Goal: Task Accomplishment & Management: Use online tool/utility

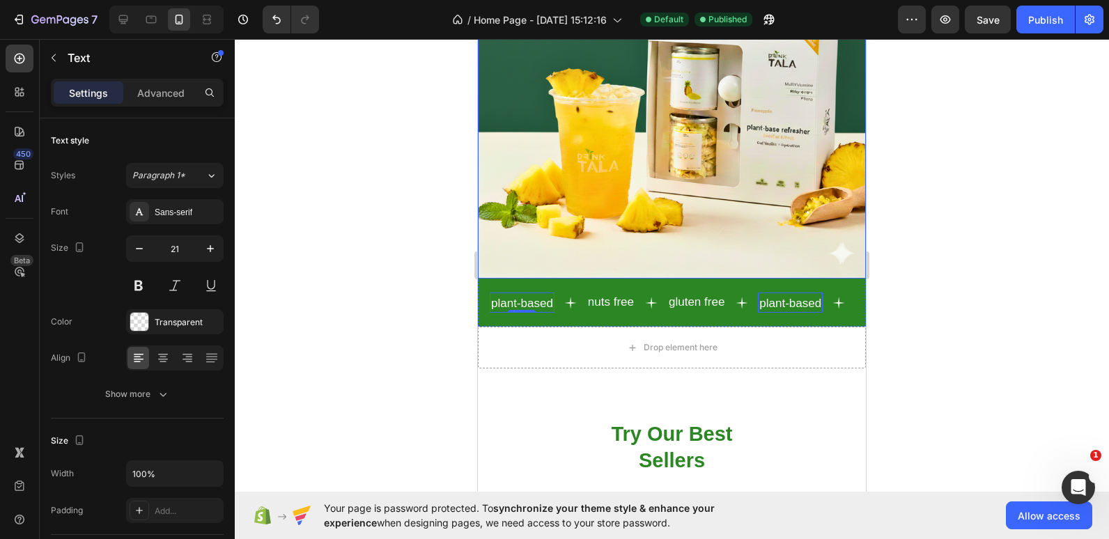
scroll to position [206, 0]
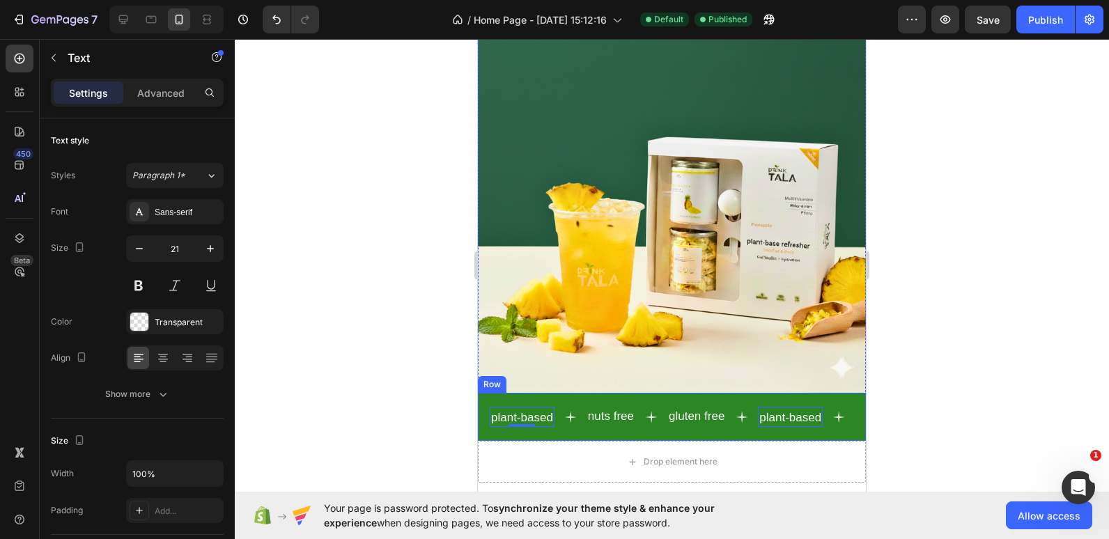
click at [693, 393] on div "plant-based Text 0 nuts free Text gluten free Text plant-based Text 0 nuts free…" at bounding box center [672, 417] width 388 height 48
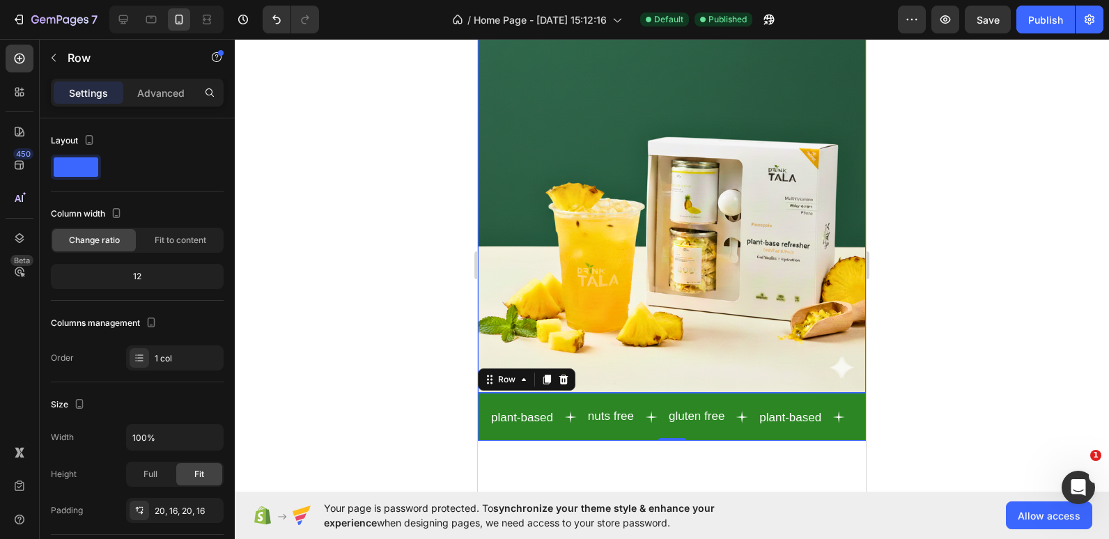
scroll to position [0, 0]
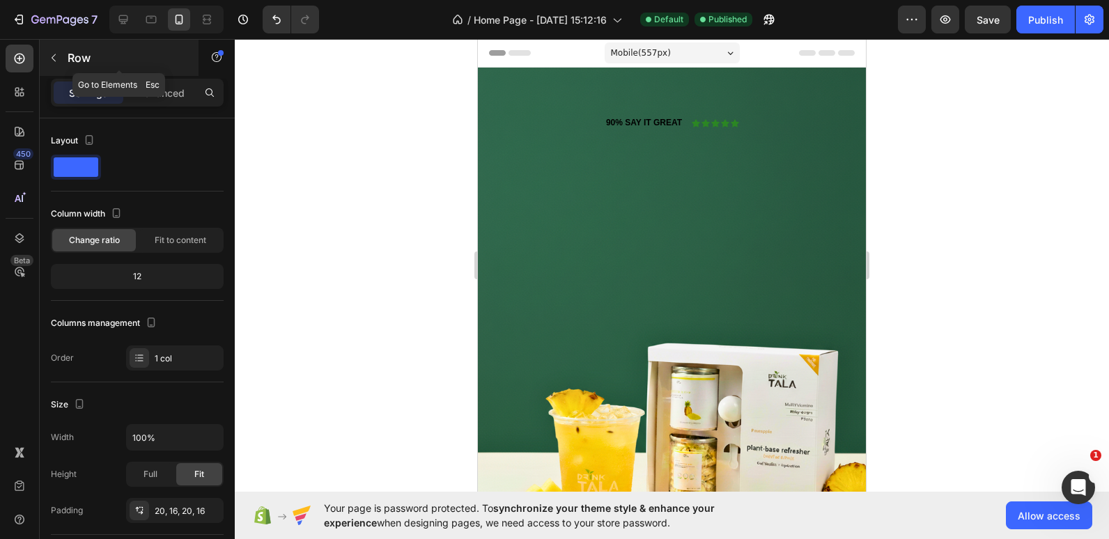
click at [56, 61] on icon "button" at bounding box center [53, 57] width 11 height 11
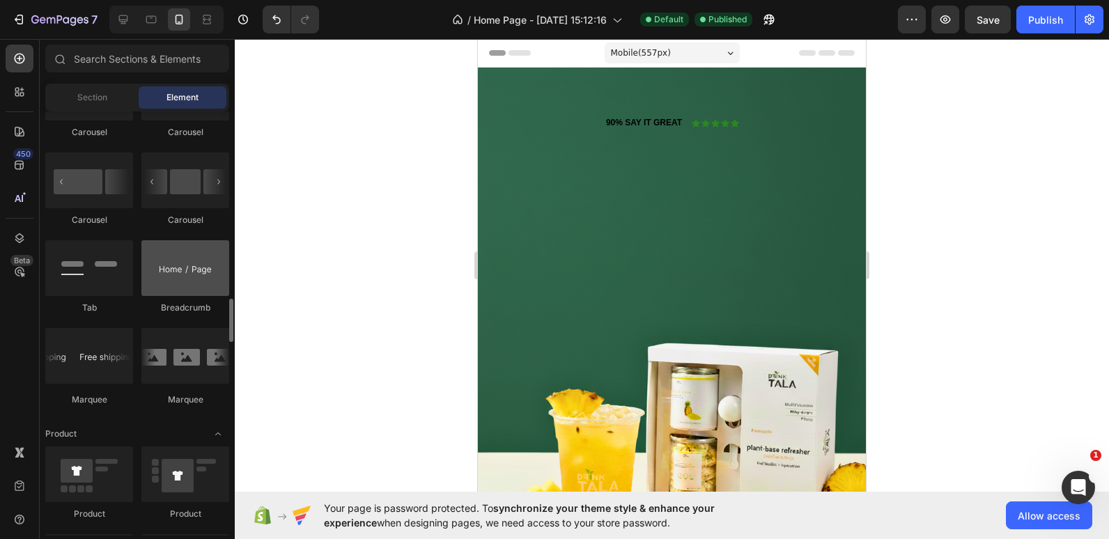
scroll to position [1591, 0]
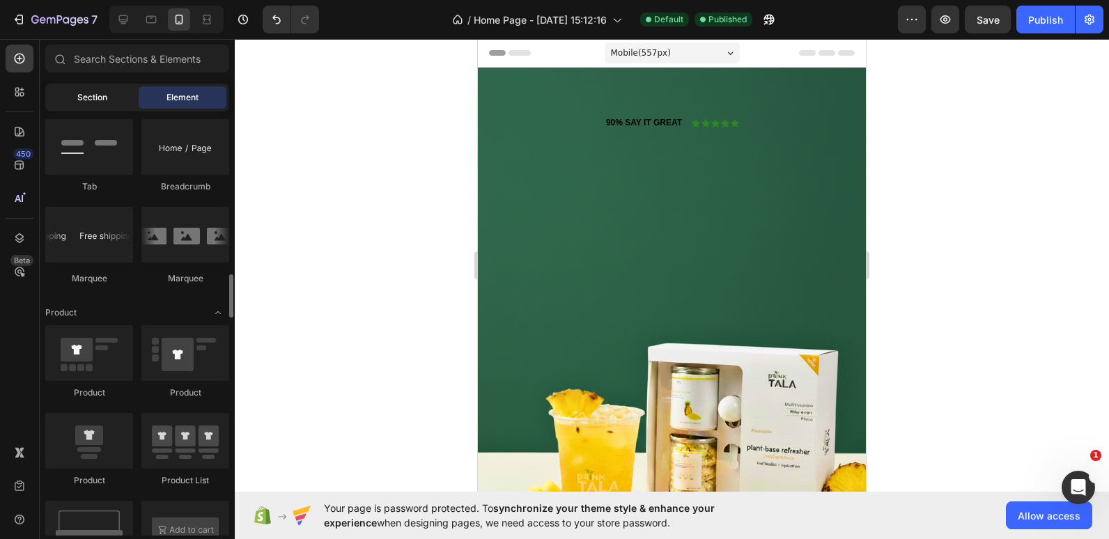
click at [94, 100] on span "Section" at bounding box center [92, 97] width 30 height 13
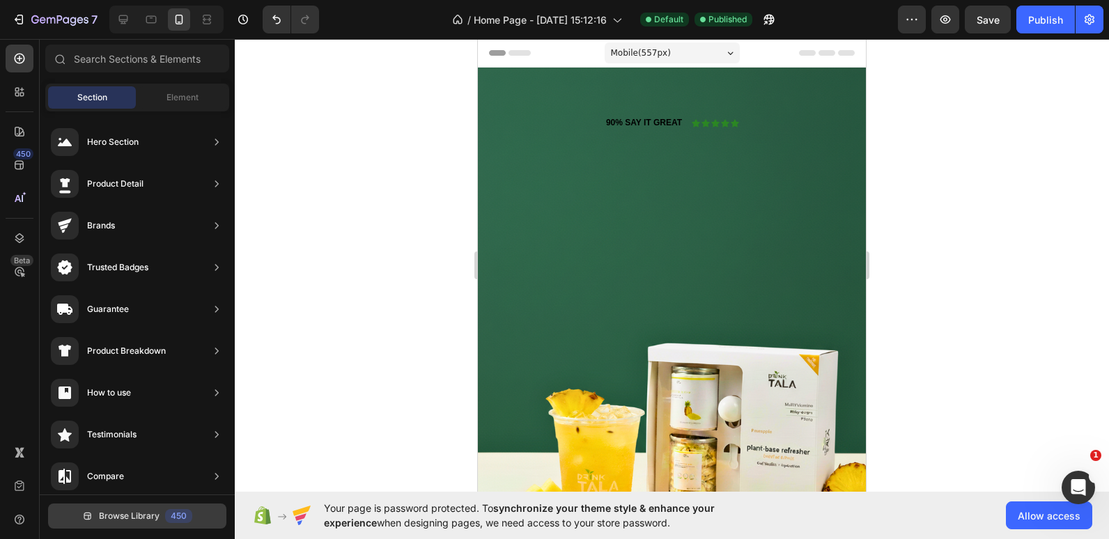
click at [141, 523] on button "Browse Library 450" at bounding box center [137, 516] width 178 height 25
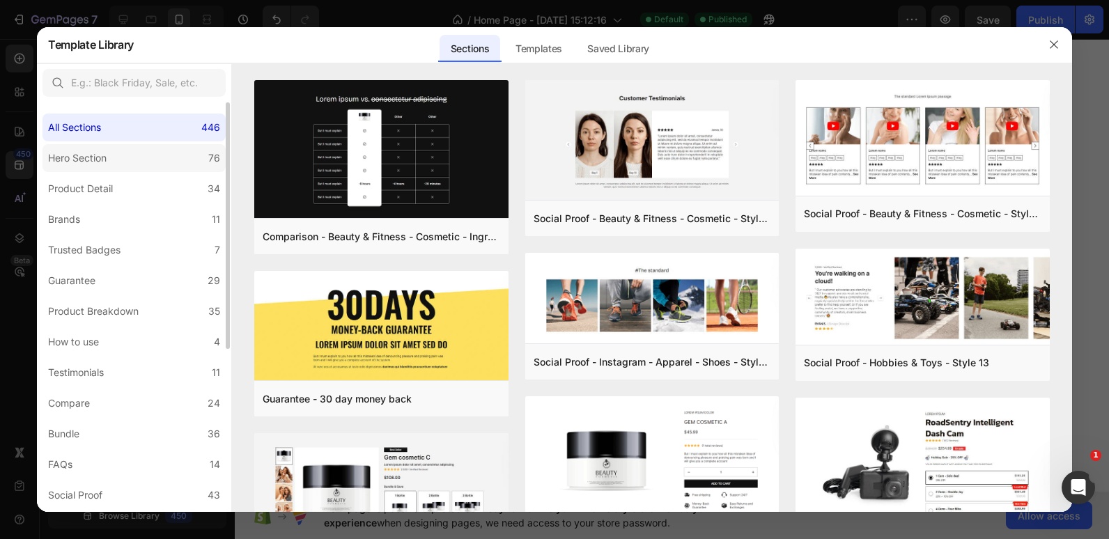
click at [109, 167] on label "Hero Section 76" at bounding box center [134, 158] width 183 height 28
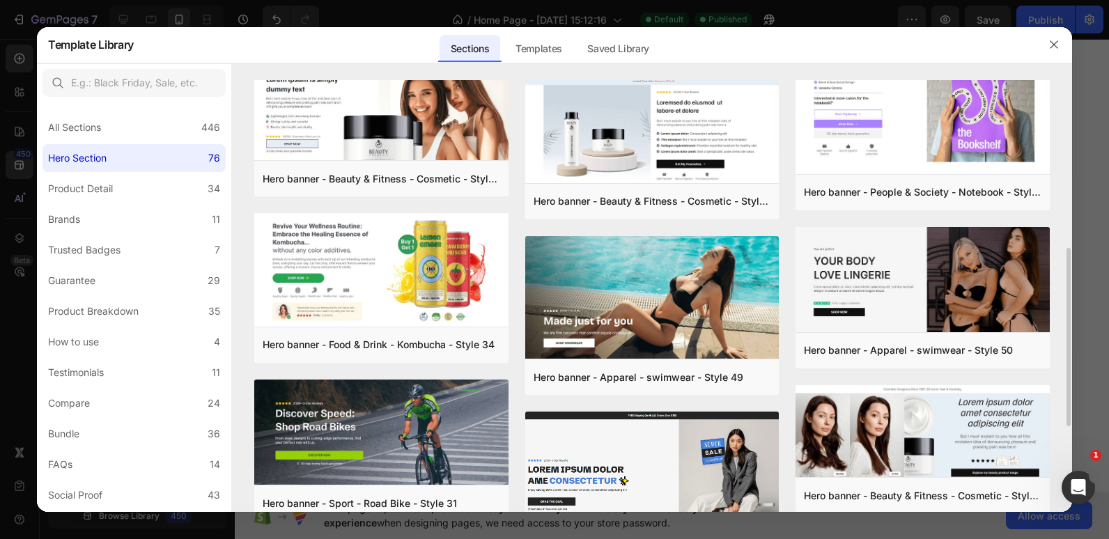
scroll to position [371, 0]
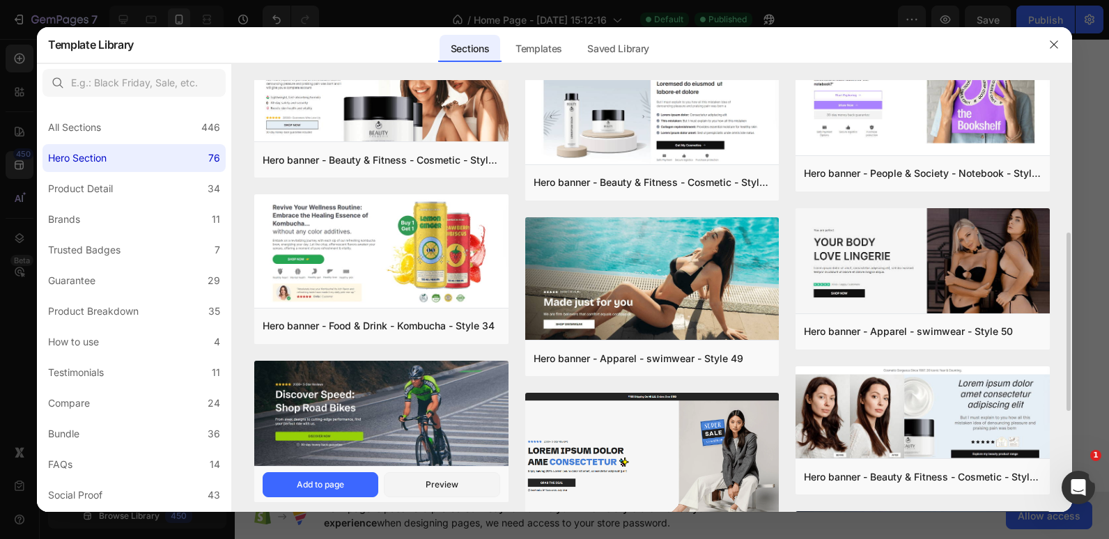
click at [470, 439] on img at bounding box center [381, 415] width 254 height 108
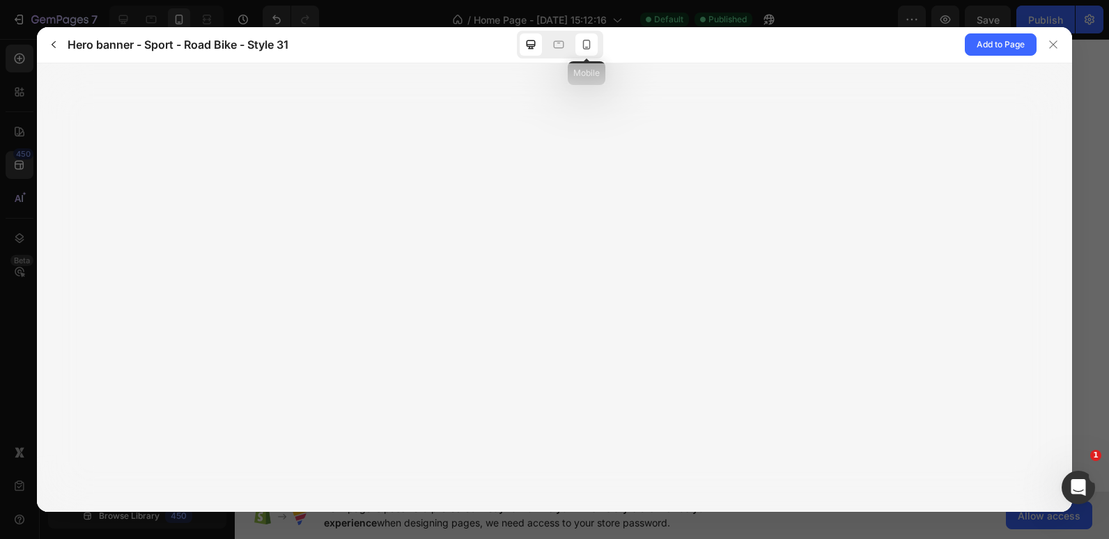
click at [588, 50] on icon at bounding box center [587, 45] width 14 height 14
click at [52, 45] on icon "button" at bounding box center [53, 44] width 11 height 11
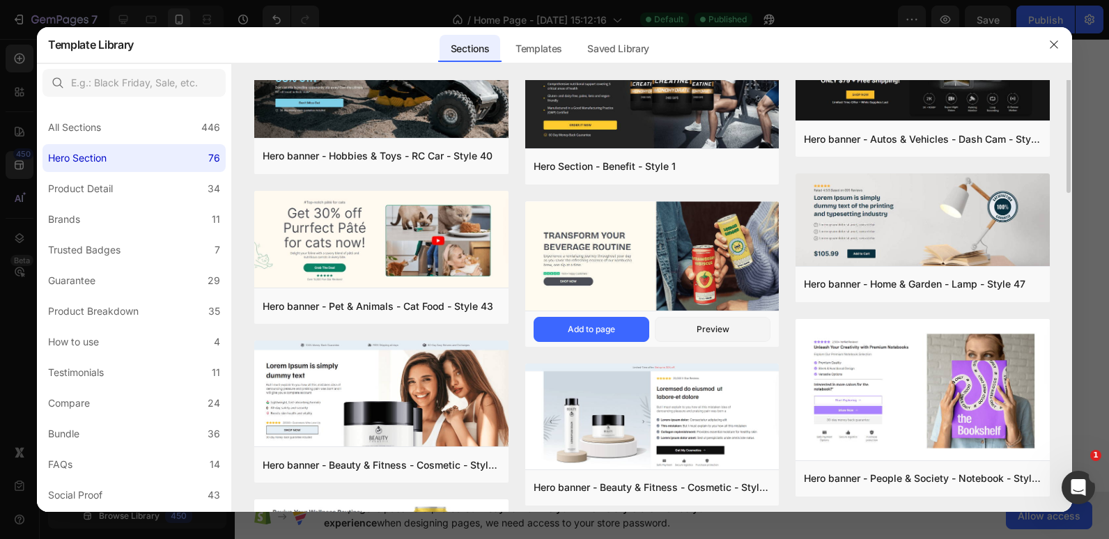
scroll to position [0, 0]
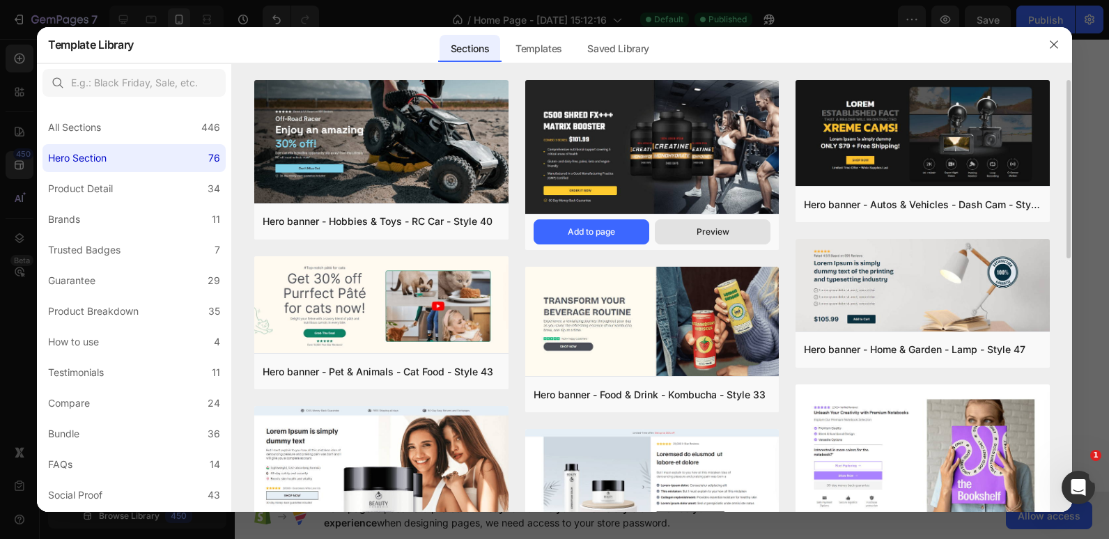
click at [707, 233] on div "Preview" at bounding box center [713, 232] width 33 height 13
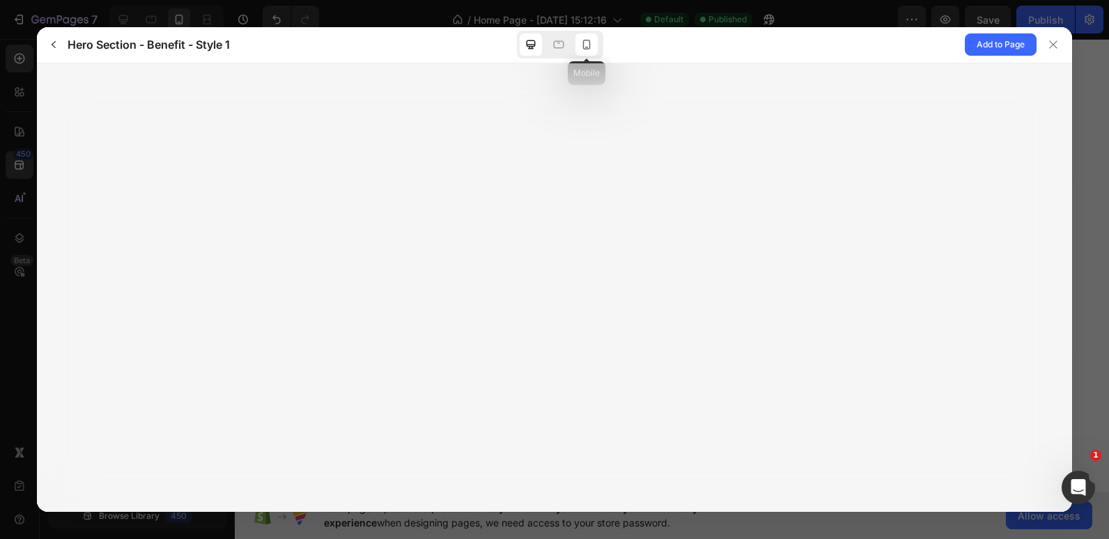
click at [587, 46] on icon at bounding box center [587, 45] width 14 height 14
click at [47, 43] on button "button" at bounding box center [54, 44] width 22 height 22
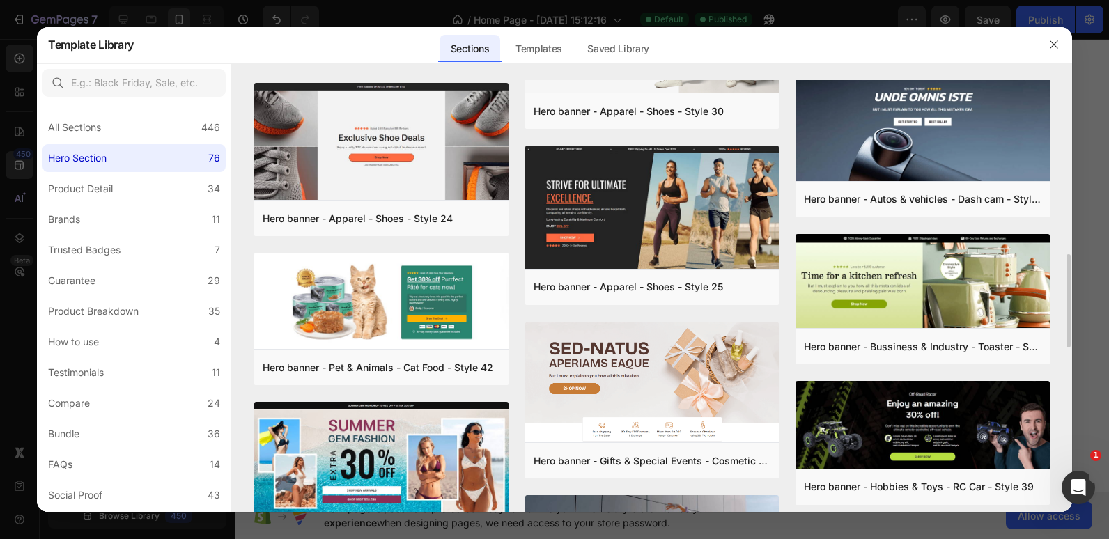
scroll to position [808, 0]
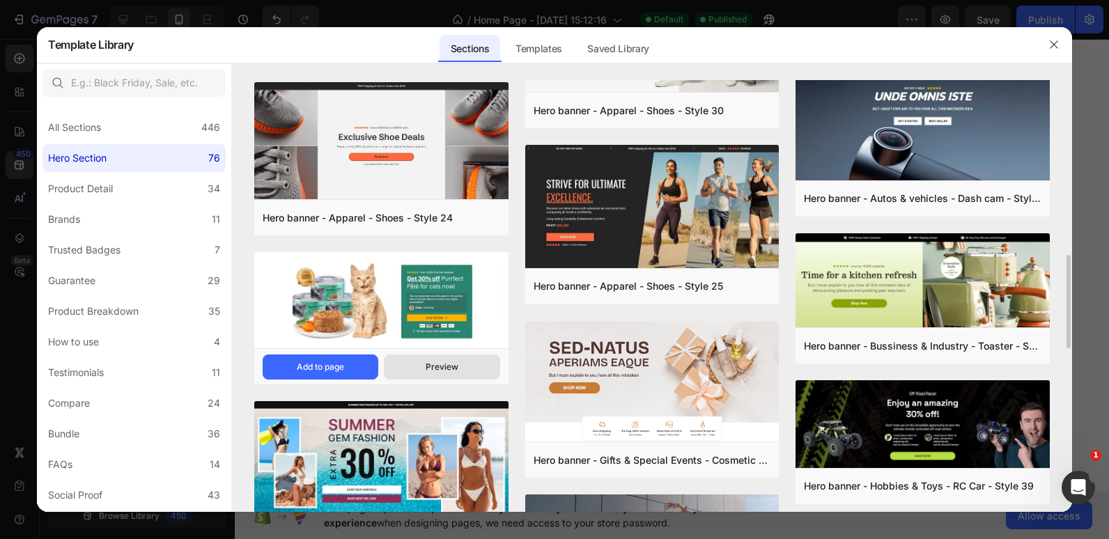
click at [416, 371] on button "Preview" at bounding box center [442, 367] width 116 height 25
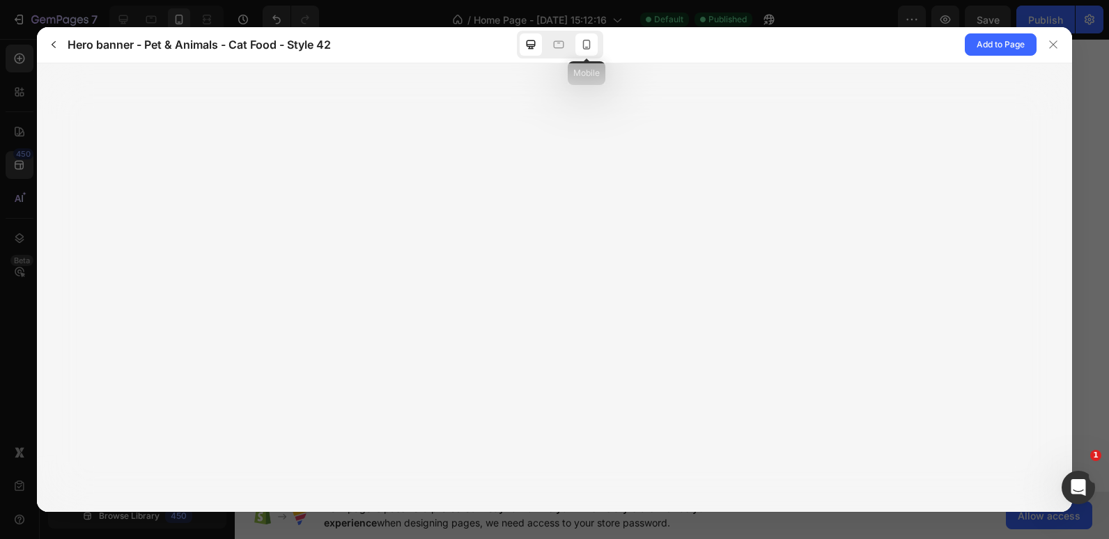
click at [585, 43] on icon at bounding box center [587, 45] width 14 height 14
click at [47, 41] on button "button" at bounding box center [54, 44] width 22 height 22
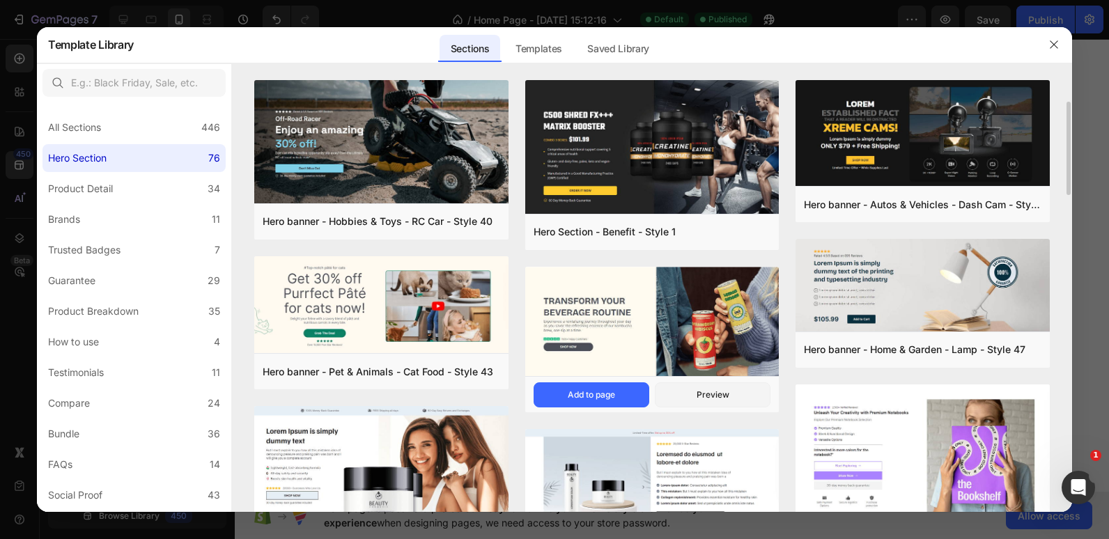
scroll to position [18, 0]
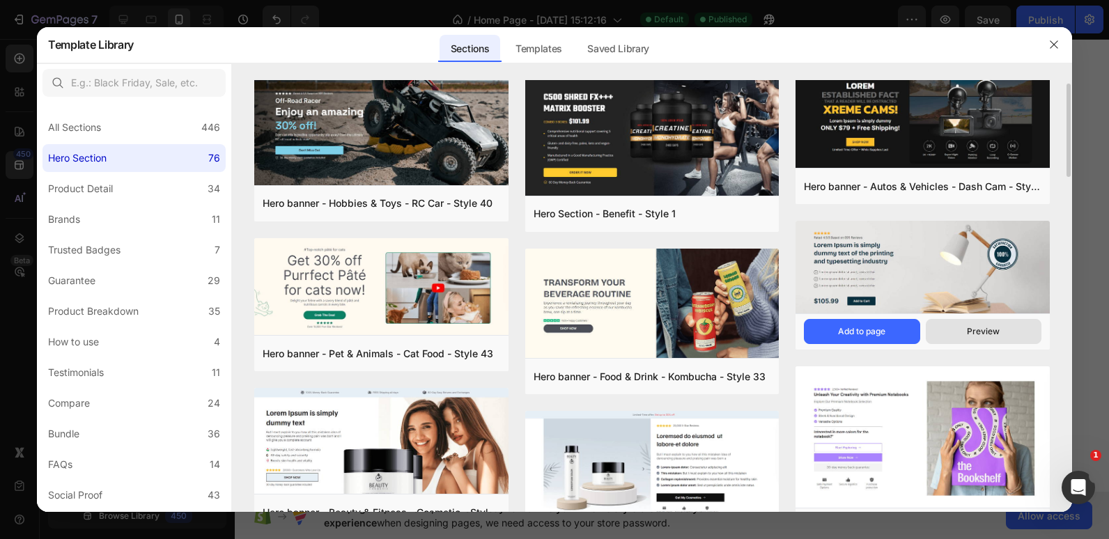
click at [982, 330] on div "Preview" at bounding box center [983, 331] width 33 height 13
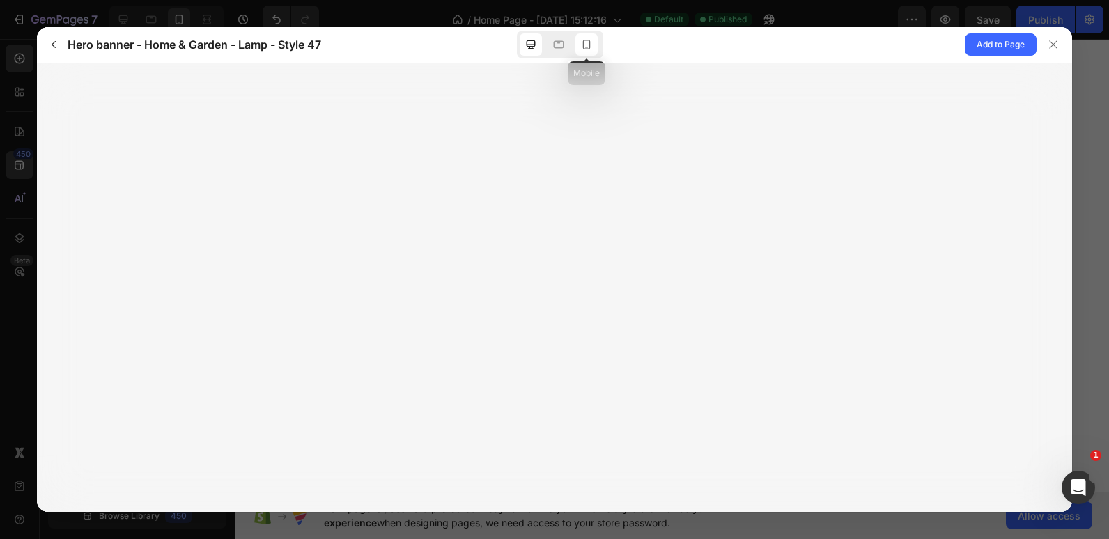
click at [587, 36] on div at bounding box center [587, 44] width 22 height 22
click at [52, 43] on icon "button" at bounding box center [53, 44] width 11 height 11
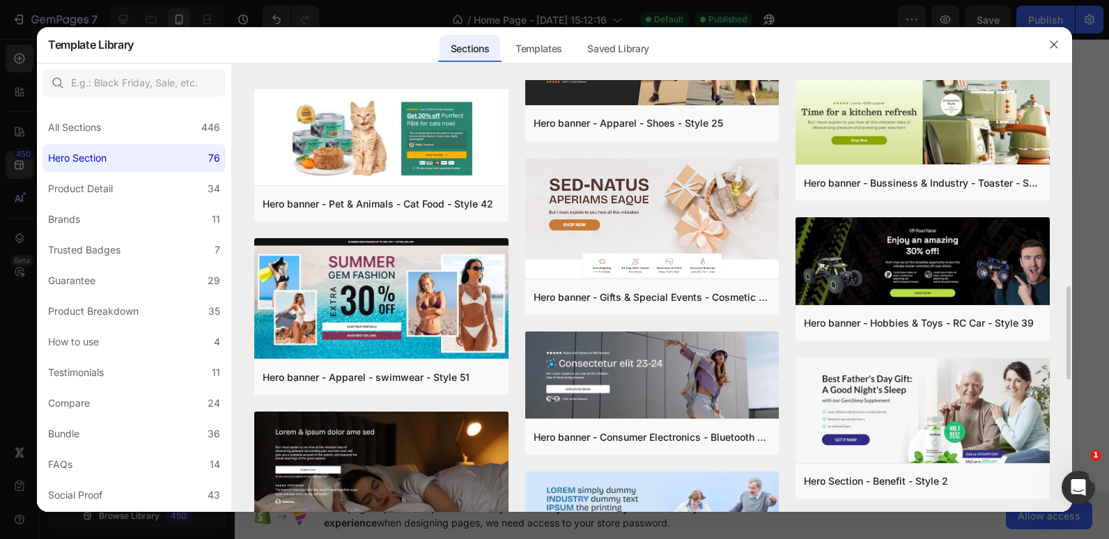
scroll to position [972, 0]
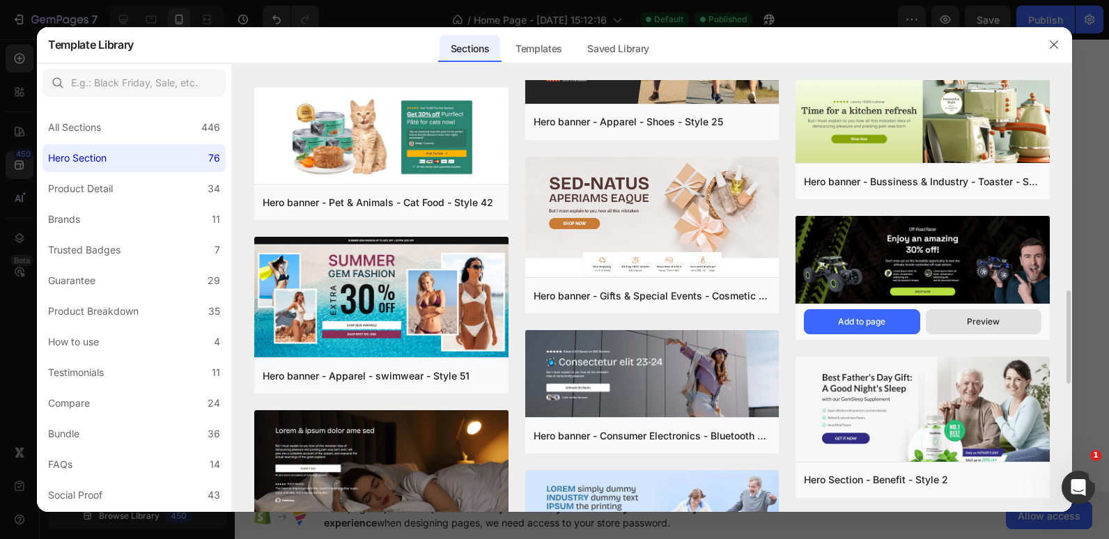
click at [989, 327] on div "Preview" at bounding box center [983, 322] width 33 height 13
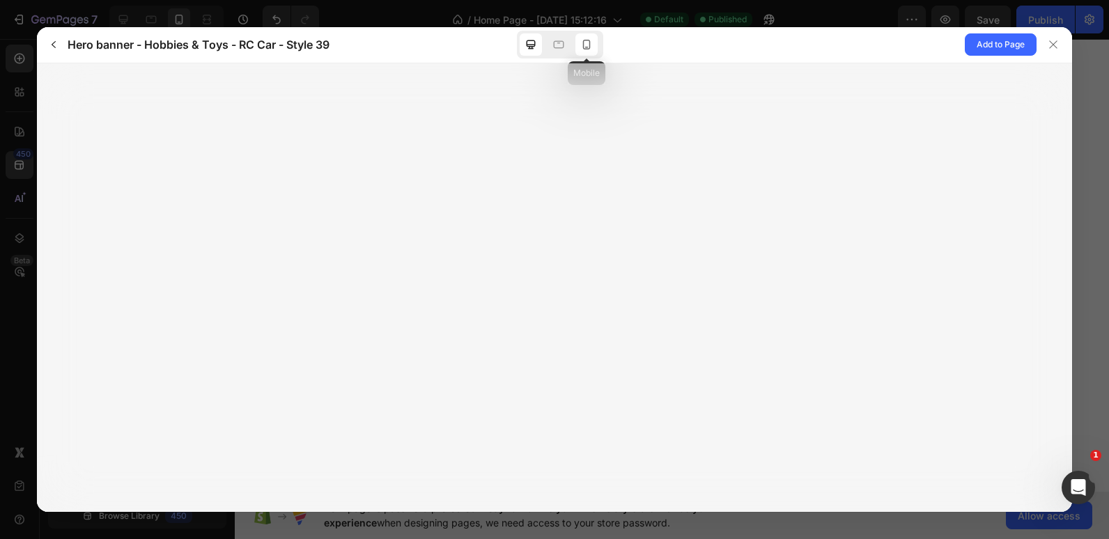
click at [580, 49] on icon at bounding box center [587, 45] width 14 height 14
click at [47, 49] on button "button" at bounding box center [54, 44] width 22 height 22
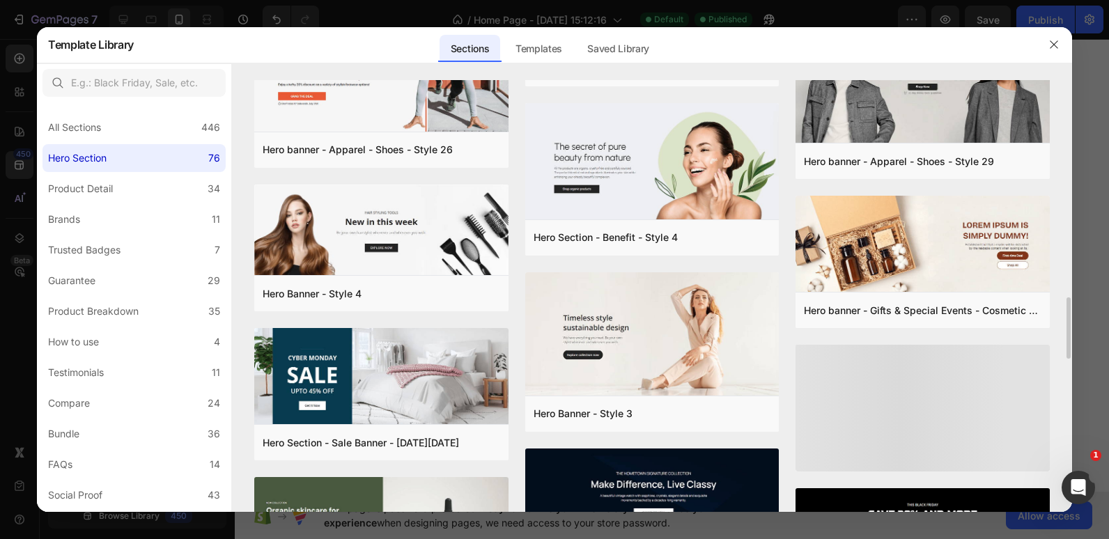
scroll to position [1807, 0]
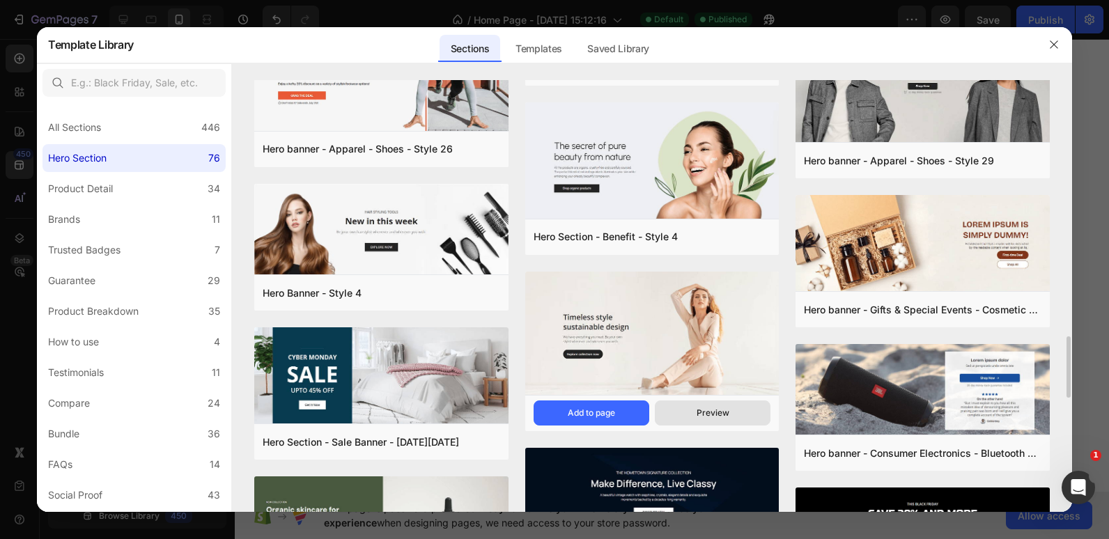
click at [697, 417] on div "Preview" at bounding box center [713, 413] width 33 height 13
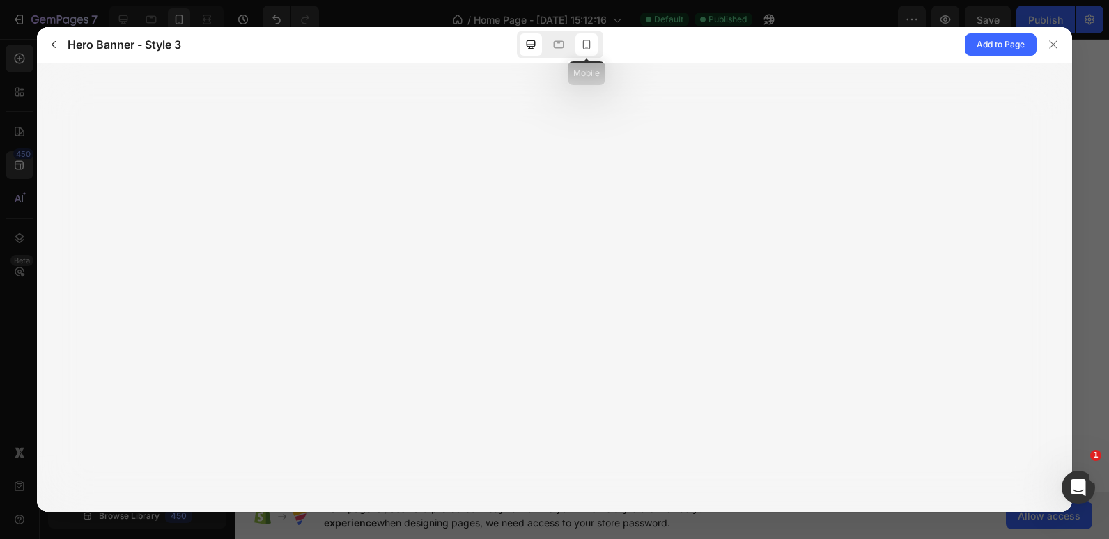
click at [583, 46] on icon at bounding box center [587, 45] width 14 height 14
click at [51, 42] on icon "button" at bounding box center [53, 44] width 11 height 11
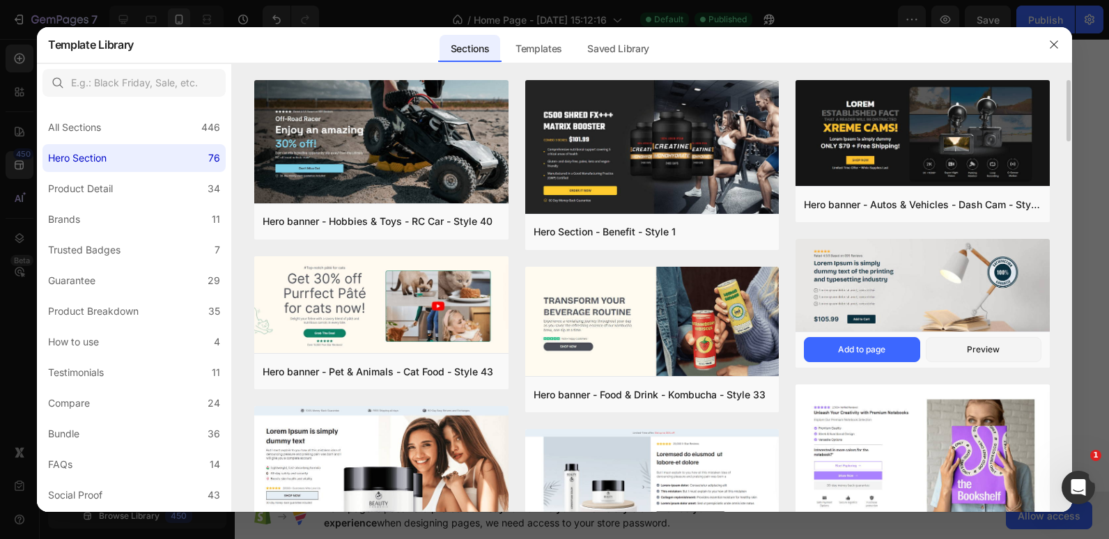
drag, startPoint x: 1010, startPoint y: 353, endPoint x: 853, endPoint y: 323, distance: 160.3
click at [853, 323] on img at bounding box center [923, 286] width 254 height 95
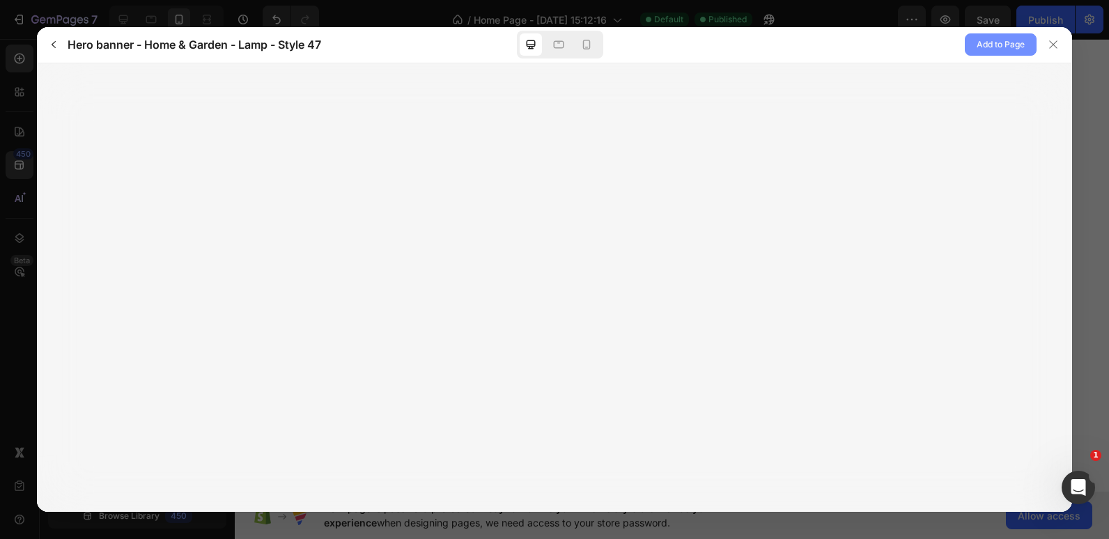
click at [971, 47] on button "Add to Page" at bounding box center [1001, 44] width 72 height 22
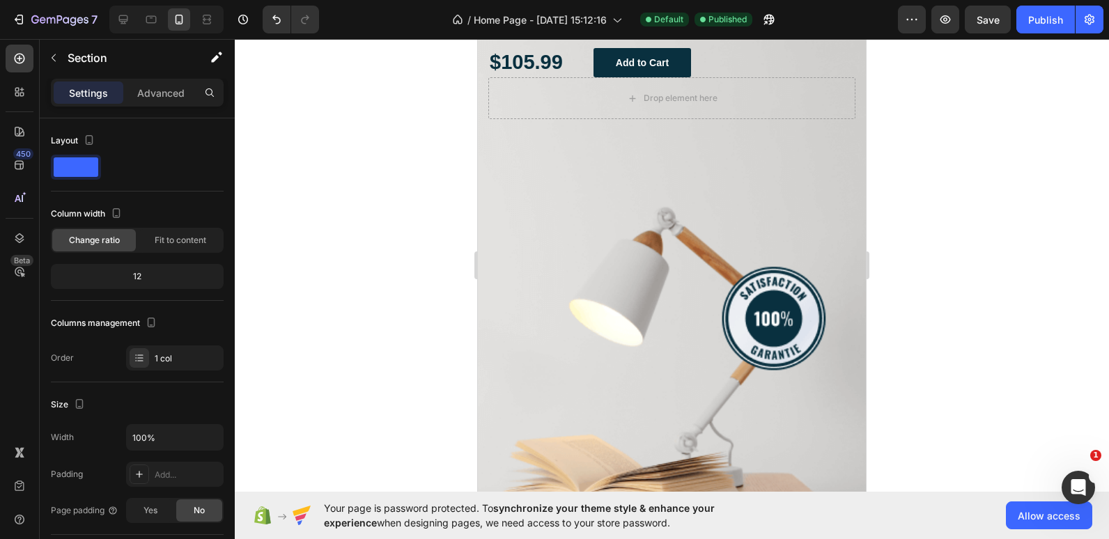
scroll to position [4212, 0]
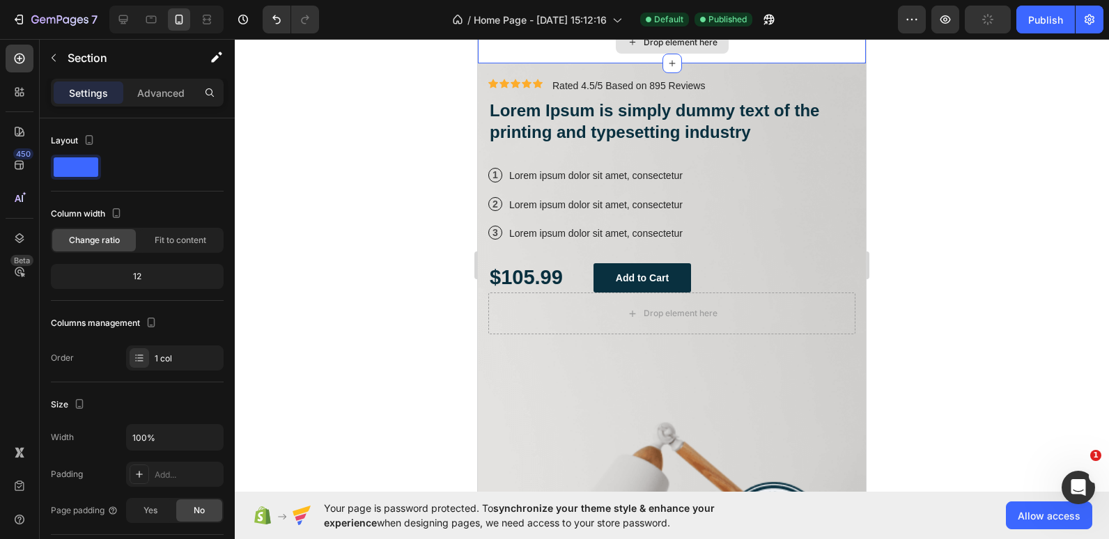
click at [582, 63] on div "Drop element here" at bounding box center [672, 43] width 388 height 42
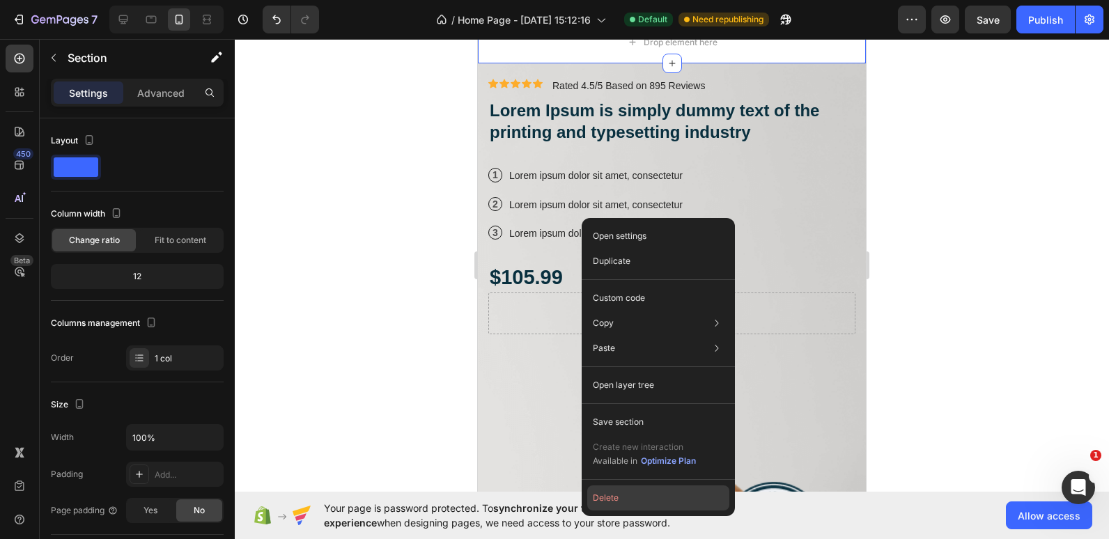
click at [608, 503] on button "Delete" at bounding box center [658, 498] width 142 height 25
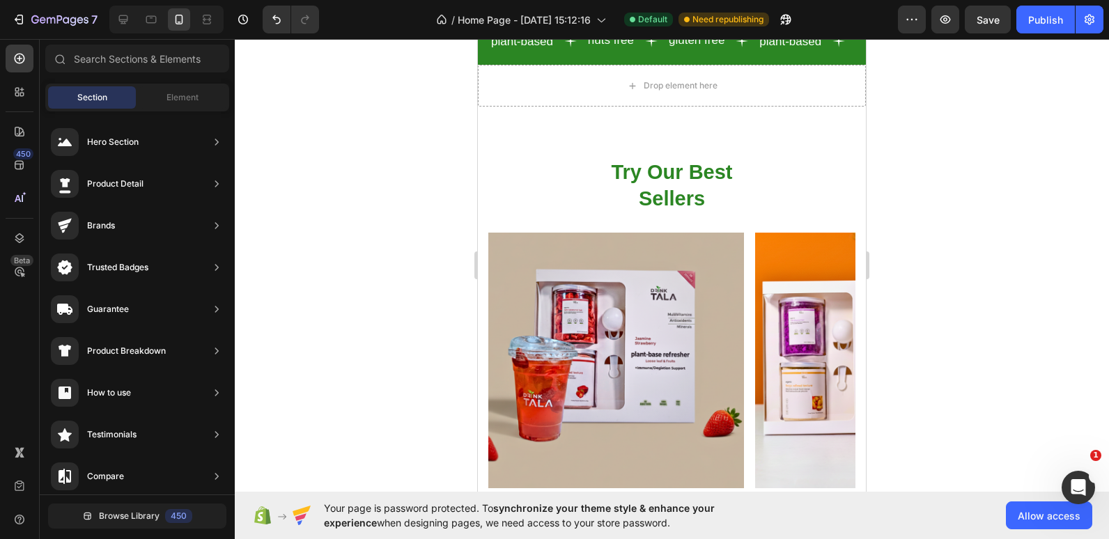
scroll to position [583, 0]
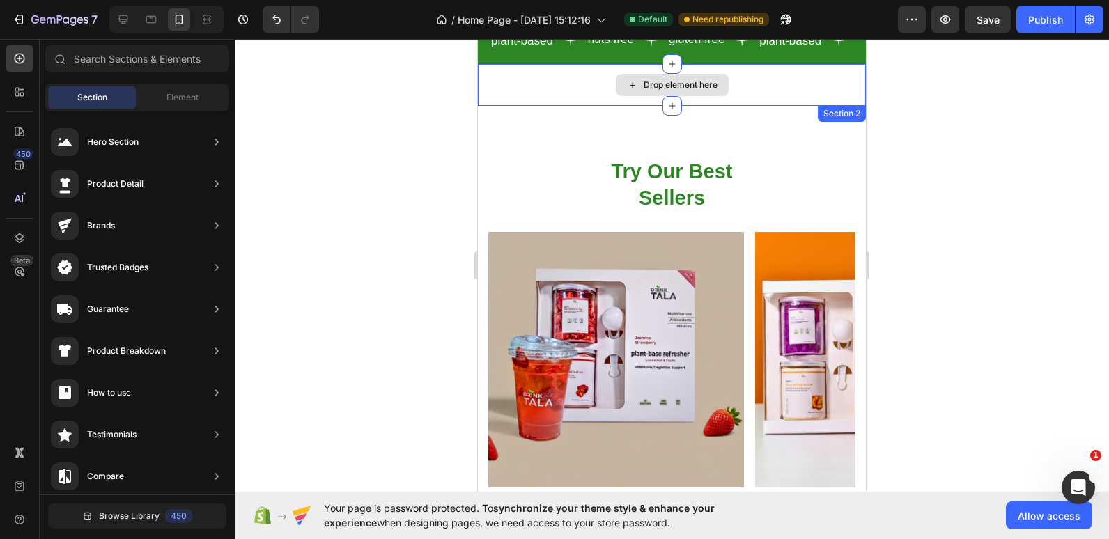
click at [554, 72] on div "Drop element here" at bounding box center [672, 85] width 388 height 42
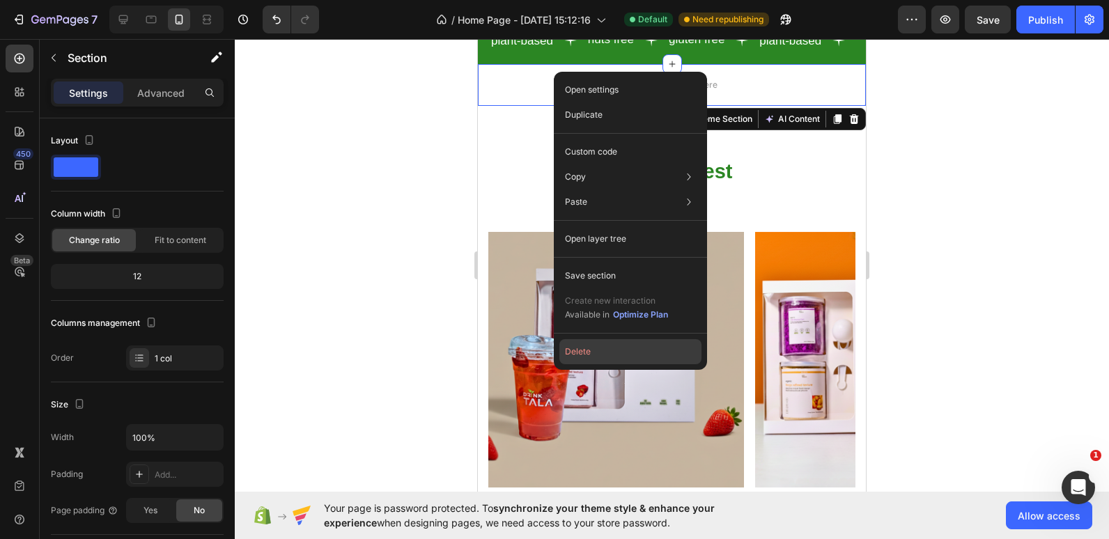
click at [599, 361] on button "Delete" at bounding box center [631, 351] width 142 height 25
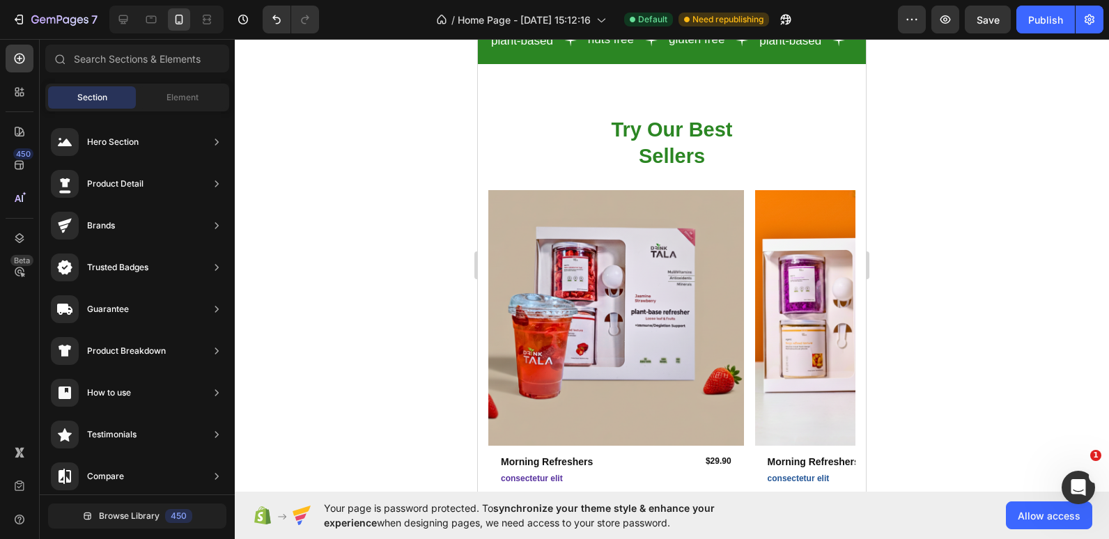
click at [112, 93] on div "Section" at bounding box center [92, 97] width 88 height 22
click at [119, 516] on span "Browse Library" at bounding box center [129, 516] width 61 height 13
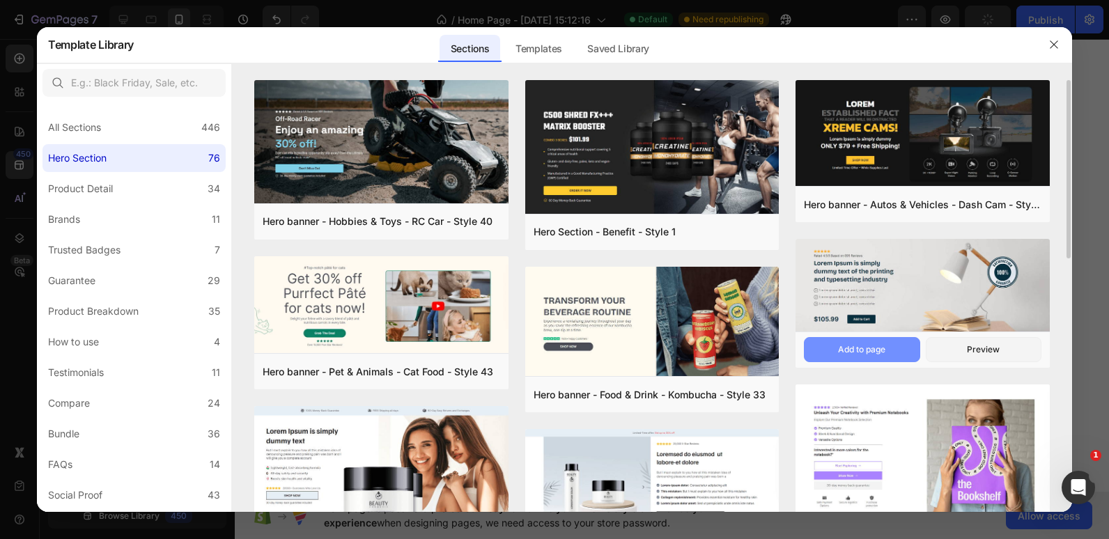
click at [891, 346] on button "Add to page" at bounding box center [862, 349] width 116 height 25
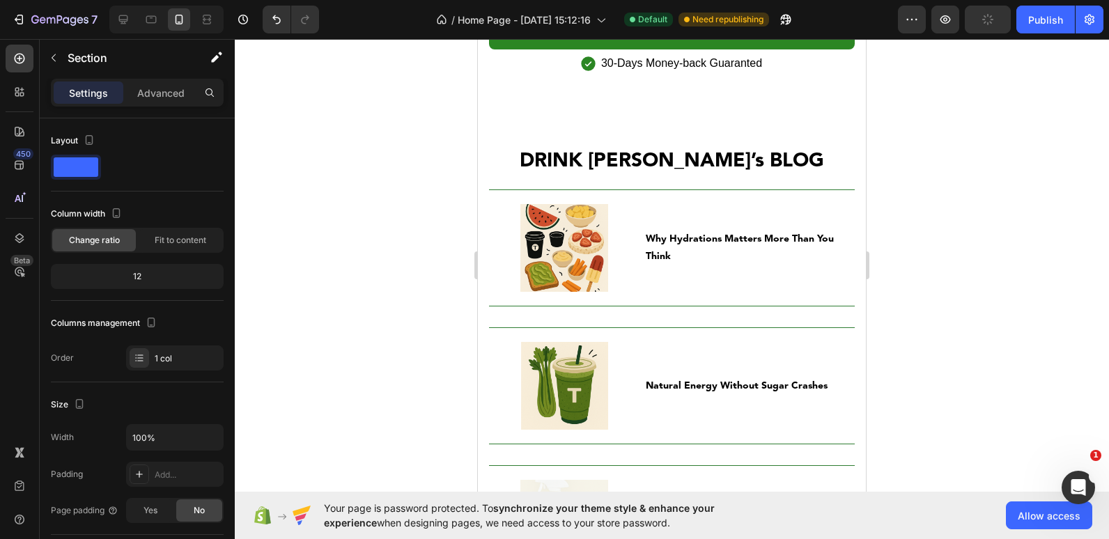
scroll to position [4095, 0]
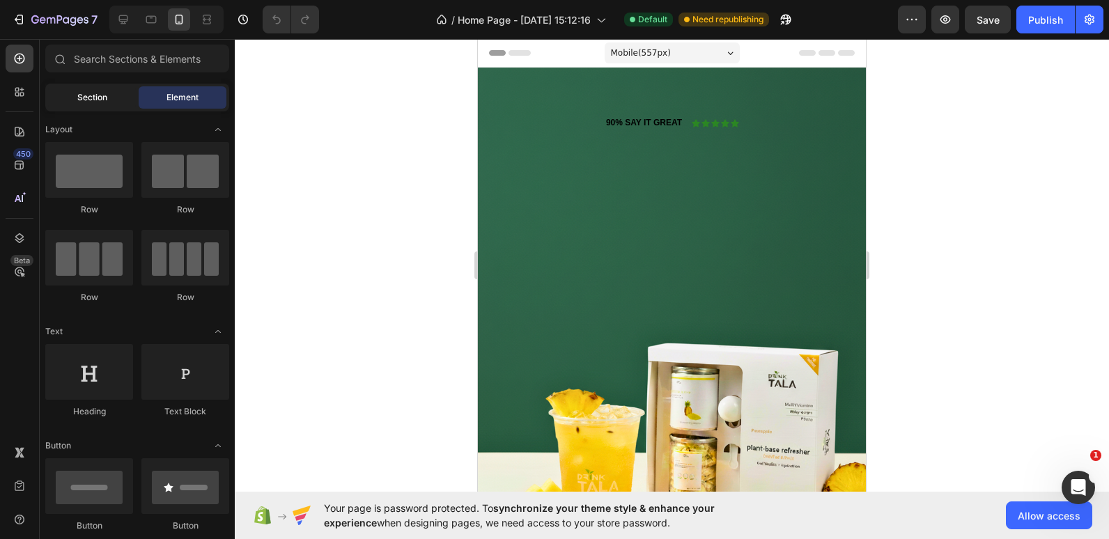
click at [76, 93] on div "Section" at bounding box center [92, 97] width 88 height 22
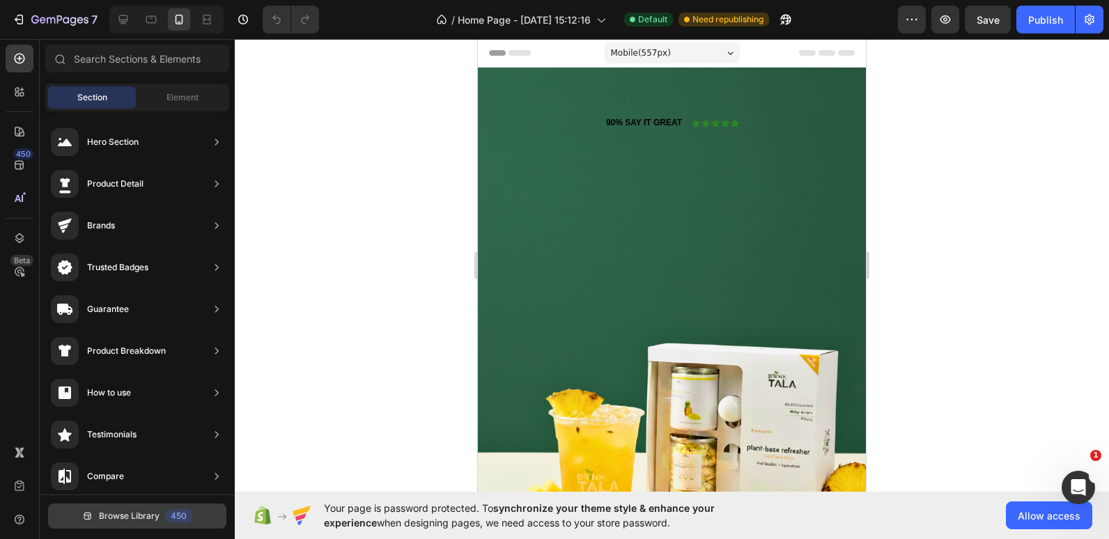
click at [112, 516] on span "Browse Library" at bounding box center [129, 516] width 61 height 13
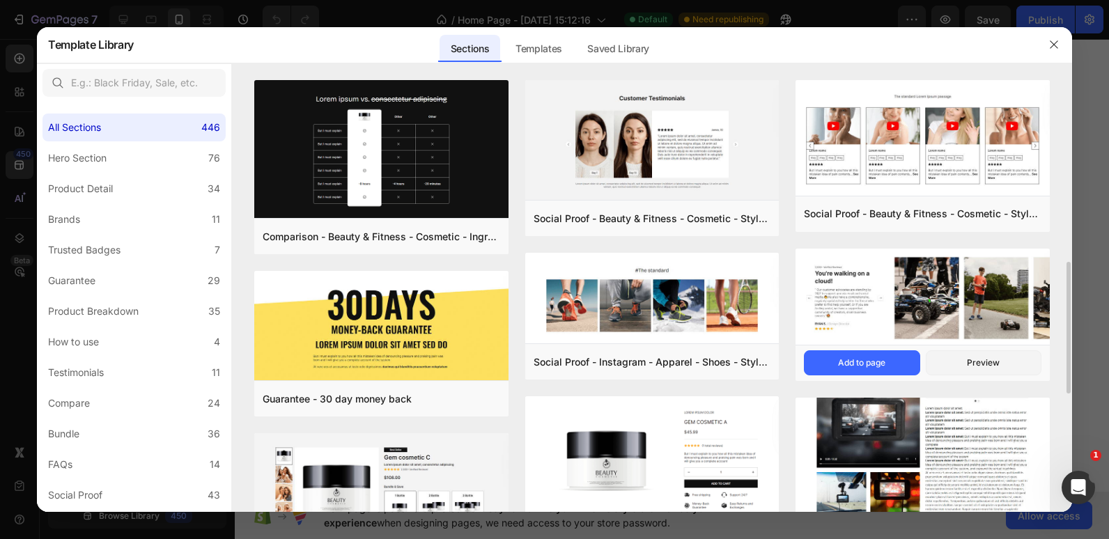
scroll to position [209, 0]
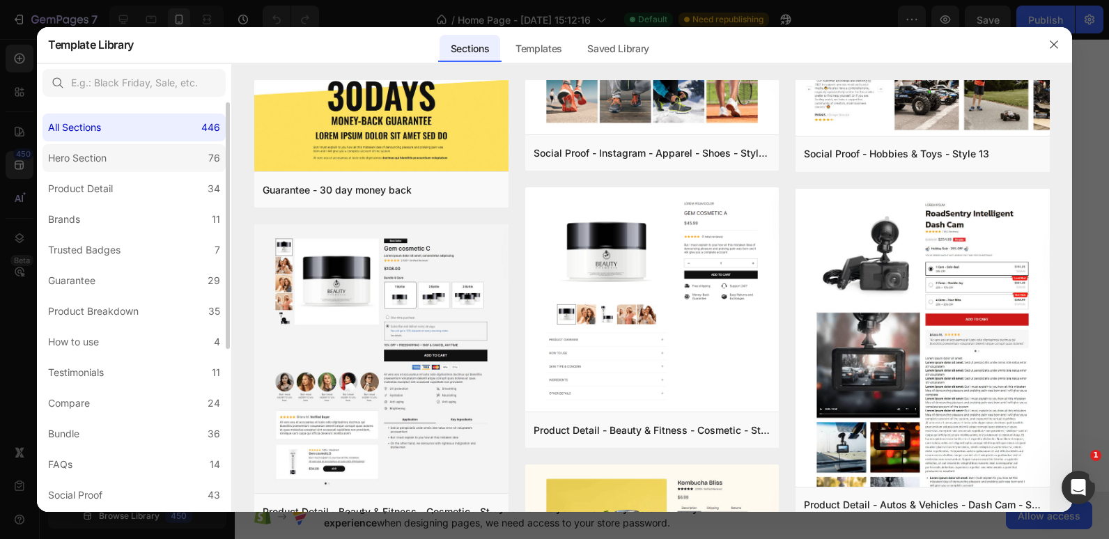
click at [92, 153] on div "Hero Section" at bounding box center [77, 158] width 59 height 17
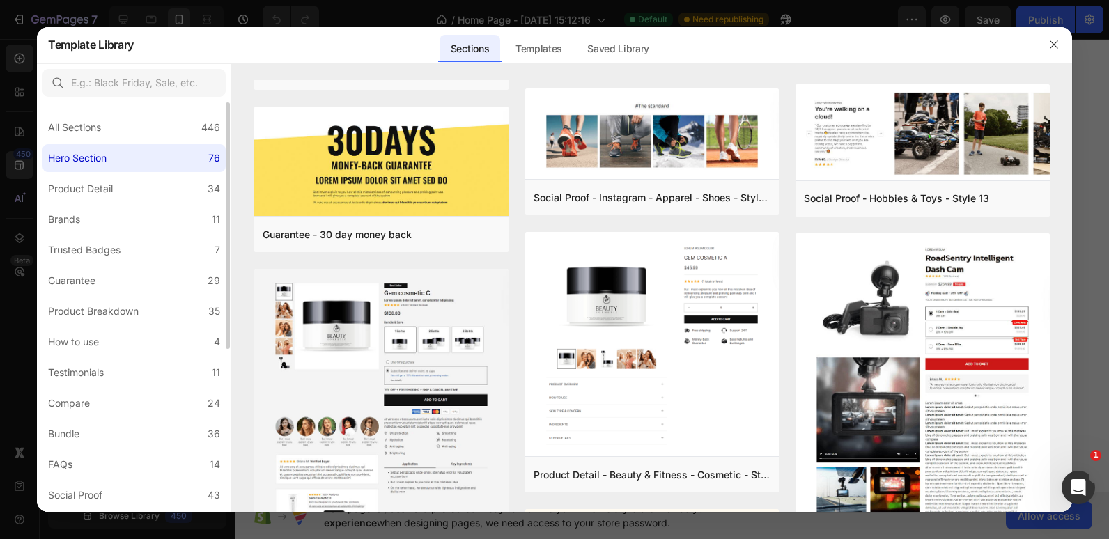
scroll to position [0, 0]
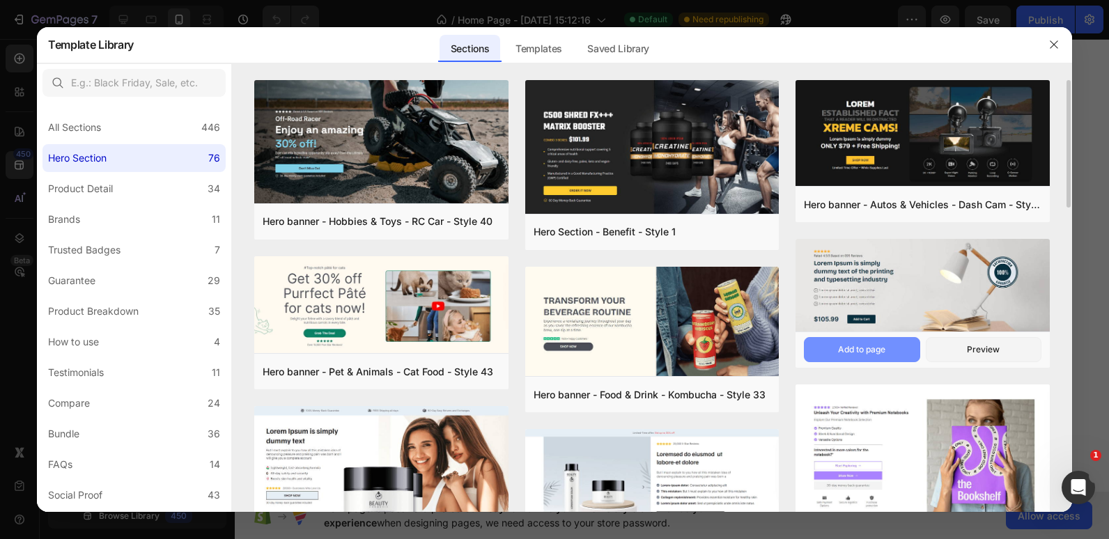
click at [884, 341] on button "Add to page" at bounding box center [862, 349] width 116 height 25
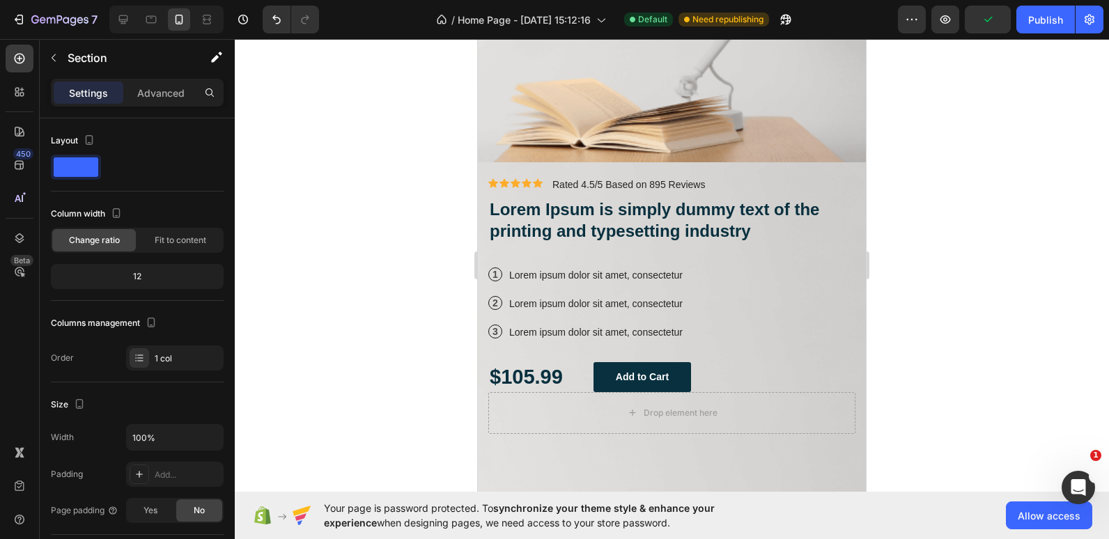
scroll to position [4846, 0]
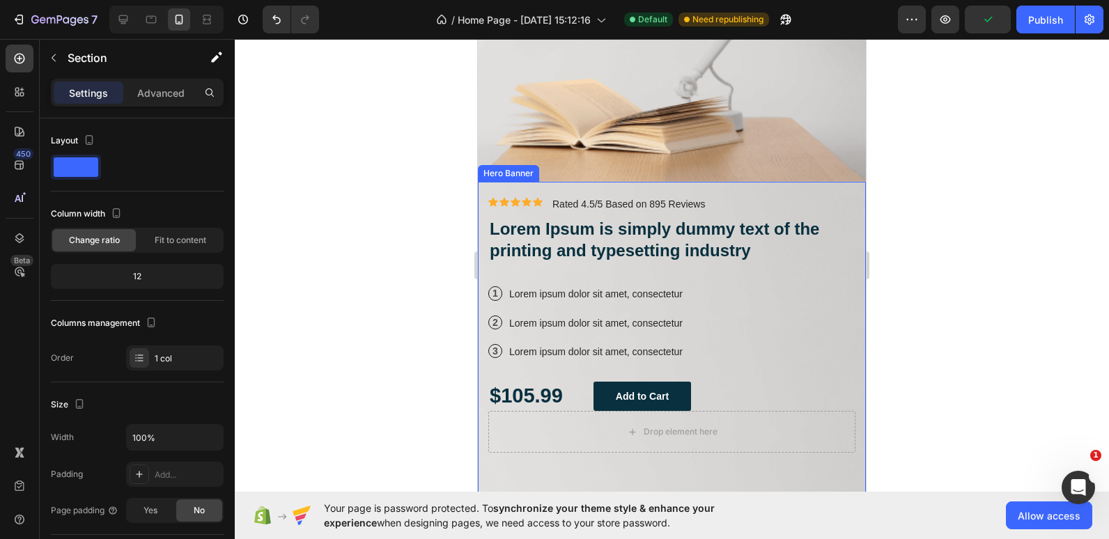
click at [836, 182] on div "Icon Icon Icon Icon Icon Icon List Icon Icon Icon Icon Icon Icon List Rated 4.5…" at bounding box center [672, 325] width 388 height 286
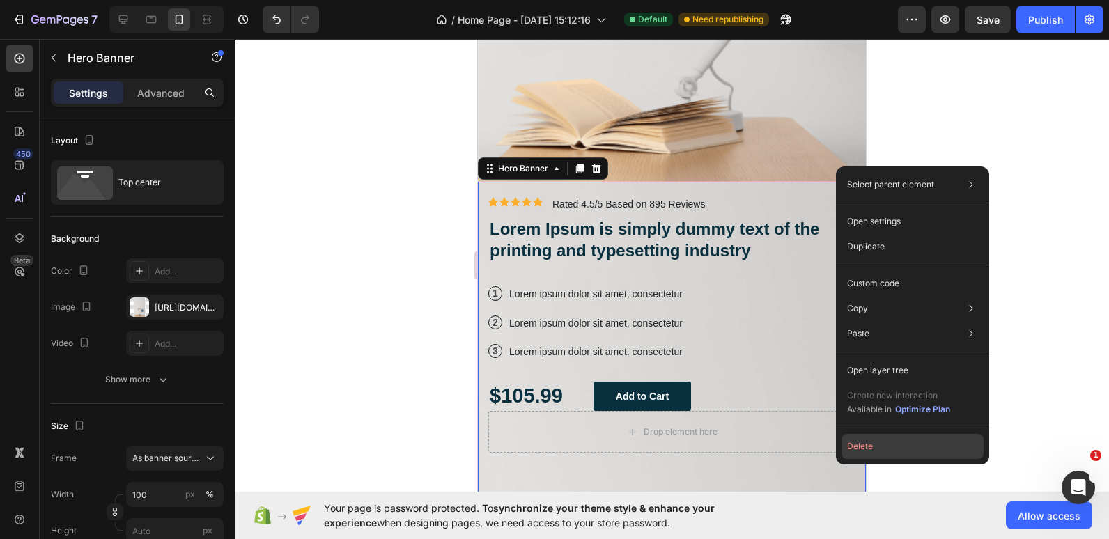
click at [884, 450] on button "Delete" at bounding box center [913, 446] width 142 height 25
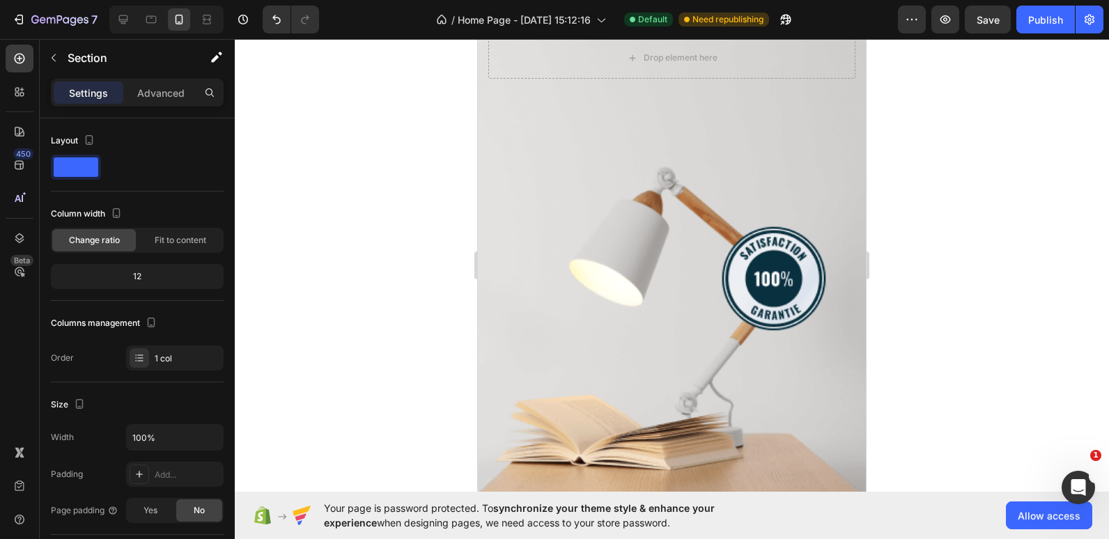
scroll to position [4648, 0]
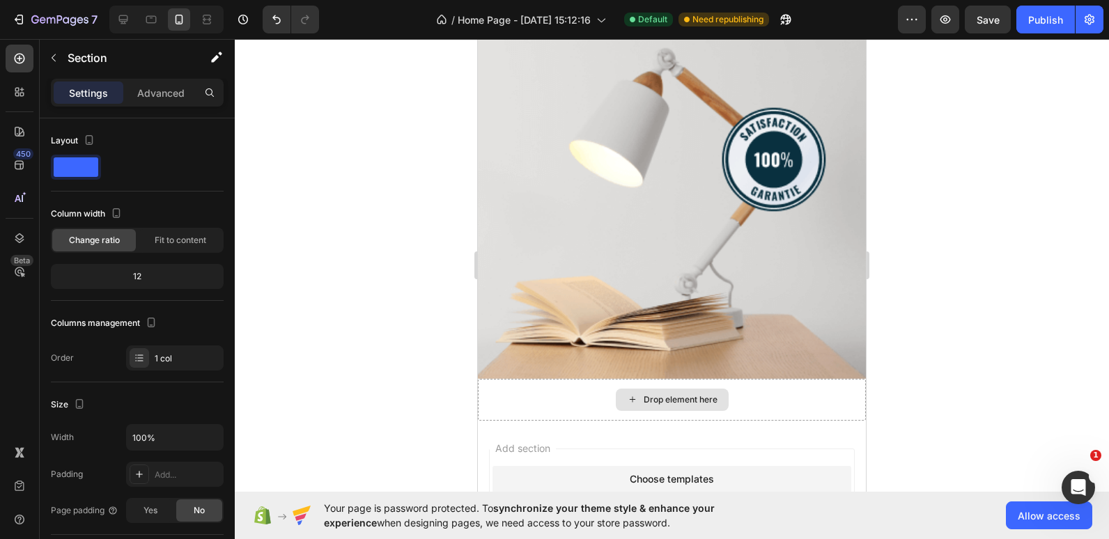
click at [801, 380] on div "Drop element here" at bounding box center [672, 400] width 388 height 42
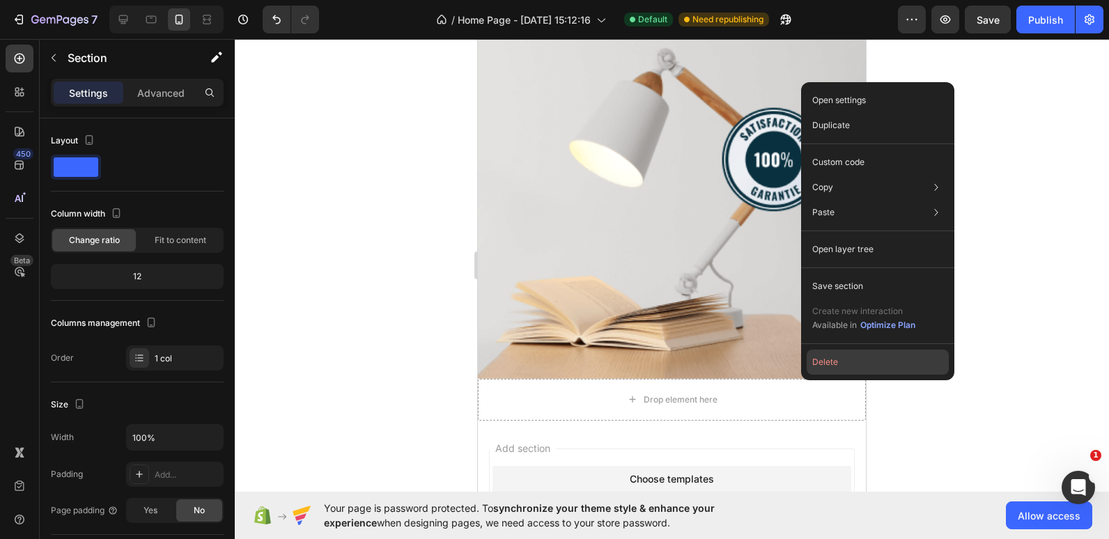
click at [834, 360] on button "Delete" at bounding box center [878, 362] width 142 height 25
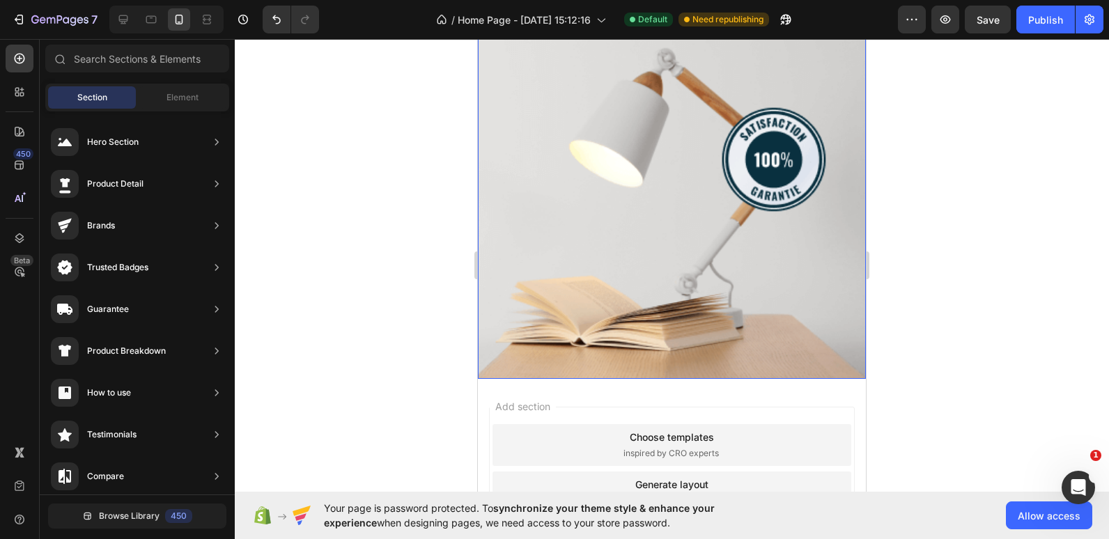
click at [695, 262] on div "Background Image" at bounding box center [672, 34] width 388 height 691
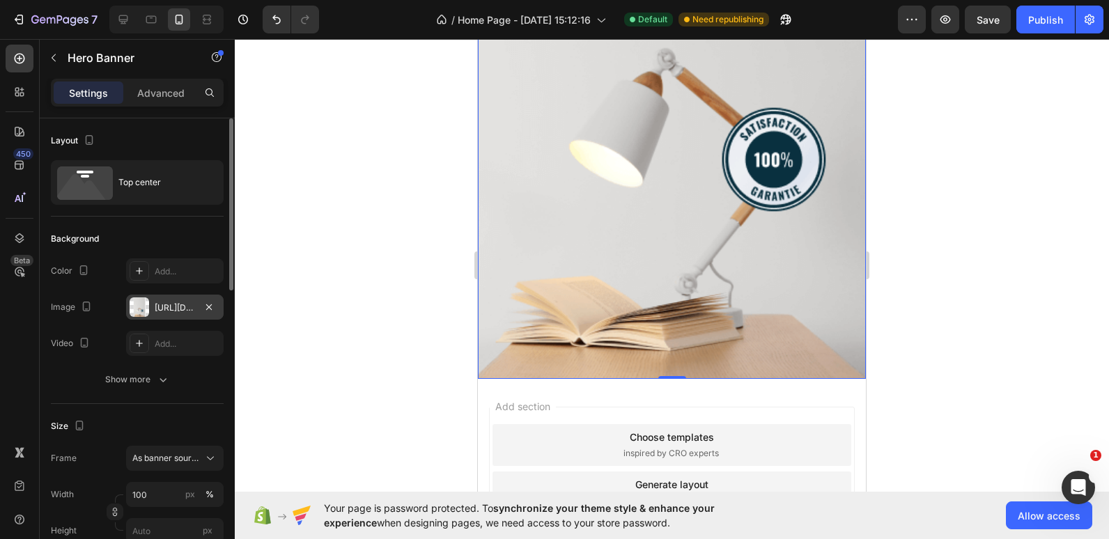
click at [151, 308] on div "https://cdn.shopify.com/s/files/1/0655/3354/2570/files/gempages_569040827234386…" at bounding box center [175, 307] width 98 height 25
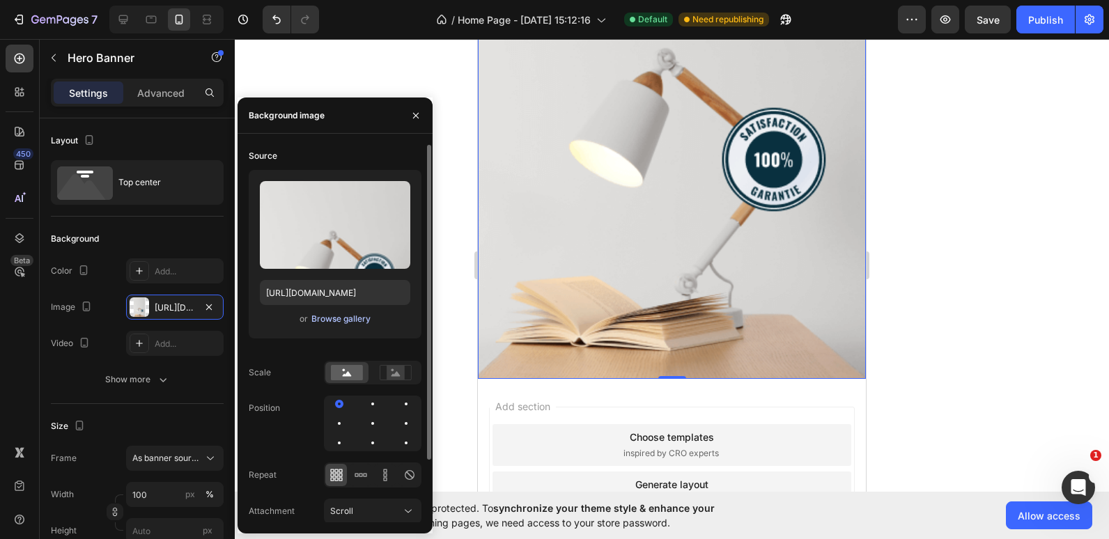
click at [324, 322] on div "Browse gallery" at bounding box center [340, 319] width 59 height 13
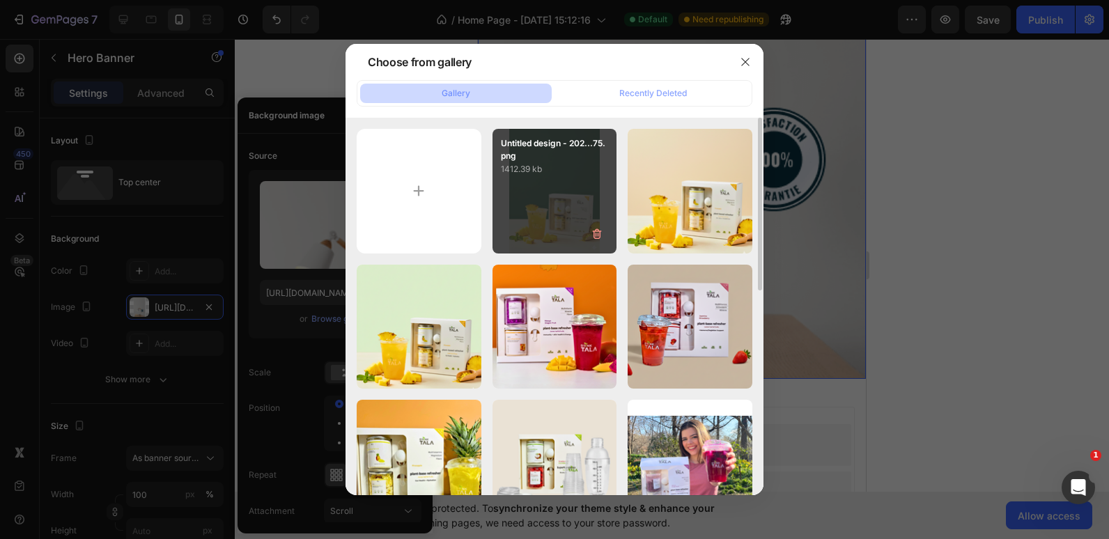
click at [564, 167] on p "1412.39 kb" at bounding box center [555, 169] width 108 height 14
type input "[URL][DOMAIN_NAME]"
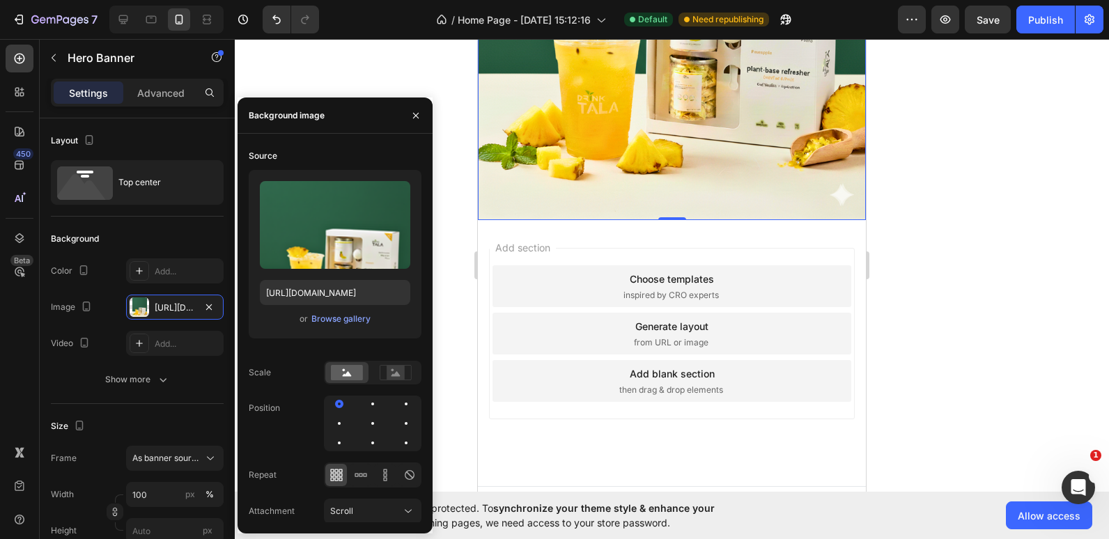
click at [953, 122] on div at bounding box center [672, 289] width 874 height 500
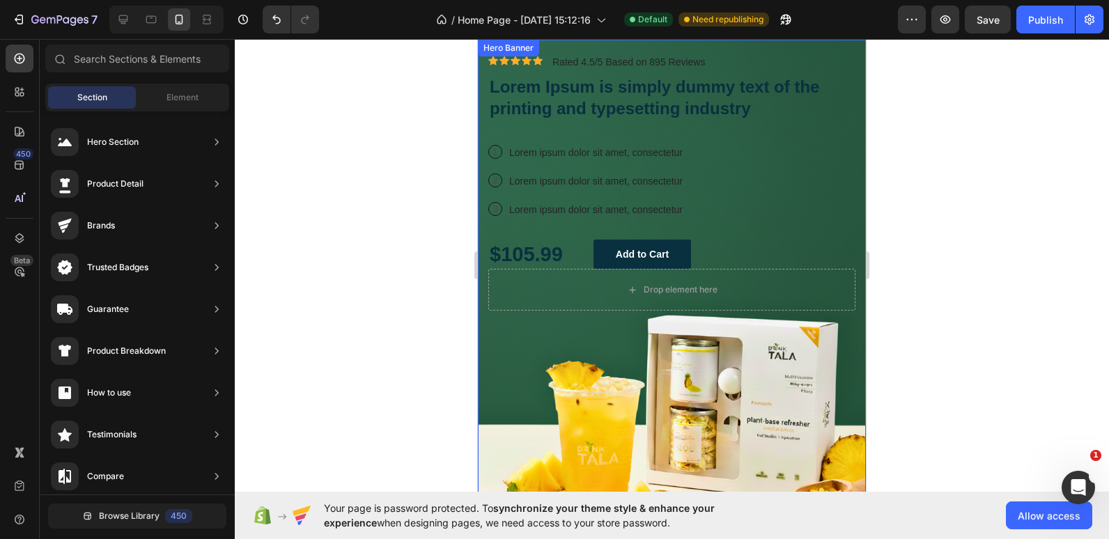
scroll to position [4342, 0]
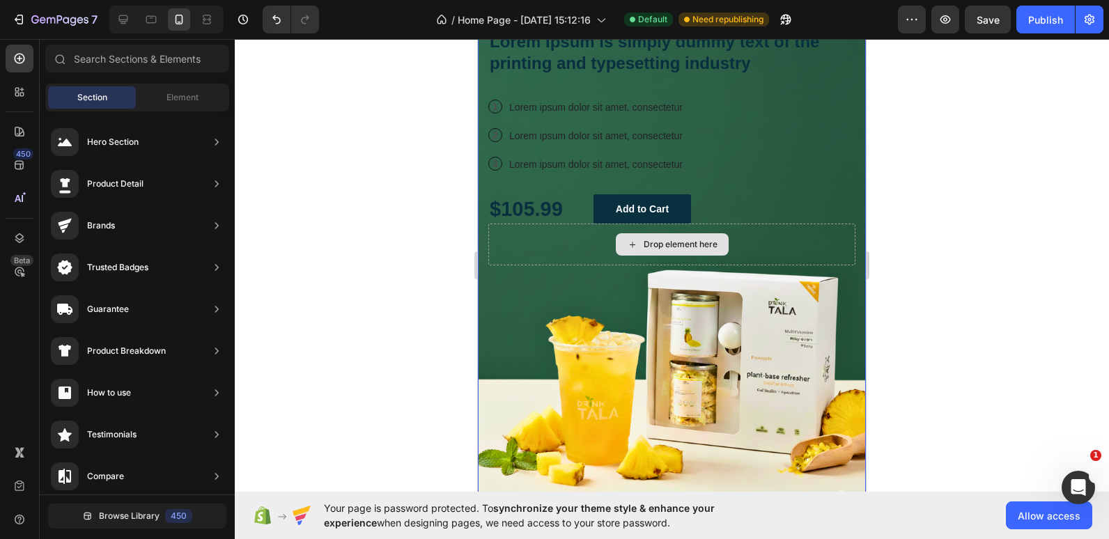
click at [754, 249] on div "Drop element here" at bounding box center [671, 245] width 367 height 42
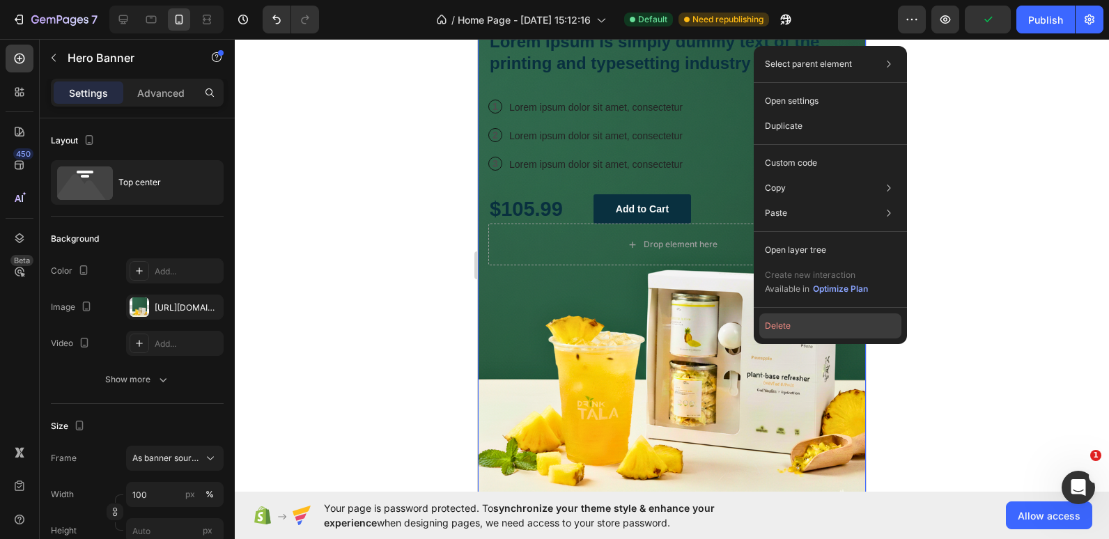
click at [809, 326] on button "Delete" at bounding box center [831, 326] width 142 height 25
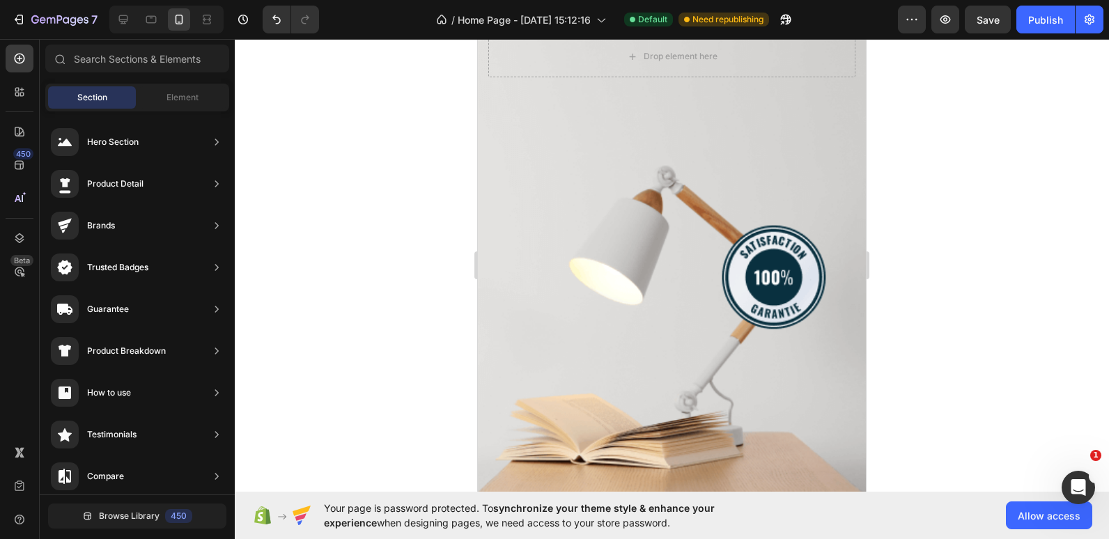
scroll to position [3888, 0]
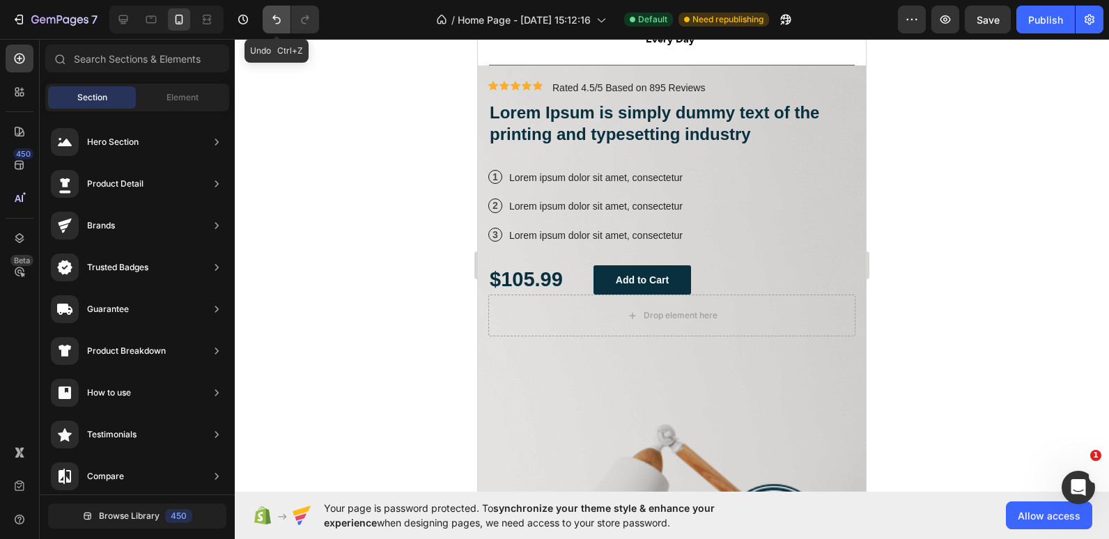
click at [270, 16] on icon "Undo/Redo" at bounding box center [277, 20] width 14 height 14
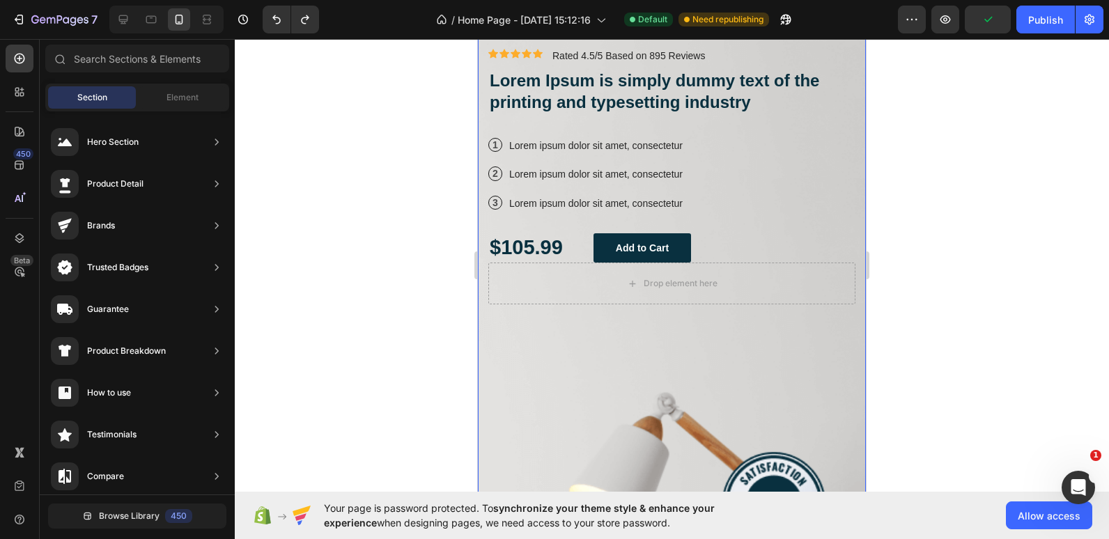
scroll to position [4088, 0]
click at [301, 17] on icon "Undo/Redo" at bounding box center [305, 20] width 14 height 14
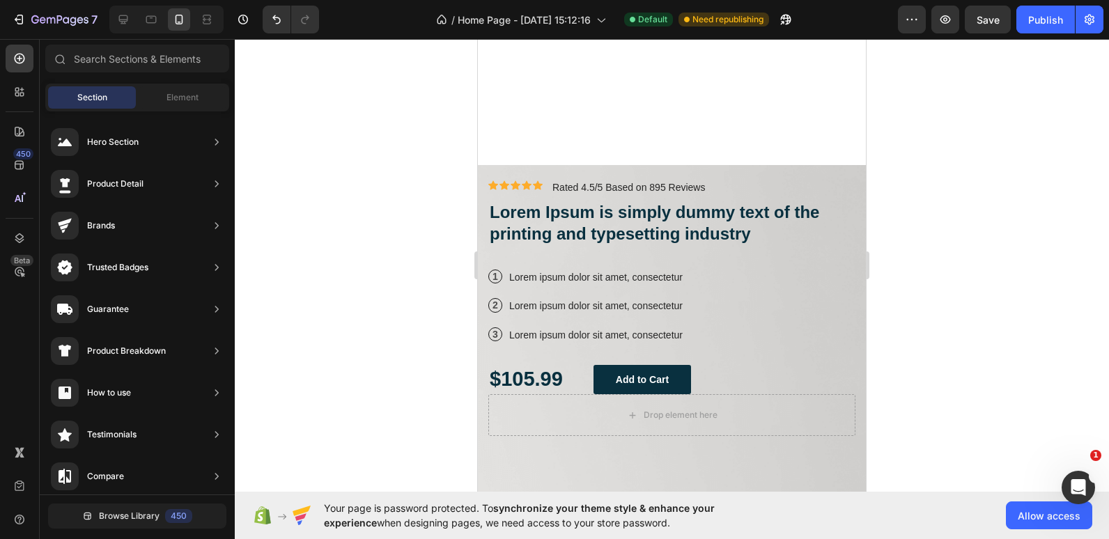
scroll to position [4278, 0]
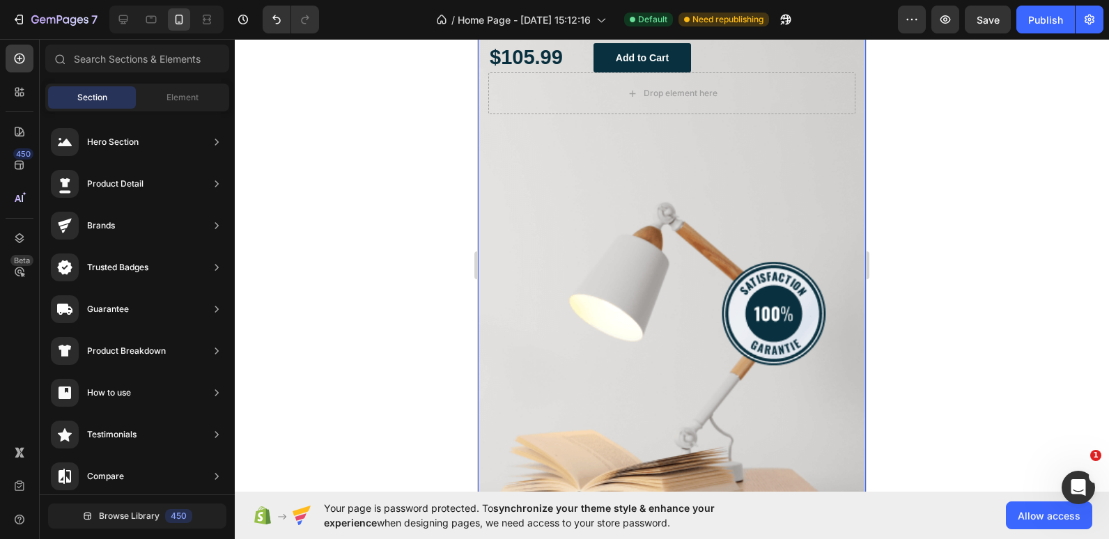
click at [652, 269] on div "Background Image" at bounding box center [672, 188] width 388 height 691
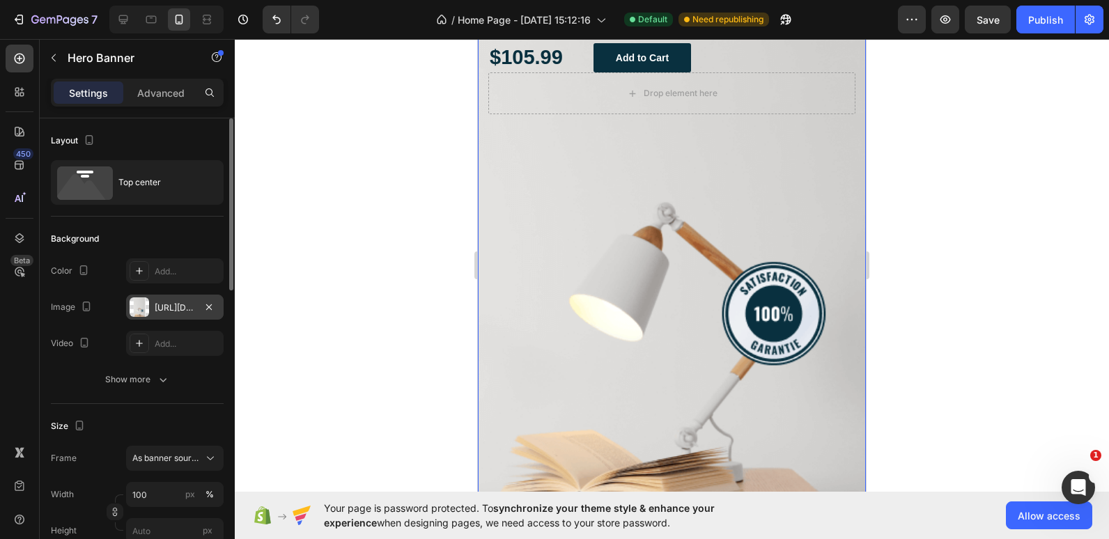
click at [133, 318] on div "https://cdn.shopify.com/s/files/1/0655/3354/2570/files/gempages_569040827234386…" at bounding box center [175, 307] width 98 height 25
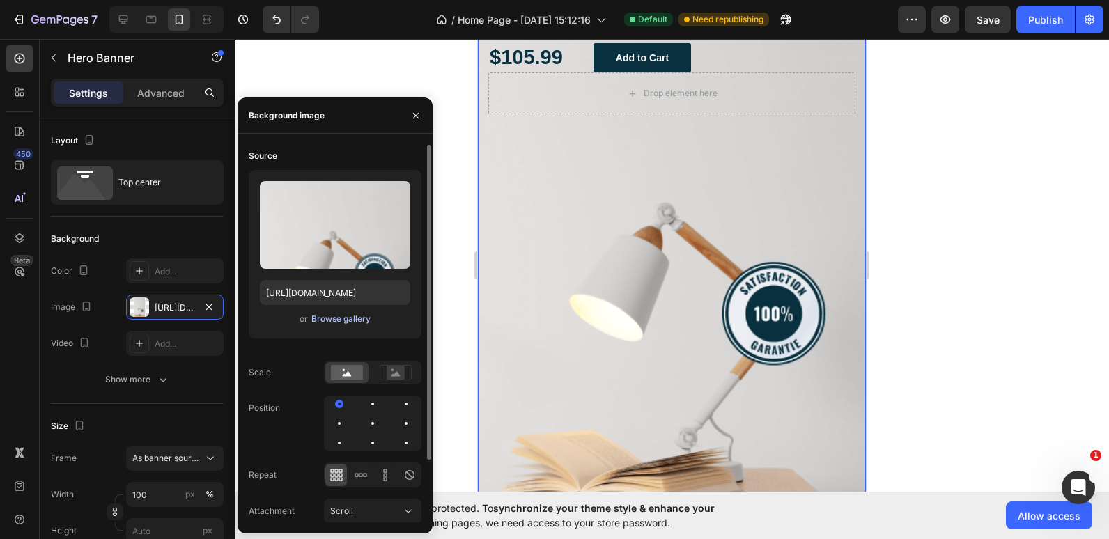
click at [331, 323] on div "Browse gallery" at bounding box center [340, 319] width 59 height 13
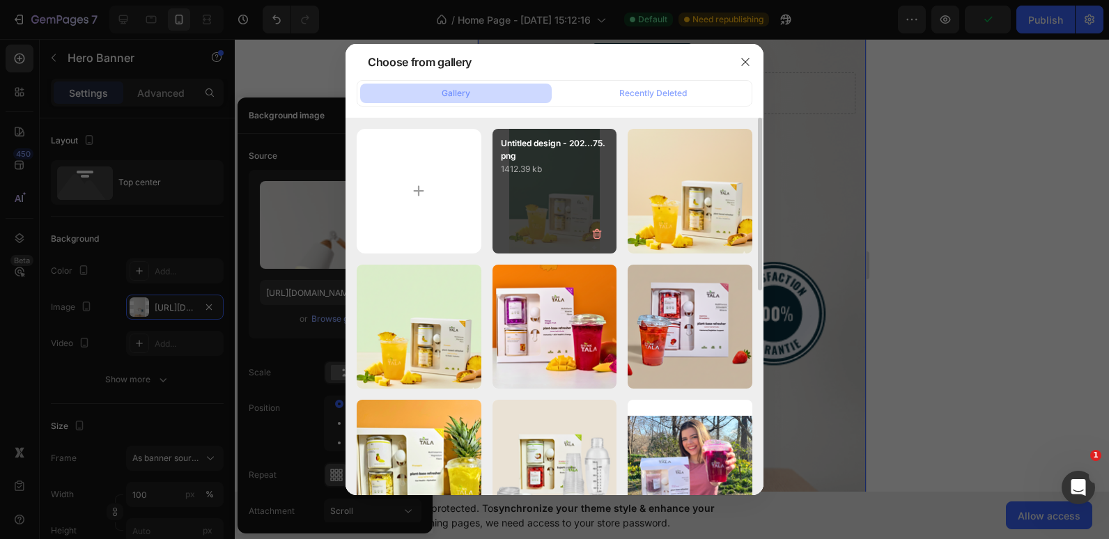
click at [532, 238] on div "Untitled design - 202...75.png 1412.39 kb" at bounding box center [555, 191] width 125 height 125
type input "[URL][DOMAIN_NAME]"
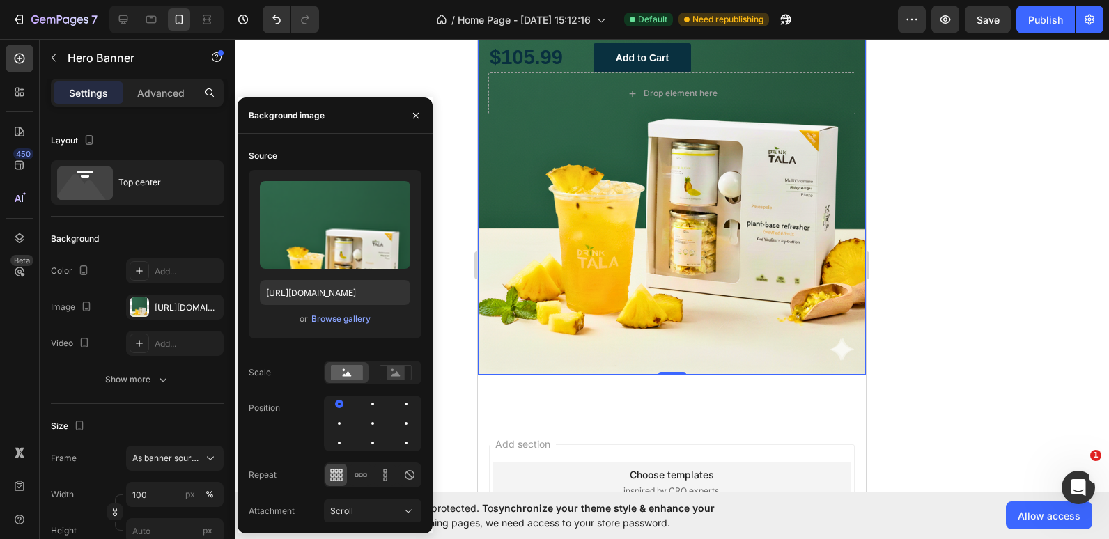
click at [939, 130] on div at bounding box center [672, 289] width 874 height 500
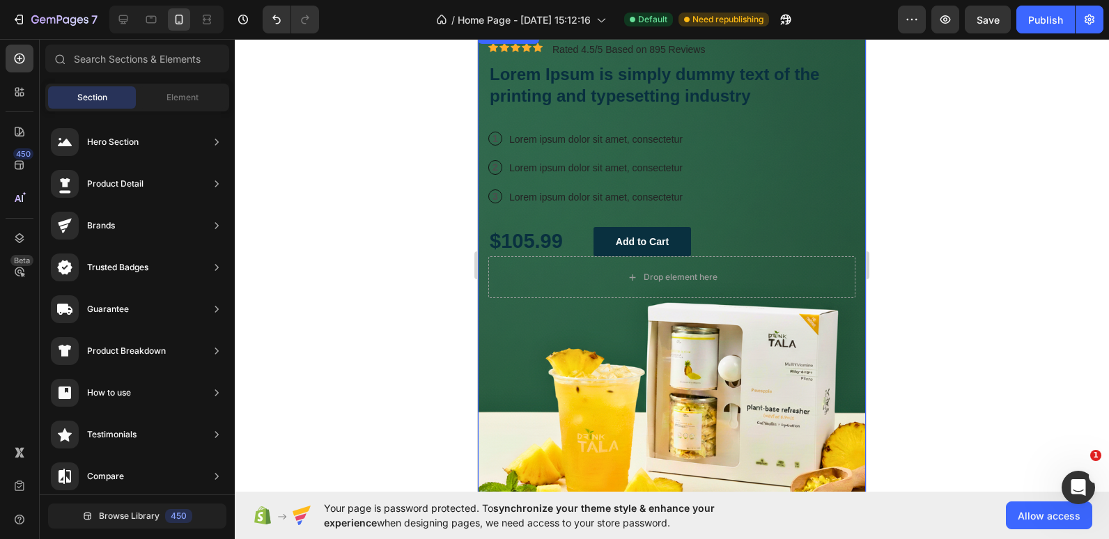
scroll to position [4067, 0]
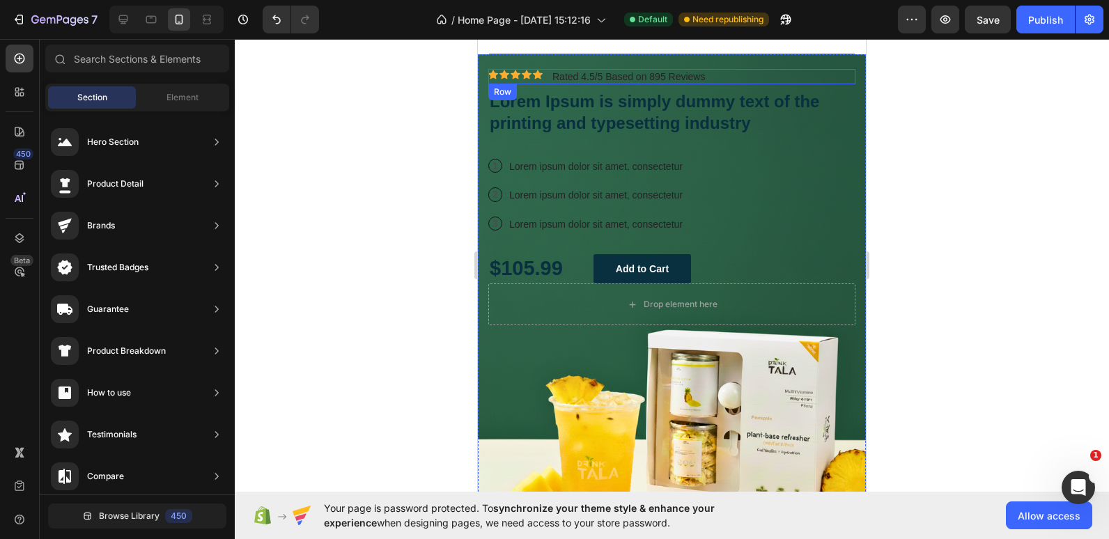
click at [549, 76] on div "Icon Icon Icon Icon Icon Icon List Rated 4.5/5 Based on 895 Reviews Text Block …" at bounding box center [671, 76] width 367 height 15
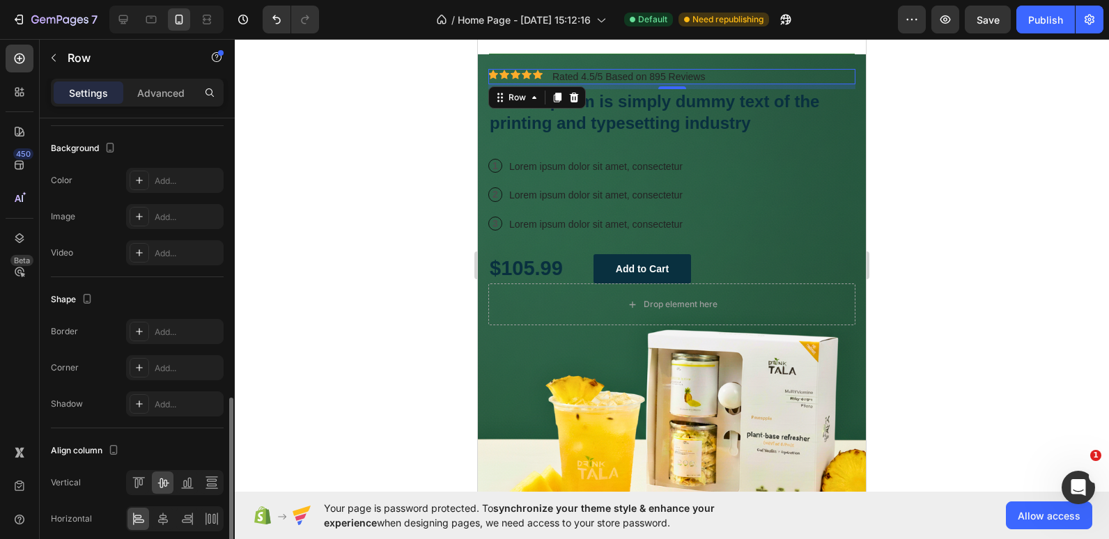
scroll to position [512, 0]
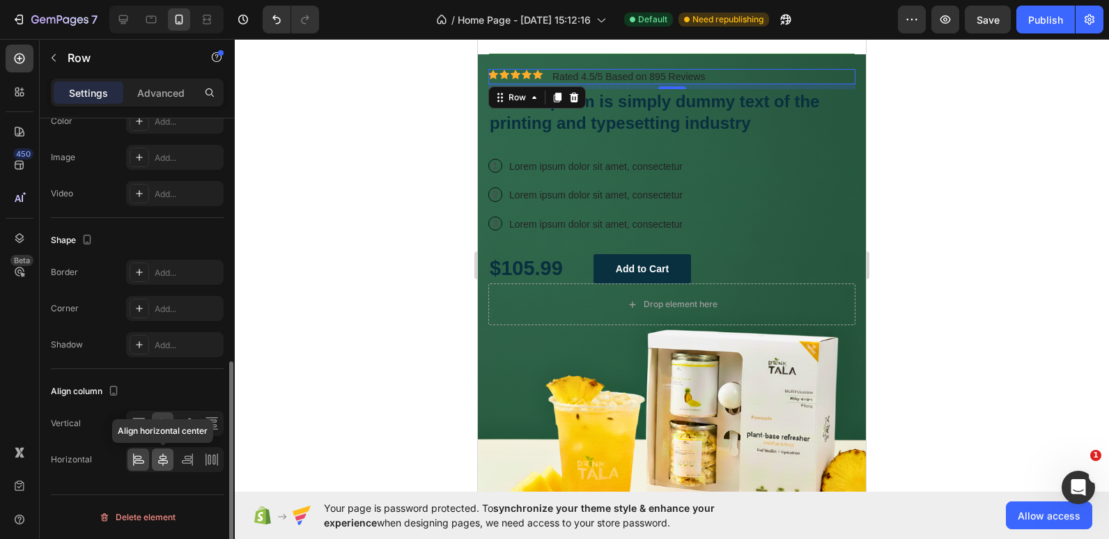
click at [161, 463] on icon at bounding box center [163, 460] width 14 height 14
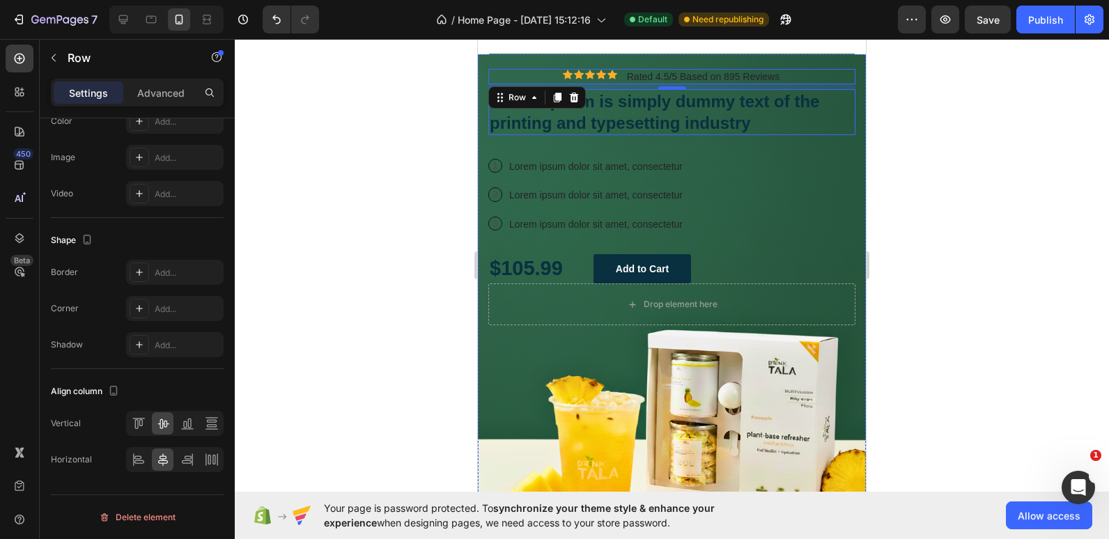
click at [644, 116] on h2 "Lorem Ipsum is simply dummy text of the printing and typesetting industry" at bounding box center [671, 112] width 367 height 46
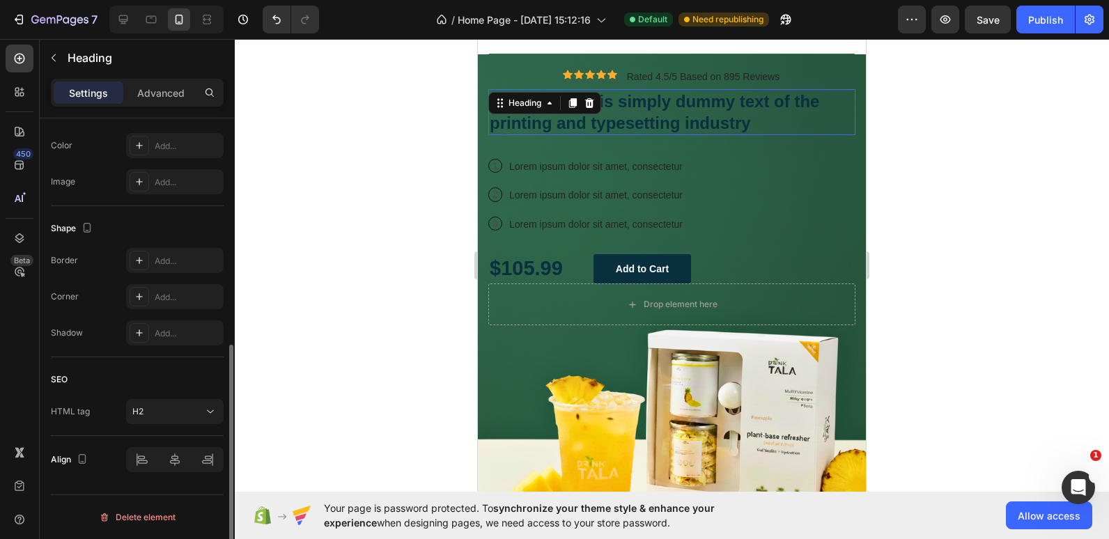
click at [644, 116] on h2 "Lorem Ipsum is simply dummy text of the printing and typesetting industry" at bounding box center [671, 112] width 367 height 46
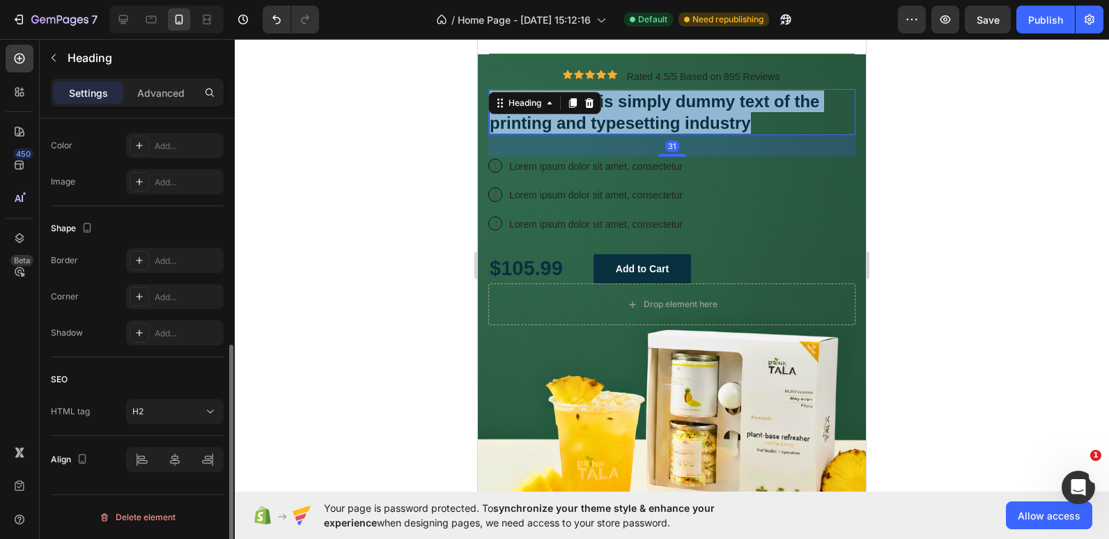
click at [644, 116] on p "Lorem Ipsum is simply dummy text of the printing and typesetting industry" at bounding box center [672, 112] width 364 height 43
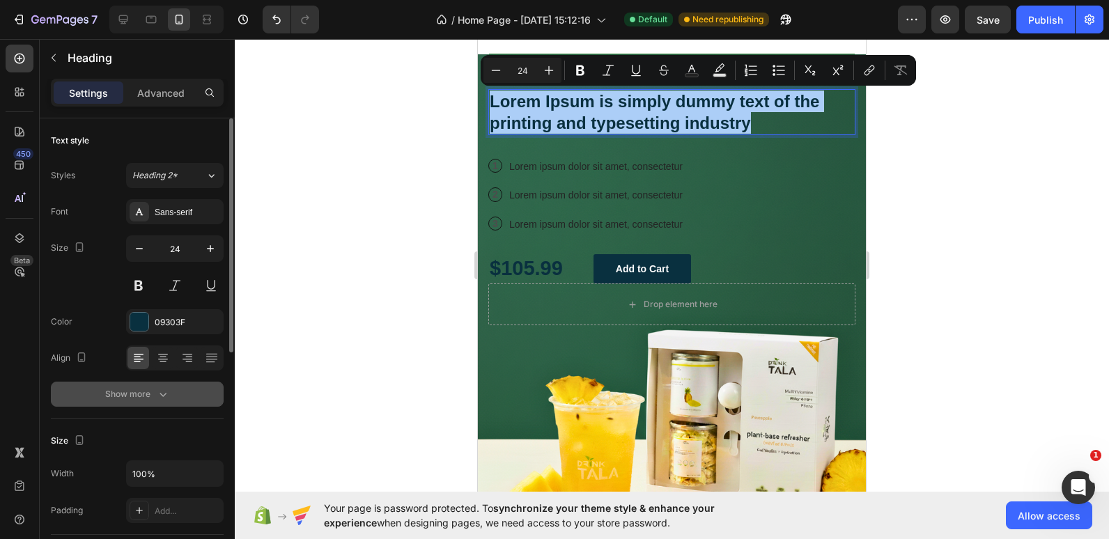
click at [160, 396] on icon "button" at bounding box center [163, 394] width 14 height 14
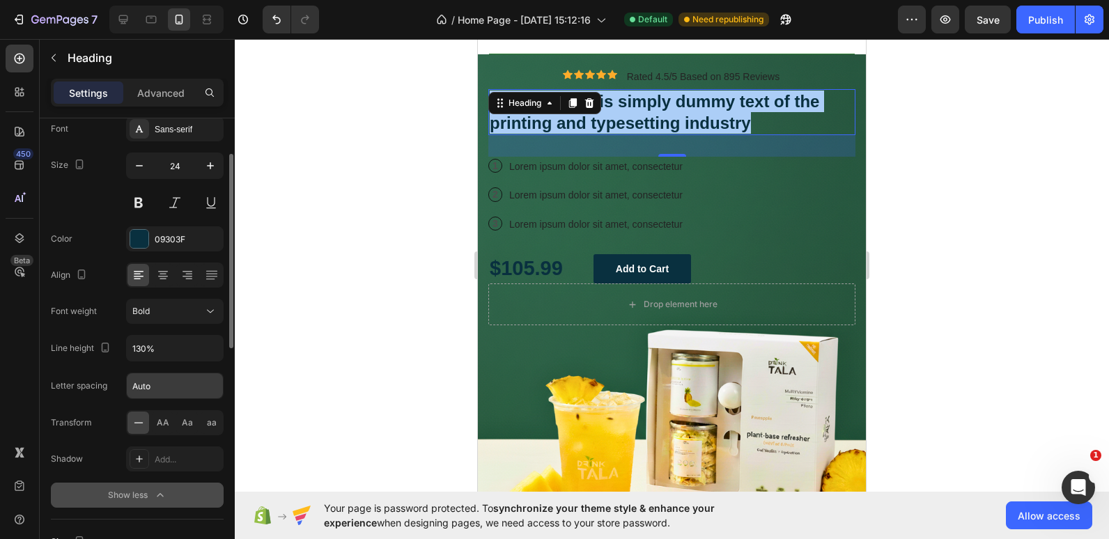
scroll to position [84, 0]
click at [205, 307] on icon at bounding box center [210, 311] width 14 height 14
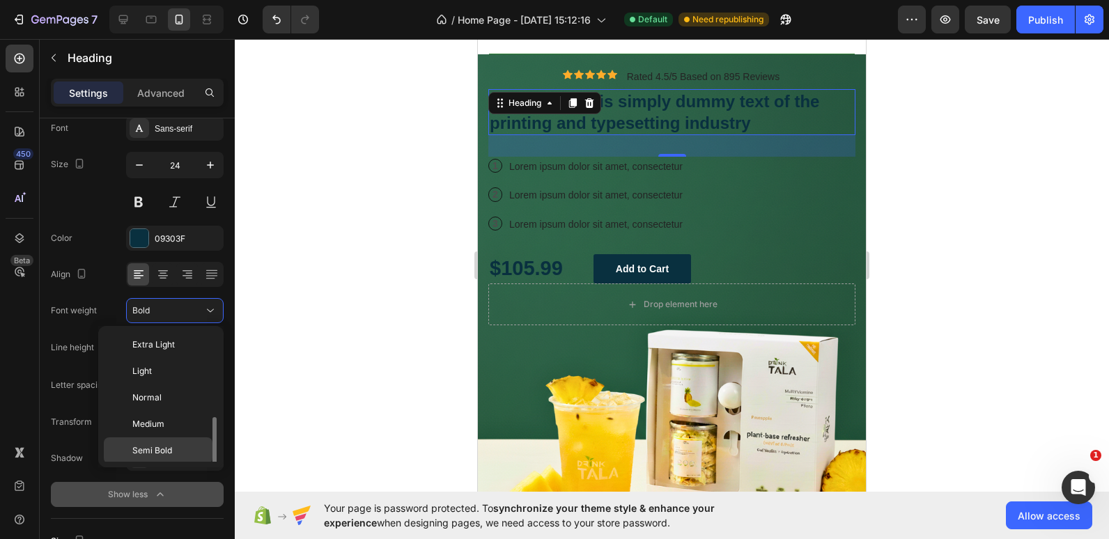
scroll to position [50, 0]
click at [160, 456] on span "Extra Bold" at bounding box center [152, 453] width 40 height 13
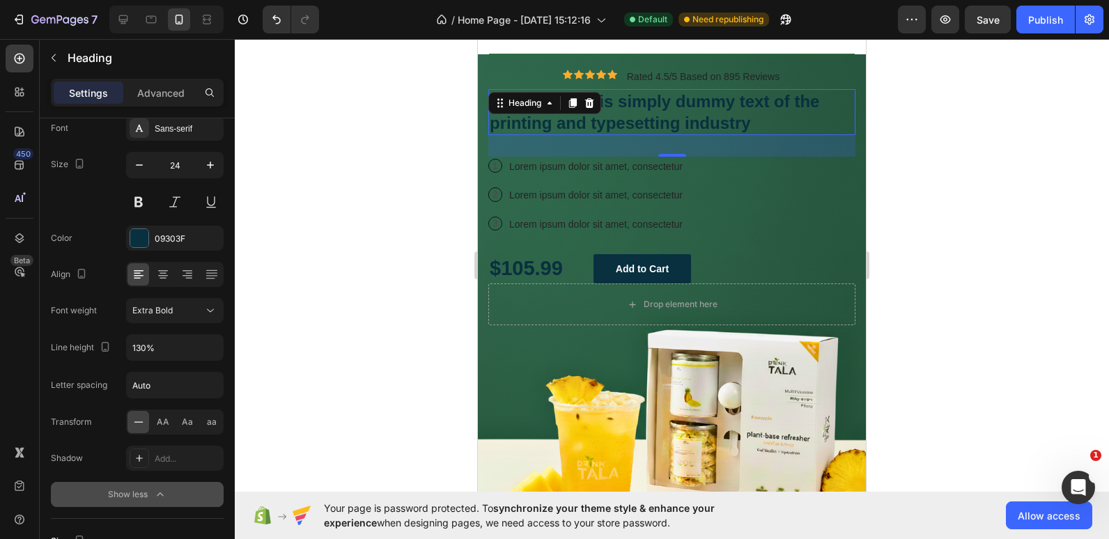
click at [682, 113] on p "Lorem Ipsum is simply dummy text of the printing and typesetting industry" at bounding box center [672, 112] width 364 height 43
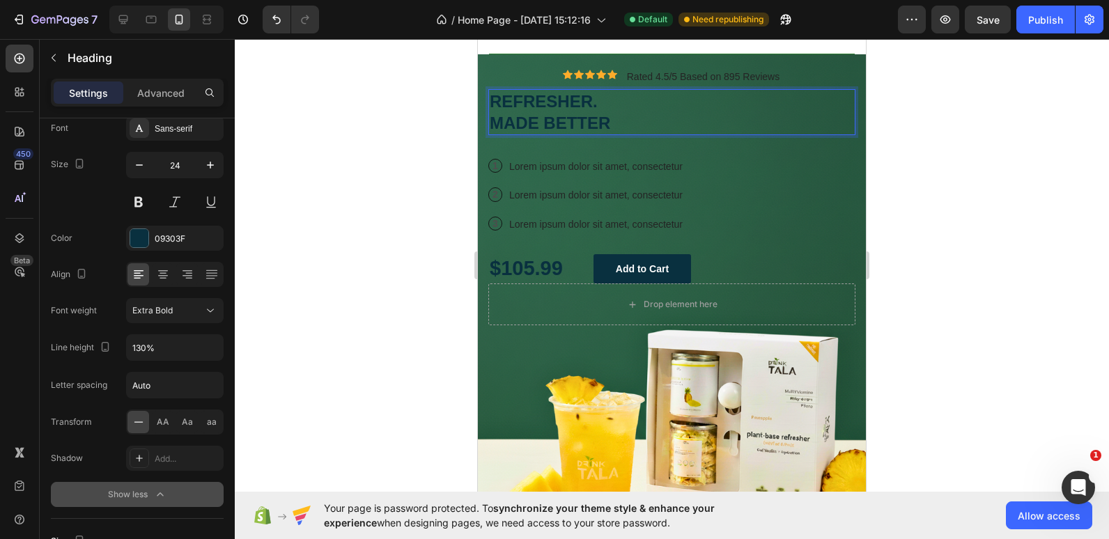
click at [642, 124] on p "REFRESHER. MADE BETTER" at bounding box center [672, 112] width 364 height 43
click at [165, 270] on icon at bounding box center [163, 270] width 10 height 1
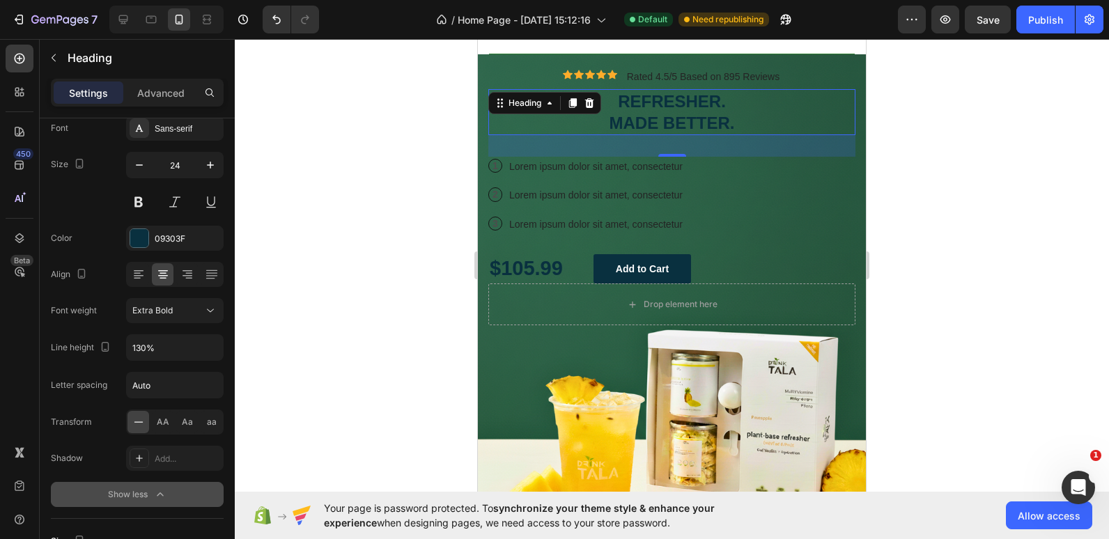
click at [662, 123] on p "REFRESHER. MADE BETTER." at bounding box center [672, 112] width 364 height 43
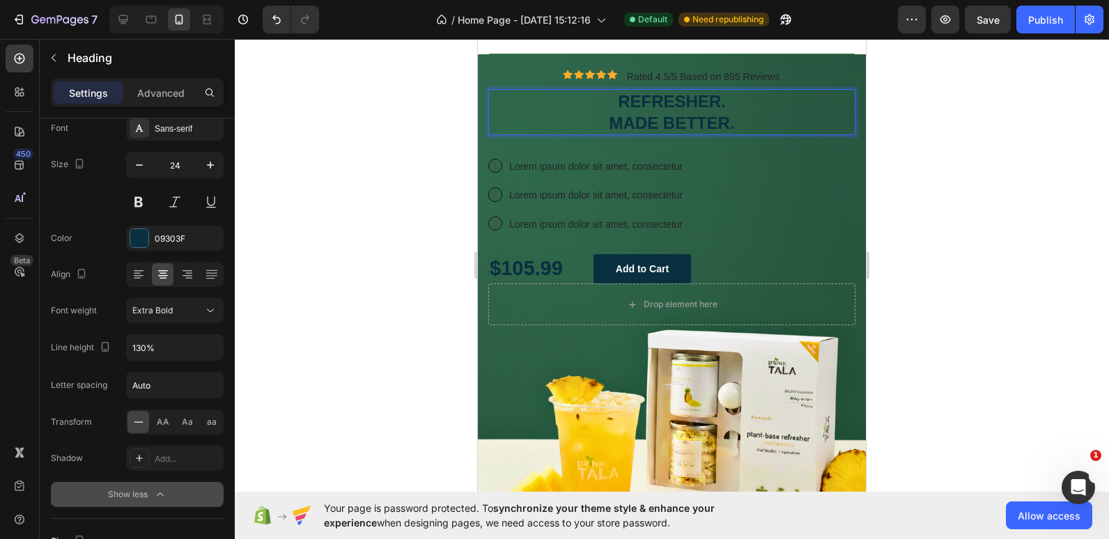
click at [662, 123] on p "REFRESHER. MADE BETTER." at bounding box center [672, 112] width 364 height 43
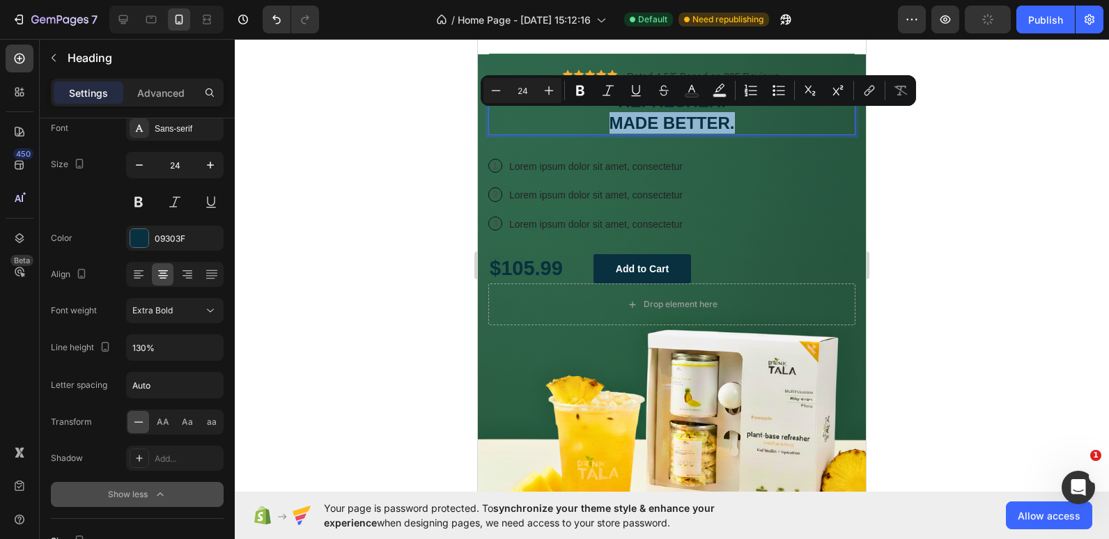
click at [680, 107] on p "REFRESHER. MADE BETTER." at bounding box center [672, 112] width 364 height 43
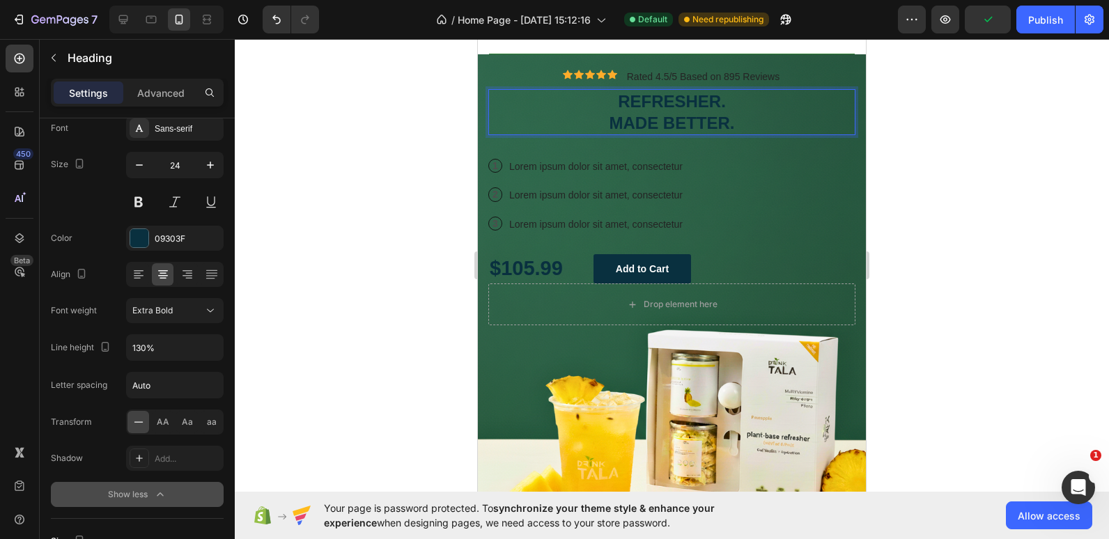
click at [634, 100] on p "REFRESHER. MADE BETTER." at bounding box center [672, 112] width 364 height 43
click at [691, 111] on p "REFRESHER. MADE BETTER." at bounding box center [672, 112] width 364 height 43
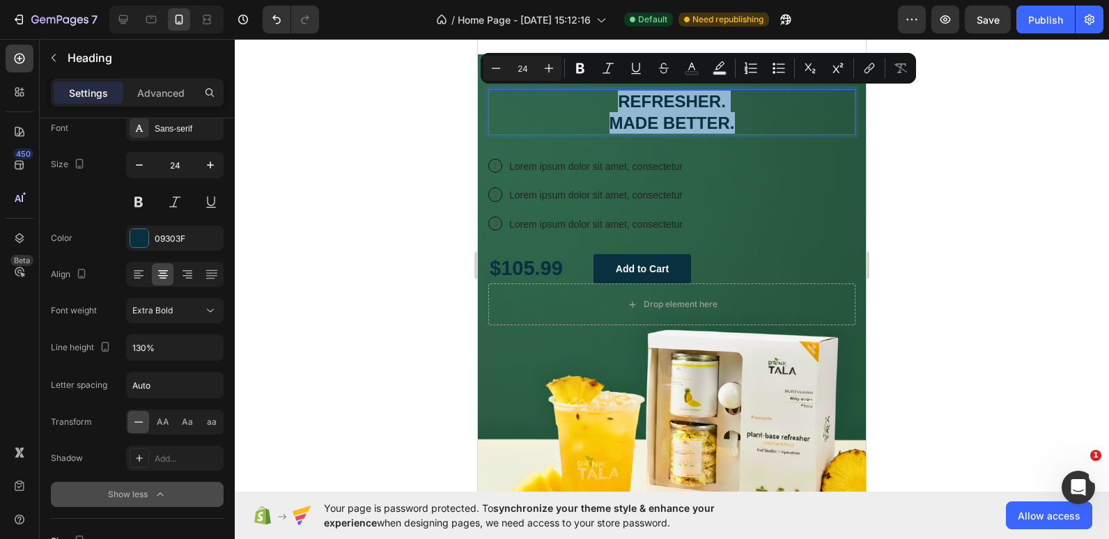
drag, startPoint x: 737, startPoint y: 120, endPoint x: 601, endPoint y: 100, distance: 137.4
click at [601, 100] on p "REFRESHER. MADE BETTER." at bounding box center [672, 112] width 364 height 43
click at [688, 69] on icon "Editor contextual toolbar" at bounding box center [692, 68] width 14 height 14
type input "09303F"
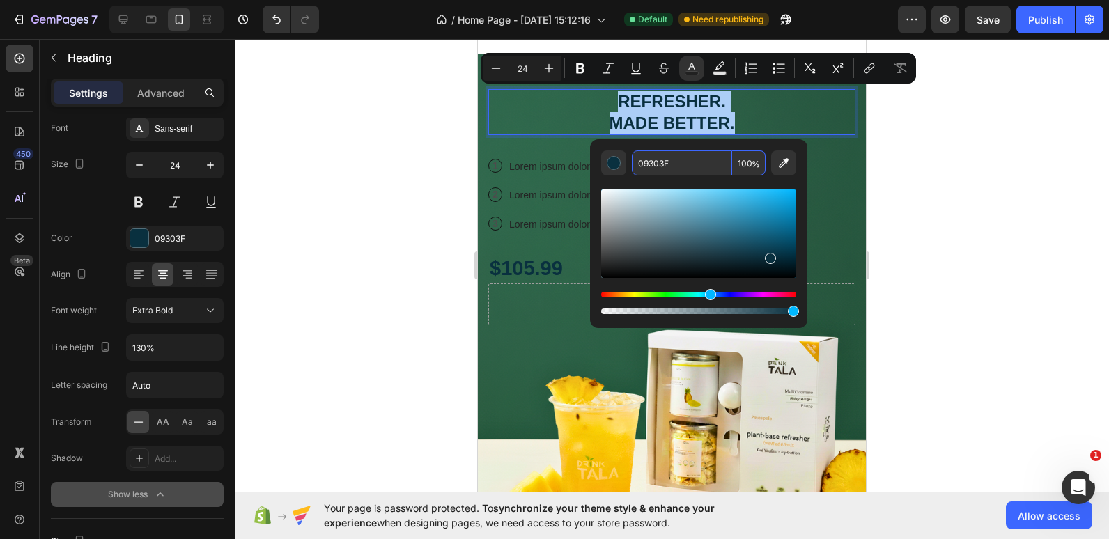
click at [656, 169] on input "09303F" at bounding box center [682, 163] width 100 height 25
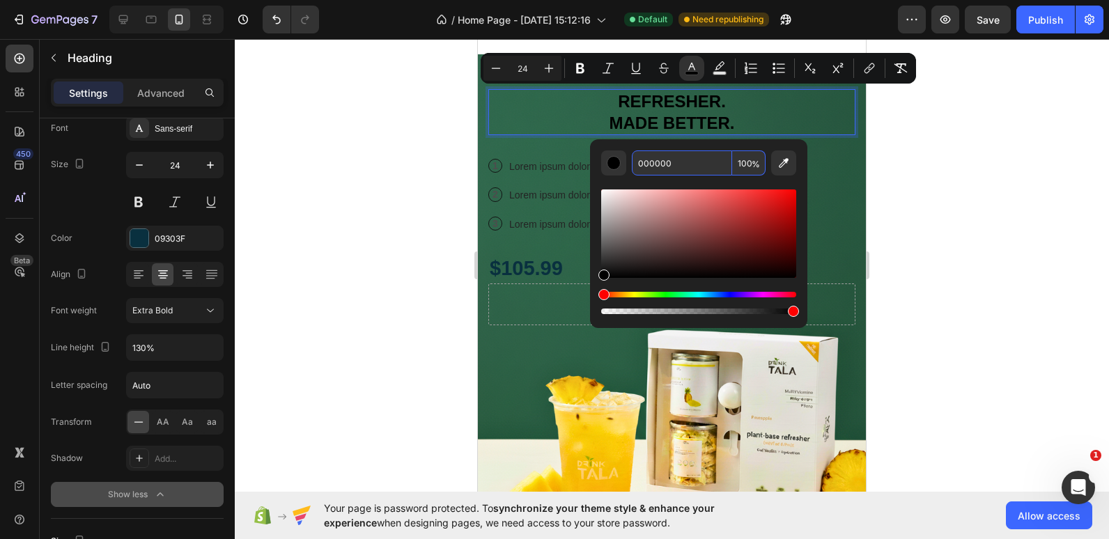
drag, startPoint x: 656, startPoint y: 169, endPoint x: 644, endPoint y: 160, distance: 15.3
click at [644, 160] on input "000000" at bounding box center [682, 163] width 100 height 25
type input "FFFFFF"
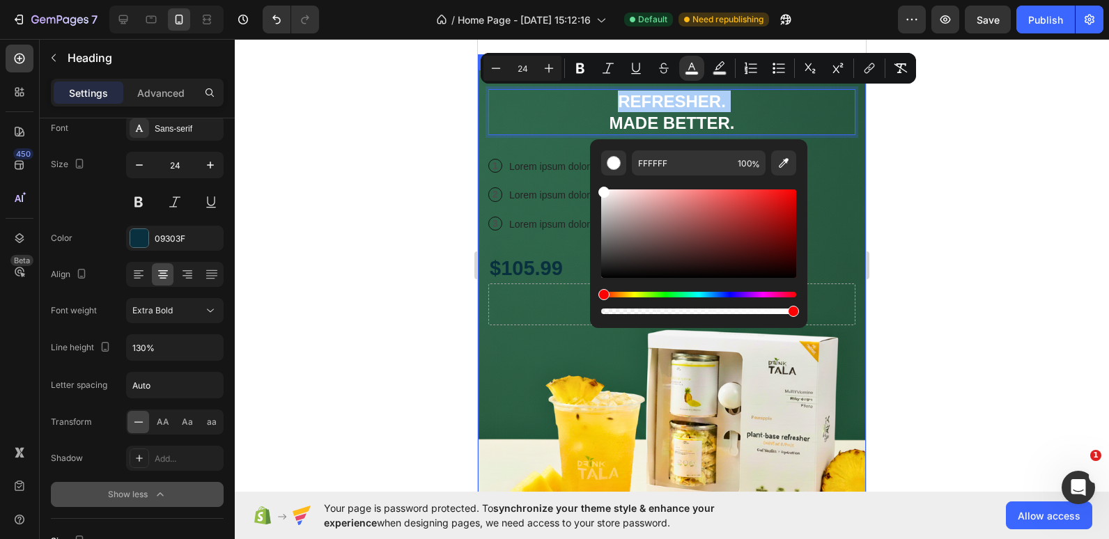
click at [389, 178] on div at bounding box center [672, 289] width 874 height 500
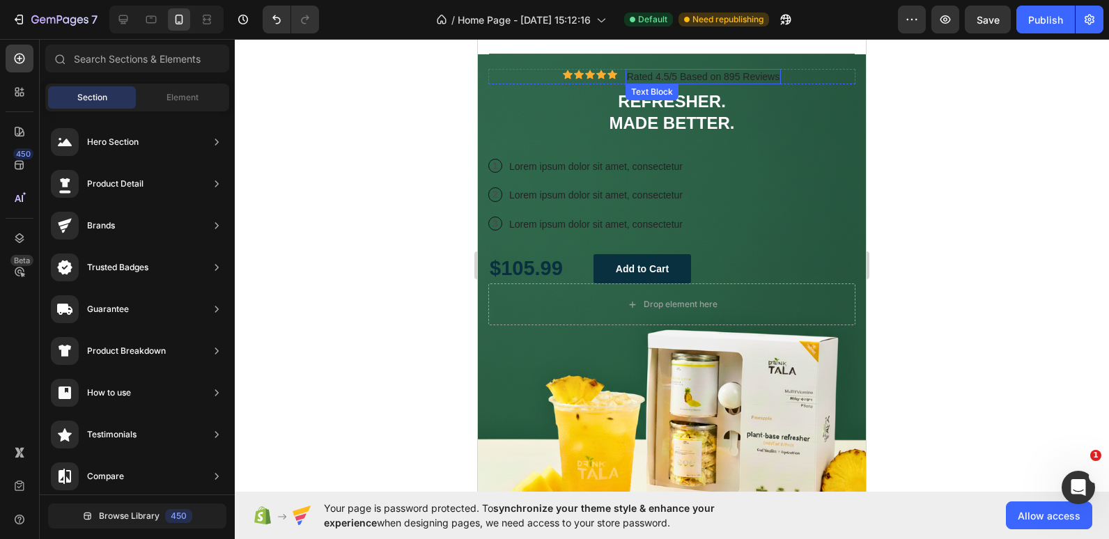
click at [697, 75] on p "Rated 4.5/5 Based on 895 Reviews" at bounding box center [703, 76] width 153 height 13
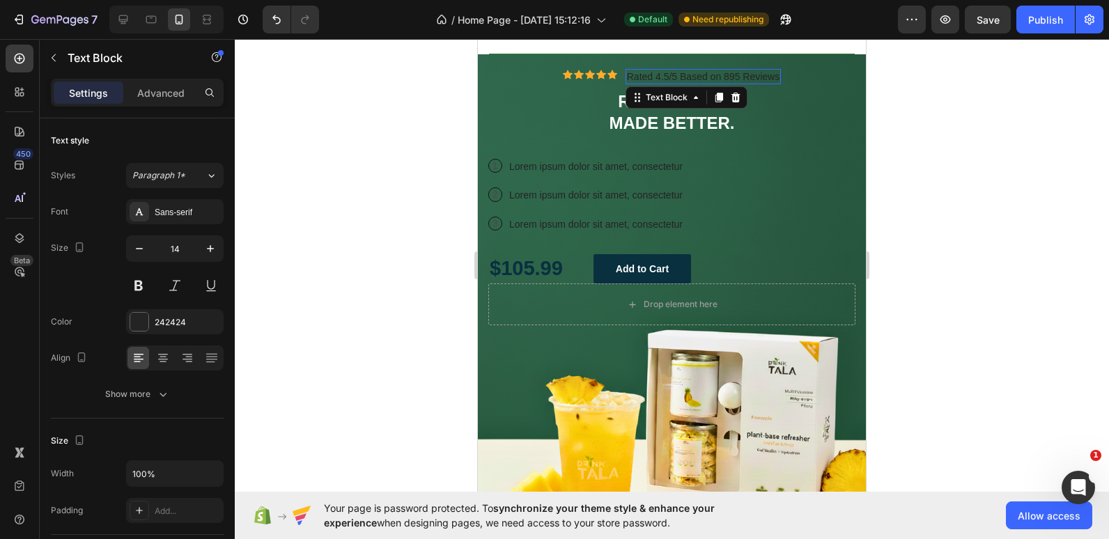
click at [697, 75] on p "Rated 4.5/5 Based on 895 Reviews" at bounding box center [703, 76] width 153 height 13
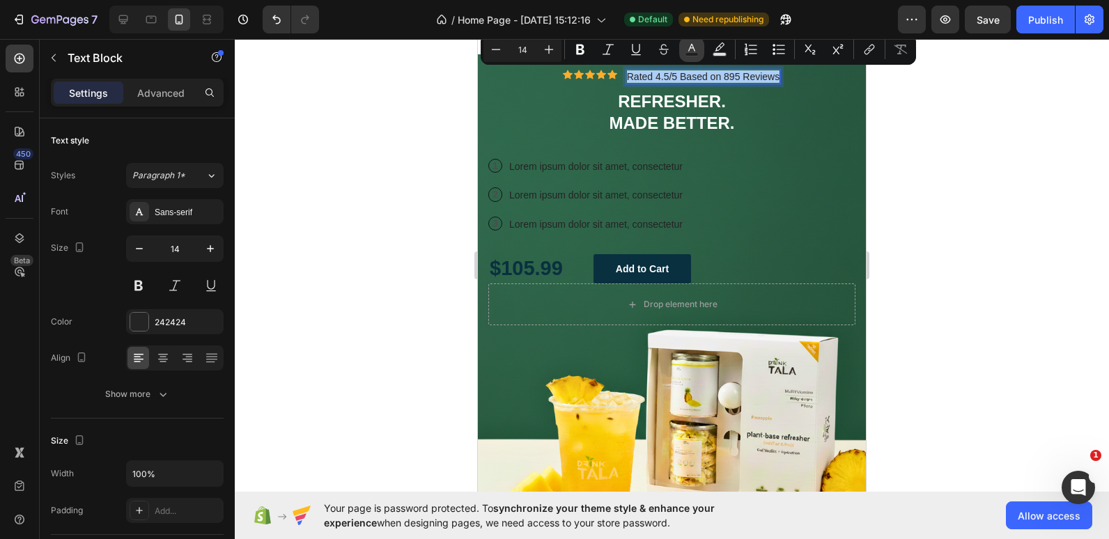
click at [688, 49] on icon "Editor contextual toolbar" at bounding box center [692, 50] width 14 height 14
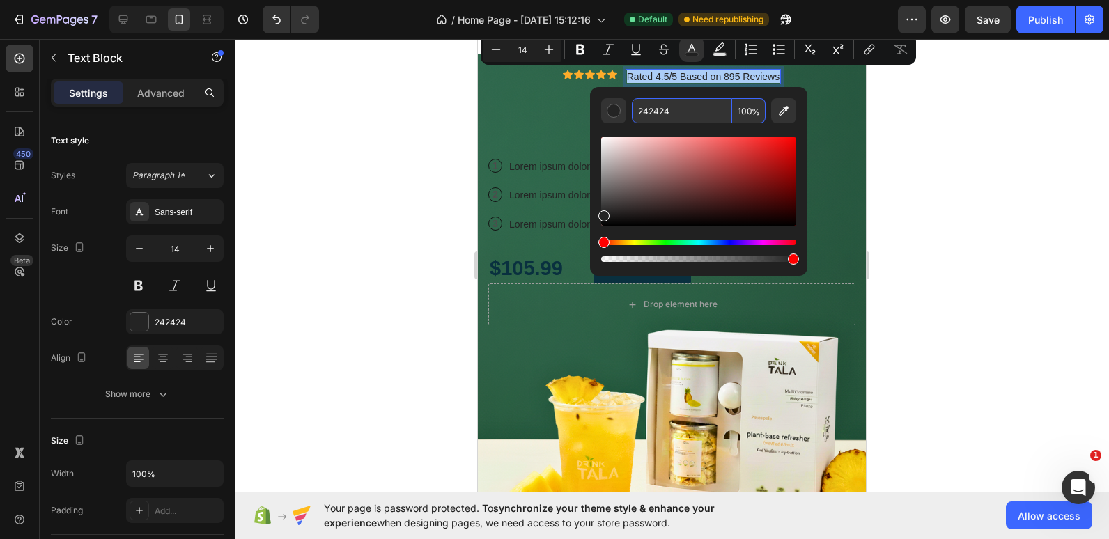
click at [646, 111] on input "242424" at bounding box center [682, 110] width 100 height 25
type input "FFFFFF"
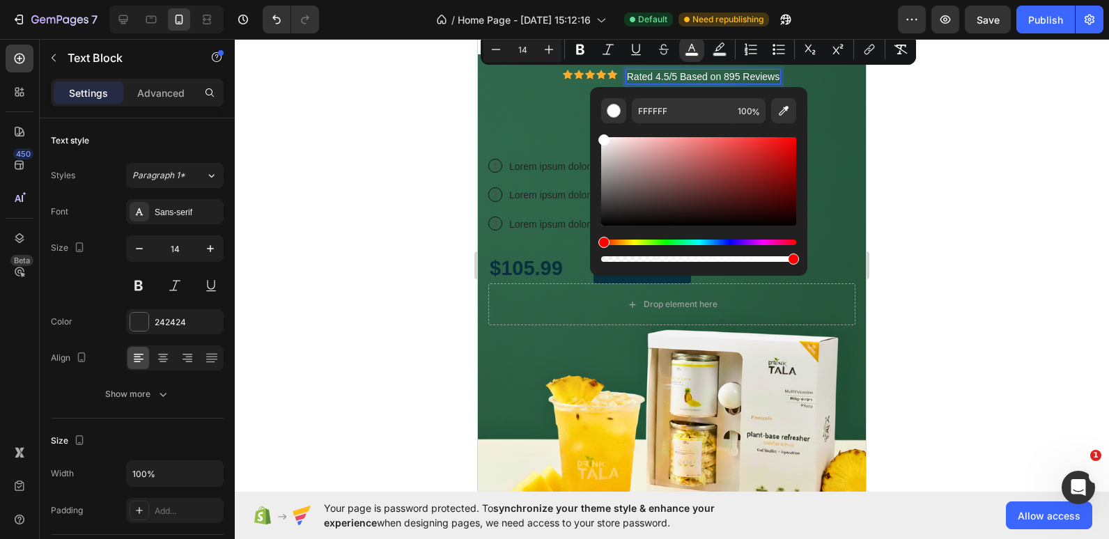
click at [440, 131] on div at bounding box center [672, 289] width 874 height 500
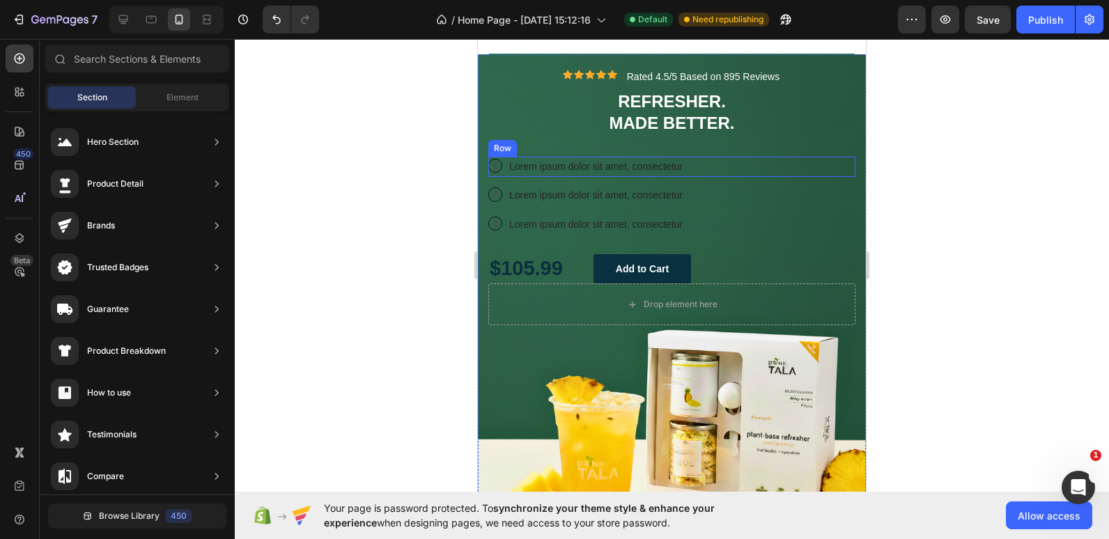
click at [502, 167] on div "1 Text Block Row Lorem ipsum dolor sit amet, consectetur Text Block Row" at bounding box center [671, 167] width 367 height 20
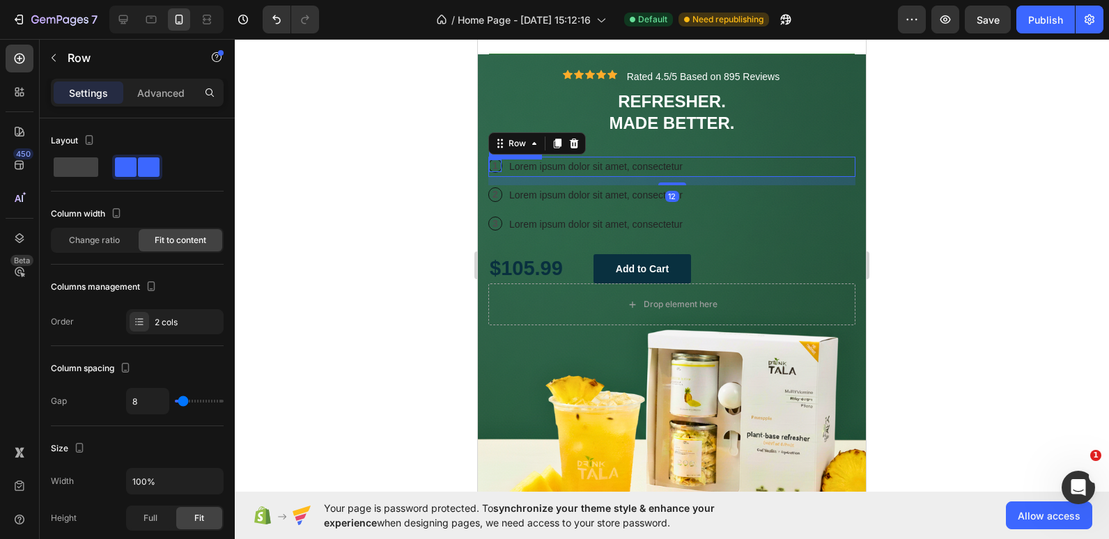
click at [498, 167] on p "1" at bounding box center [495, 166] width 13 height 13
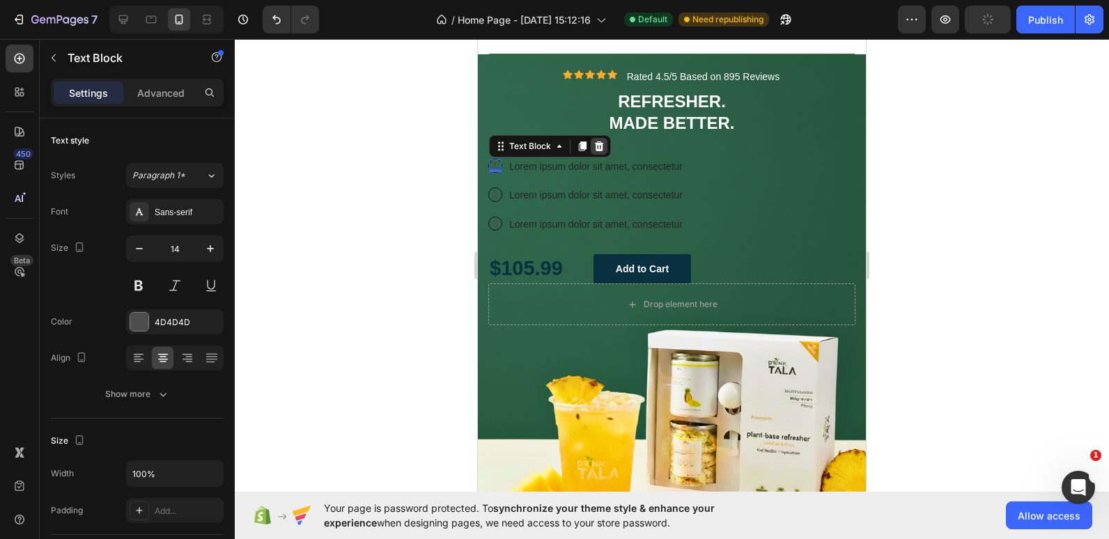
click at [601, 140] on div at bounding box center [599, 146] width 17 height 17
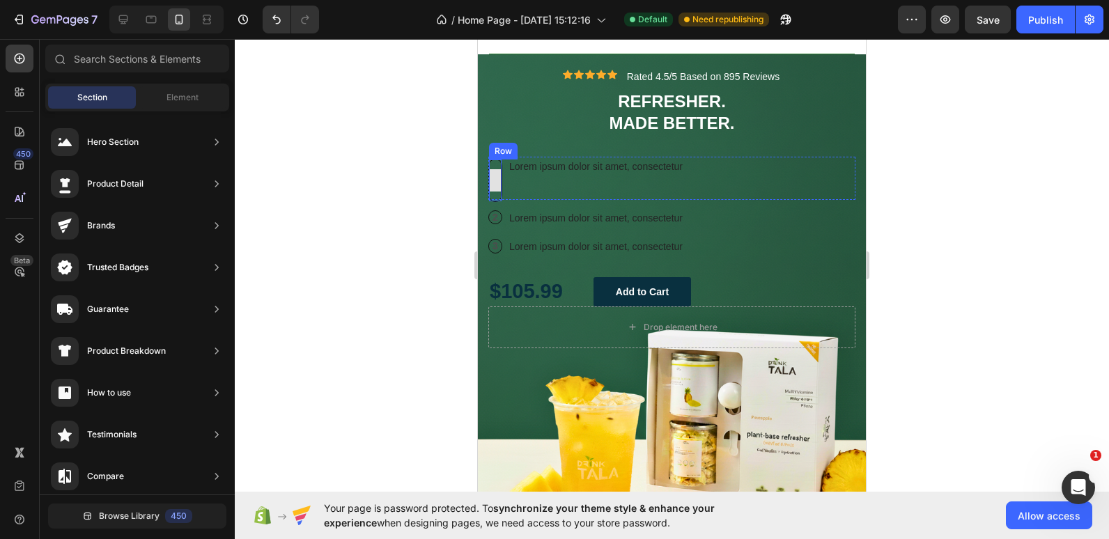
click at [494, 171] on div at bounding box center [495, 180] width 22 height 22
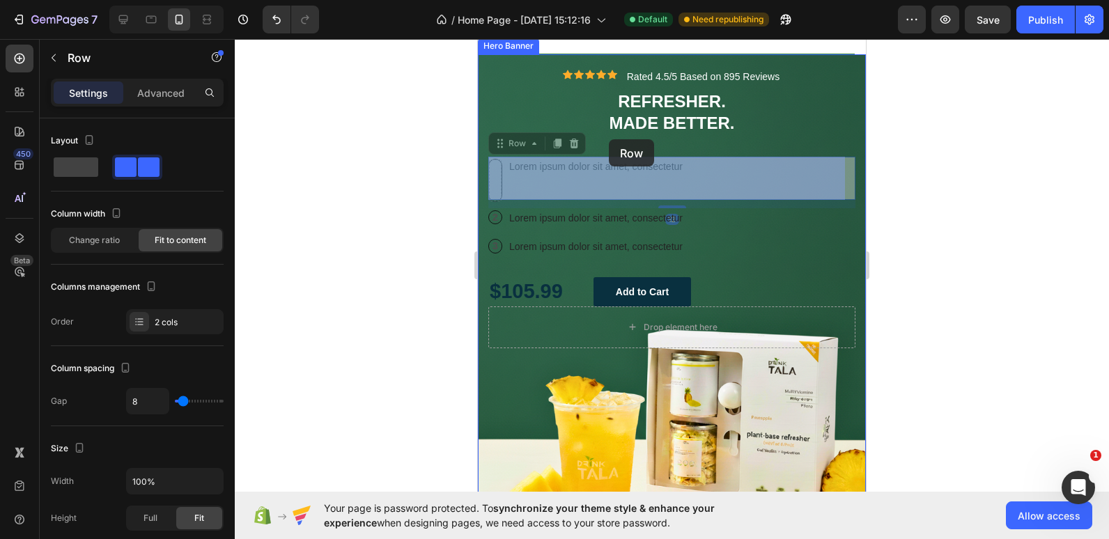
drag, startPoint x: 571, startPoint y: 180, endPoint x: 610, endPoint y: 139, distance: 57.2
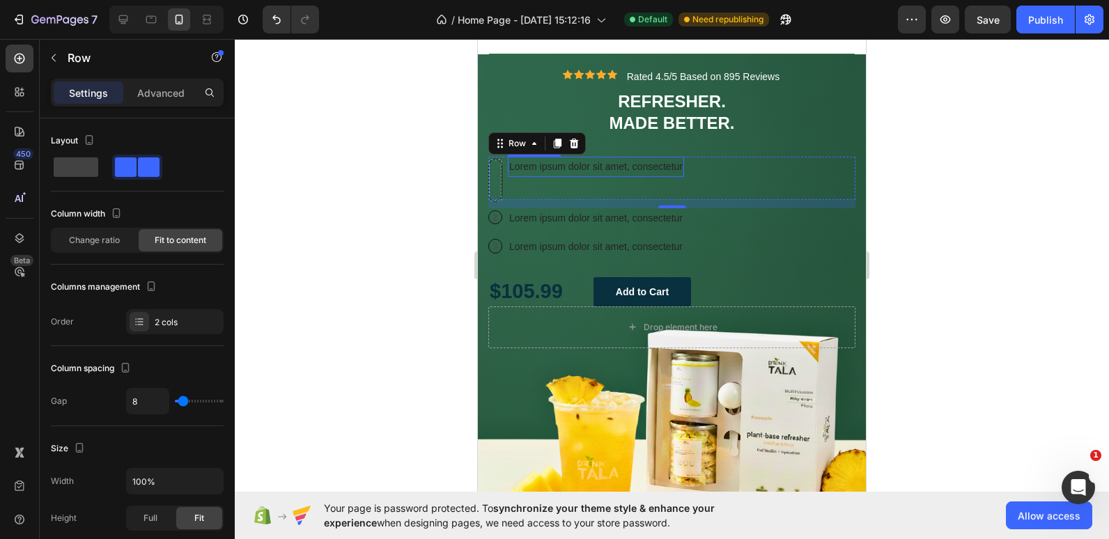
click at [592, 169] on p "Lorem ipsum dolor sit amet, consectetur" at bounding box center [596, 166] width 174 height 17
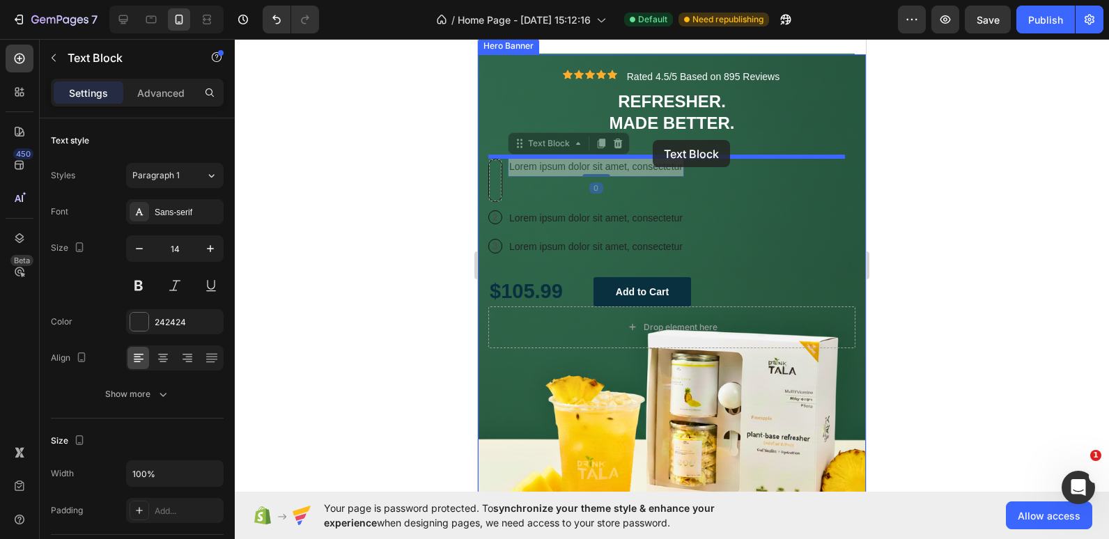
drag, startPoint x: 591, startPoint y: 169, endPoint x: 657, endPoint y: 133, distance: 75.1
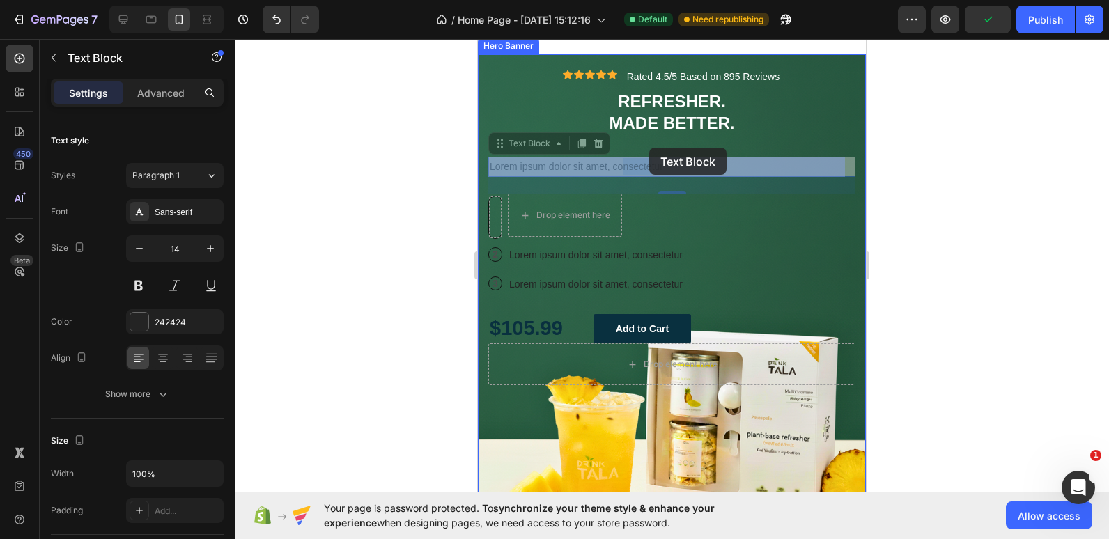
drag, startPoint x: 623, startPoint y: 163, endPoint x: 643, endPoint y: 137, distance: 33.3
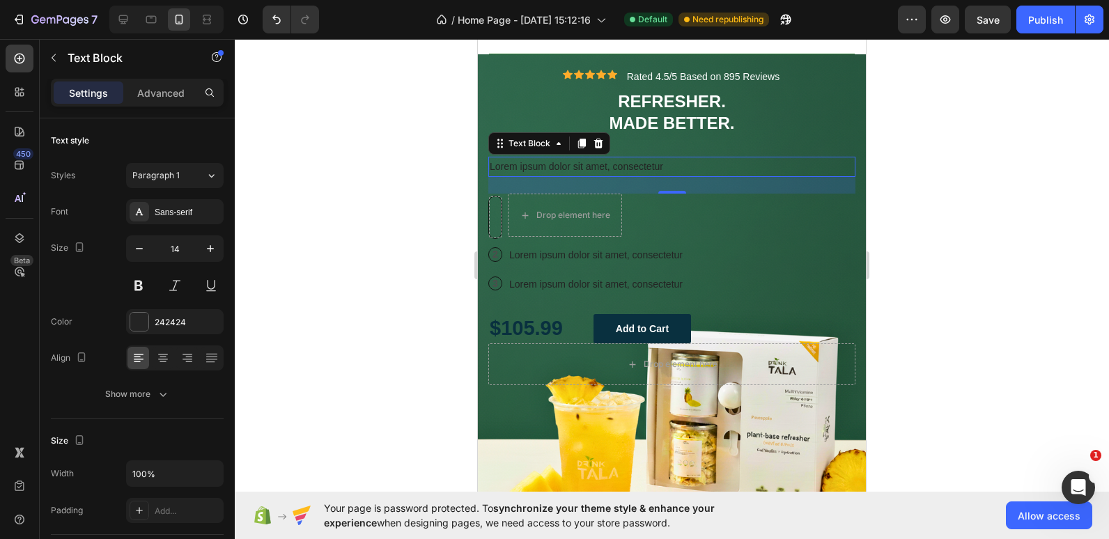
click at [369, 128] on div at bounding box center [672, 289] width 874 height 500
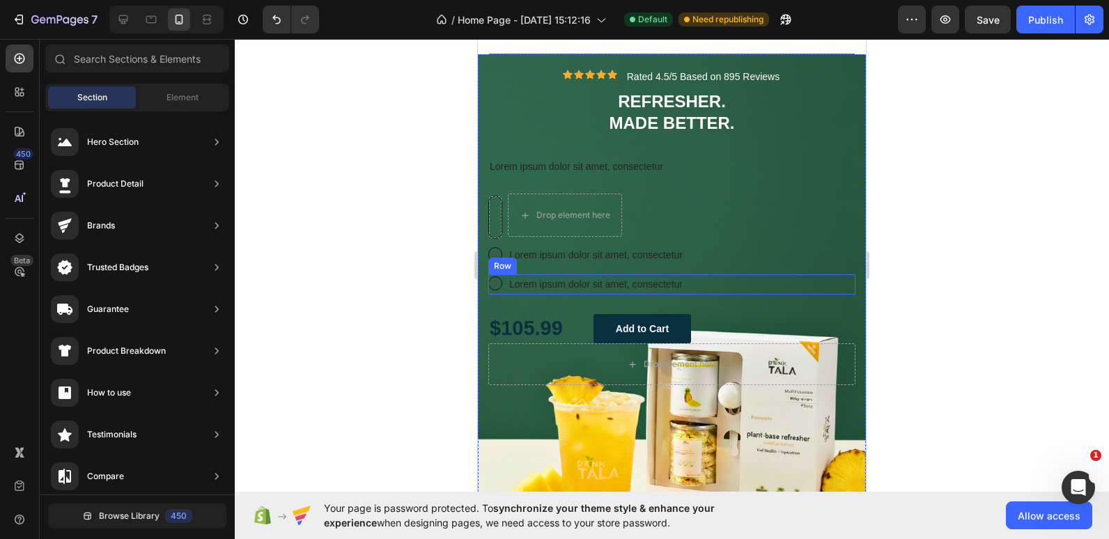
click at [692, 288] on div "3 Text Block Row Lorem ipsum dolor sit amet, consectetur Text Block Row" at bounding box center [671, 285] width 367 height 20
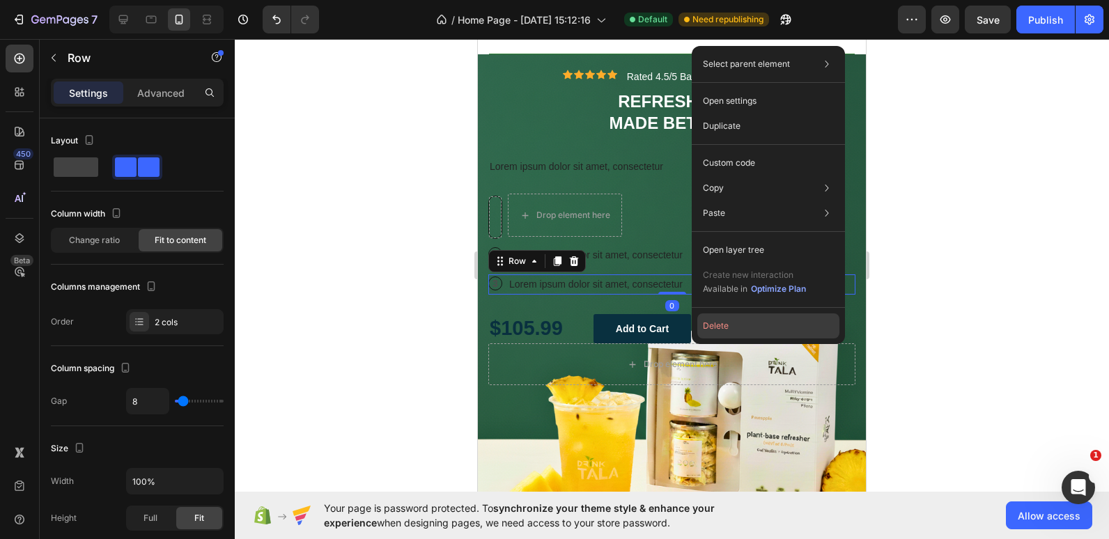
click at [748, 336] on button "Delete" at bounding box center [768, 326] width 142 height 25
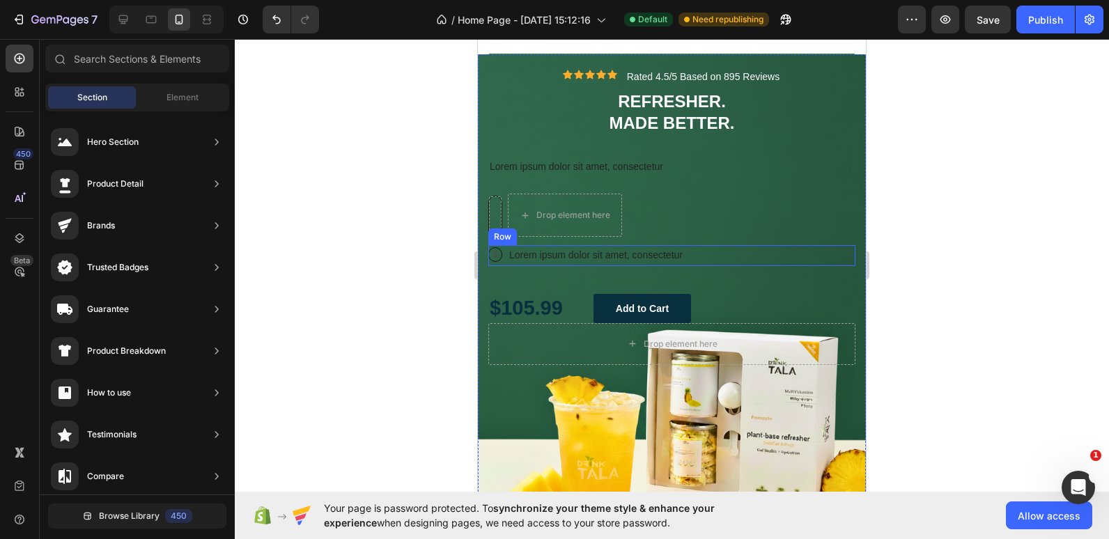
click at [694, 255] on div "2 Text Block Row Lorem ipsum dolor sit amet, consectetur Text Block Row" at bounding box center [671, 255] width 367 height 20
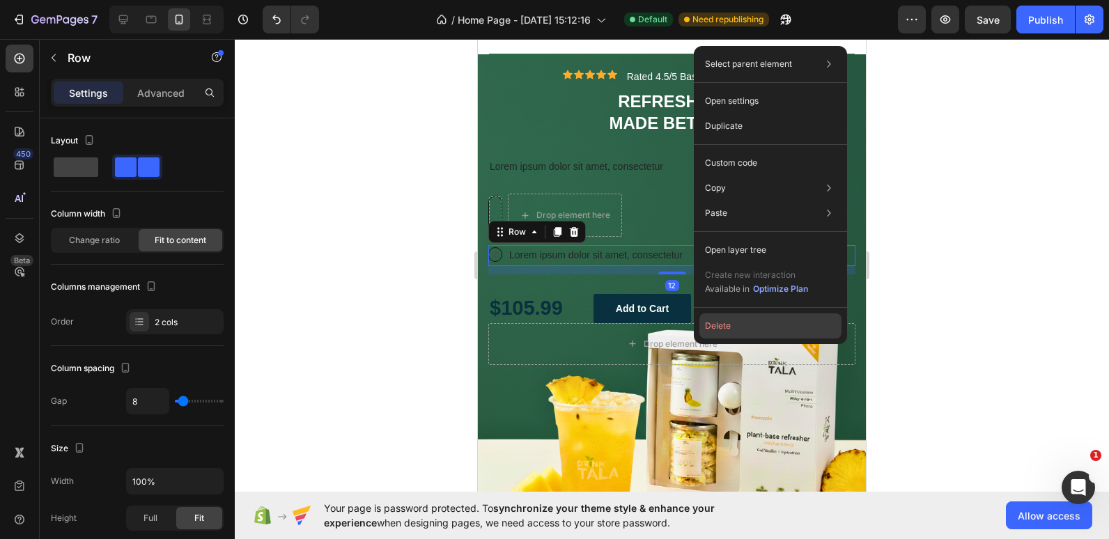
click at [711, 321] on button "Delete" at bounding box center [771, 326] width 142 height 25
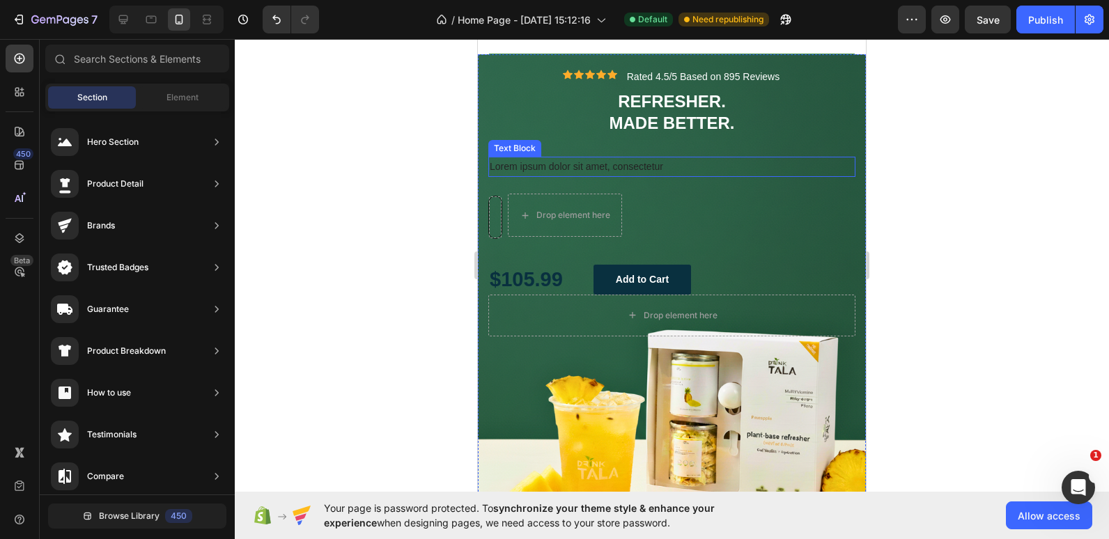
click at [594, 164] on p "Lorem ipsum dolor sit amet, consectetur" at bounding box center [672, 166] width 364 height 17
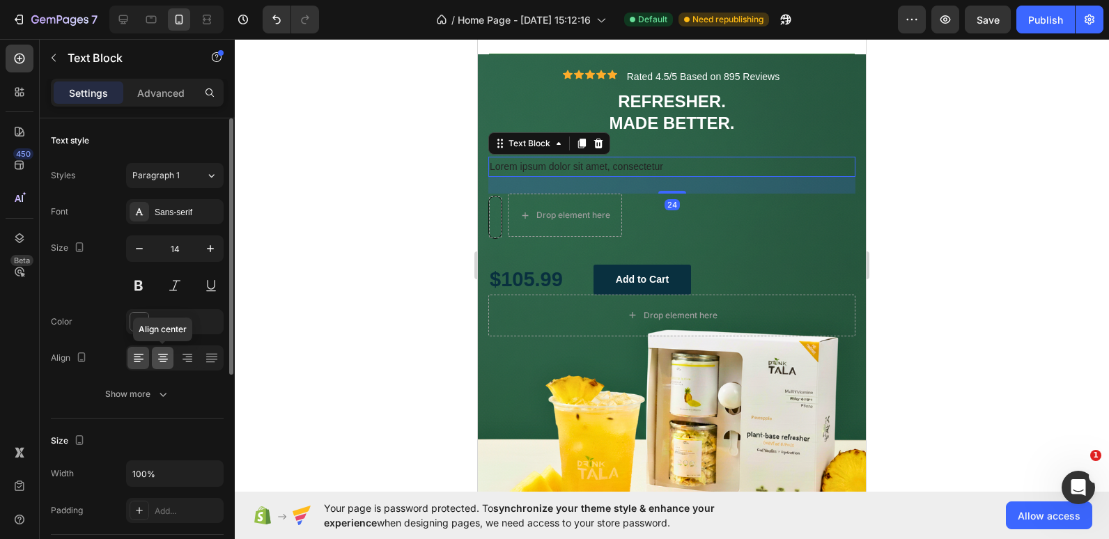
click at [156, 358] on icon at bounding box center [163, 358] width 14 height 14
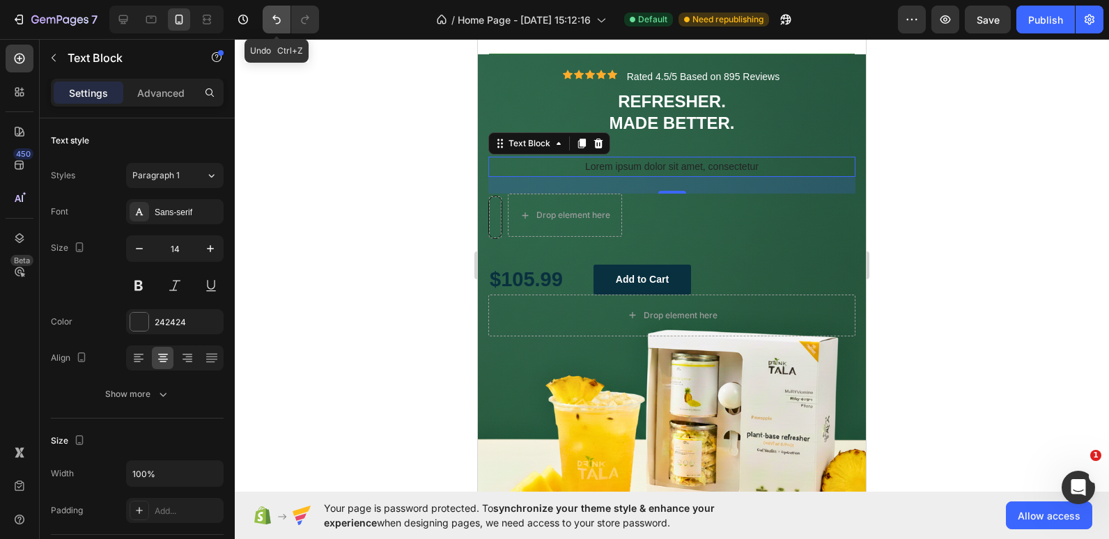
click at [276, 22] on icon "Undo/Redo" at bounding box center [277, 20] width 14 height 14
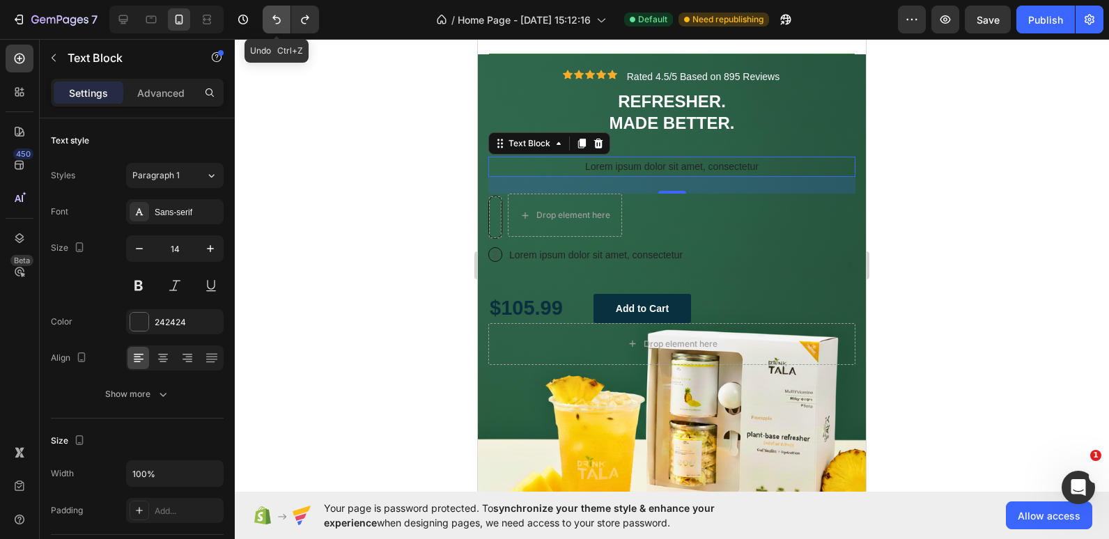
click at [276, 22] on icon "Undo/Redo" at bounding box center [277, 20] width 14 height 14
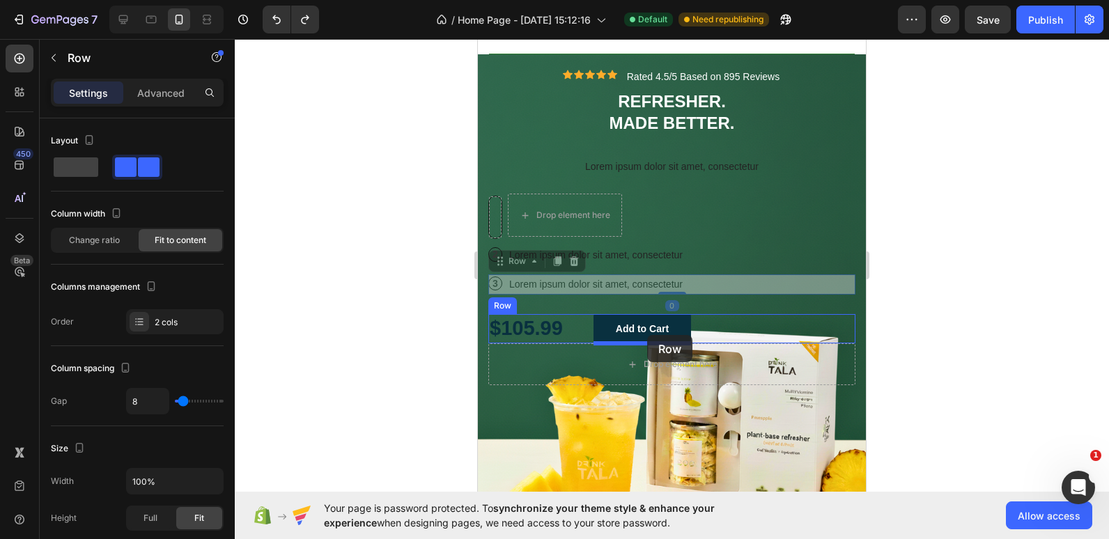
drag, startPoint x: 686, startPoint y: 279, endPoint x: 647, endPoint y: 335, distance: 68.2
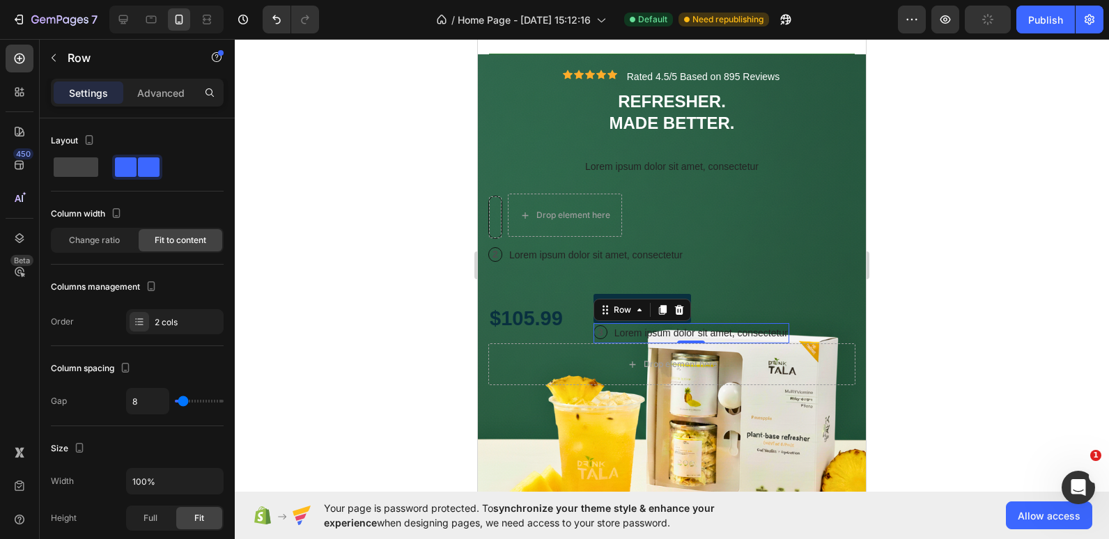
click at [369, 255] on div at bounding box center [672, 289] width 874 height 500
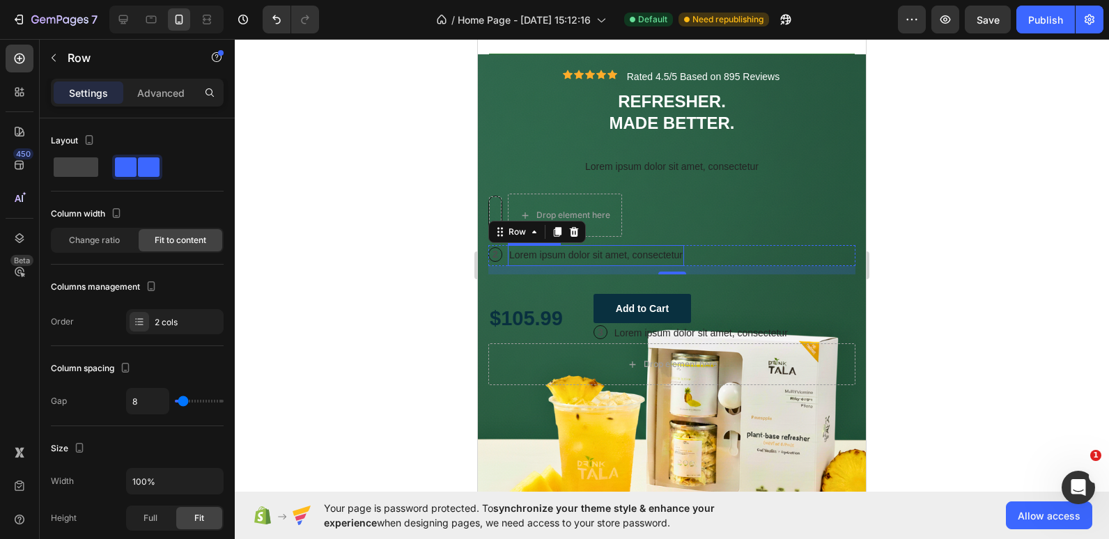
drag, startPoint x: 701, startPoint y: 251, endPoint x: 622, endPoint y: 252, distance: 79.4
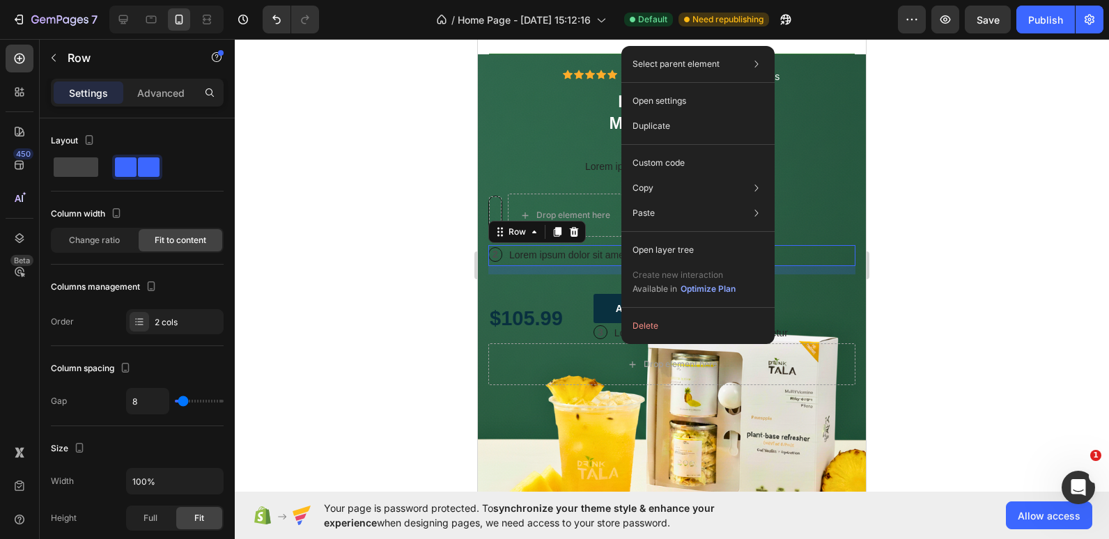
click at [440, 242] on div at bounding box center [672, 289] width 874 height 500
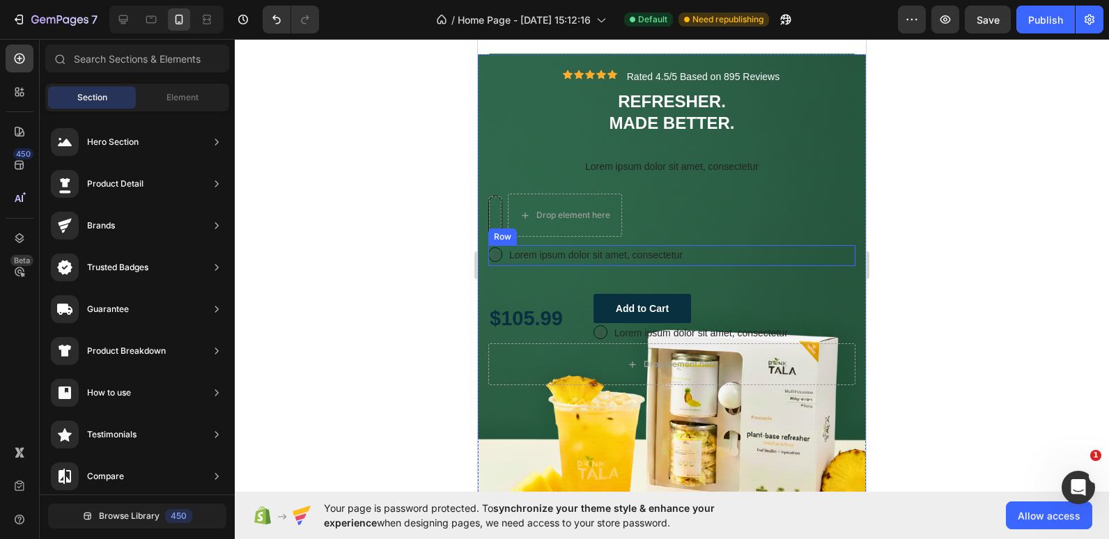
click at [695, 255] on div "2 Text Block Row Lorem ipsum dolor sit amet, consectetur Text Block Row" at bounding box center [671, 255] width 367 height 20
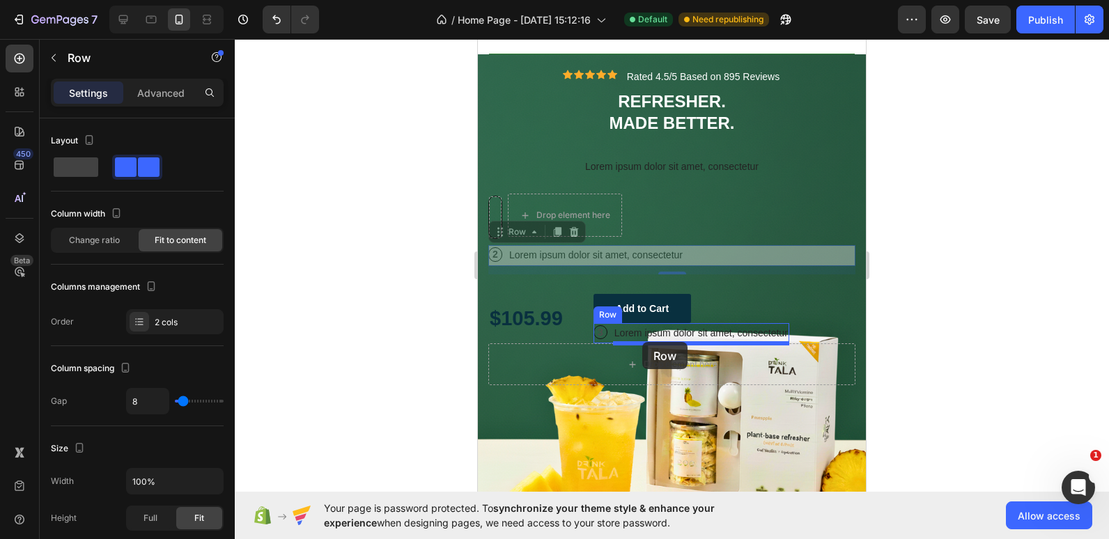
drag, startPoint x: 692, startPoint y: 253, endPoint x: 642, endPoint y: 342, distance: 102.0
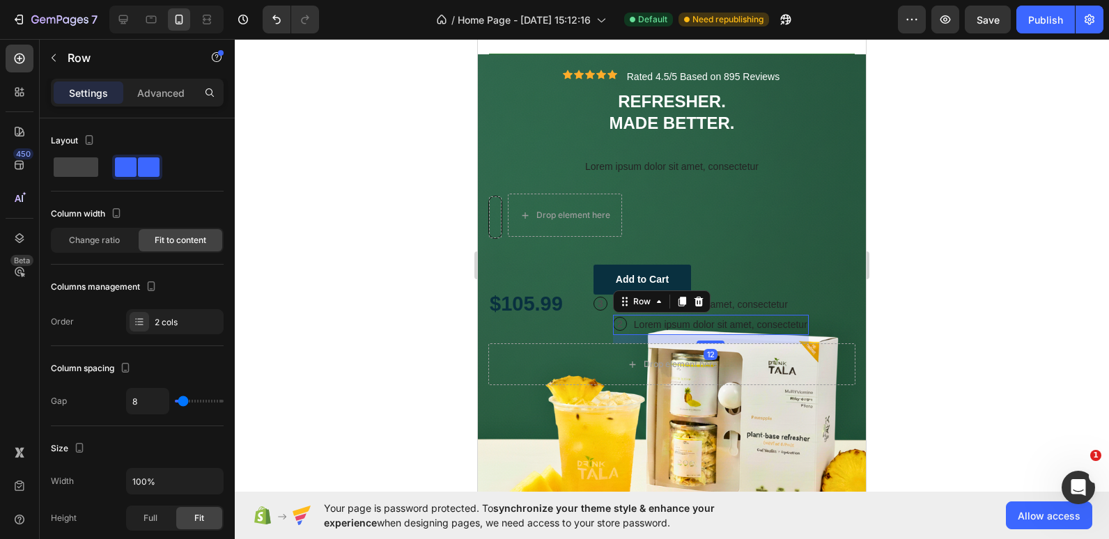
click at [362, 271] on div at bounding box center [672, 289] width 874 height 500
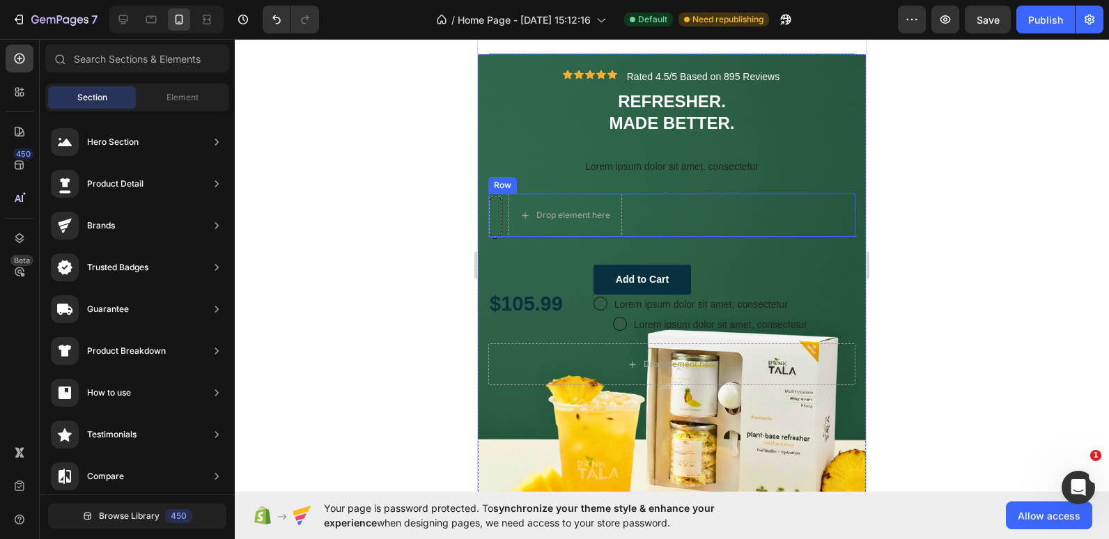
click at [645, 222] on div "Row Drop element here Row" at bounding box center [671, 215] width 367 height 43
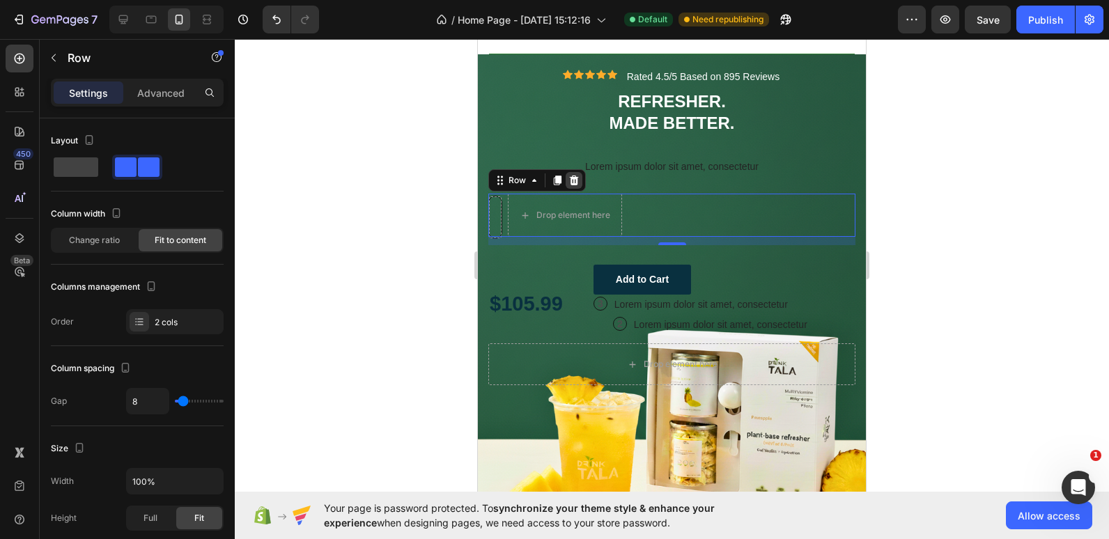
click at [582, 180] on div at bounding box center [574, 180] width 17 height 17
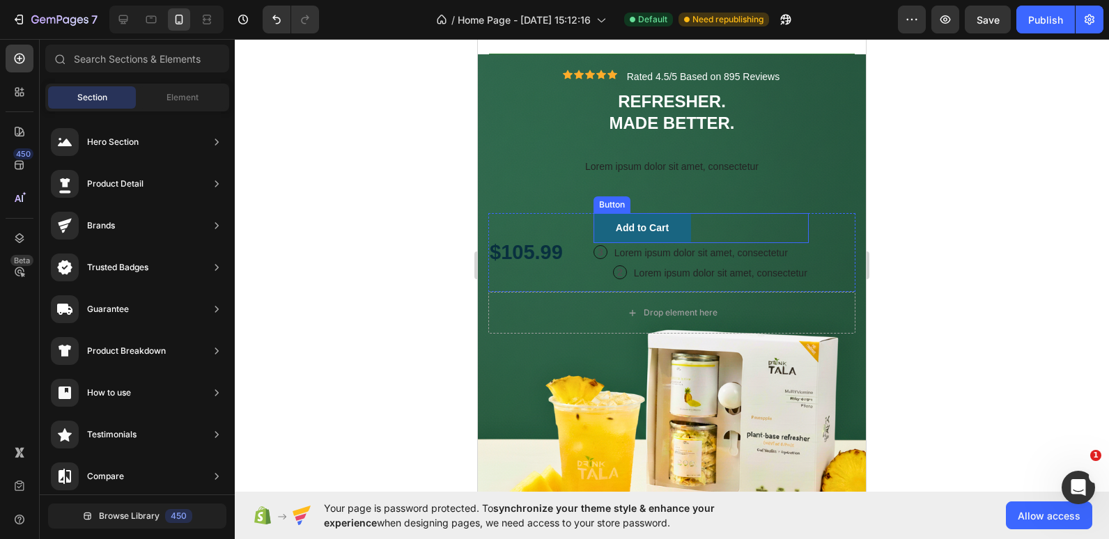
click at [681, 217] on button "Add to Cart" at bounding box center [643, 227] width 98 height 29
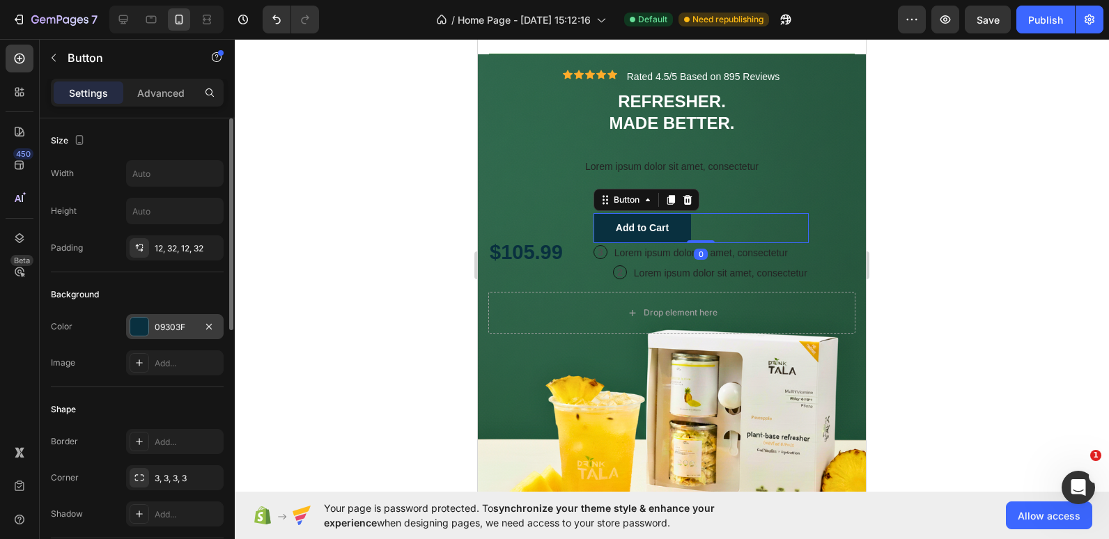
click at [137, 322] on div at bounding box center [139, 327] width 18 height 18
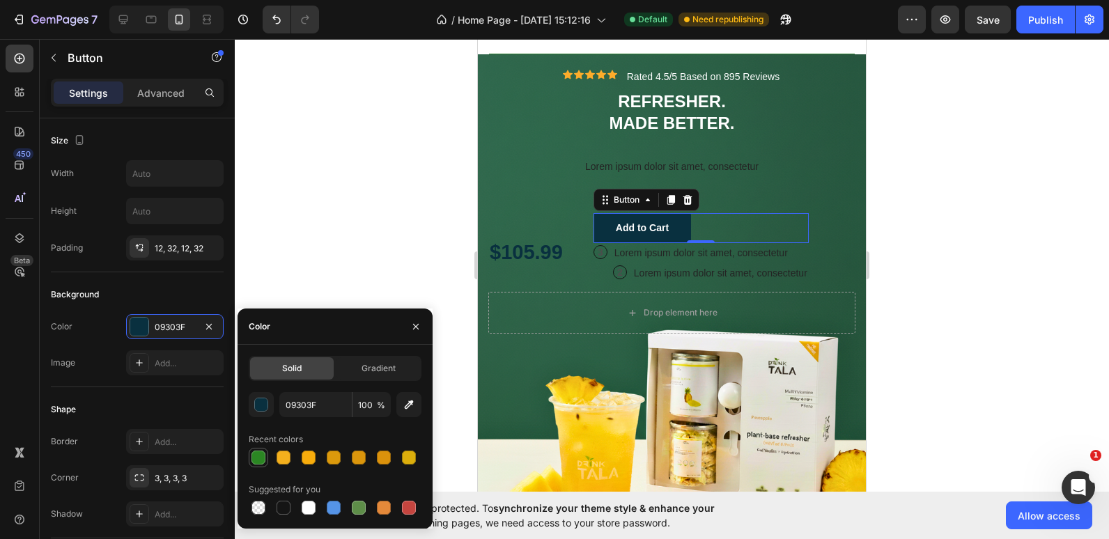
click at [252, 452] on div at bounding box center [259, 458] width 14 height 14
type input "2B8623"
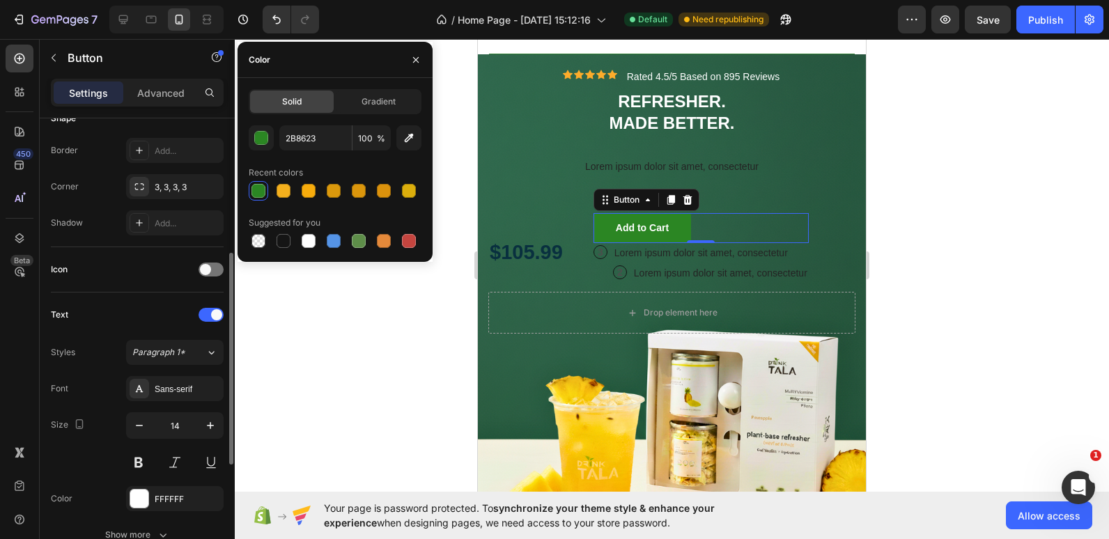
scroll to position [291, 0]
click at [164, 187] on div "3, 3, 3, 3" at bounding box center [175, 188] width 40 height 13
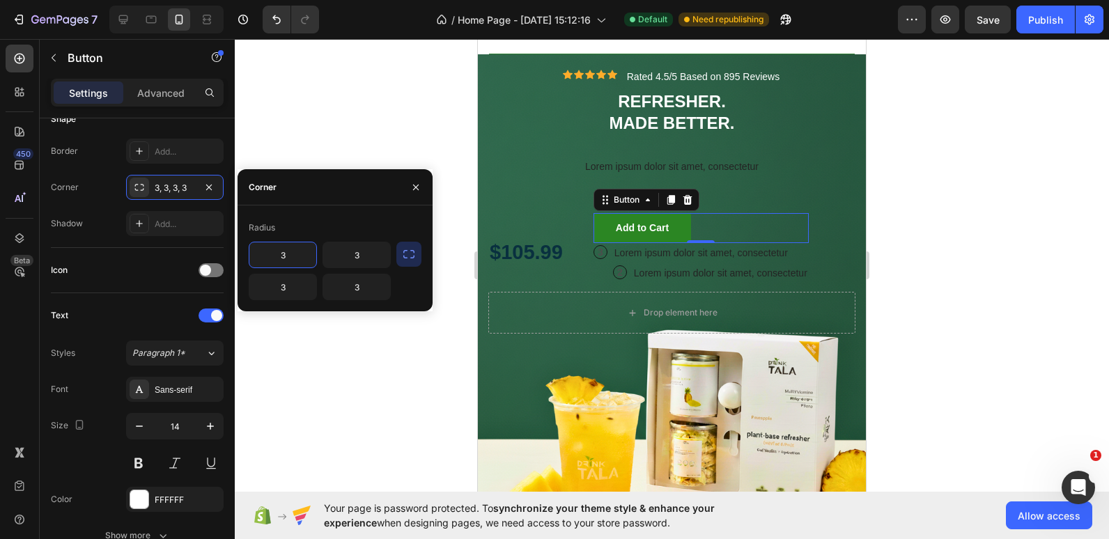
click at [283, 249] on input "3" at bounding box center [282, 254] width 67 height 25
type input "8"
click at [353, 248] on input "3" at bounding box center [356, 254] width 67 height 25
type input "8"
click at [357, 286] on input "3" at bounding box center [356, 287] width 67 height 25
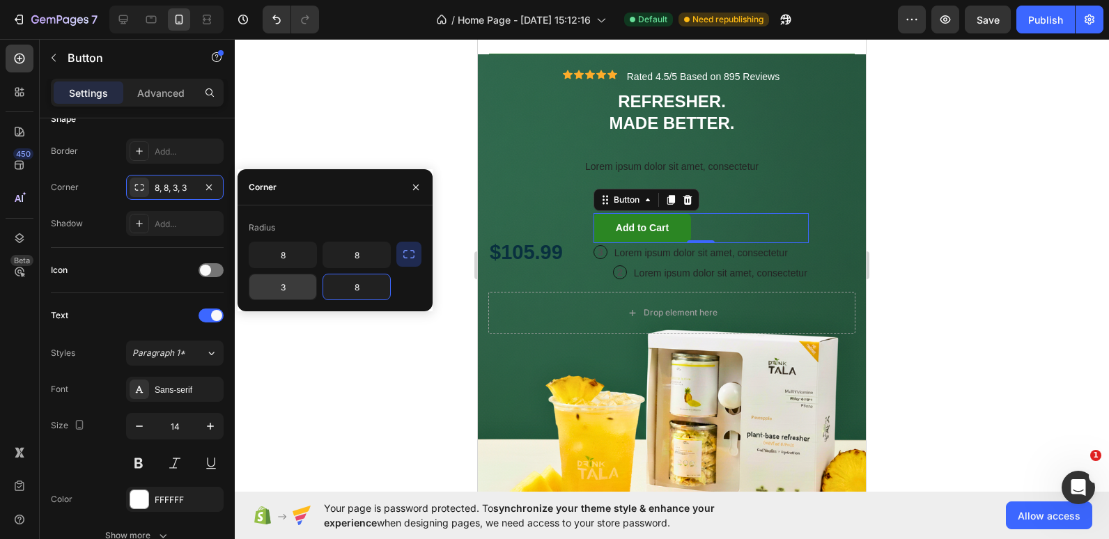
type input "8"
click at [283, 288] on input "3" at bounding box center [282, 287] width 67 height 25
type input "8"
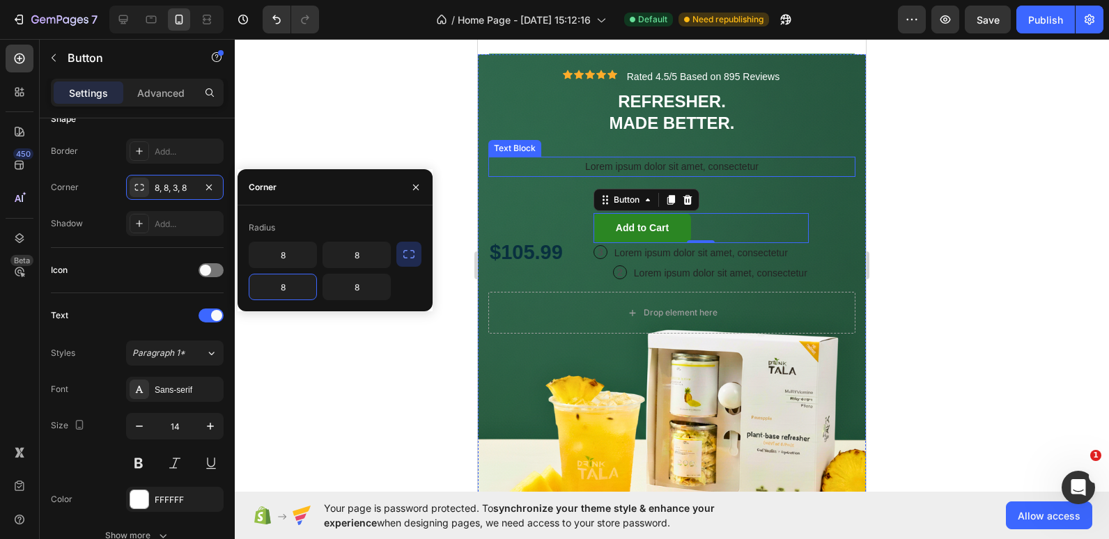
click at [628, 164] on p "Lorem ipsum dolor sit amet, consectetur" at bounding box center [672, 166] width 364 height 17
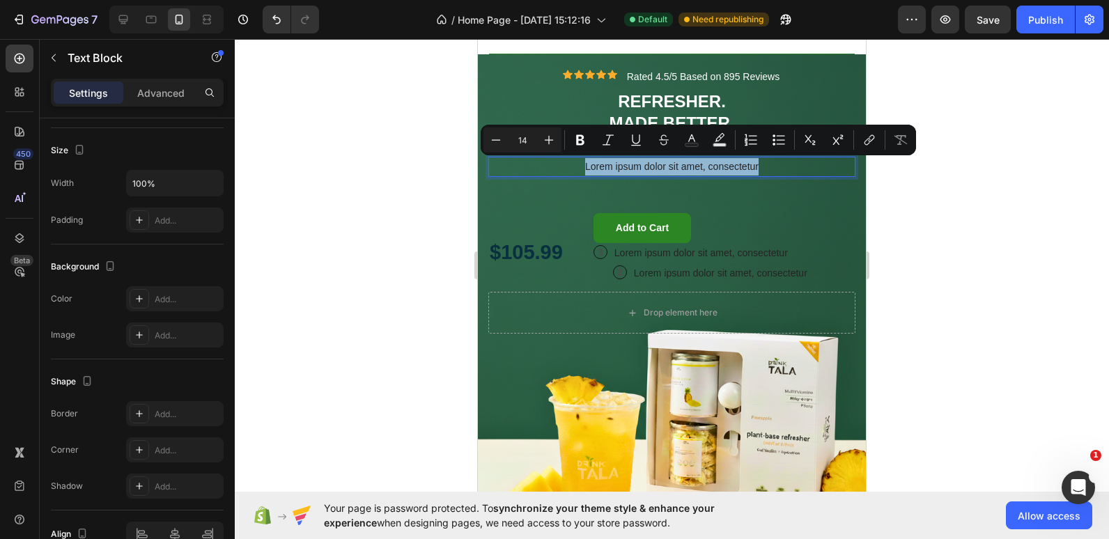
scroll to position [0, 0]
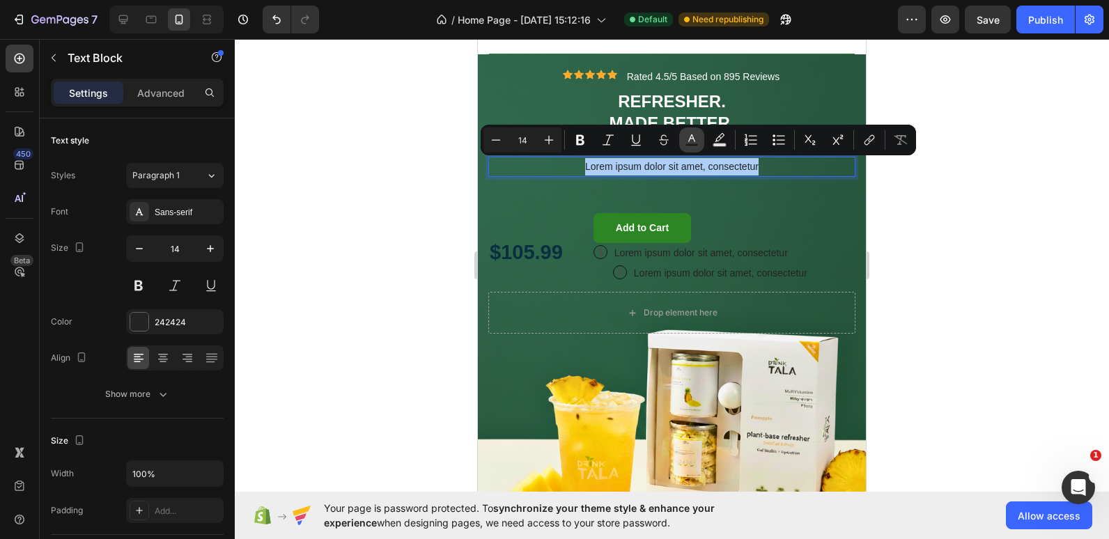
click at [691, 145] on rect "Editor contextual toolbar" at bounding box center [692, 145] width 13 height 3
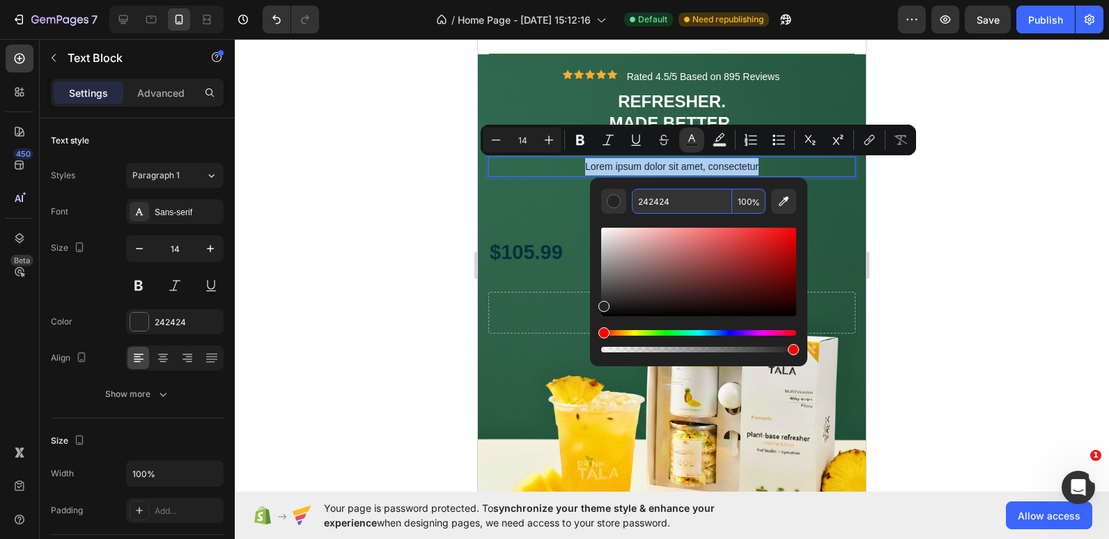
click at [669, 194] on input "242424" at bounding box center [682, 201] width 100 height 25
type input "FFFFFF"
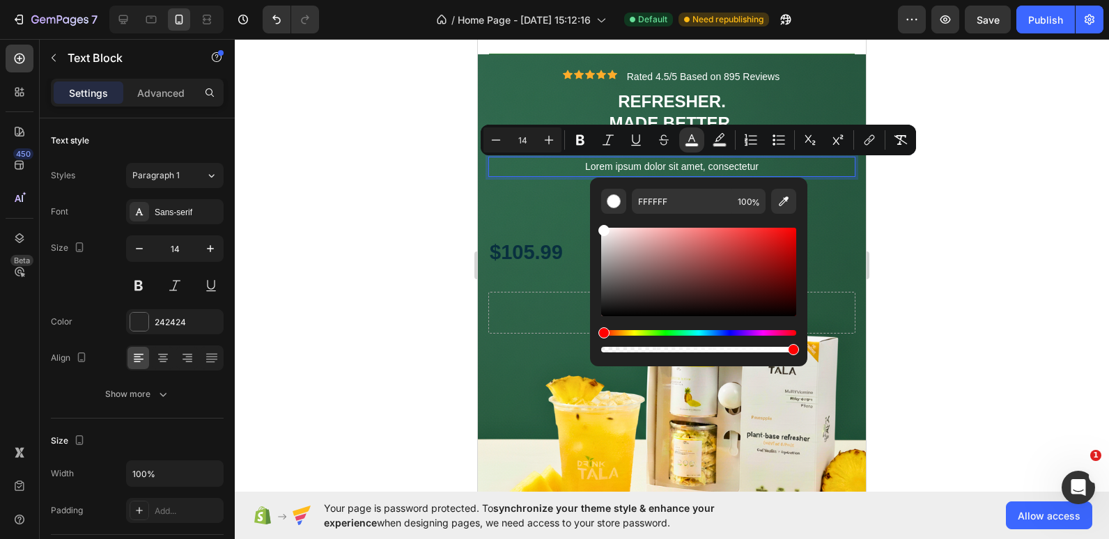
click at [424, 156] on div at bounding box center [672, 289] width 874 height 500
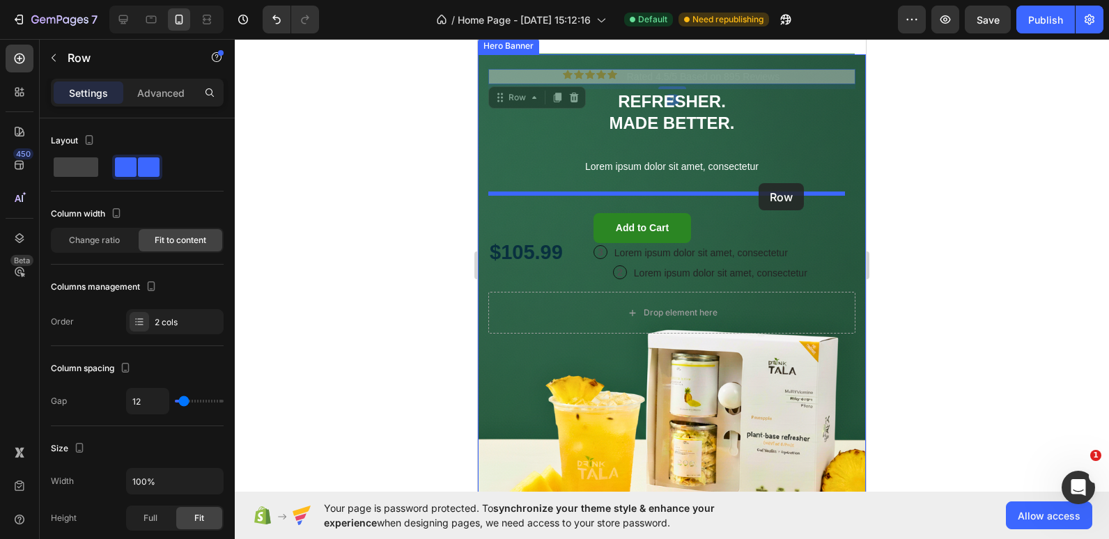
drag, startPoint x: 786, startPoint y: 73, endPoint x: 759, endPoint y: 183, distance: 113.4
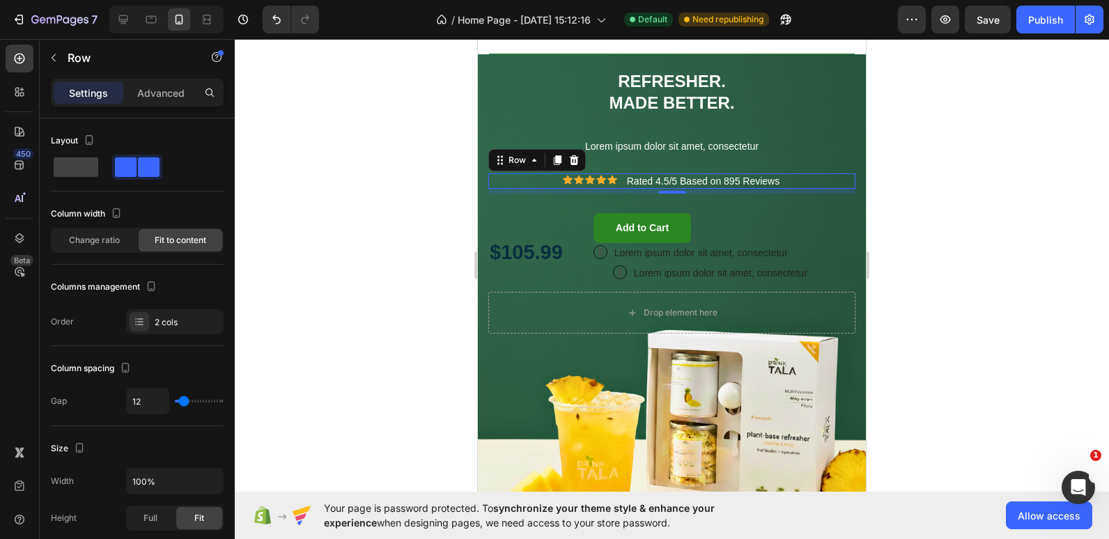
click at [409, 213] on div at bounding box center [672, 289] width 874 height 500
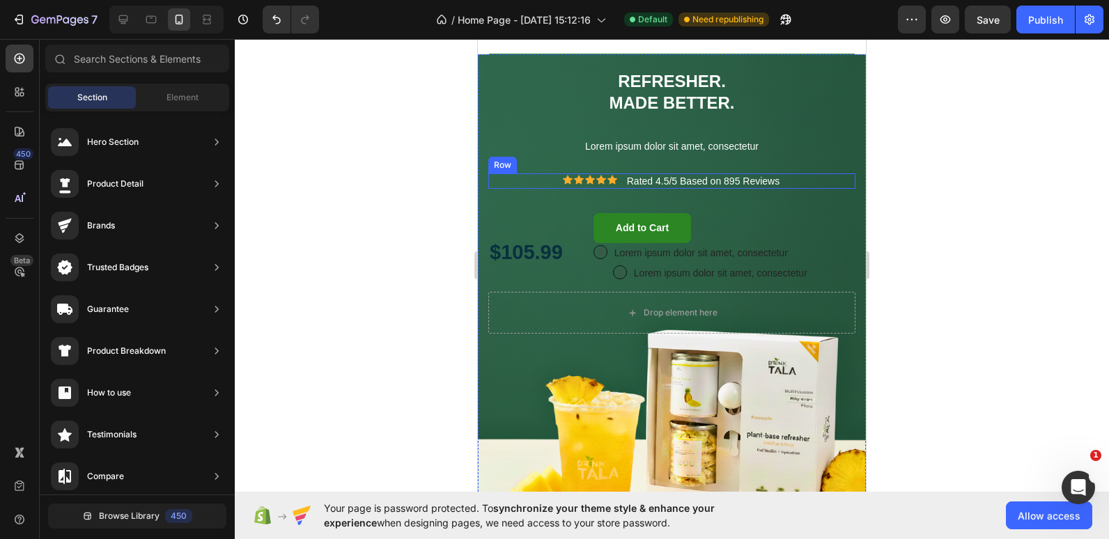
click at [789, 184] on div "Icon Icon Icon Icon Icon Icon List Rated 4.5/5 Based on 895 Reviews Text Block …" at bounding box center [671, 181] width 367 height 15
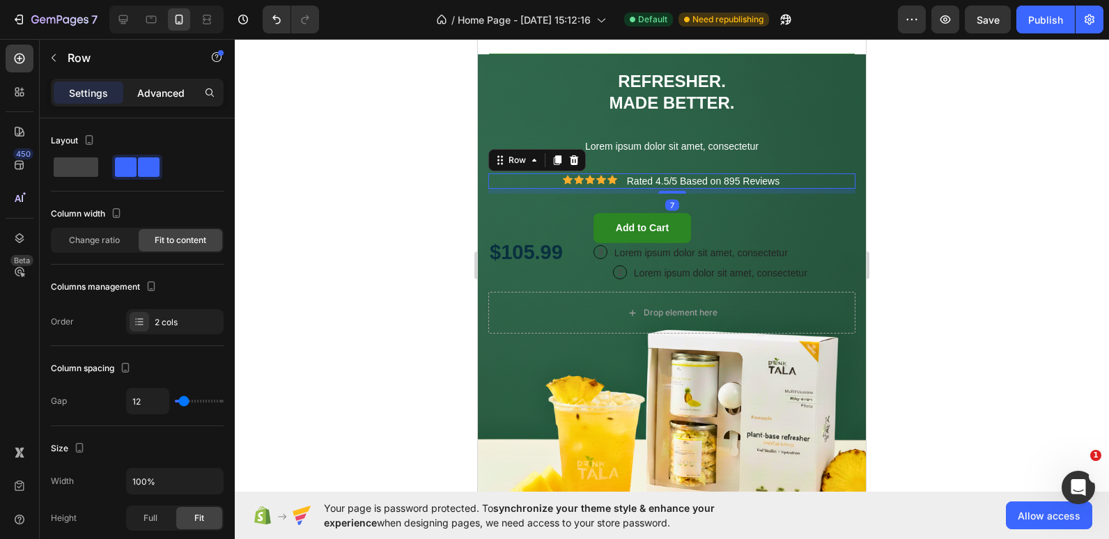
click at [164, 97] on p "Advanced" at bounding box center [160, 93] width 47 height 15
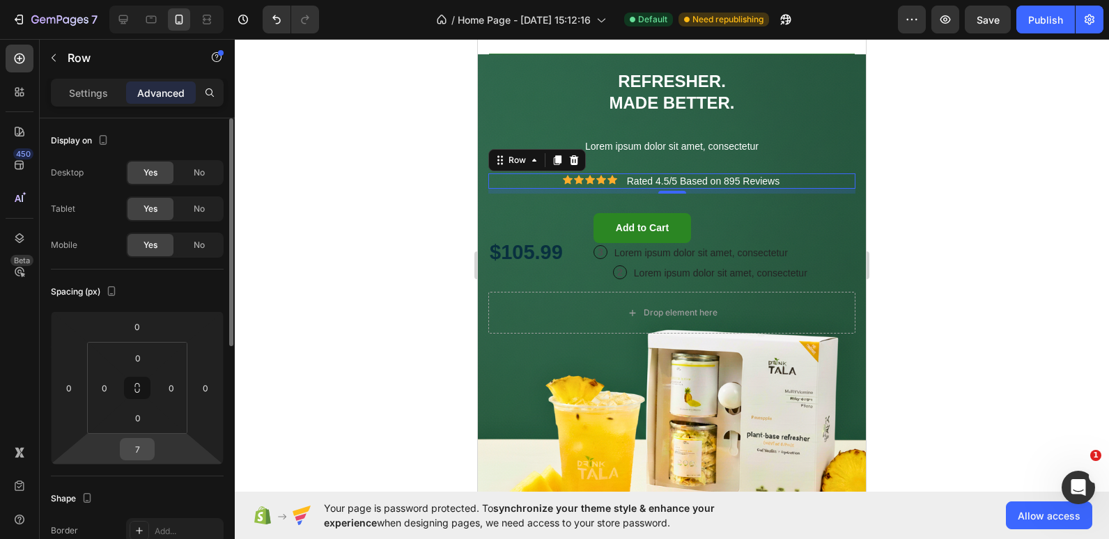
click at [132, 454] on input "7" at bounding box center [137, 449] width 28 height 21
type input "0"
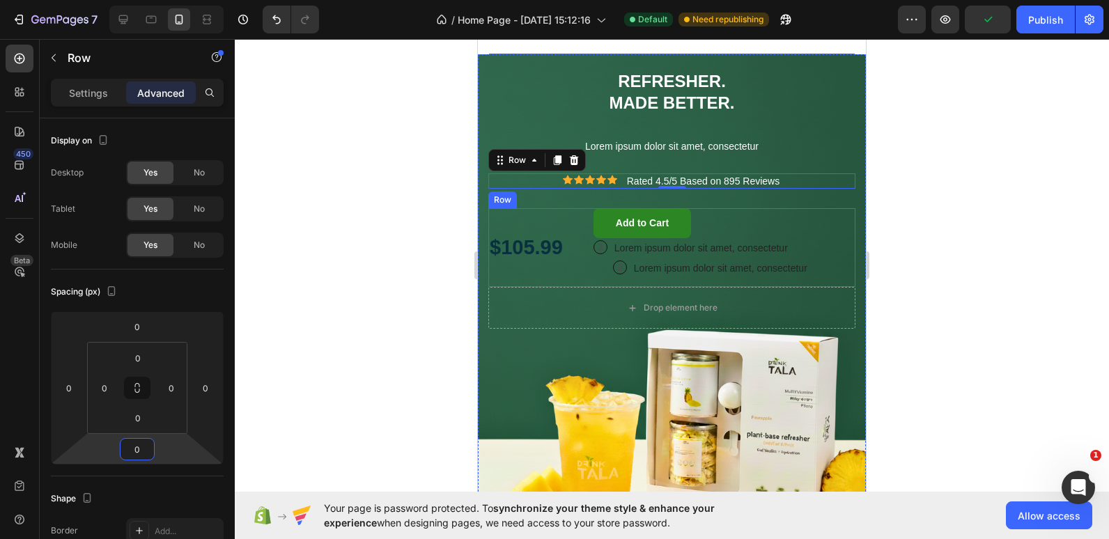
click at [571, 215] on div "$105.99 Text Block Add to Cart Button 3 Text Block Row Lorem ipsum dolor sit am…" at bounding box center [671, 247] width 367 height 79
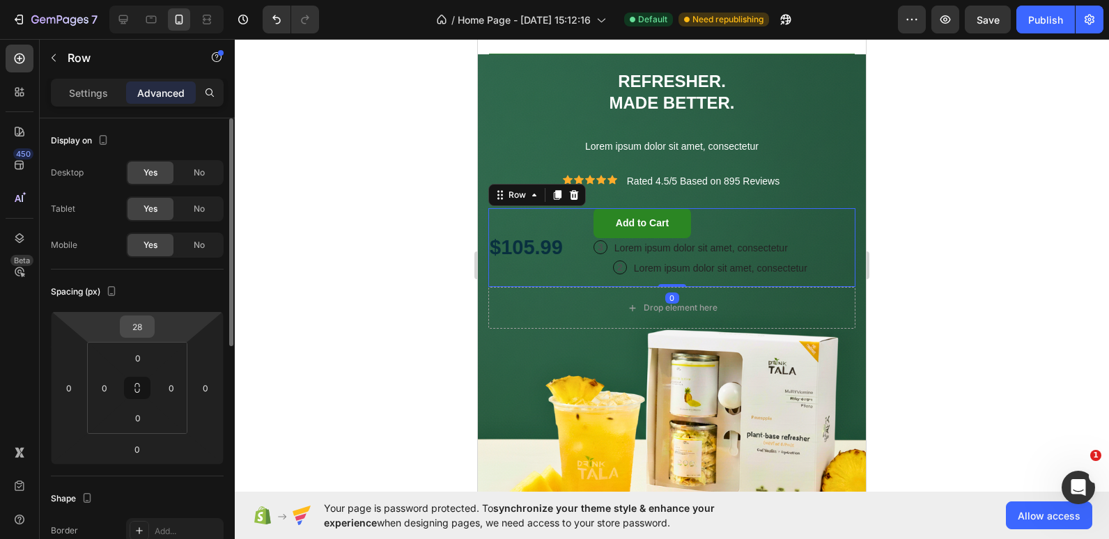
click at [138, 325] on input "28" at bounding box center [137, 326] width 28 height 21
type input "0"
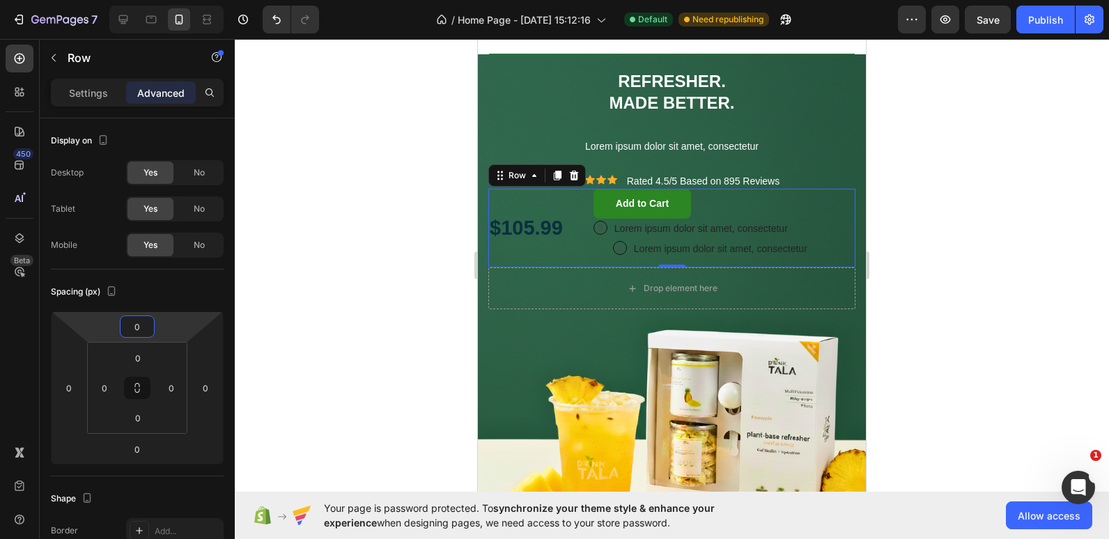
click at [316, 215] on div at bounding box center [672, 289] width 874 height 500
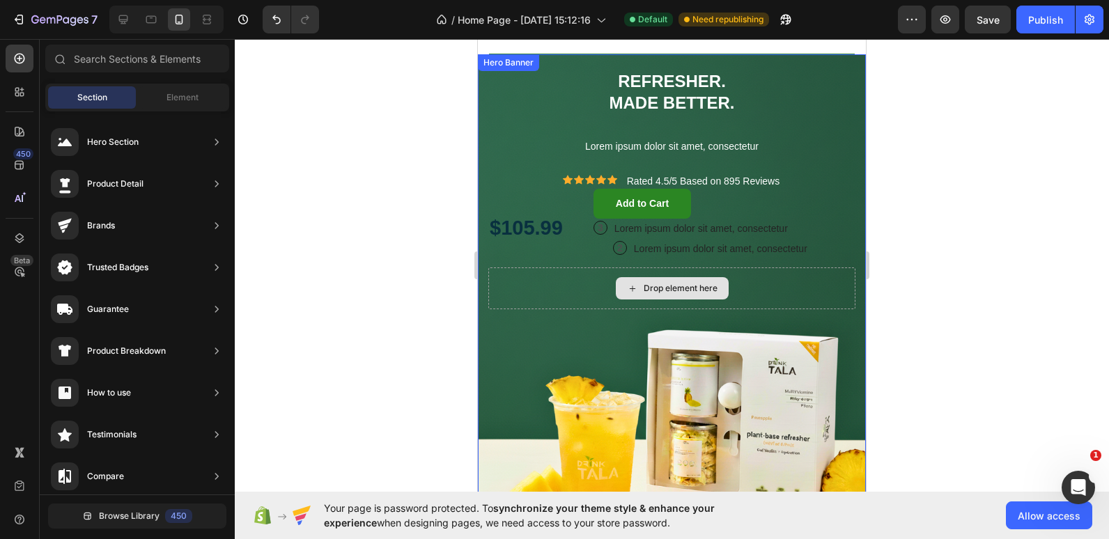
click at [549, 284] on div "Drop element here" at bounding box center [671, 289] width 367 height 42
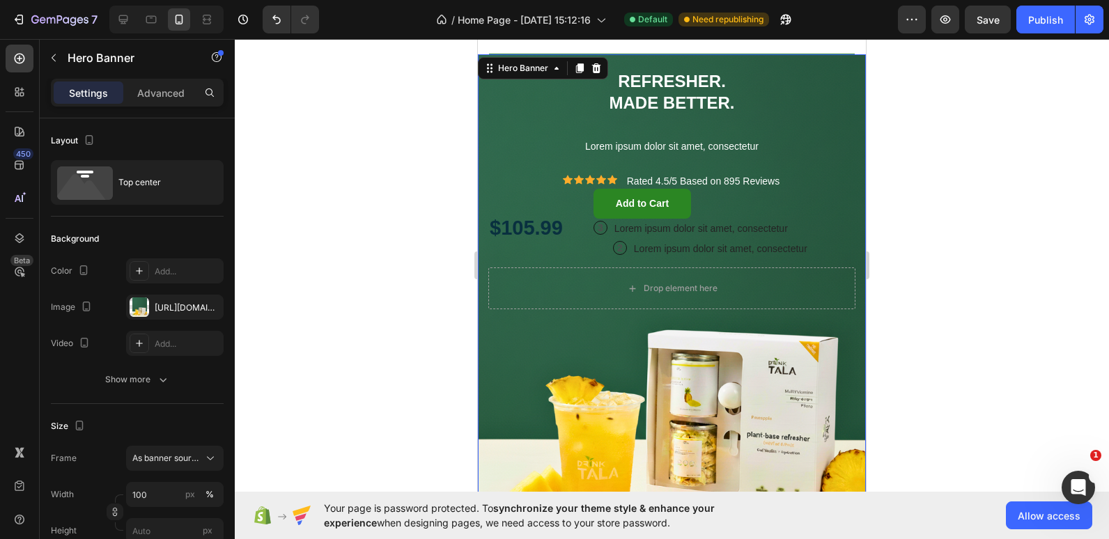
click at [357, 272] on div at bounding box center [672, 289] width 874 height 500
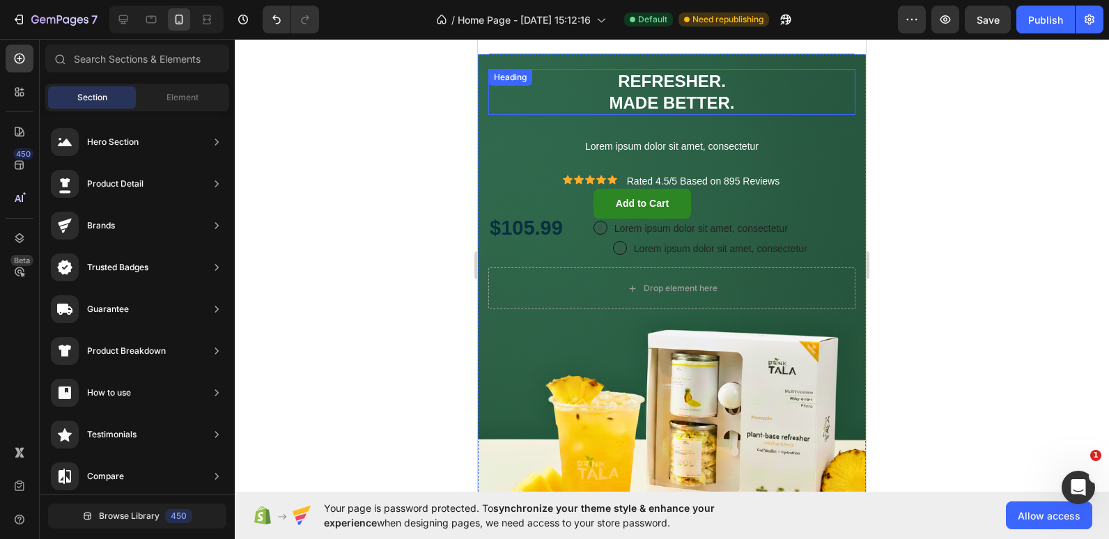
click at [571, 100] on p "⁠⁠⁠⁠⁠⁠⁠ REFRESHER. MADE BETTER." at bounding box center [672, 91] width 364 height 43
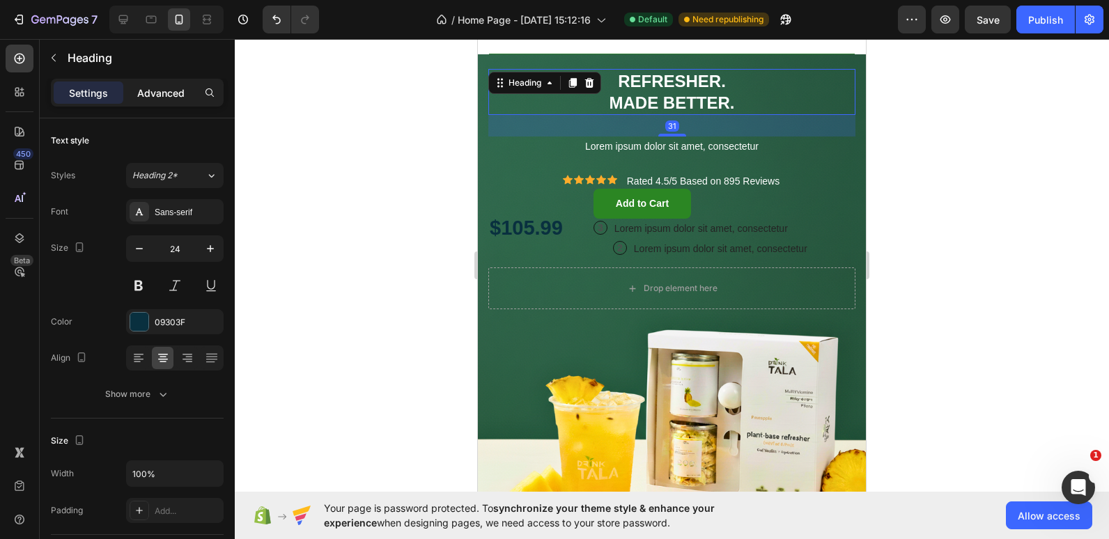
click at [157, 90] on p "Advanced" at bounding box center [160, 93] width 47 height 15
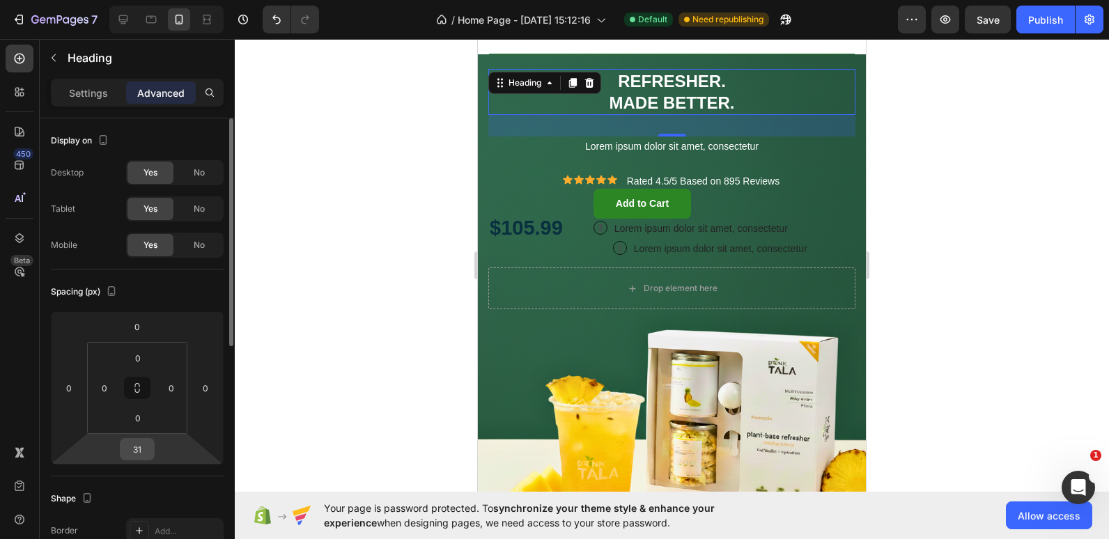
click at [130, 443] on input "31" at bounding box center [137, 449] width 28 height 21
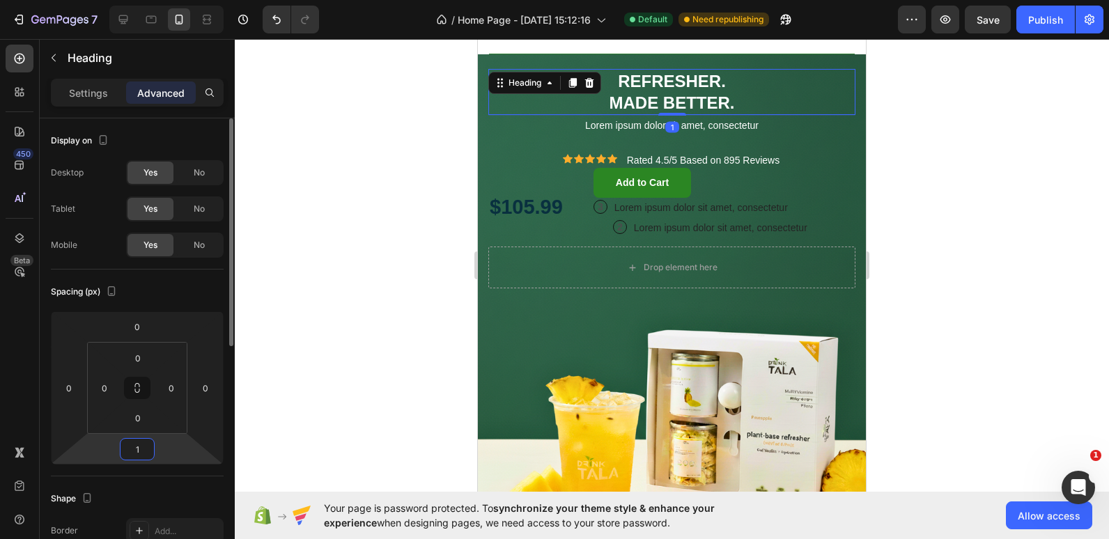
type input "14"
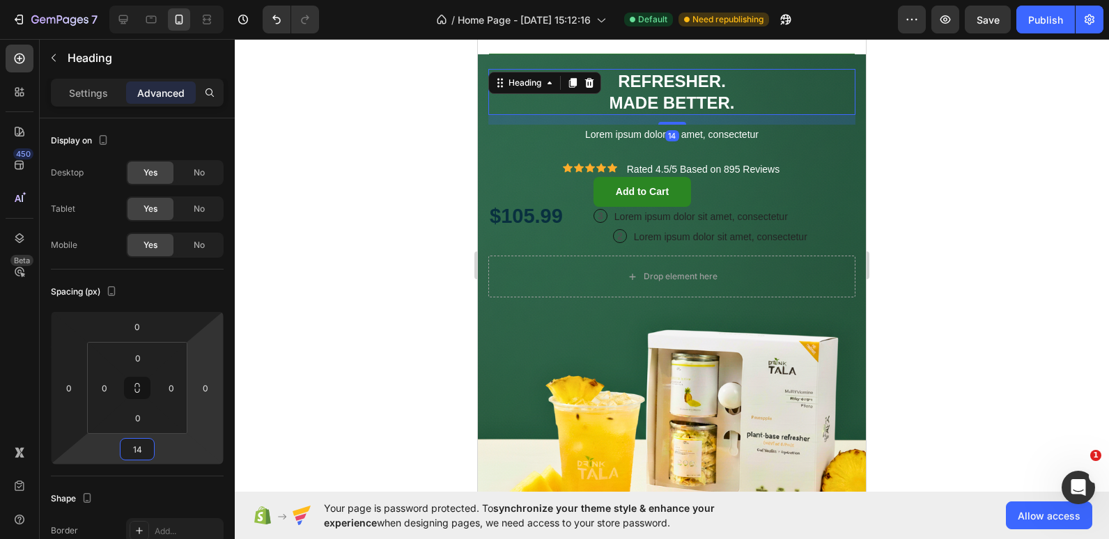
click at [383, 190] on div at bounding box center [672, 289] width 874 height 500
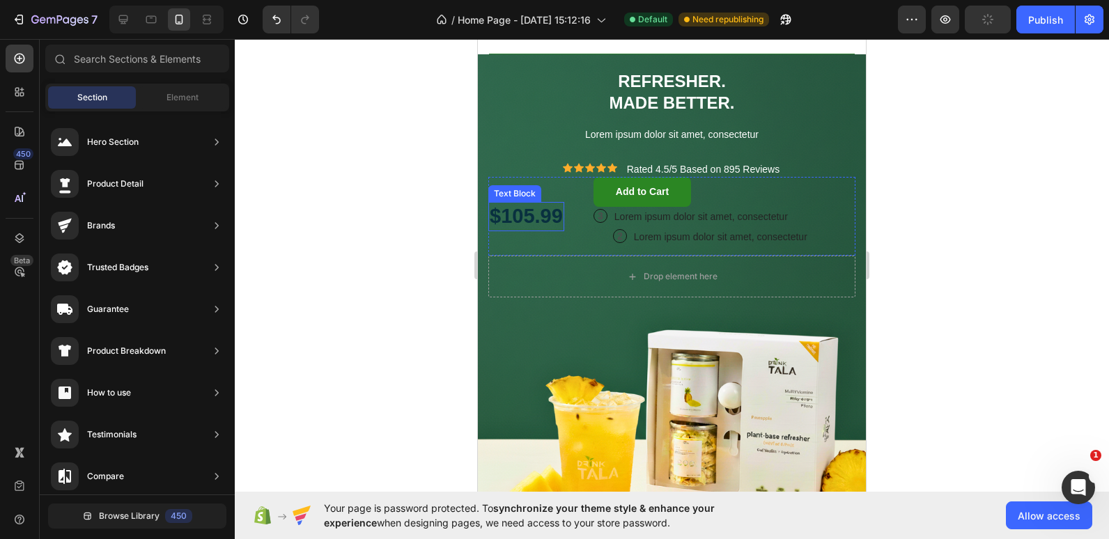
click at [550, 204] on p "$105.99" at bounding box center [526, 216] width 73 height 26
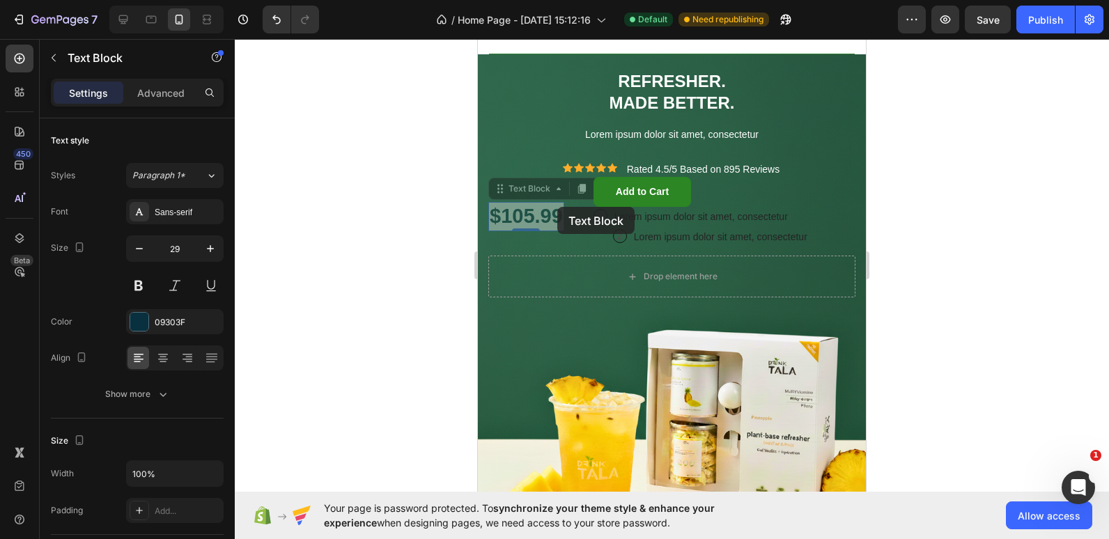
scroll to position [4052, 0]
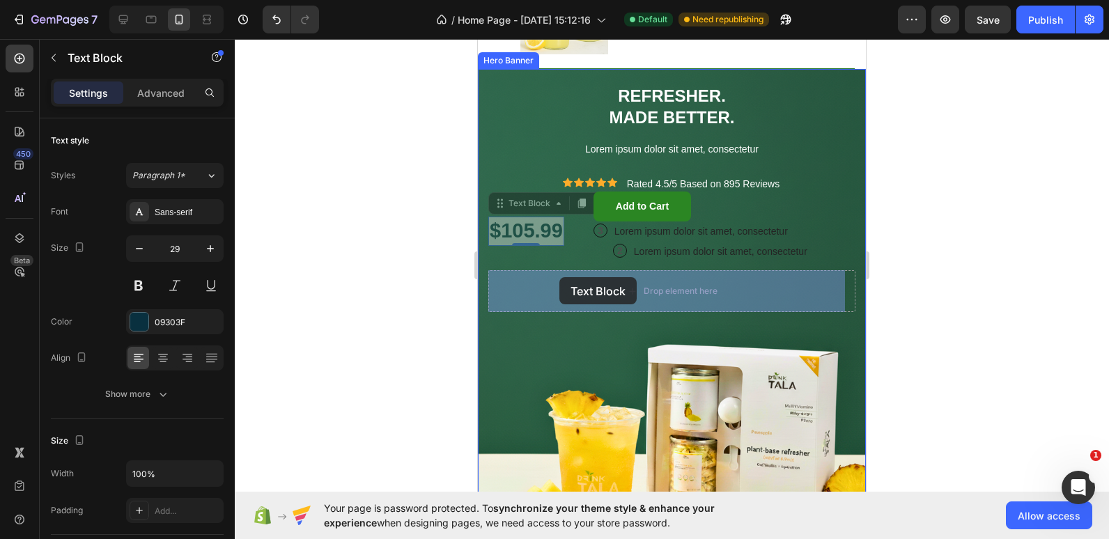
drag, startPoint x: 557, startPoint y: 207, endPoint x: 560, endPoint y: 277, distance: 70.4
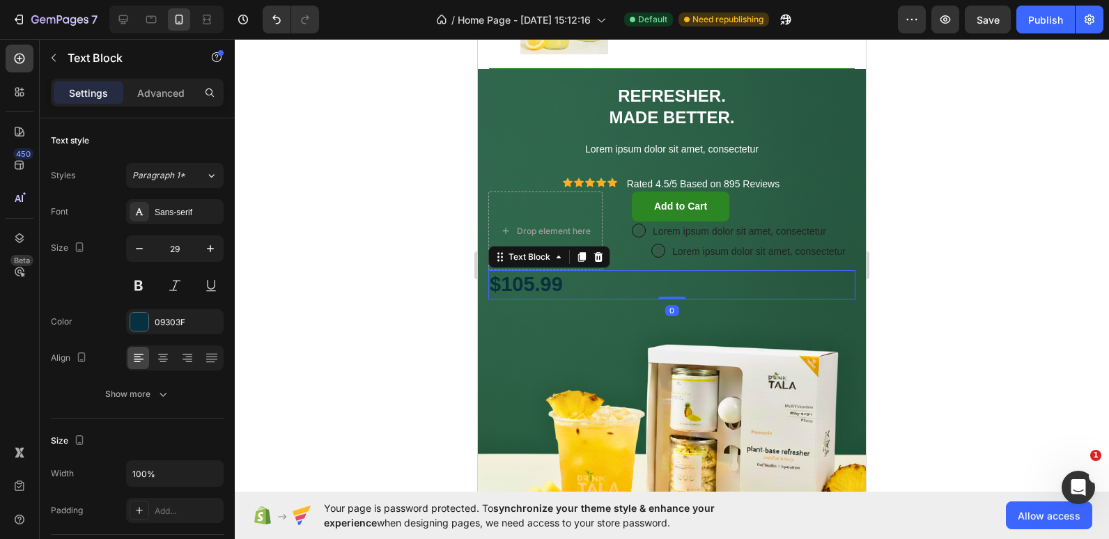
click at [579, 298] on p "$105.99" at bounding box center [672, 285] width 364 height 26
click at [566, 298] on p "$105.99" at bounding box center [672, 285] width 364 height 26
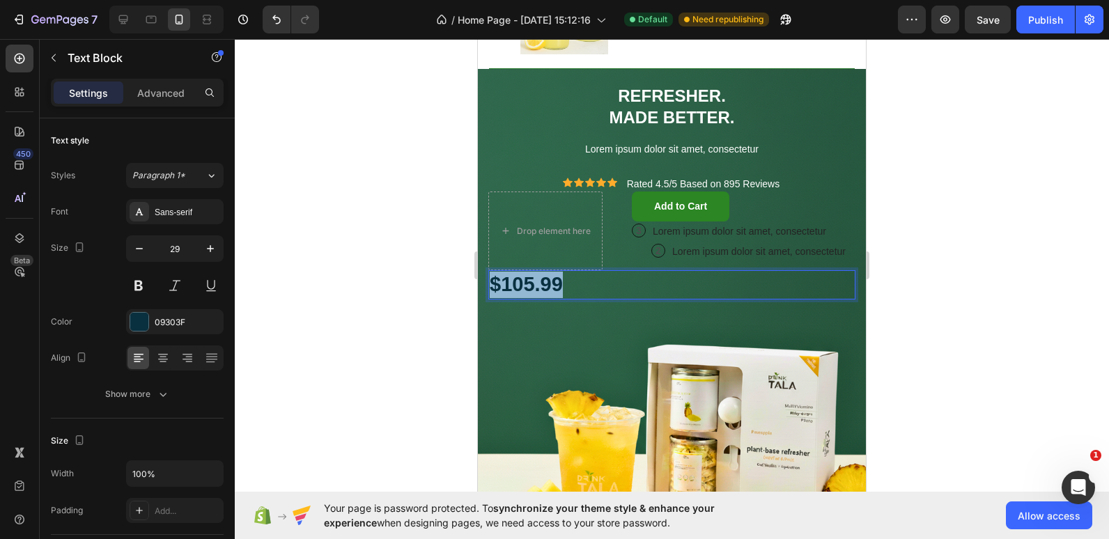
click at [566, 298] on p "$105.99" at bounding box center [672, 285] width 364 height 26
drag, startPoint x: 566, startPoint y: 302, endPoint x: 560, endPoint y: 301, distance: 7.1
click at [560, 298] on p "$105.99" at bounding box center [672, 285] width 364 height 26
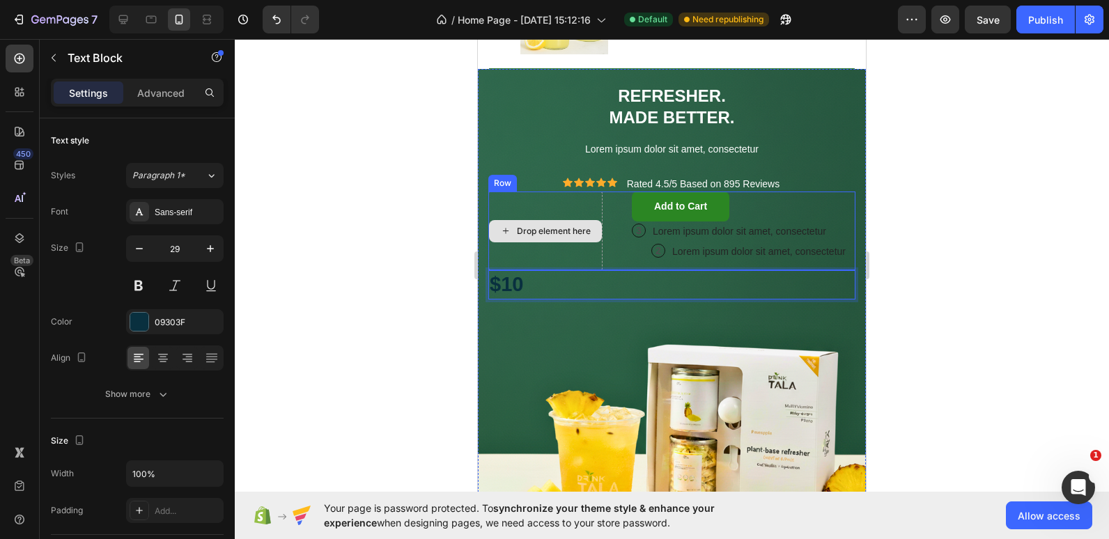
drag, startPoint x: 560, startPoint y: 301, endPoint x: 528, endPoint y: 247, distance: 62.1
click at [528, 247] on div "Icon Icon Icon Icon Icon Icon List ⁠⁠⁠⁠⁠⁠⁠ REFRESHER. MADE BETTER. Heading Lore…" at bounding box center [672, 191] width 388 height 245
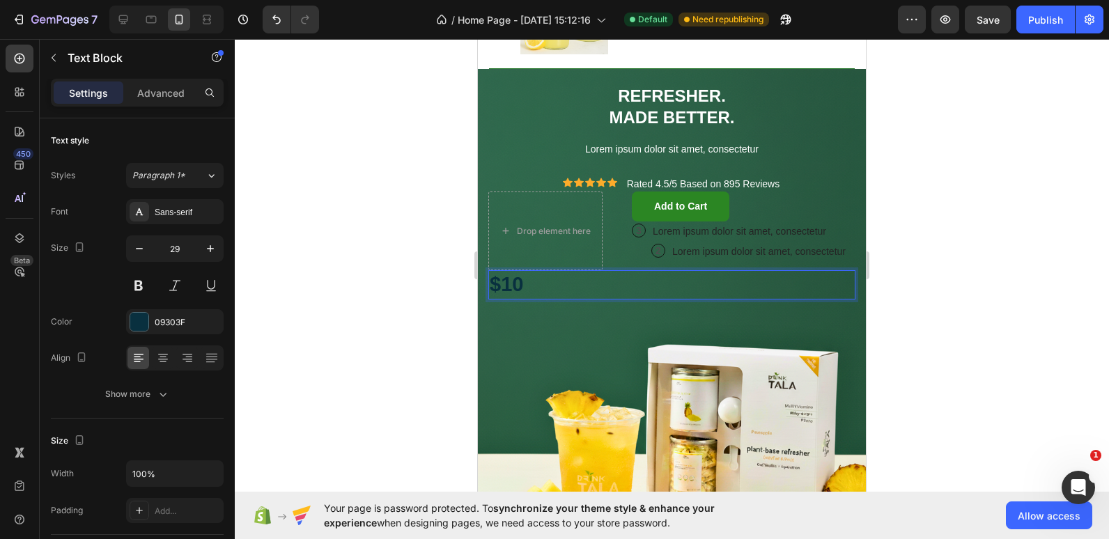
click at [440, 258] on div at bounding box center [672, 289] width 874 height 500
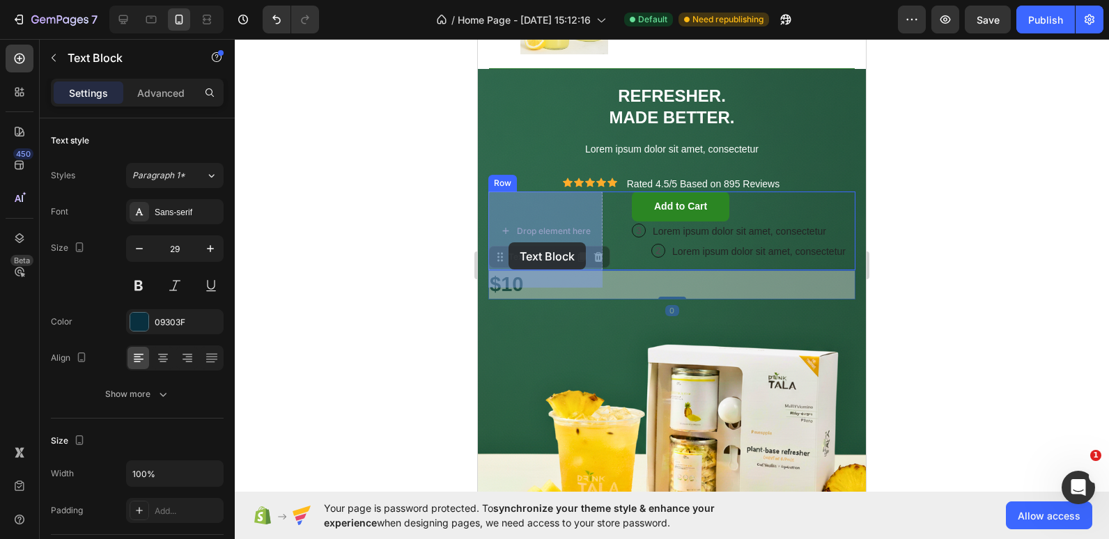
drag, startPoint x: 514, startPoint y: 297, endPoint x: 509, endPoint y: 242, distance: 54.6
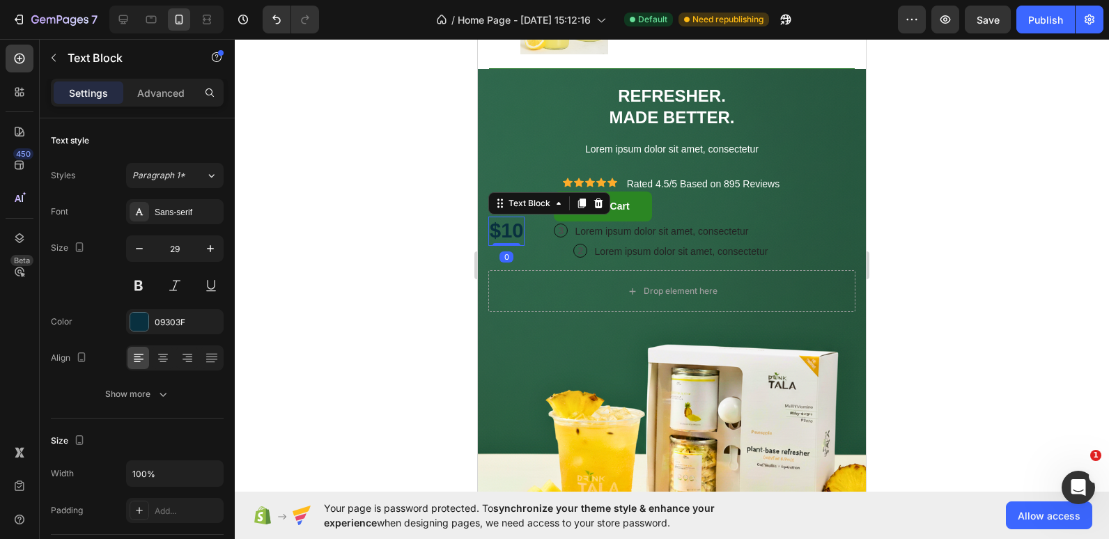
click at [379, 226] on div at bounding box center [672, 289] width 874 height 500
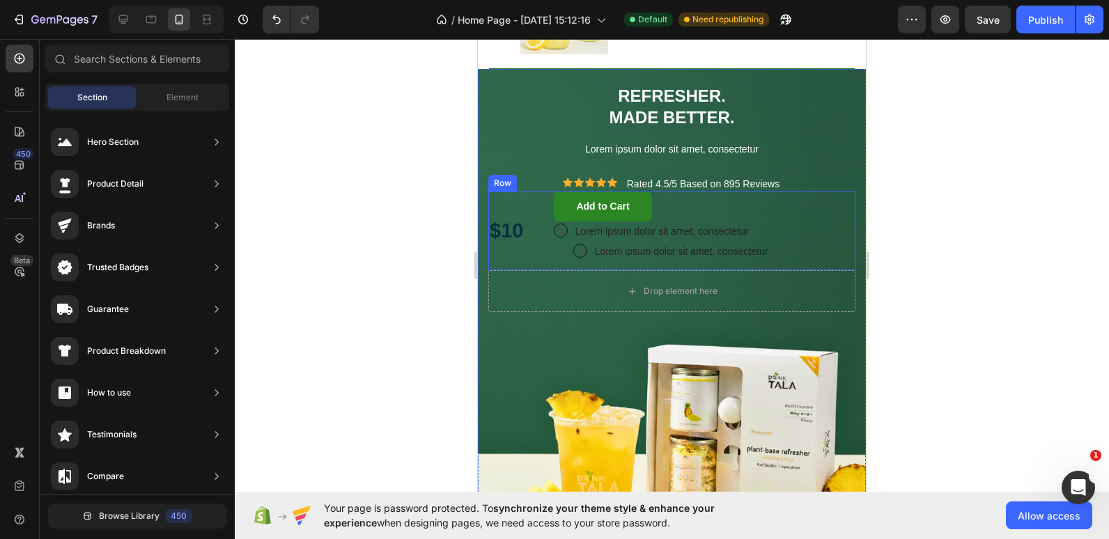
click at [553, 215] on div "$10 Text Block Add to Cart Button 3 Text Block Row Lorem ipsum dolor sit amet, …" at bounding box center [671, 231] width 367 height 79
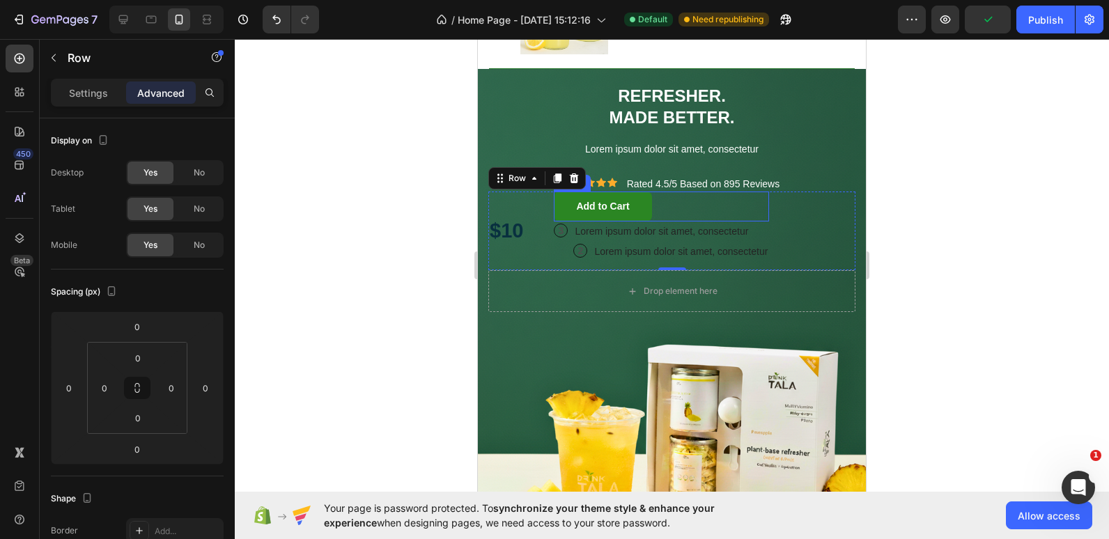
click at [656, 207] on div "Add to Cart Button" at bounding box center [661, 206] width 215 height 29
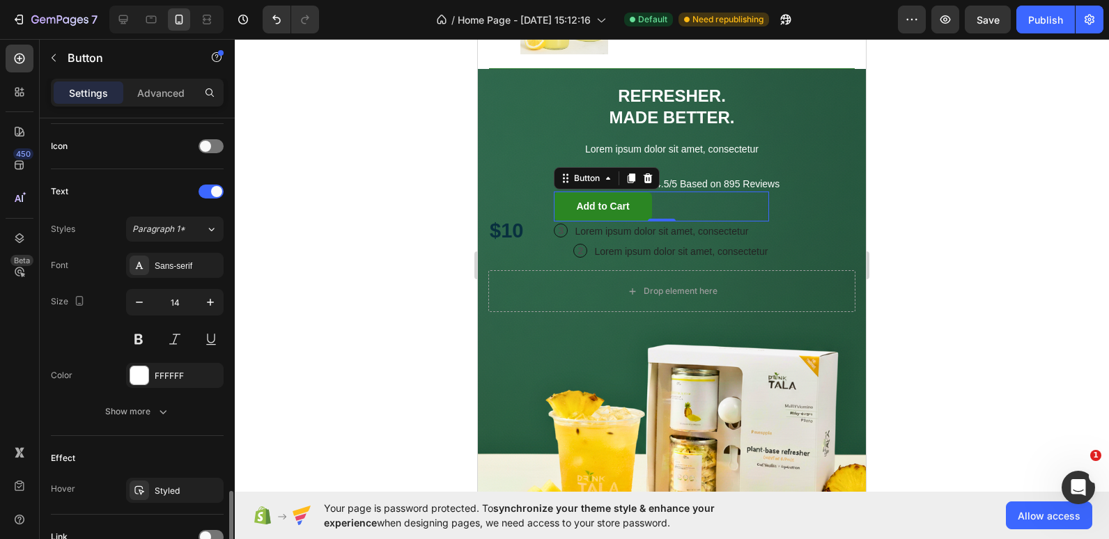
scroll to position [539, 0]
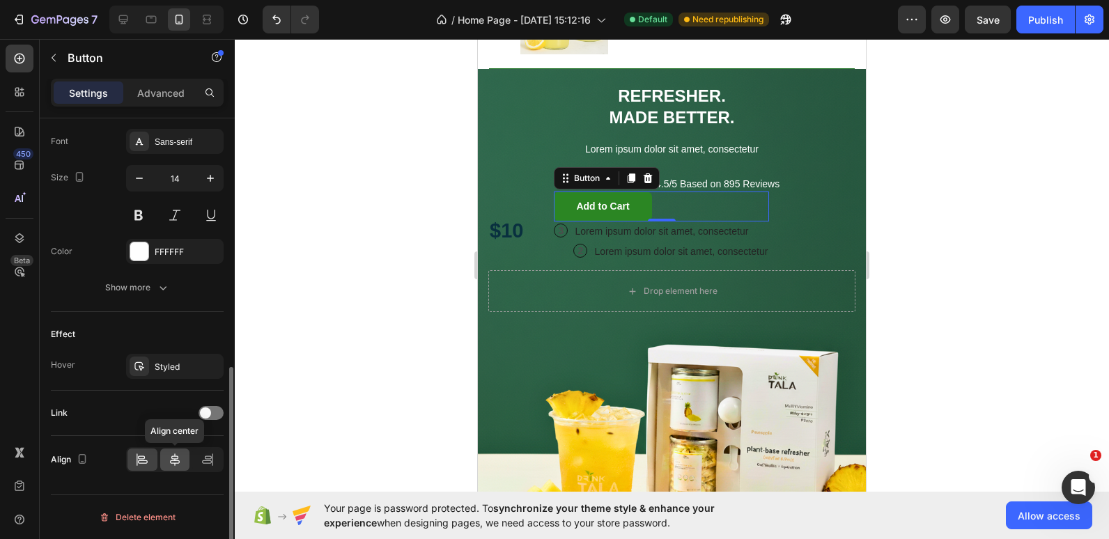
click at [171, 460] on icon at bounding box center [175, 460] width 14 height 14
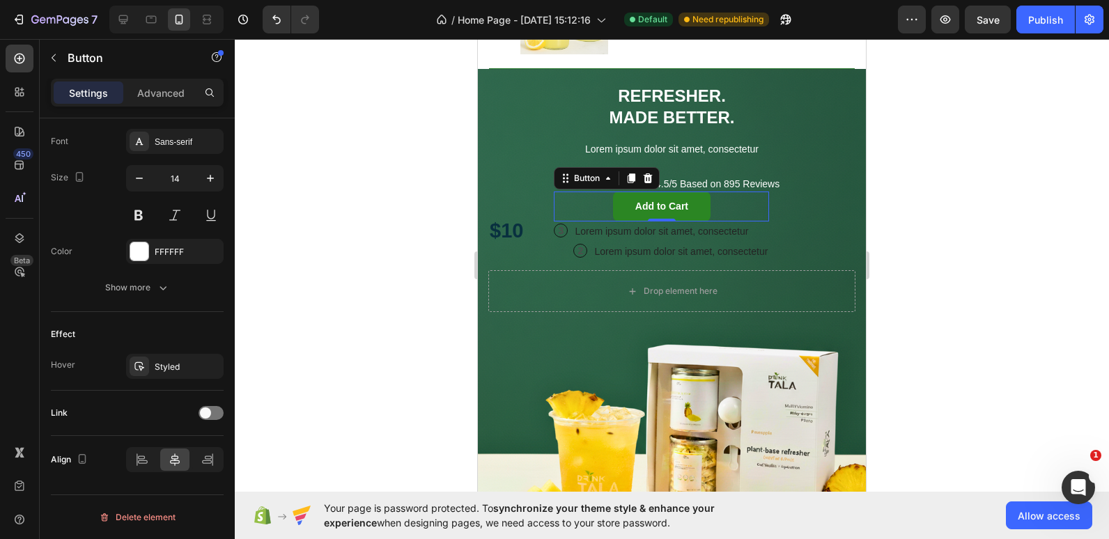
click at [378, 243] on div at bounding box center [672, 289] width 874 height 500
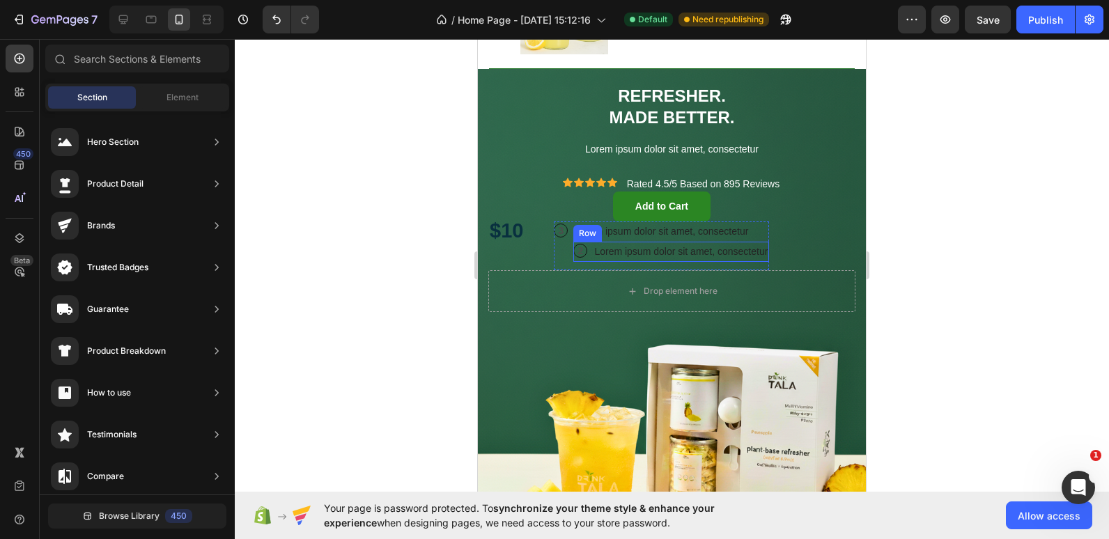
click at [589, 256] on div "2 Text Block Row Lorem ipsum dolor sit amet, consectetur Text Block Row" at bounding box center [671, 252] width 196 height 20
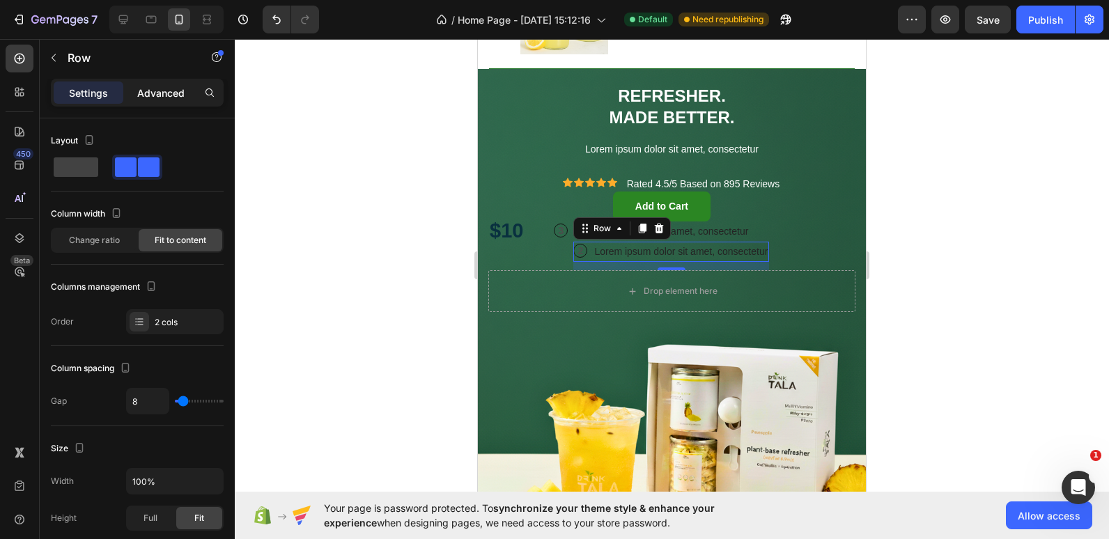
click at [152, 93] on p "Advanced" at bounding box center [160, 93] width 47 height 15
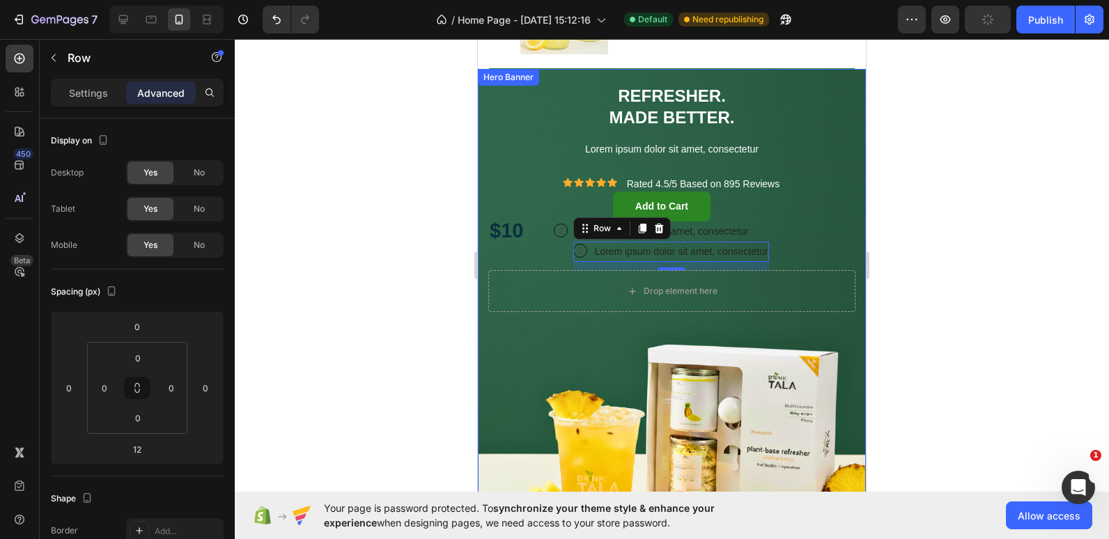
click at [421, 180] on div at bounding box center [672, 289] width 874 height 500
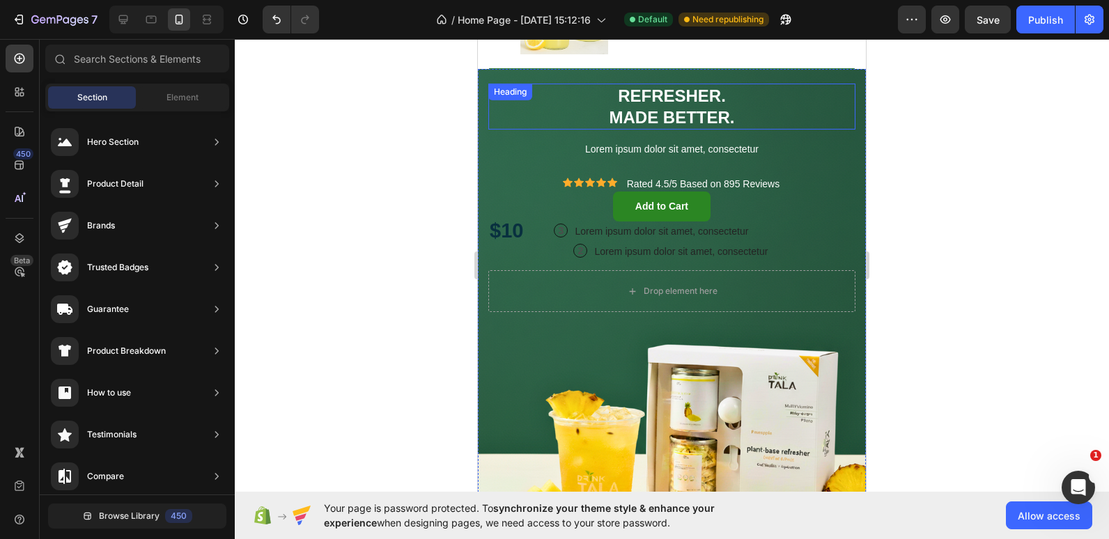
click at [665, 116] on span "MADE BETTER." at bounding box center [672, 117] width 125 height 19
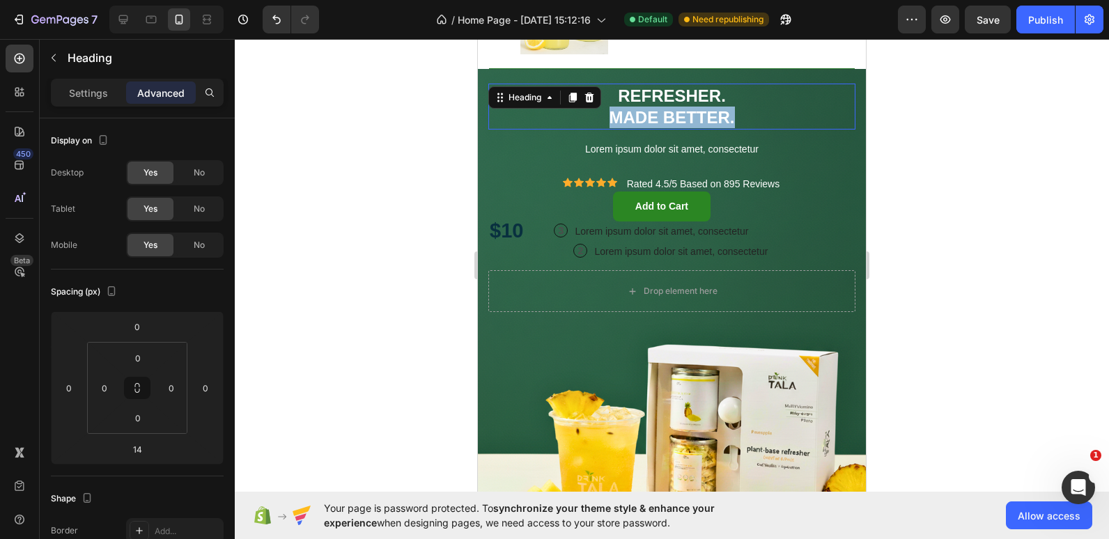
click at [665, 116] on span "MADE BETTER." at bounding box center [672, 117] width 125 height 19
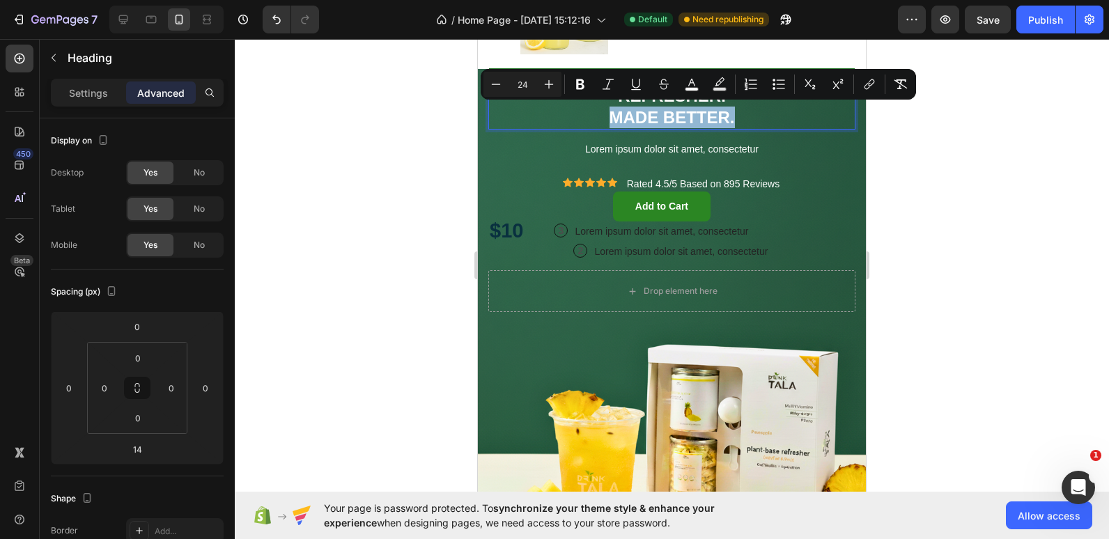
click at [753, 107] on p "REFRESHER. MADE BETTER." at bounding box center [672, 106] width 364 height 43
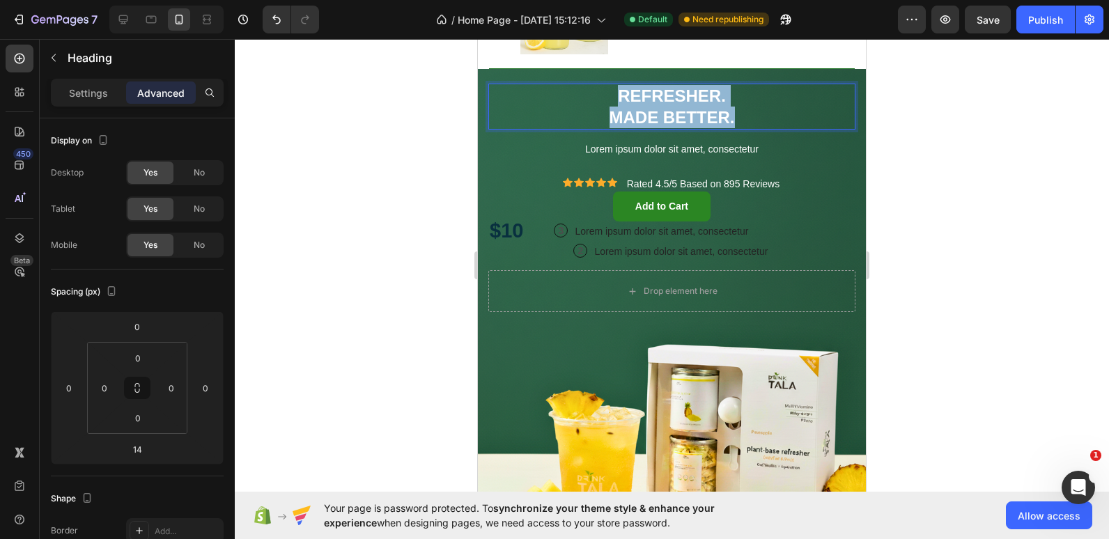
drag, startPoint x: 740, startPoint y: 116, endPoint x: 597, endPoint y: 100, distance: 143.7
click at [597, 100] on p "REFRESHER. MADE BETTER." at bounding box center [672, 106] width 364 height 43
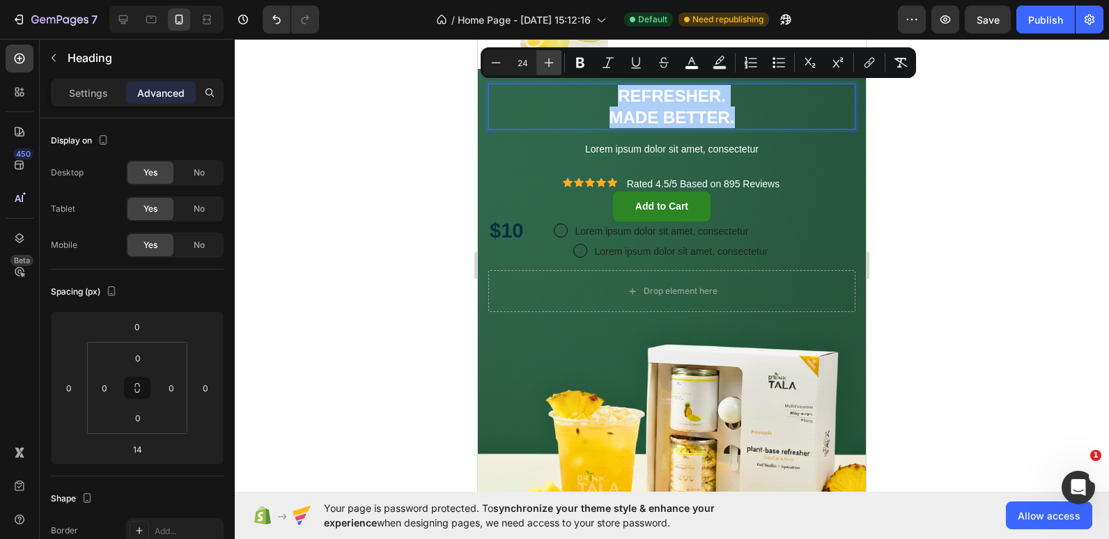
click at [553, 64] on icon "Editor contextual toolbar" at bounding box center [549, 63] width 14 height 14
type input "28"
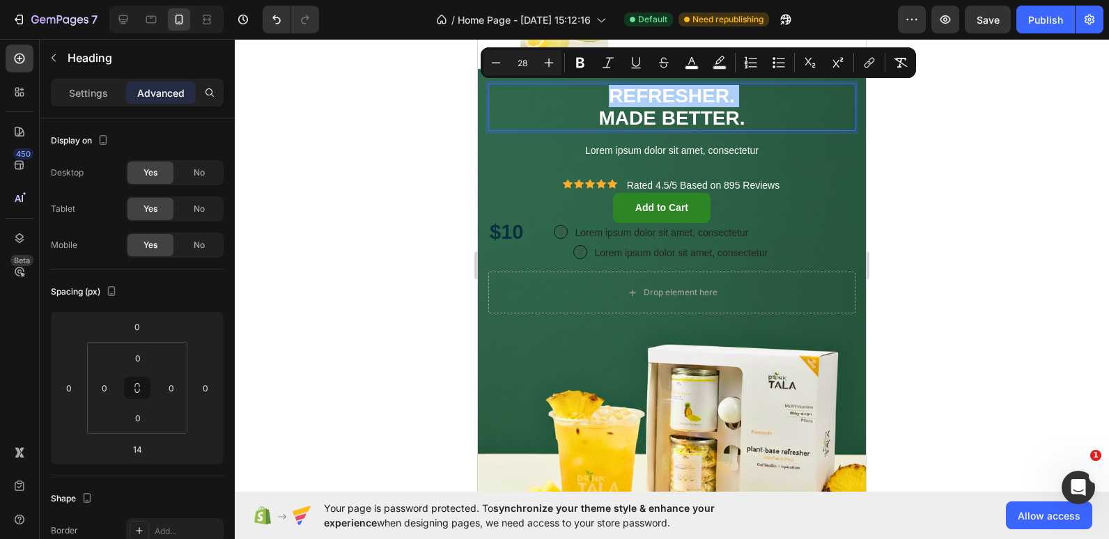
click at [344, 114] on div at bounding box center [672, 289] width 874 height 500
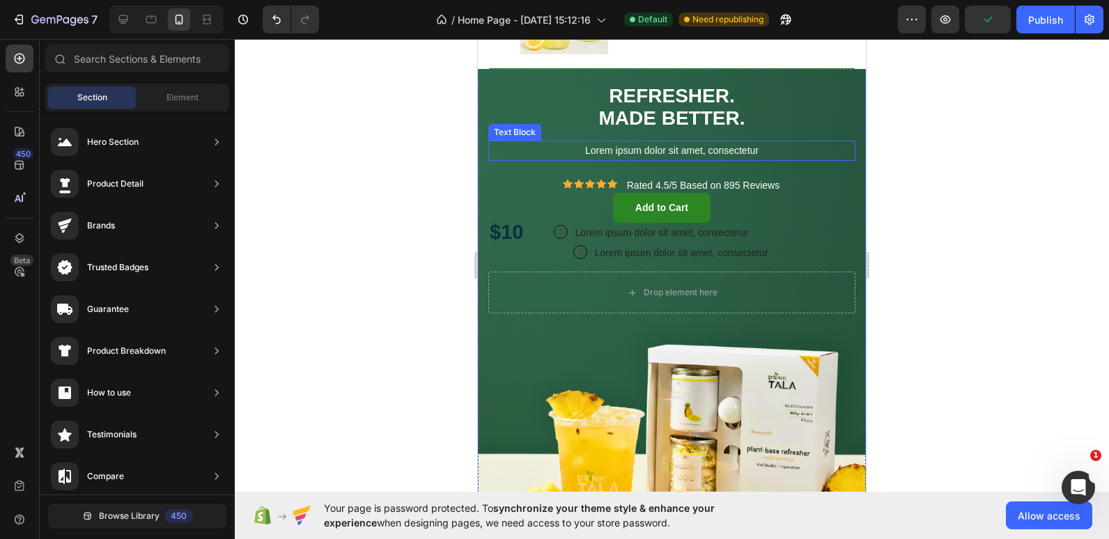
click at [630, 153] on span "Lorem ipsum dolor sit amet, consectetur" at bounding box center [672, 150] width 174 height 11
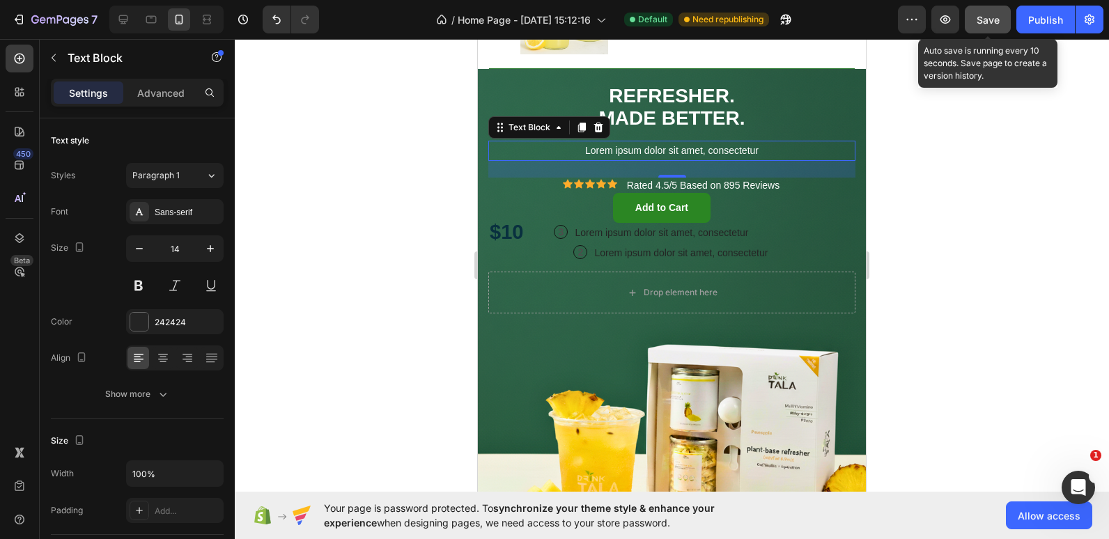
click at [978, 29] on button "Save" at bounding box center [988, 20] width 46 height 28
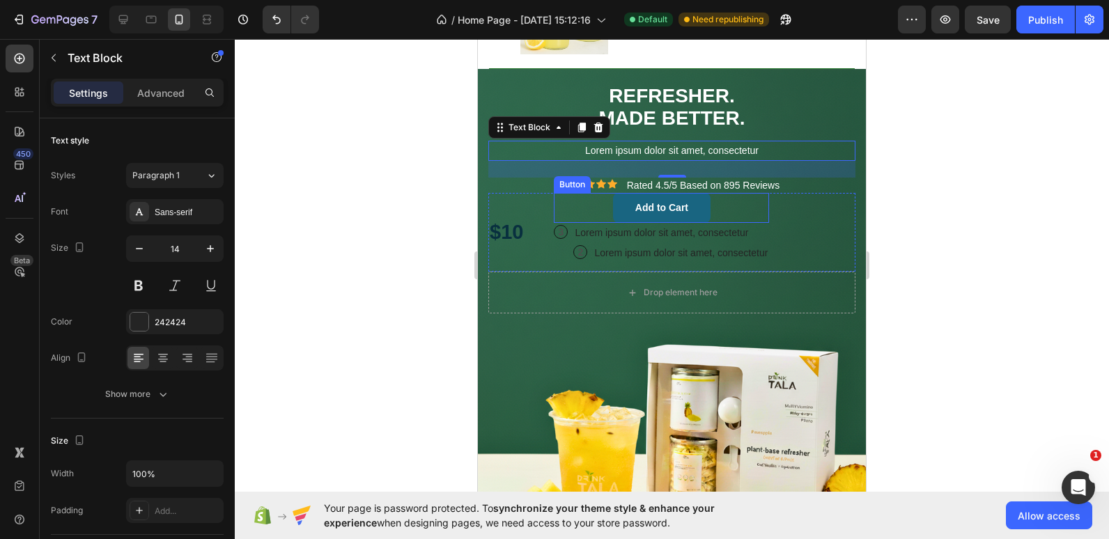
click at [622, 212] on button "Add to Cart" at bounding box center [662, 207] width 98 height 29
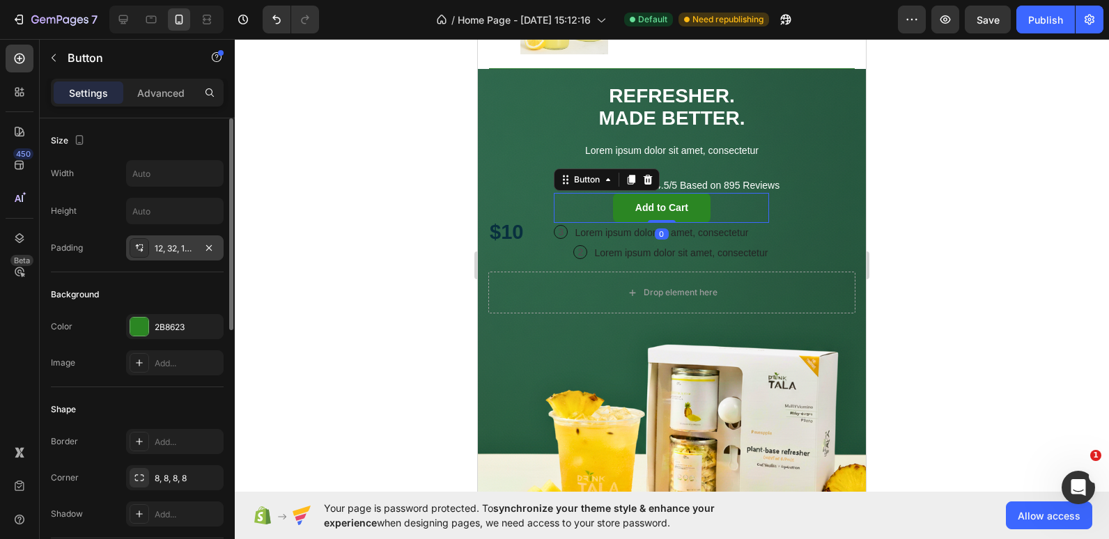
click at [153, 251] on div "12, 32, 12, 32" at bounding box center [175, 248] width 98 height 25
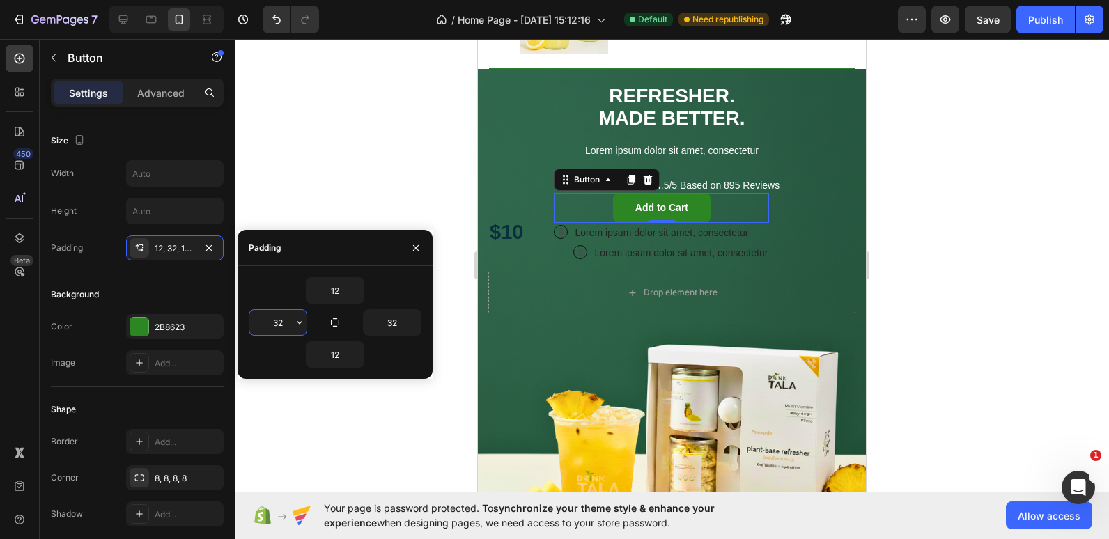
click at [283, 327] on input "32" at bounding box center [277, 322] width 57 height 25
type input "62"
click at [393, 325] on input "32" at bounding box center [392, 322] width 57 height 25
click at [395, 319] on input "62" at bounding box center [392, 322] width 57 height 25
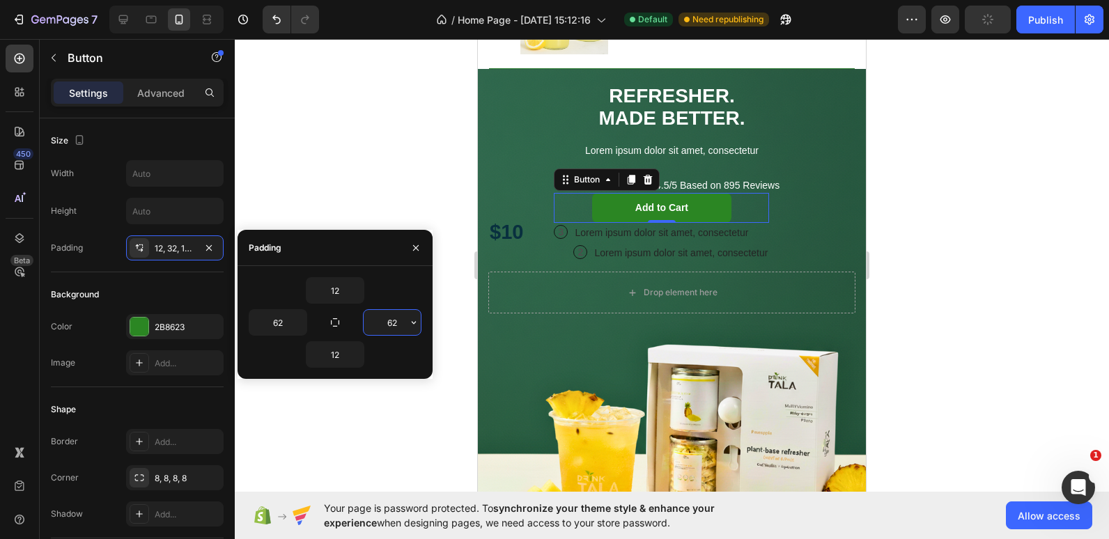
click at [395, 319] on input "62" at bounding box center [392, 322] width 57 height 25
type input "100"
click at [282, 323] on input "62" at bounding box center [277, 322] width 57 height 25
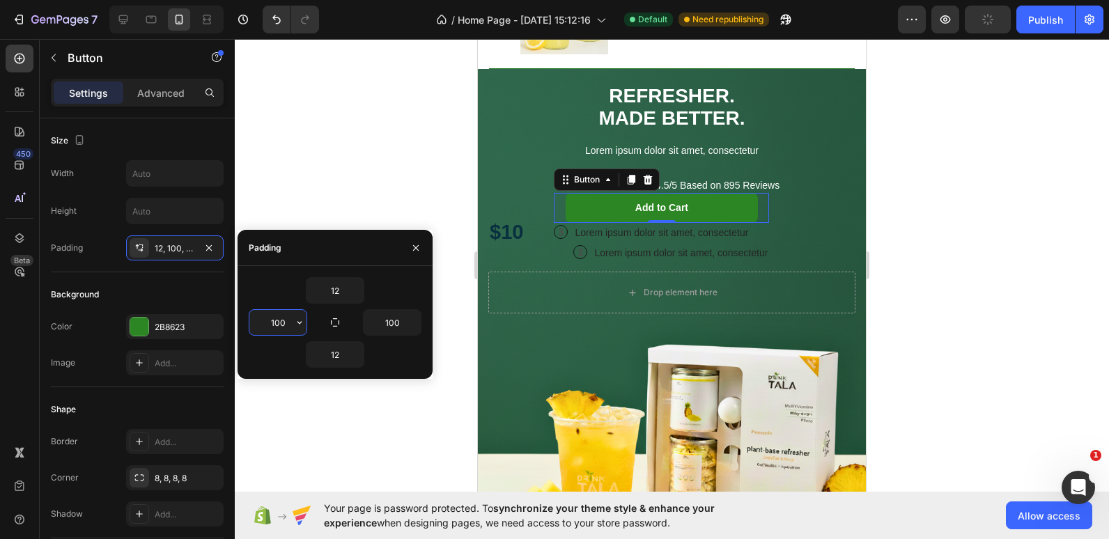
click at [283, 317] on input "100" at bounding box center [277, 322] width 57 height 25
type input "Q"
type input "120"
click at [387, 318] on input "100" at bounding box center [392, 322] width 57 height 25
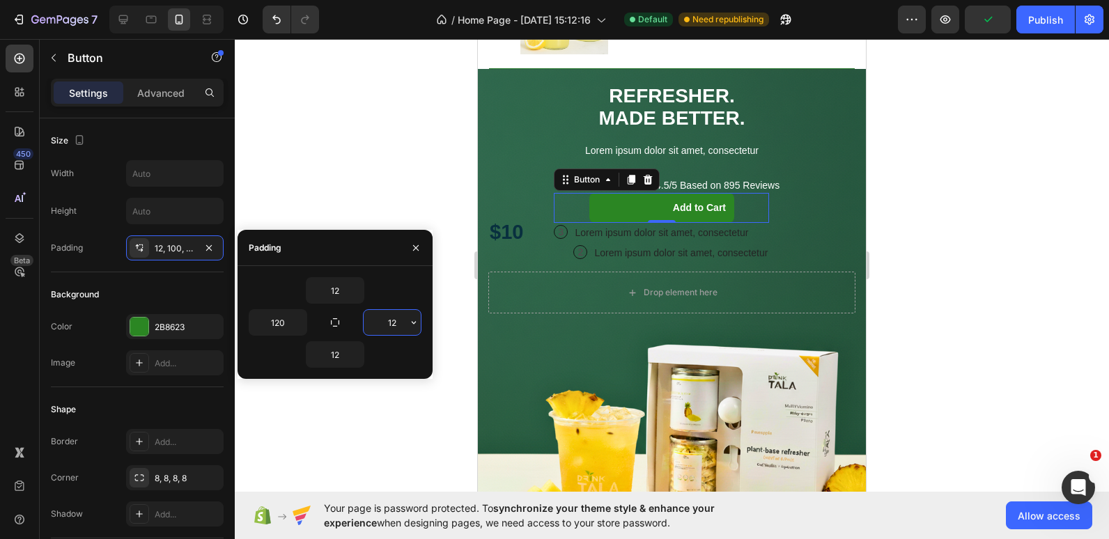
type input "120"
click at [433, 172] on div at bounding box center [672, 289] width 874 height 500
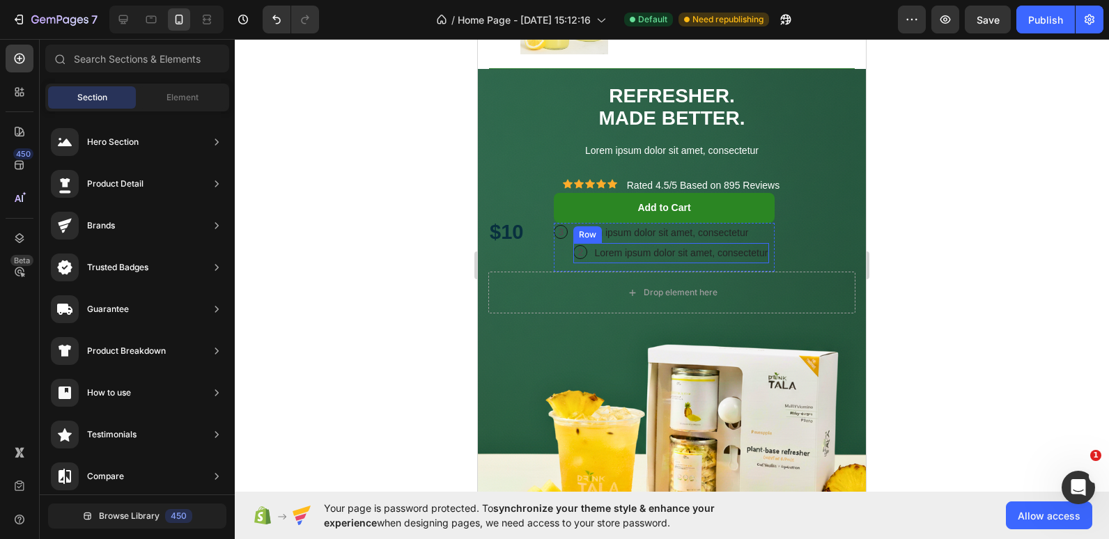
click at [589, 258] on div "2 Text Block Row Lorem ipsum dolor sit amet, consectetur Text Block Row" at bounding box center [671, 253] width 196 height 20
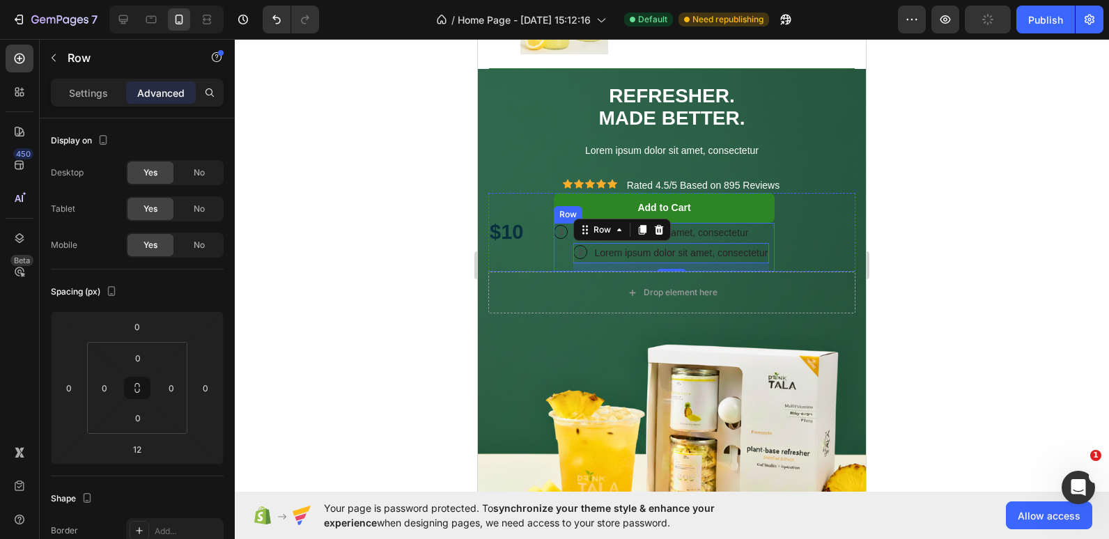
click at [564, 256] on div "3 Text Block Row" at bounding box center [561, 247] width 14 height 49
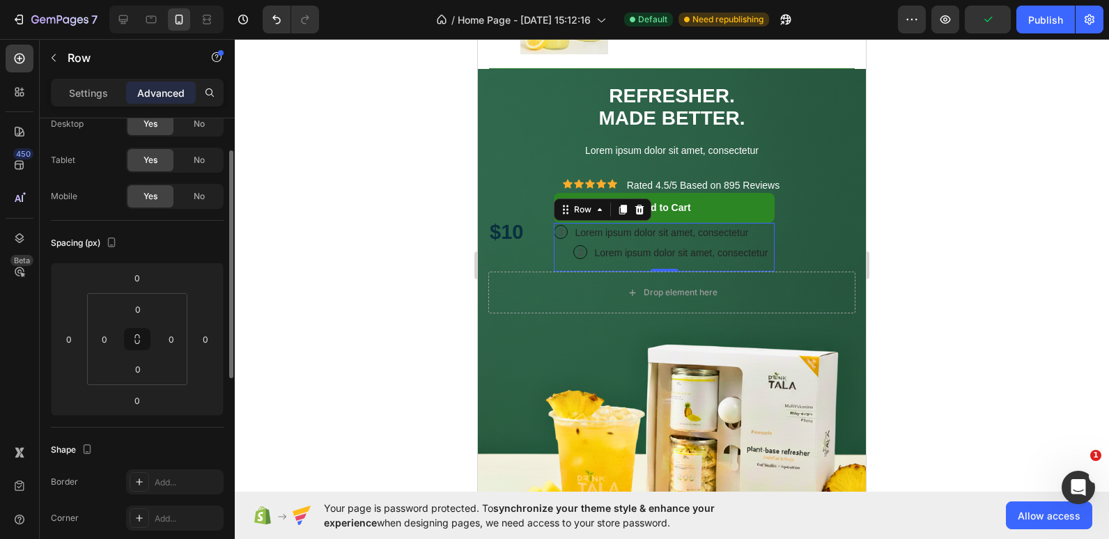
scroll to position [0, 0]
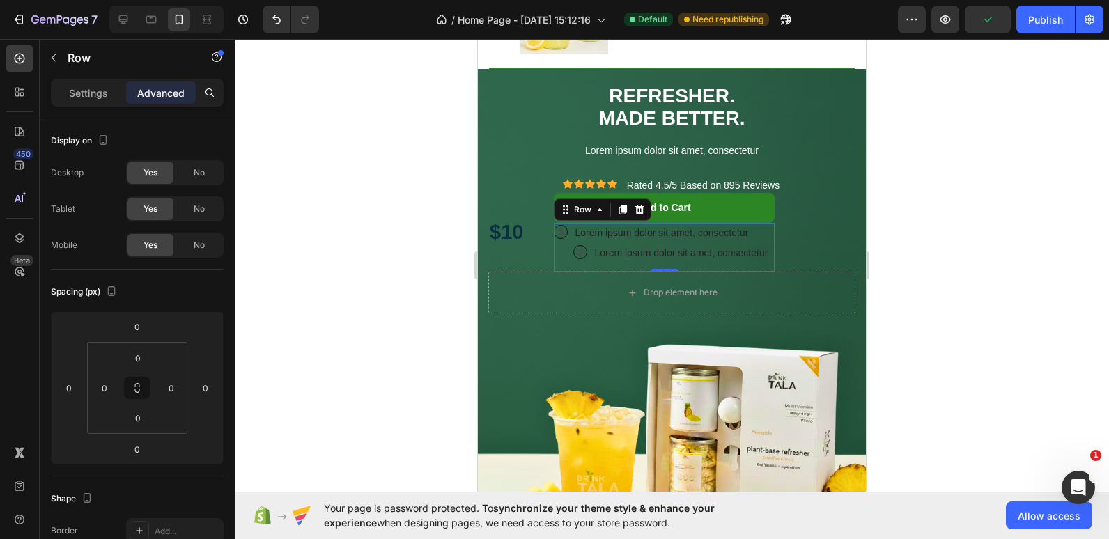
click at [431, 207] on div at bounding box center [672, 289] width 874 height 500
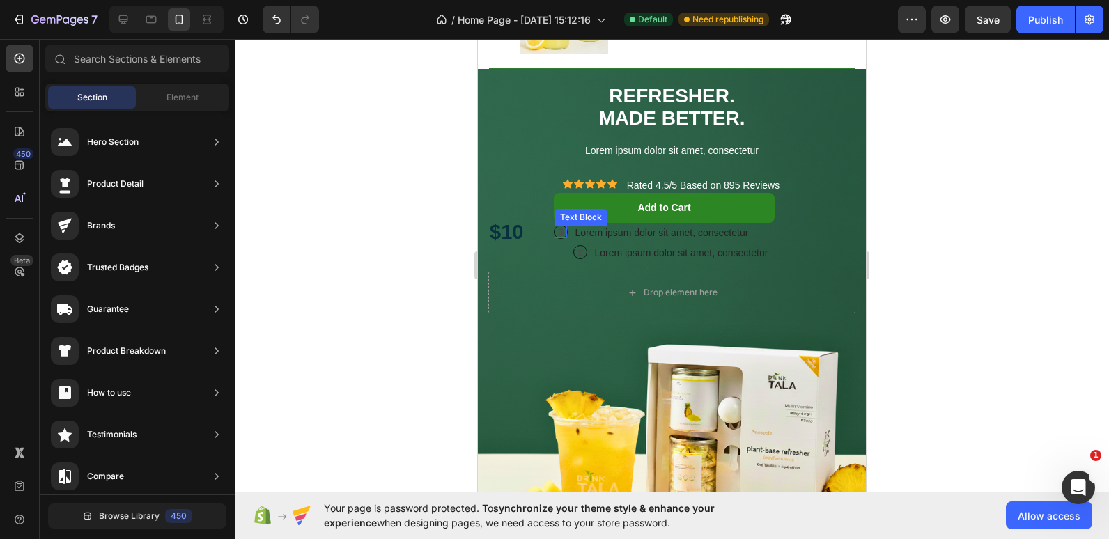
click at [562, 232] on p "3" at bounding box center [561, 232] width 13 height 13
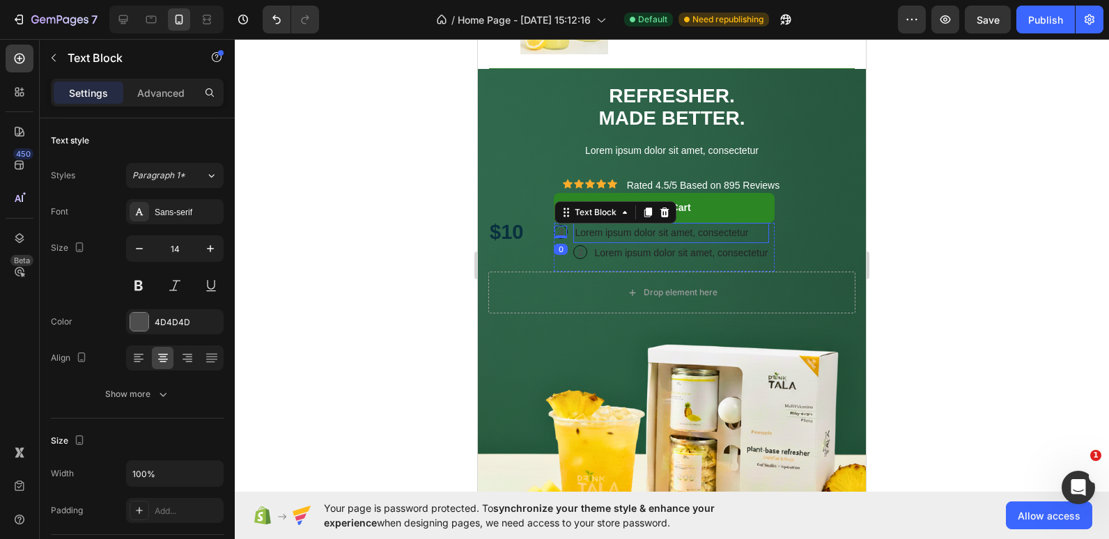
click at [592, 234] on p "Lorem ipsum dolor sit amet, consectetur" at bounding box center [671, 232] width 193 height 17
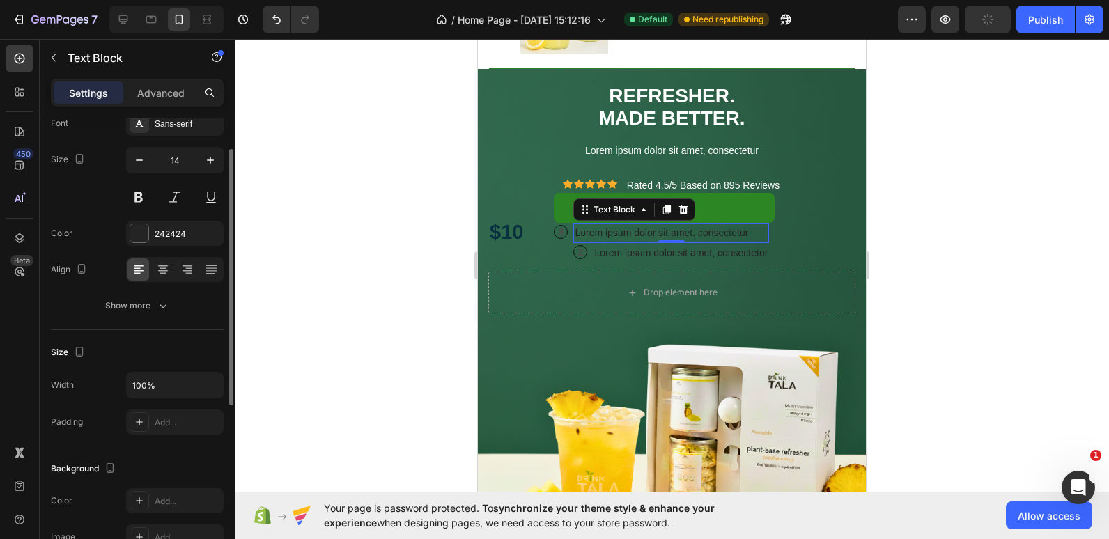
scroll to position [77, 0]
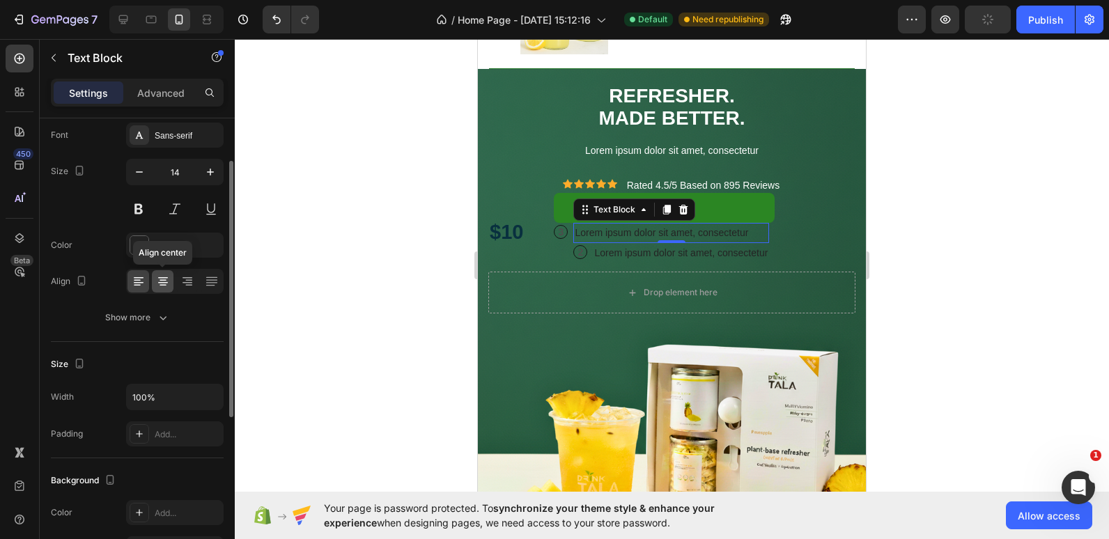
click at [162, 282] on icon at bounding box center [163, 282] width 10 height 1
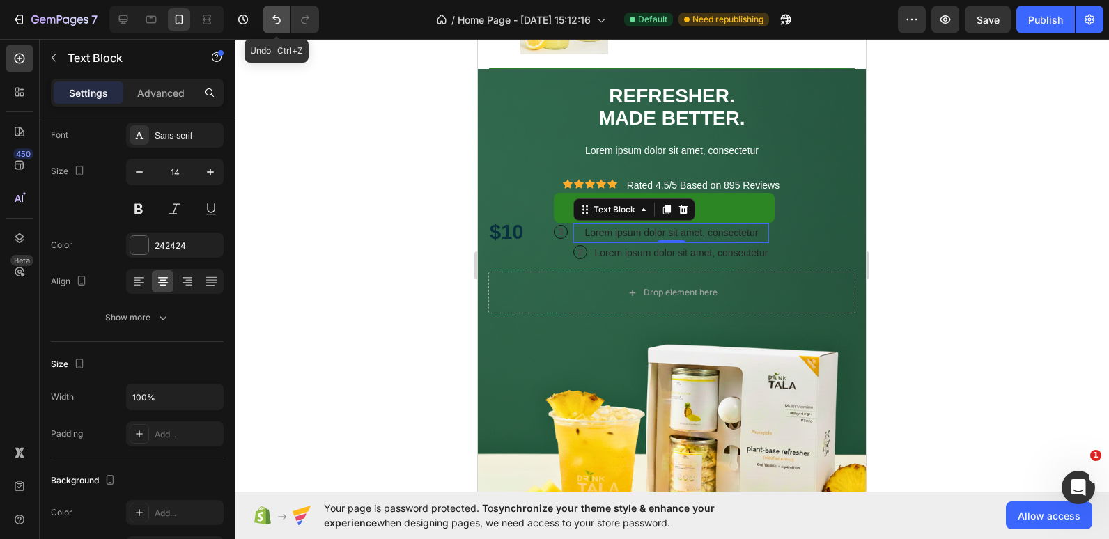
click at [275, 19] on icon "Undo/Redo" at bounding box center [276, 19] width 8 height 9
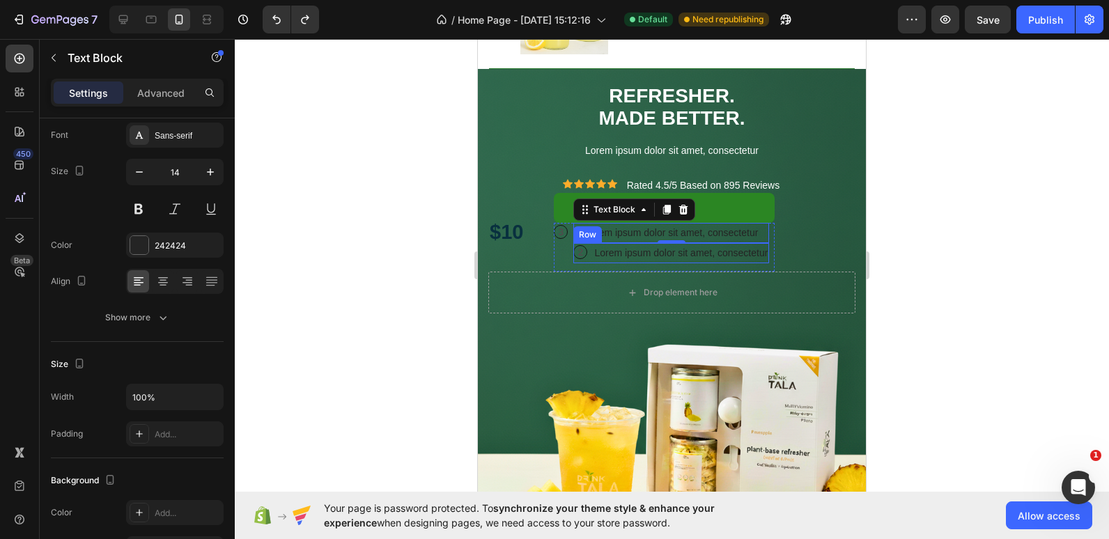
click at [588, 261] on div "2 Text Block Row Lorem ipsum dolor sit amet, consectetur Text Block Row" at bounding box center [671, 253] width 196 height 20
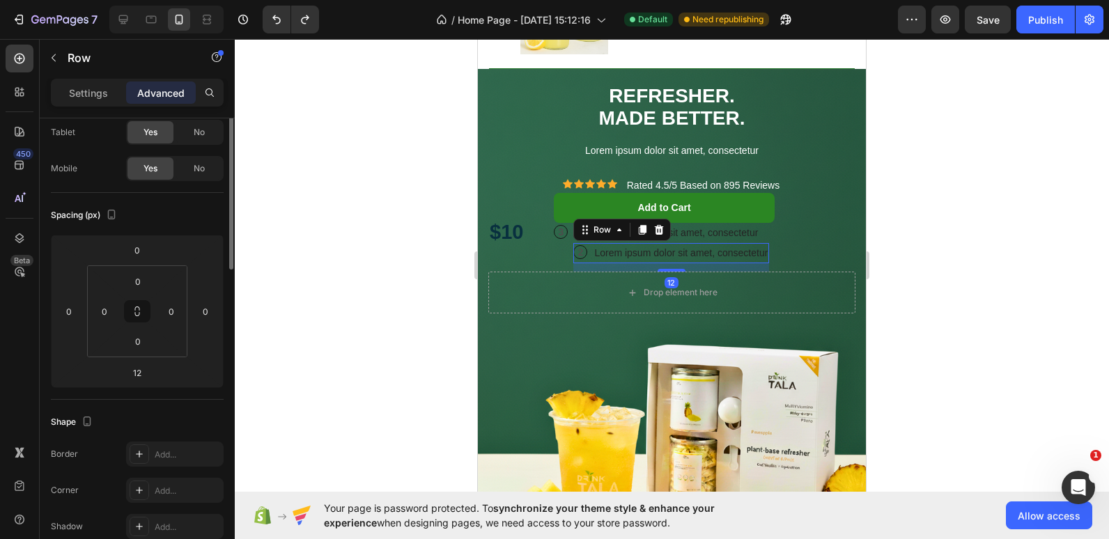
scroll to position [0, 0]
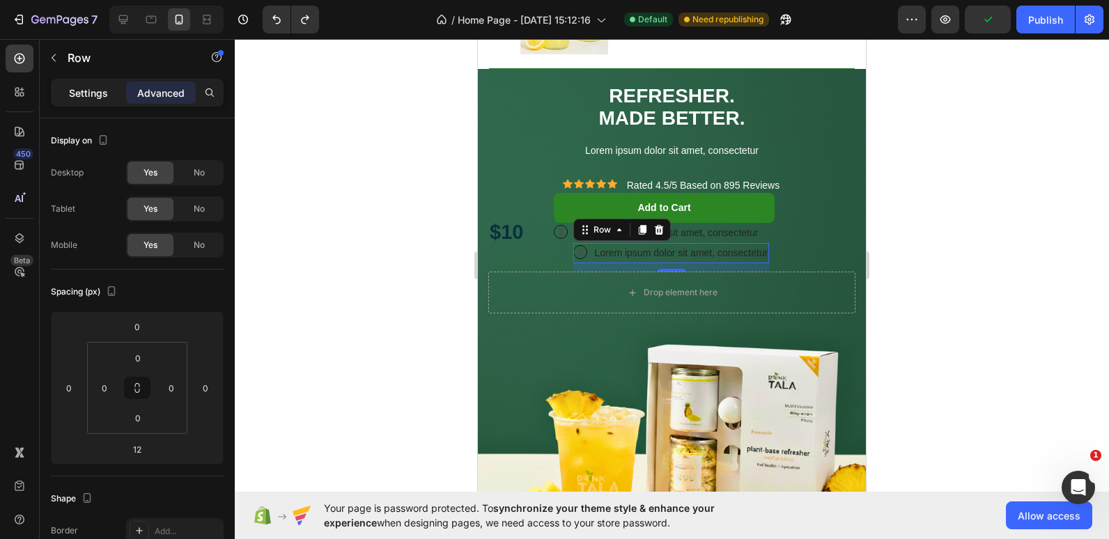
click at [94, 94] on p "Settings" at bounding box center [88, 93] width 39 height 15
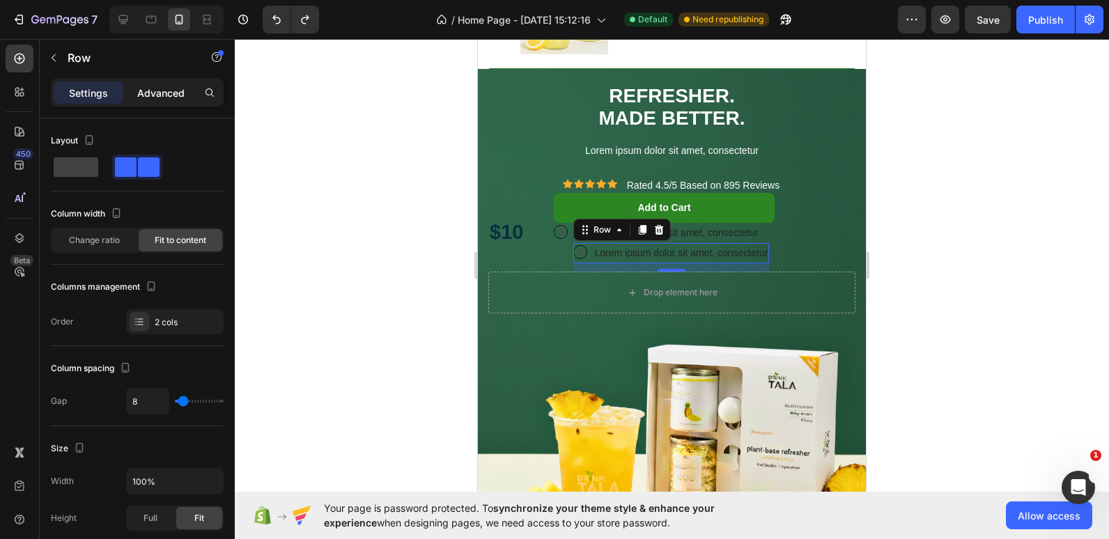
click at [144, 95] on p "Advanced" at bounding box center [160, 93] width 47 height 15
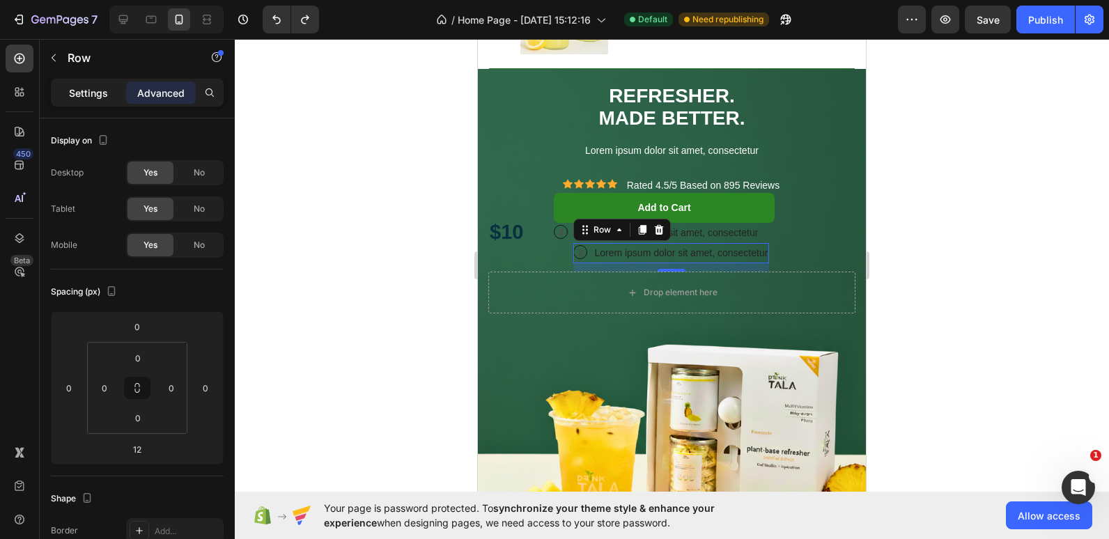
click at [86, 98] on p "Settings" at bounding box center [88, 93] width 39 height 15
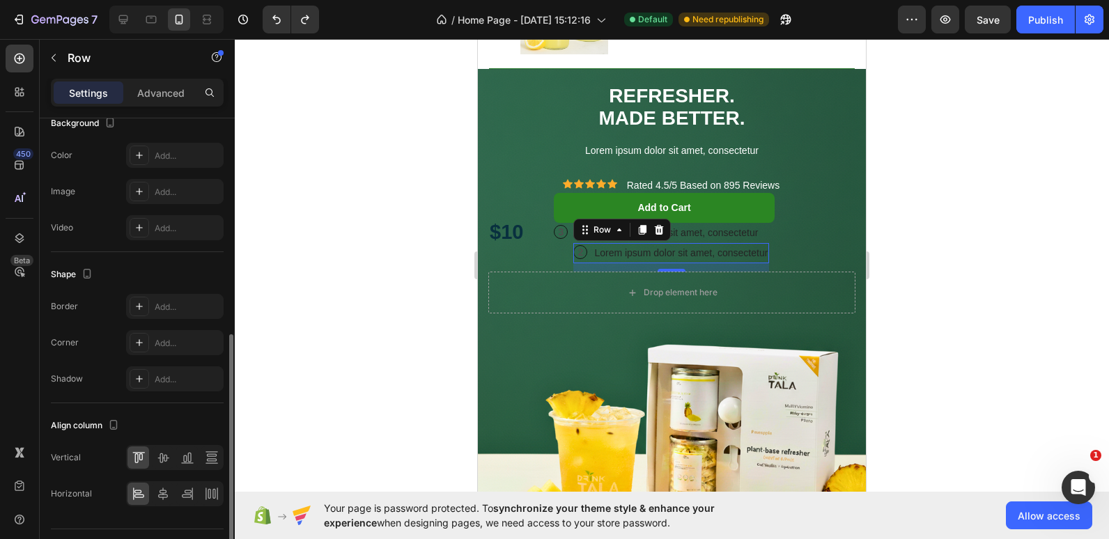
scroll to position [488, 0]
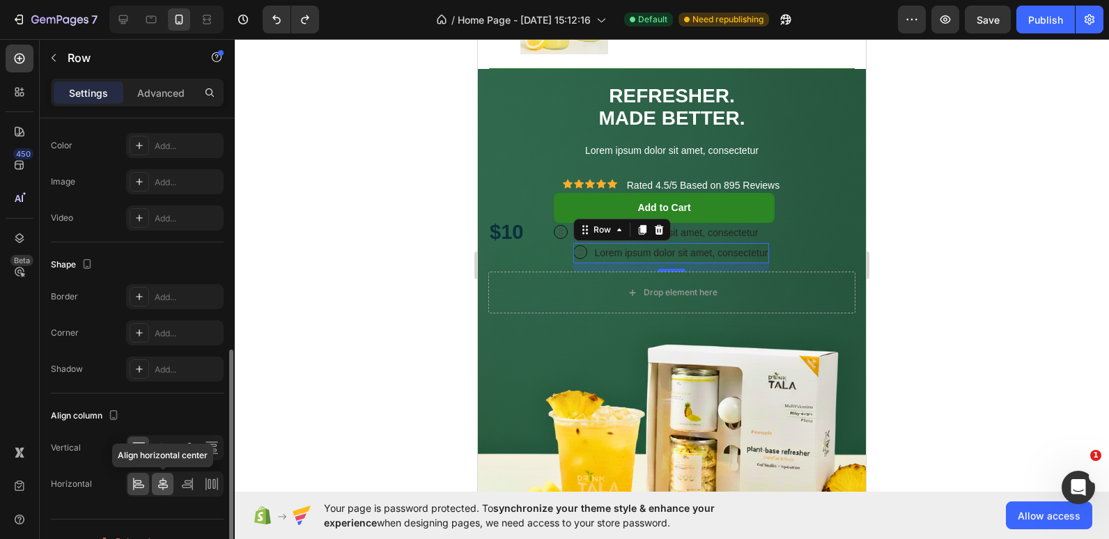
click at [156, 484] on icon at bounding box center [163, 484] width 14 height 14
click at [346, 282] on div at bounding box center [672, 289] width 874 height 500
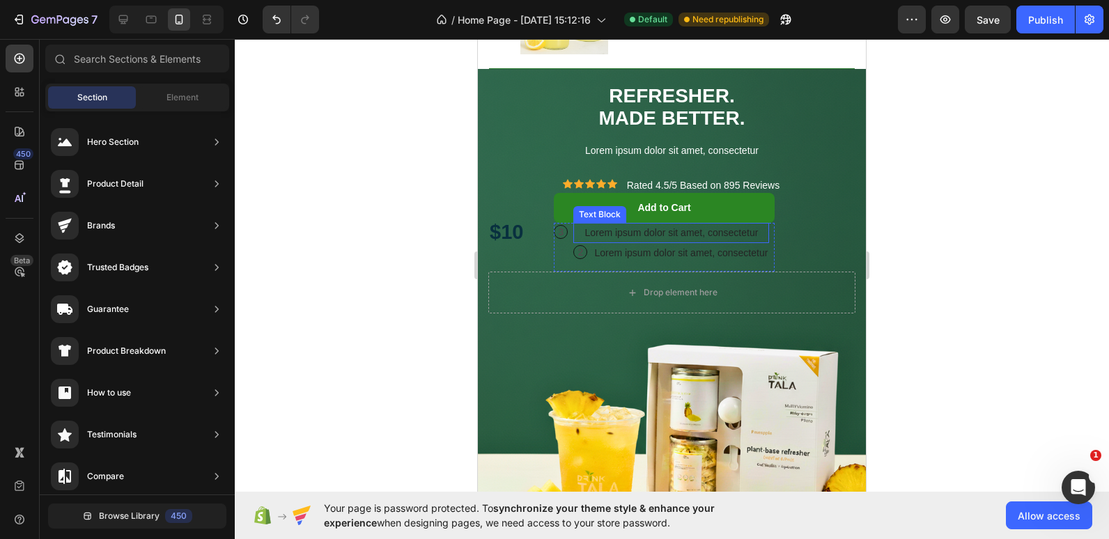
click at [576, 233] on p "Lorem ipsum dolor sit amet, consectetur" at bounding box center [671, 232] width 193 height 17
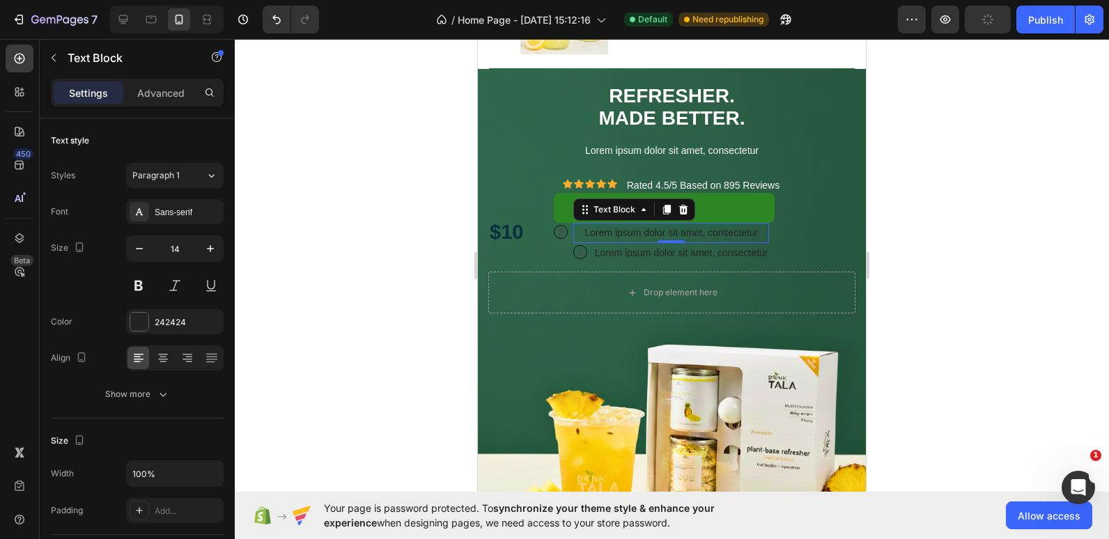
click at [580, 236] on p "Lorem ipsum dolor sit amet, consectetur" at bounding box center [671, 232] width 193 height 17
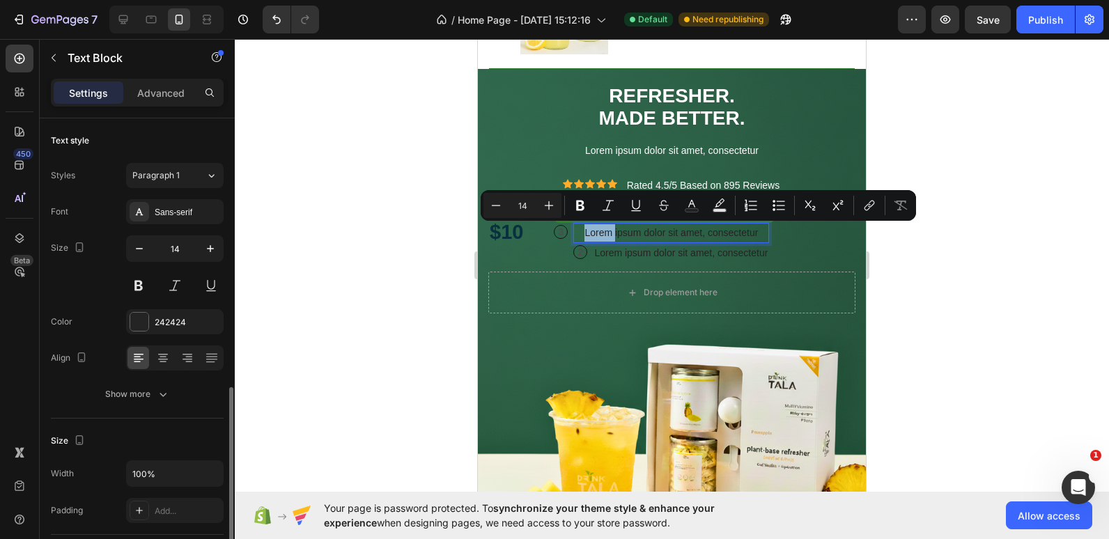
scroll to position [188, 0]
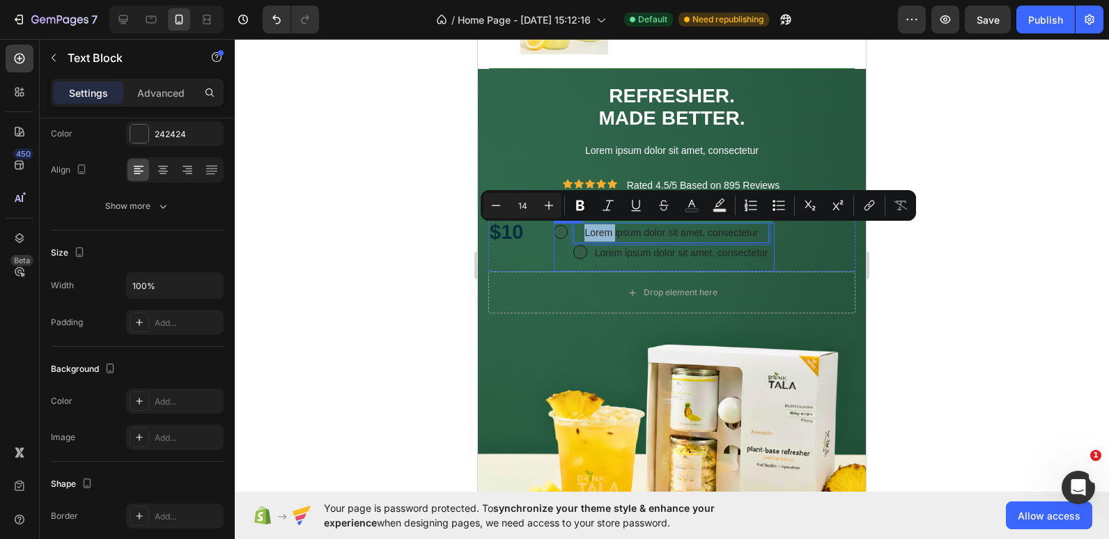
click at [568, 238] on div "3 Text Block Row" at bounding box center [561, 247] width 14 height 49
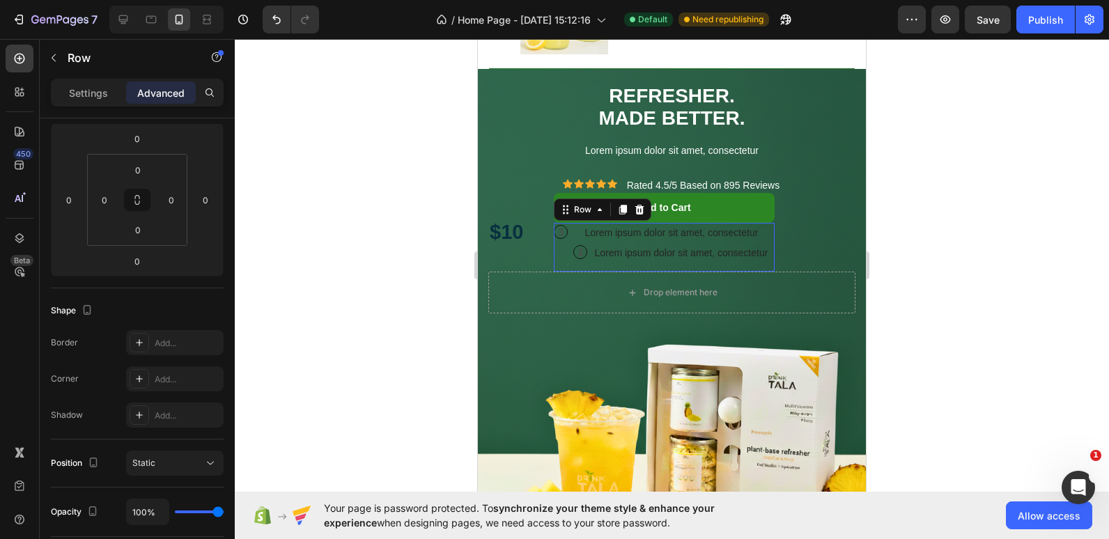
scroll to position [0, 0]
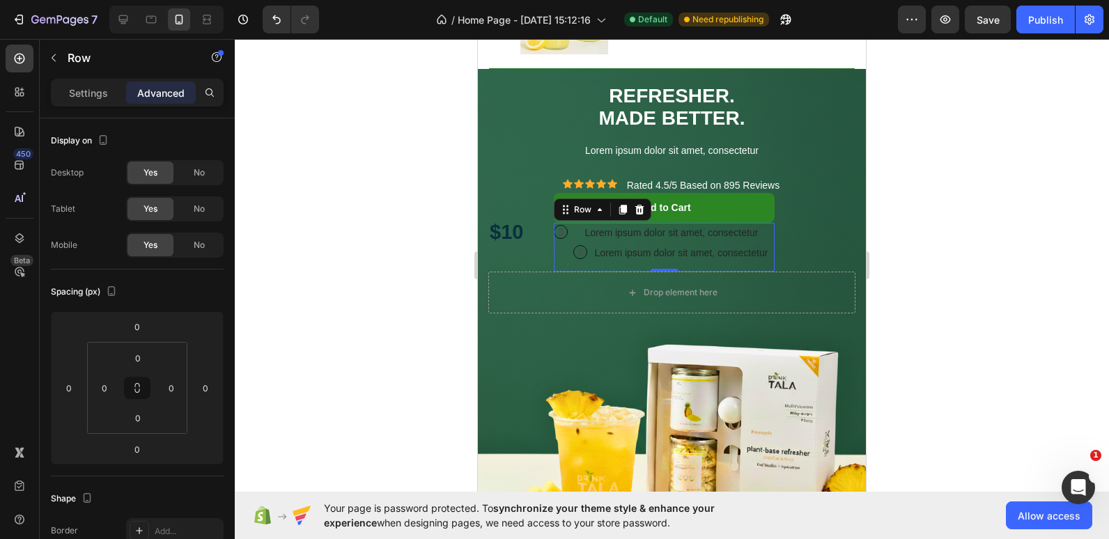
click at [569, 239] on div "3 Text Block Row Lorem ipsum dolor sit amet, consectetur Text Block 2 Text Bloc…" at bounding box center [664, 247] width 220 height 49
click at [580, 236] on p "Lorem ipsum dolor sit amet, consectetur" at bounding box center [671, 232] width 193 height 17
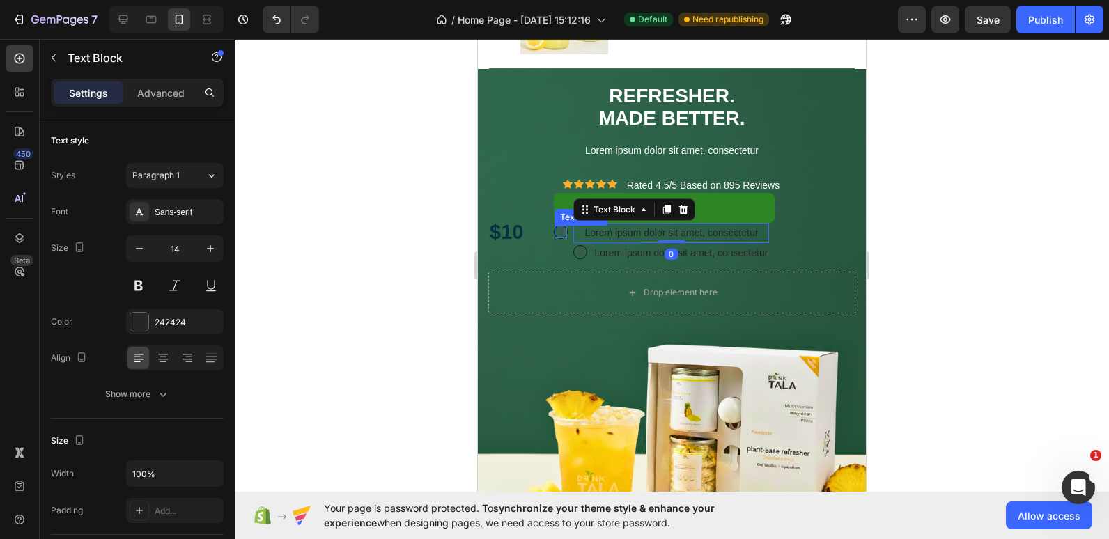
click at [559, 232] on p "3" at bounding box center [561, 232] width 13 height 13
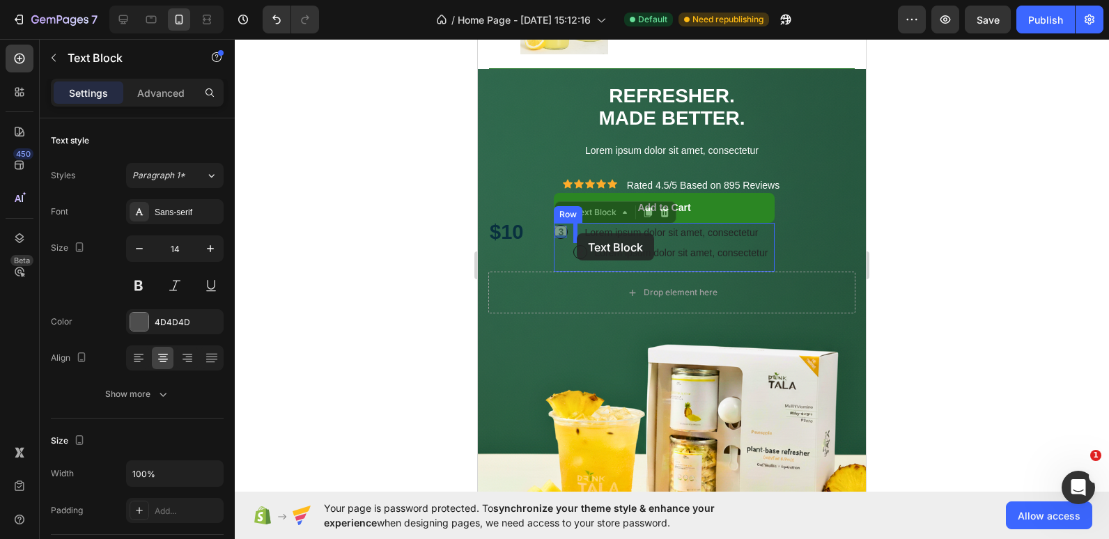
drag, startPoint x: 560, startPoint y: 234, endPoint x: 580, endPoint y: 233, distance: 20.9
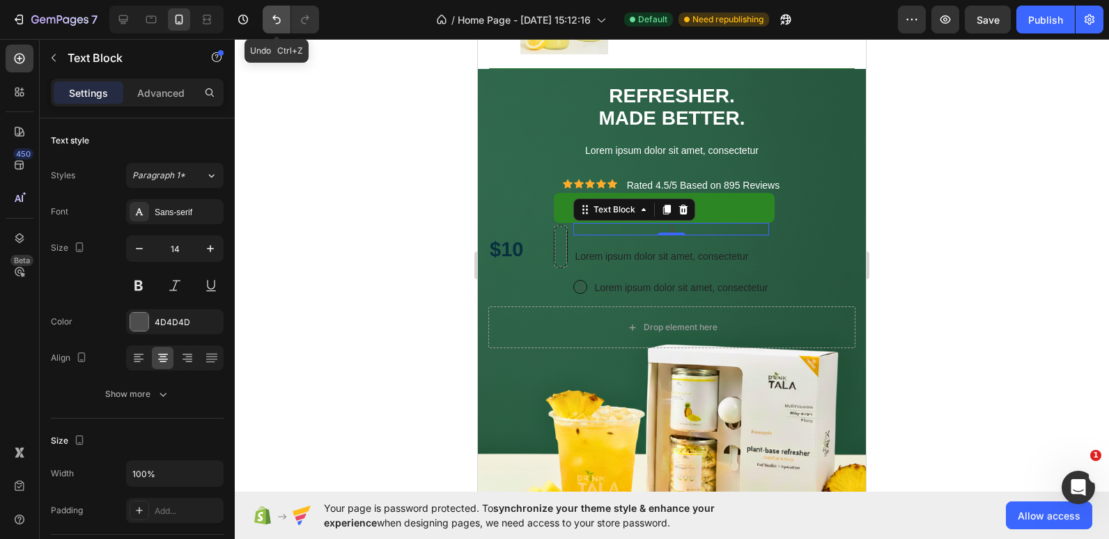
click at [274, 25] on icon "Undo/Redo" at bounding box center [277, 20] width 14 height 14
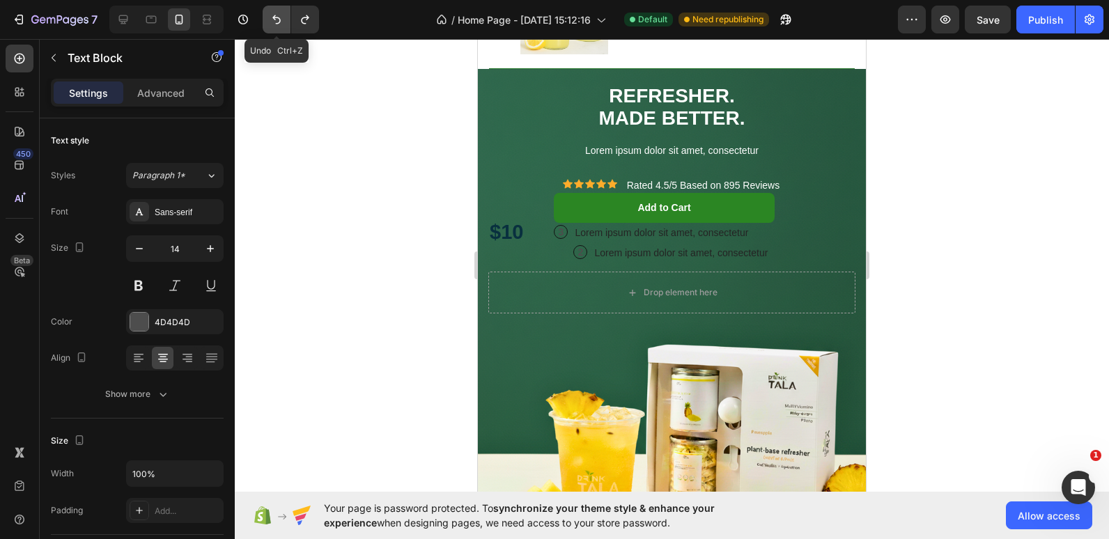
click at [273, 24] on icon "Undo/Redo" at bounding box center [277, 20] width 14 height 14
click at [272, 23] on icon "Undo/Redo" at bounding box center [277, 20] width 14 height 14
click at [272, 22] on icon "Undo/Redo" at bounding box center [277, 20] width 14 height 14
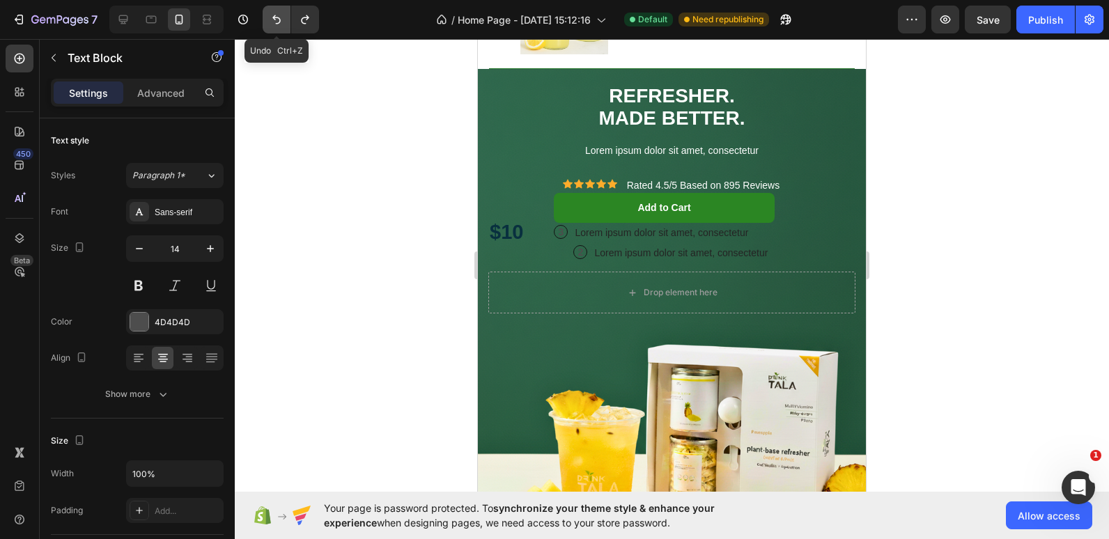
click at [277, 22] on icon "Undo/Redo" at bounding box center [277, 20] width 14 height 14
click at [302, 23] on icon "Undo/Redo" at bounding box center [305, 20] width 14 height 14
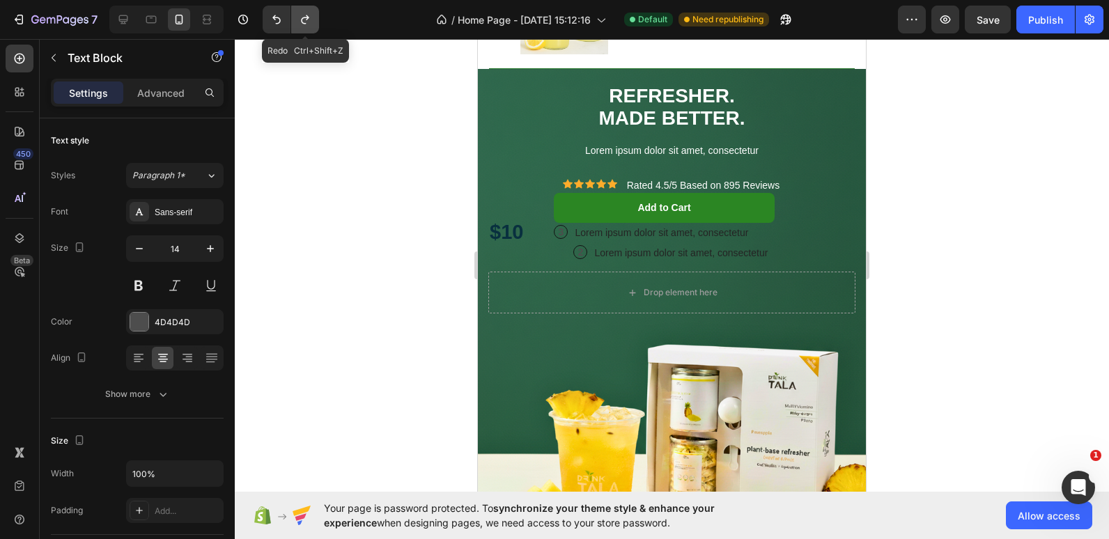
click at [302, 23] on icon "Undo/Redo" at bounding box center [305, 20] width 14 height 14
click at [300, 23] on icon "Undo/Redo" at bounding box center [305, 20] width 14 height 14
click at [270, 21] on icon "Undo/Redo" at bounding box center [277, 20] width 14 height 14
click at [622, 251] on p "Lorem ipsum dolor sit amet, consectetur" at bounding box center [681, 253] width 174 height 17
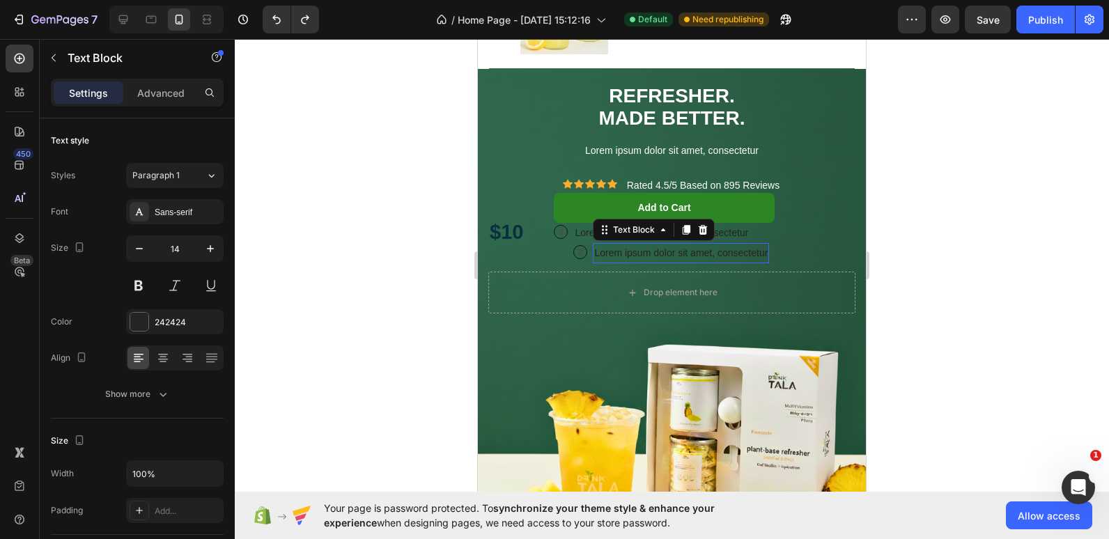
click at [622, 251] on p "Lorem ipsum dolor sit amet, consectetur" at bounding box center [681, 253] width 174 height 17
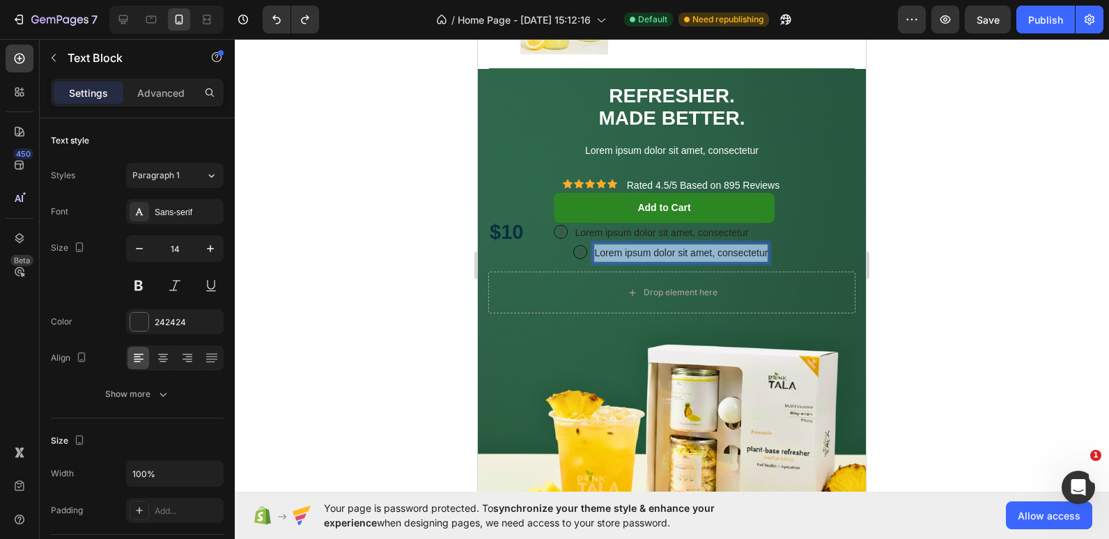
click at [622, 251] on p "Lorem ipsum dolor sit amet, consectetur" at bounding box center [681, 253] width 174 height 17
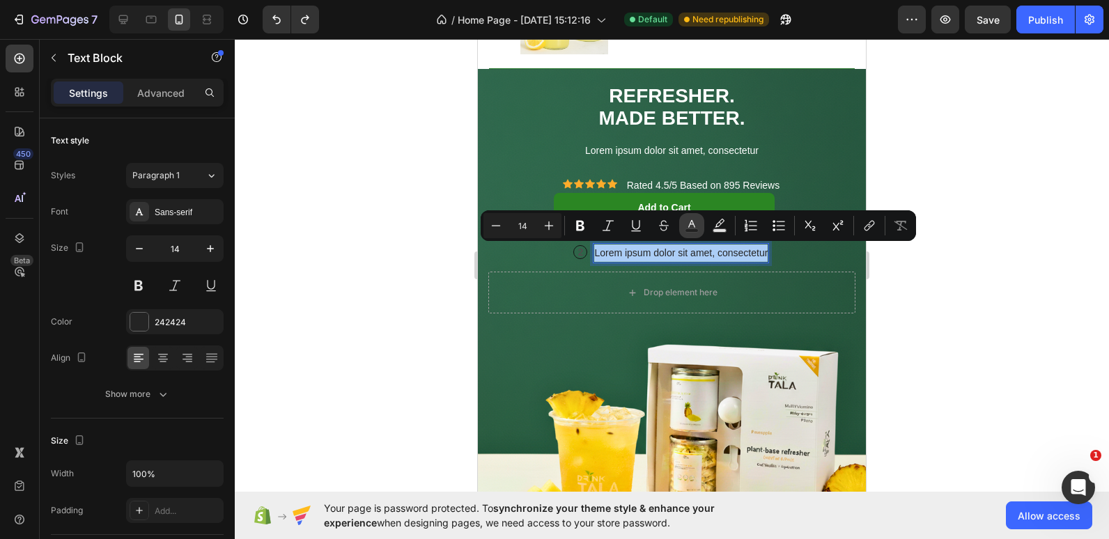
click at [694, 224] on icon "Editor contextual toolbar" at bounding box center [691, 224] width 7 height 8
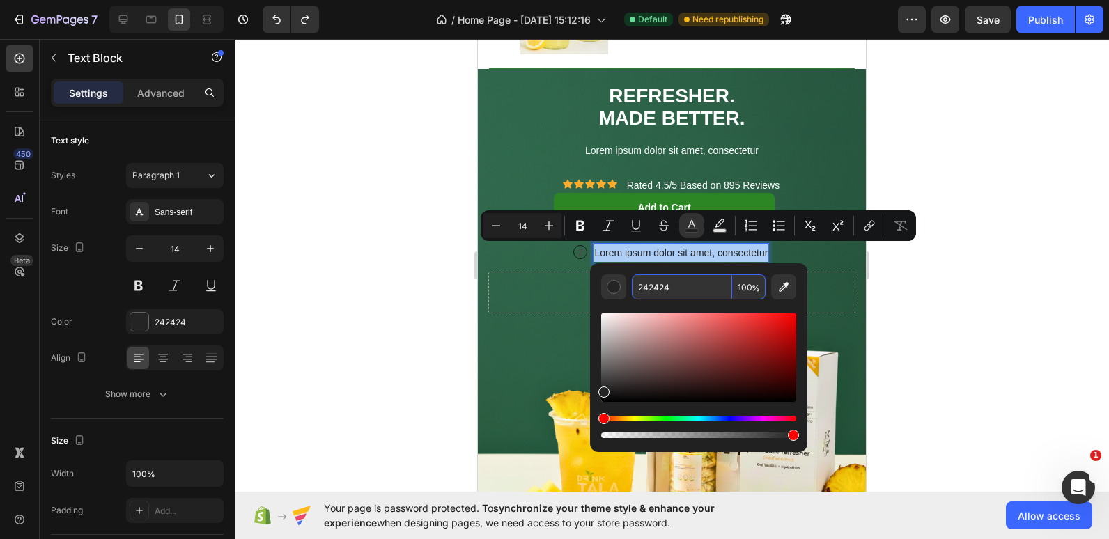
click at [661, 291] on input "242424" at bounding box center [682, 287] width 100 height 25
type input "FFFFFF"
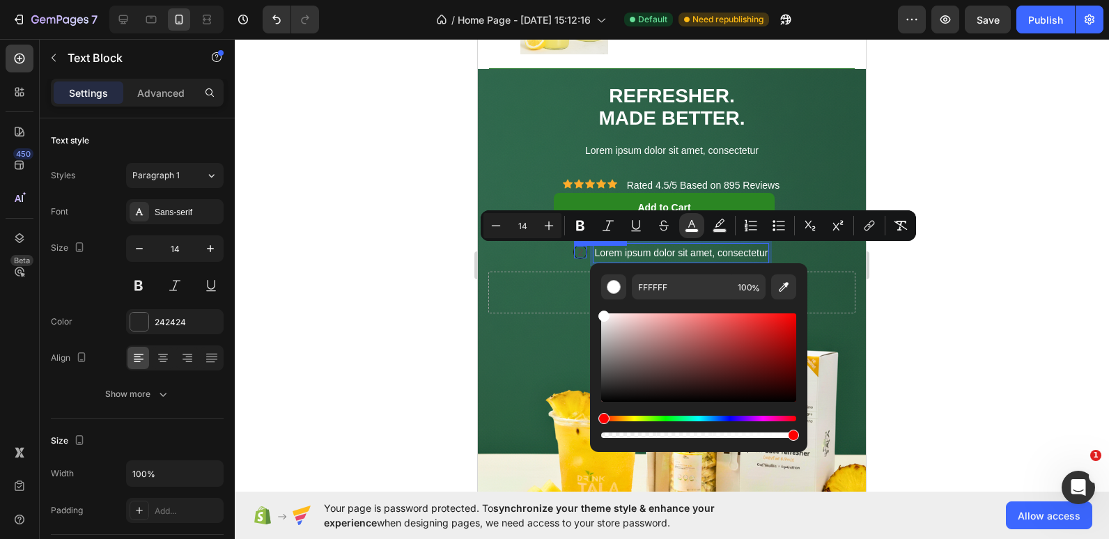
click at [583, 248] on p "2" at bounding box center [580, 252] width 13 height 13
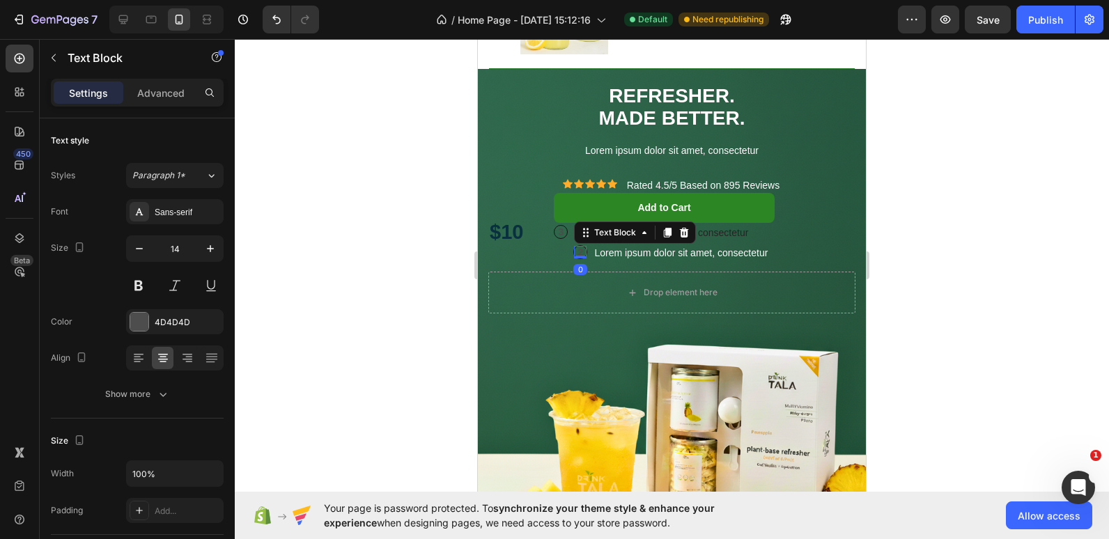
click at [583, 248] on p "2" at bounding box center [580, 252] width 13 height 13
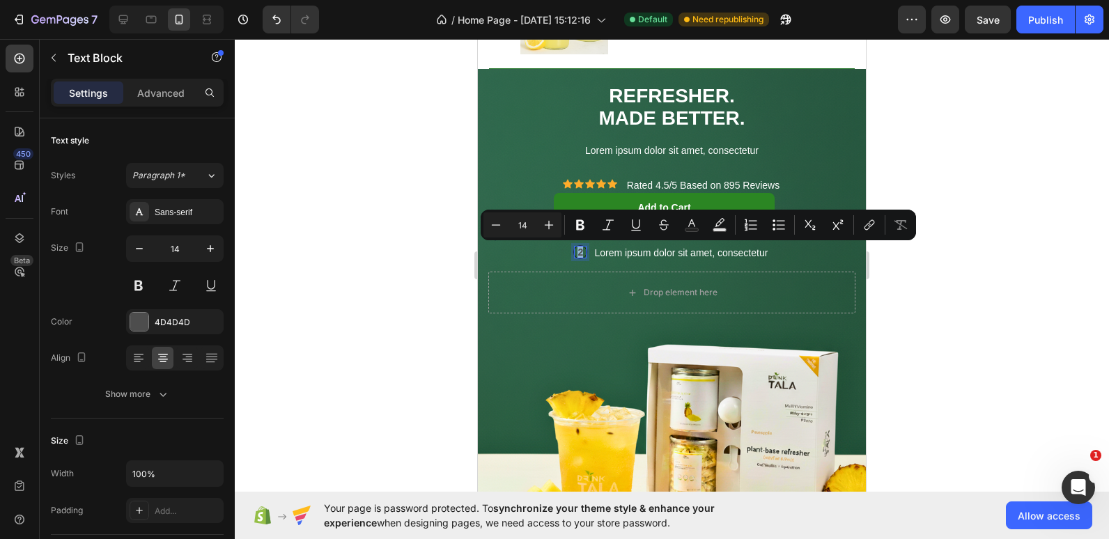
click at [583, 248] on p "2" at bounding box center [580, 252] width 13 height 13
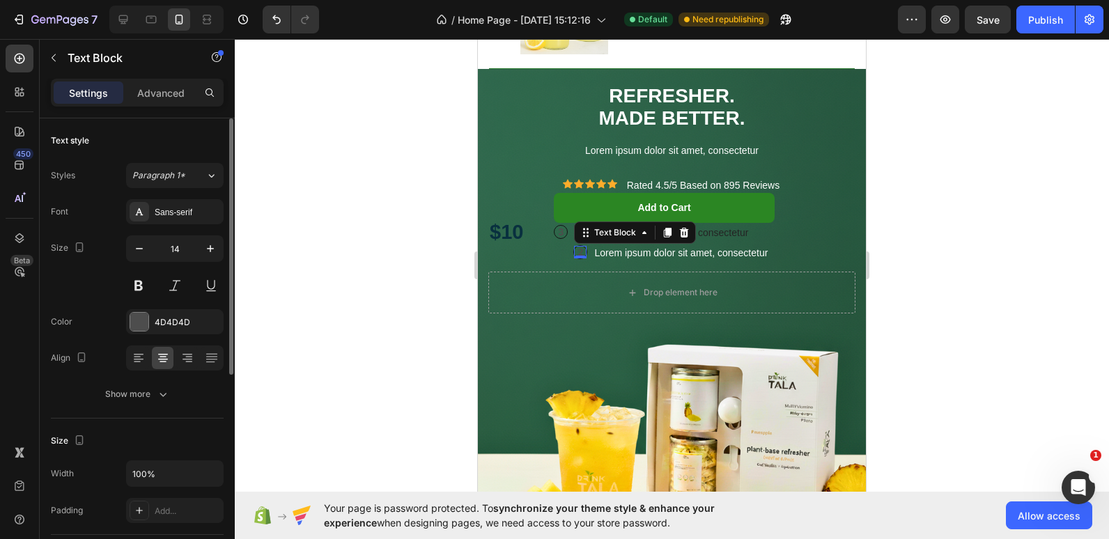
drag, startPoint x: 148, startPoint y: 248, endPoint x: 141, endPoint y: 224, distance: 24.7
click at [141, 224] on div "Font Sans-serif Size 14 Color 4D4D4D Align Show more" at bounding box center [137, 303] width 173 height 208
click at [135, 327] on div at bounding box center [139, 322] width 18 height 18
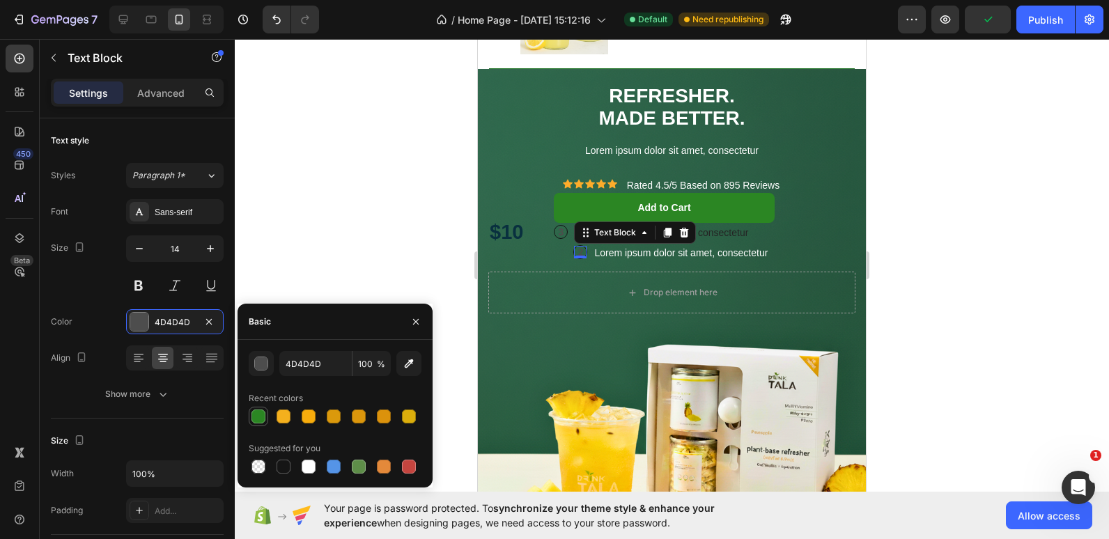
click at [259, 417] on div at bounding box center [259, 417] width 14 height 14
type input "2B8623"
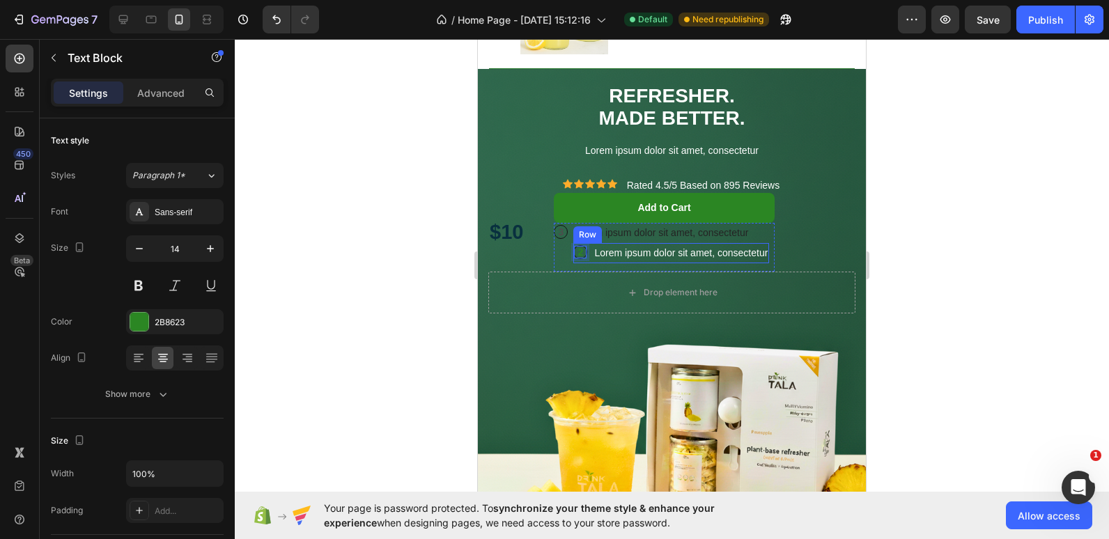
click at [589, 254] on div "2 Text Block 0 Row Lorem ipsum dolor sit amet, consectetur Text Block Row" at bounding box center [671, 253] width 196 height 20
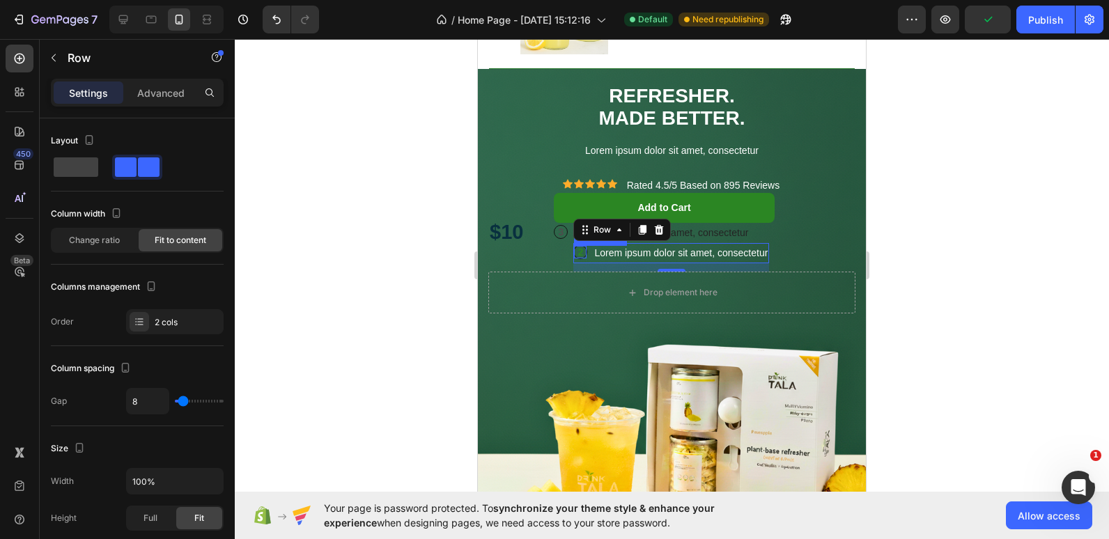
click at [587, 250] on p "2" at bounding box center [580, 252] width 13 height 13
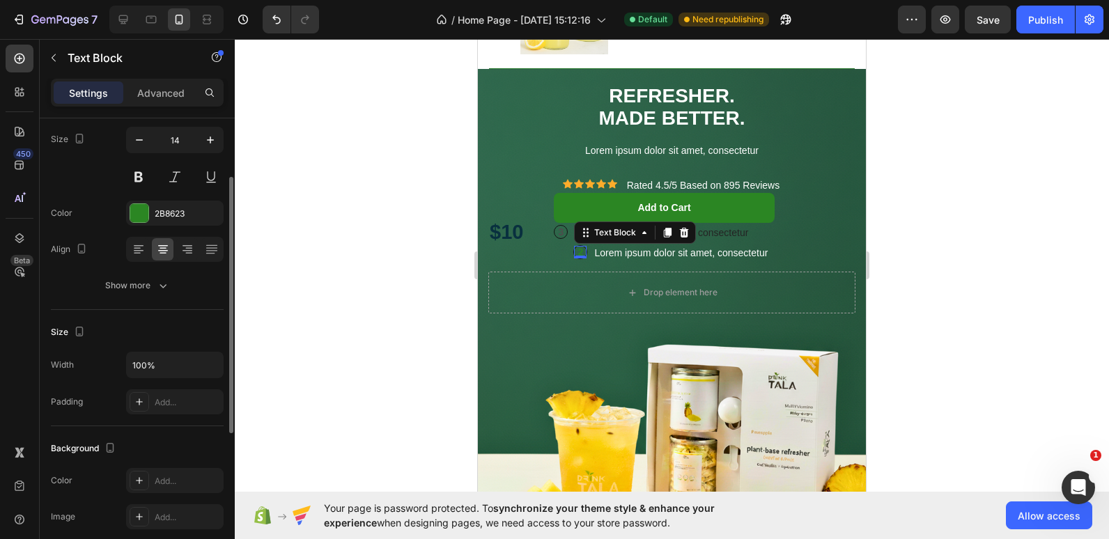
scroll to position [111, 0]
click at [363, 325] on div at bounding box center [672, 289] width 874 height 500
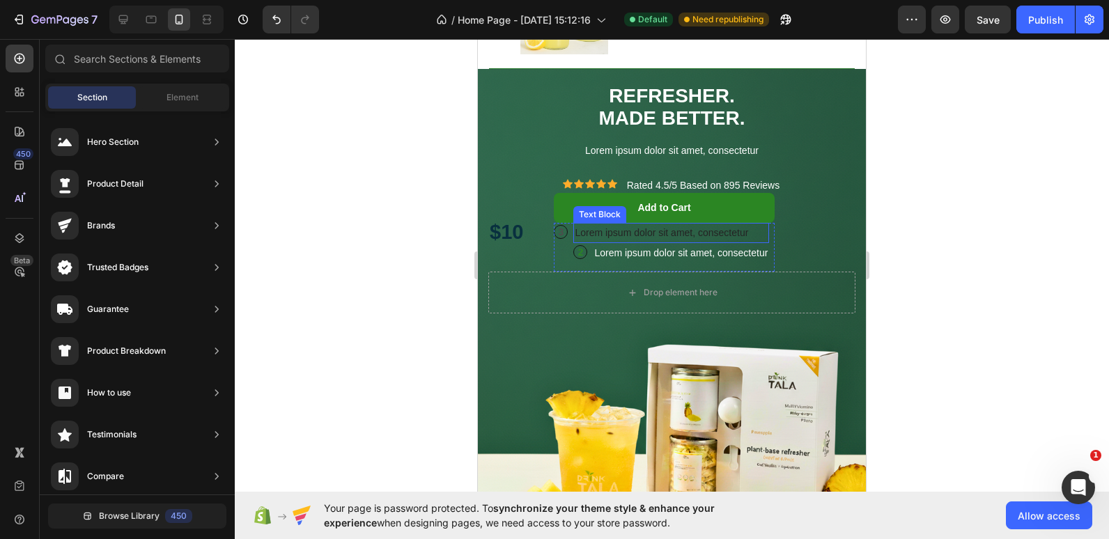
click at [663, 231] on p "Lorem ipsum dolor sit amet, consectetur" at bounding box center [671, 232] width 193 height 17
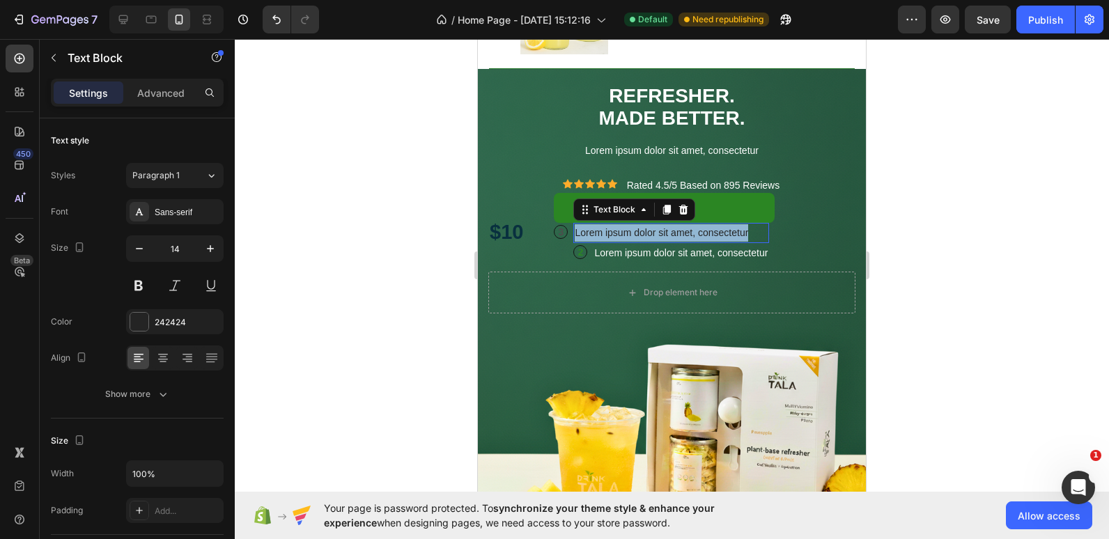
click at [663, 231] on p "Lorem ipsum dolor sit amet, consectetur" at bounding box center [671, 232] width 193 height 17
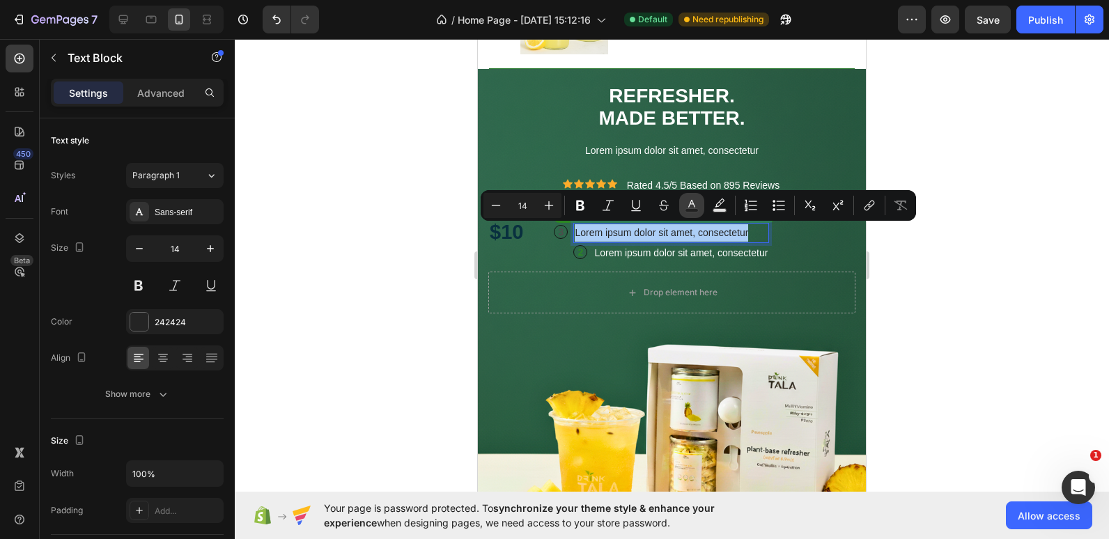
click at [700, 203] on button "Text Color" at bounding box center [691, 205] width 25 height 25
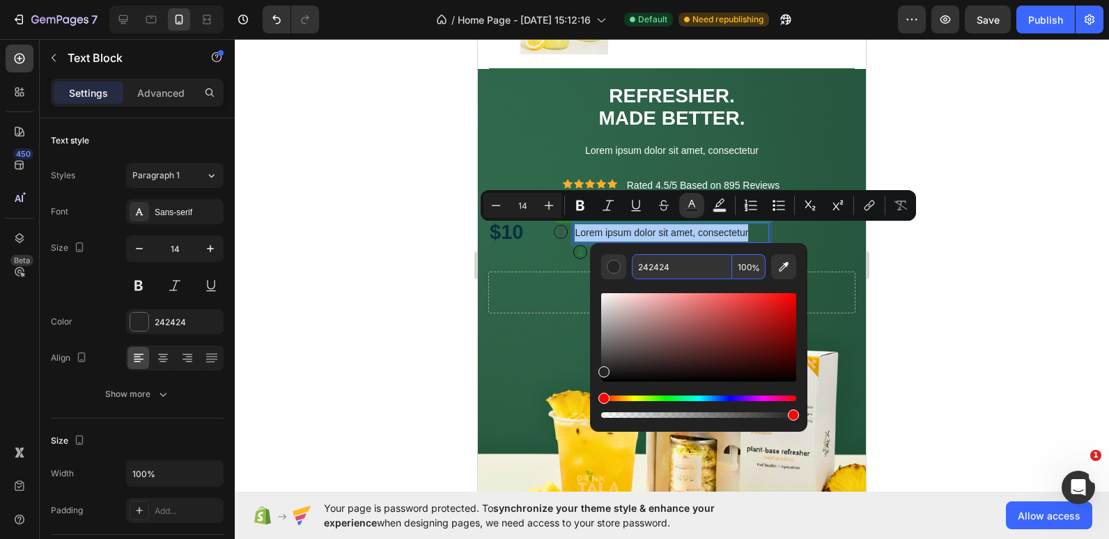
click at [655, 270] on input "242424" at bounding box center [682, 266] width 100 height 25
type input "FFFFFF"
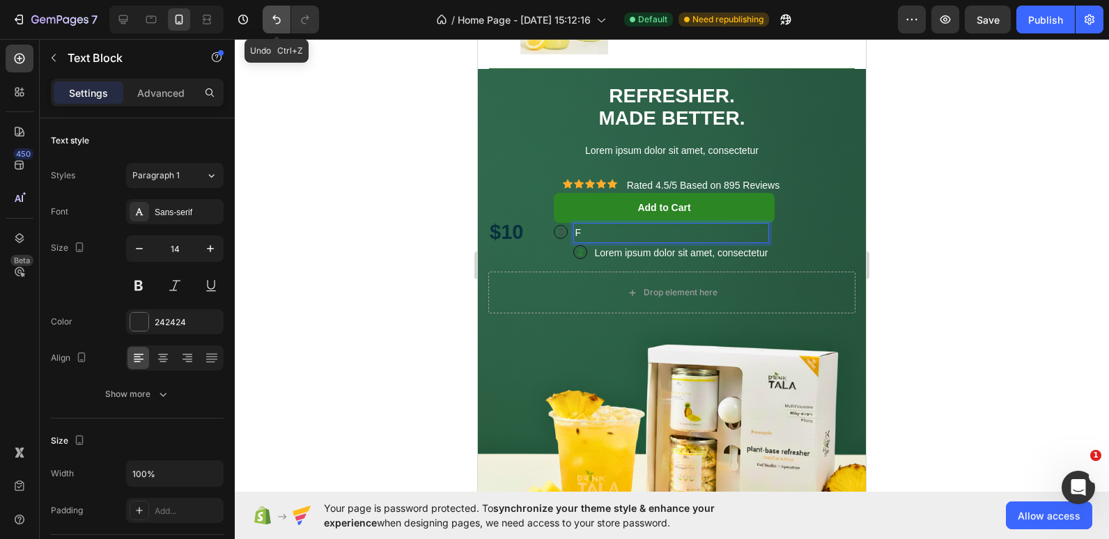
click at [265, 20] on button "Undo/Redo" at bounding box center [277, 20] width 28 height 28
click at [279, 17] on icon "Undo/Redo" at bounding box center [277, 20] width 14 height 14
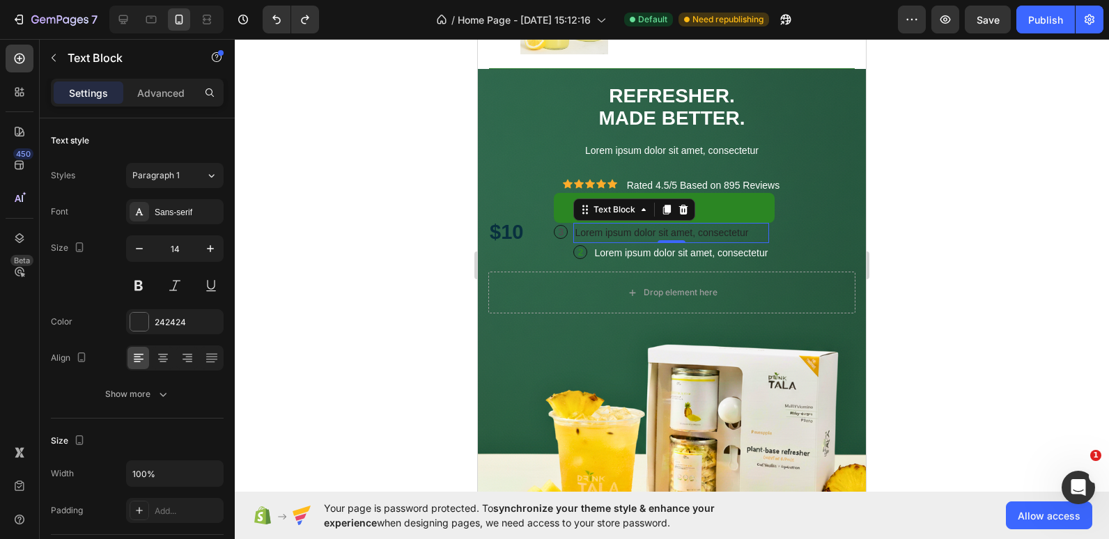
click at [612, 236] on p "Lorem ipsum dolor sit amet, consectetur" at bounding box center [671, 232] width 193 height 17
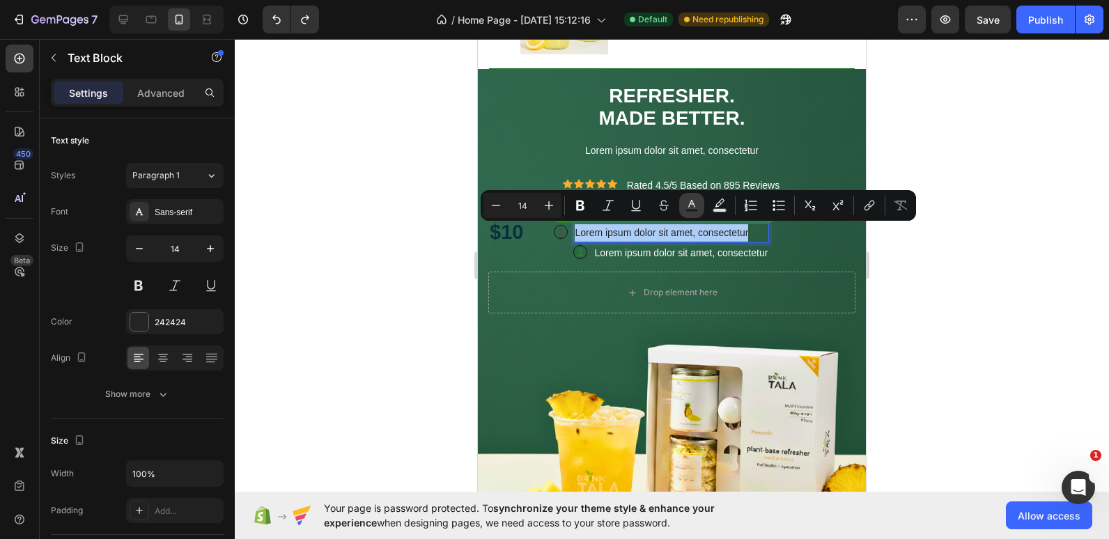
click at [691, 204] on icon "Editor contextual toolbar" at bounding box center [691, 204] width 7 height 8
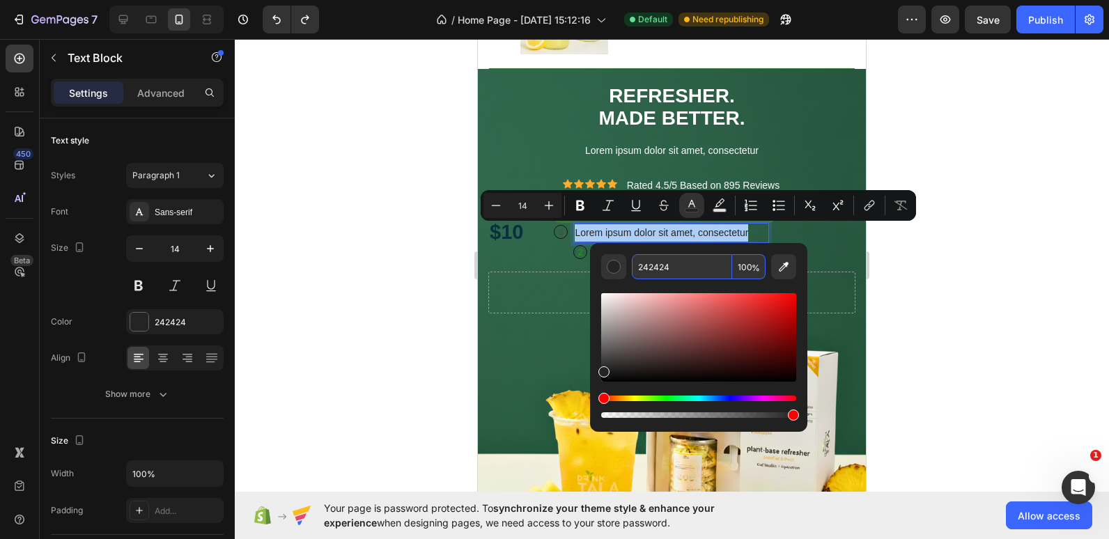
click at [658, 261] on input "242424" at bounding box center [682, 266] width 100 height 25
type input "FFFFFF"
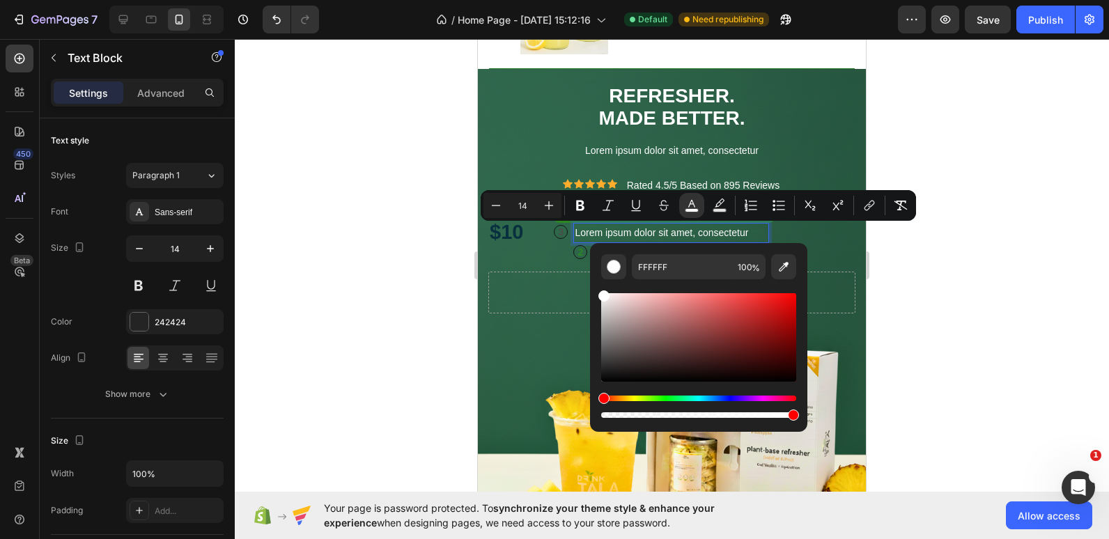
click at [285, 215] on div at bounding box center [672, 289] width 874 height 500
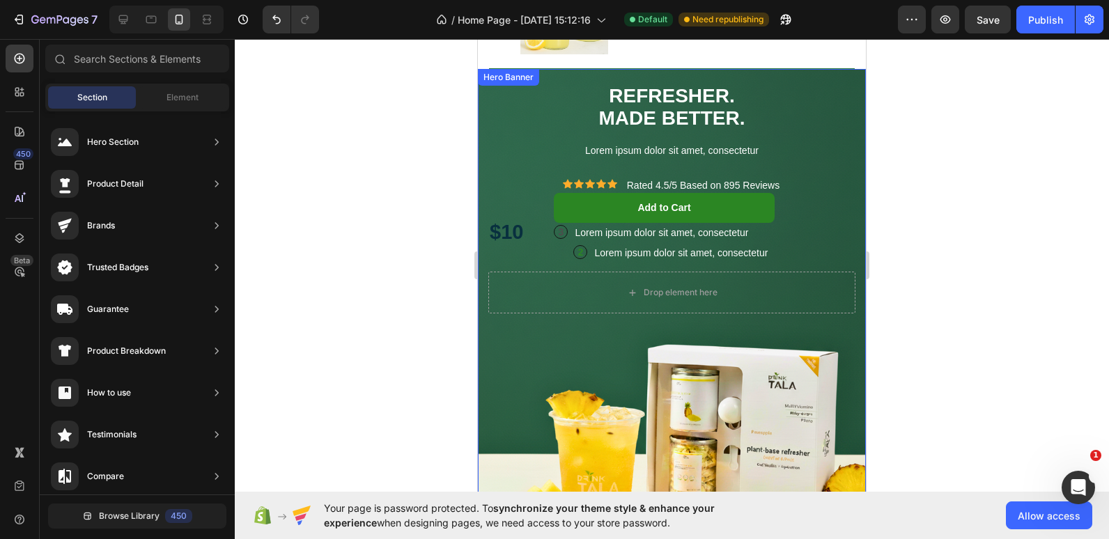
click at [508, 238] on p "$10" at bounding box center [506, 232] width 33 height 26
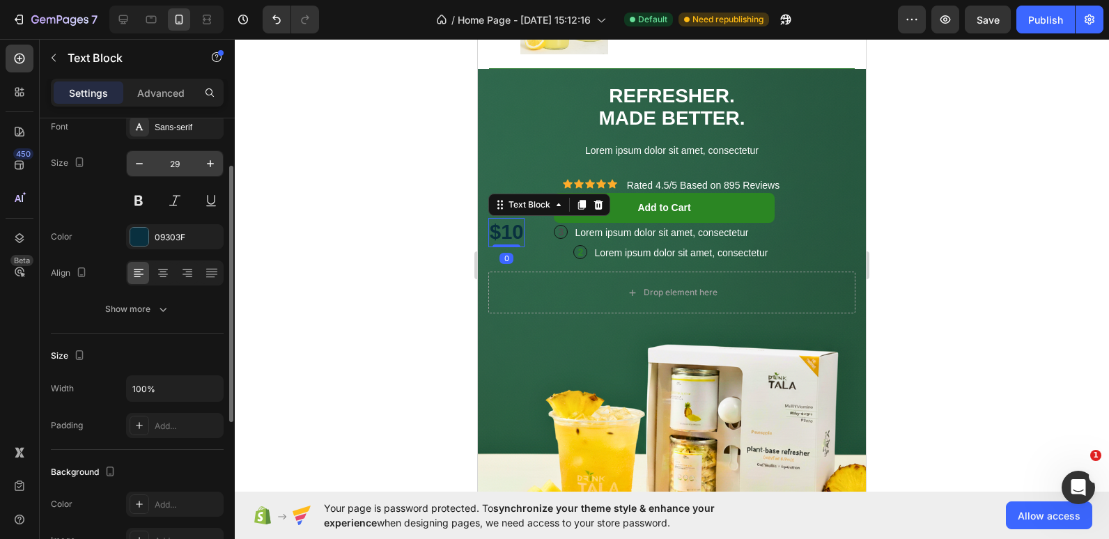
scroll to position [86, 0]
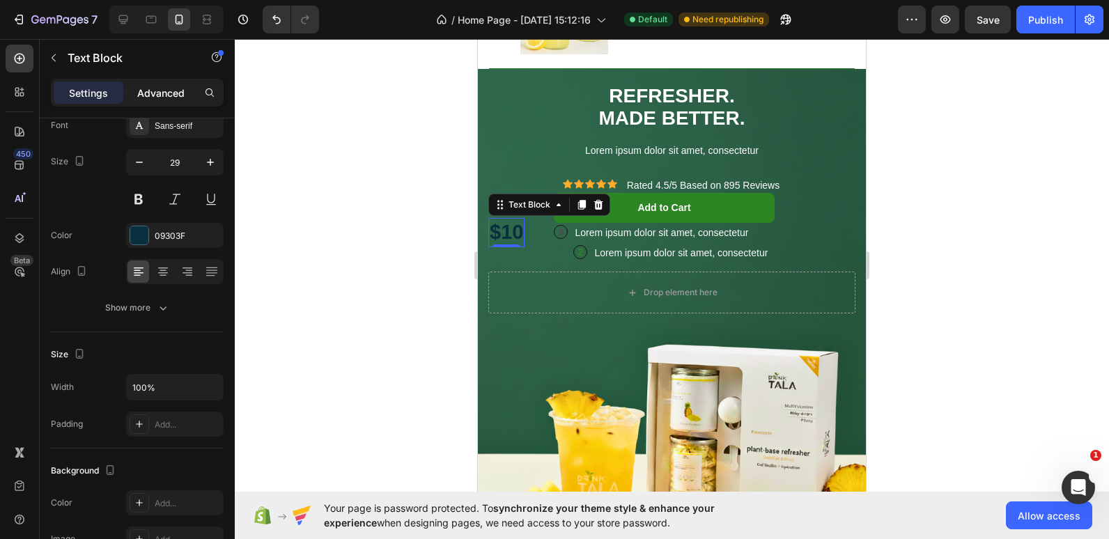
click at [166, 87] on p "Advanced" at bounding box center [160, 93] width 47 height 15
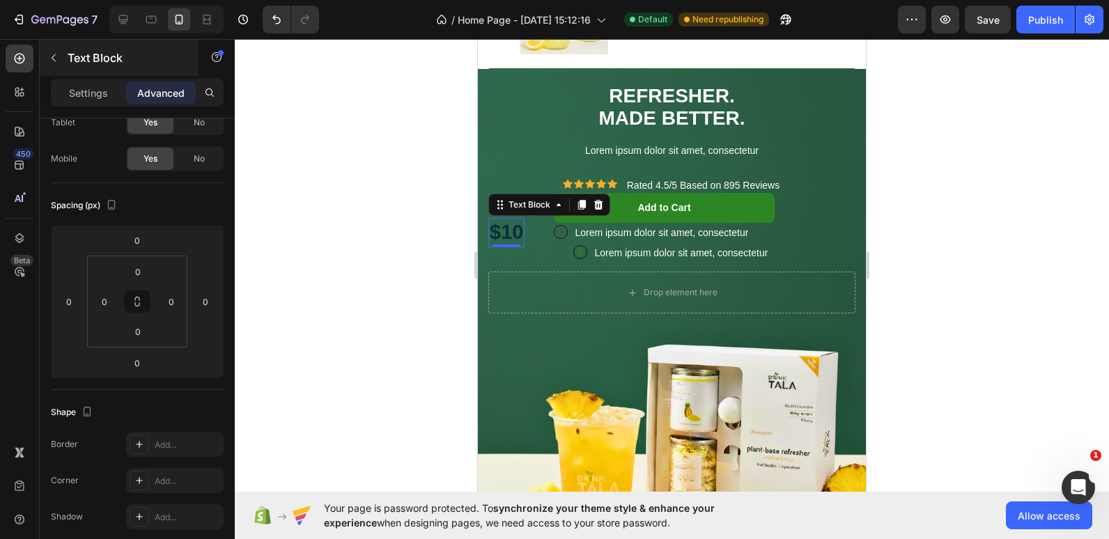
click at [162, 93] on p "Advanced" at bounding box center [160, 93] width 47 height 15
click at [54, 49] on button "button" at bounding box center [54, 58] width 22 height 22
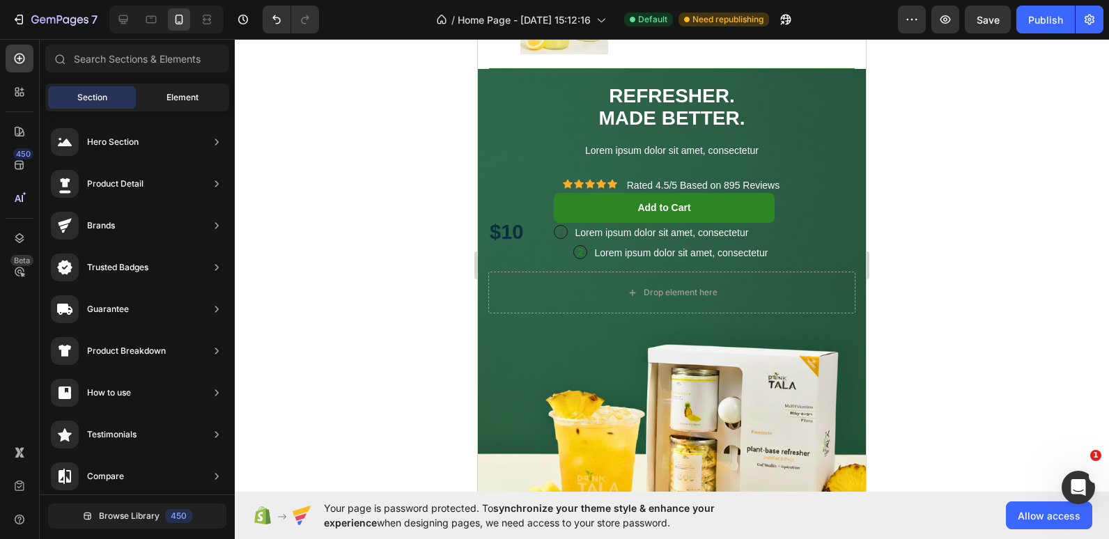
click at [157, 95] on div "Element" at bounding box center [183, 97] width 88 height 22
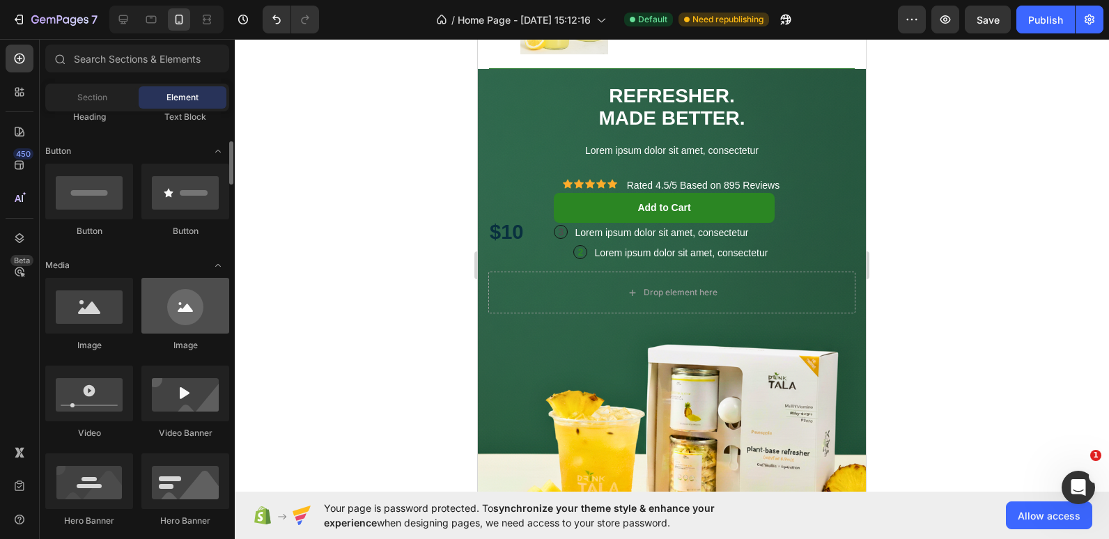
scroll to position [295, 0]
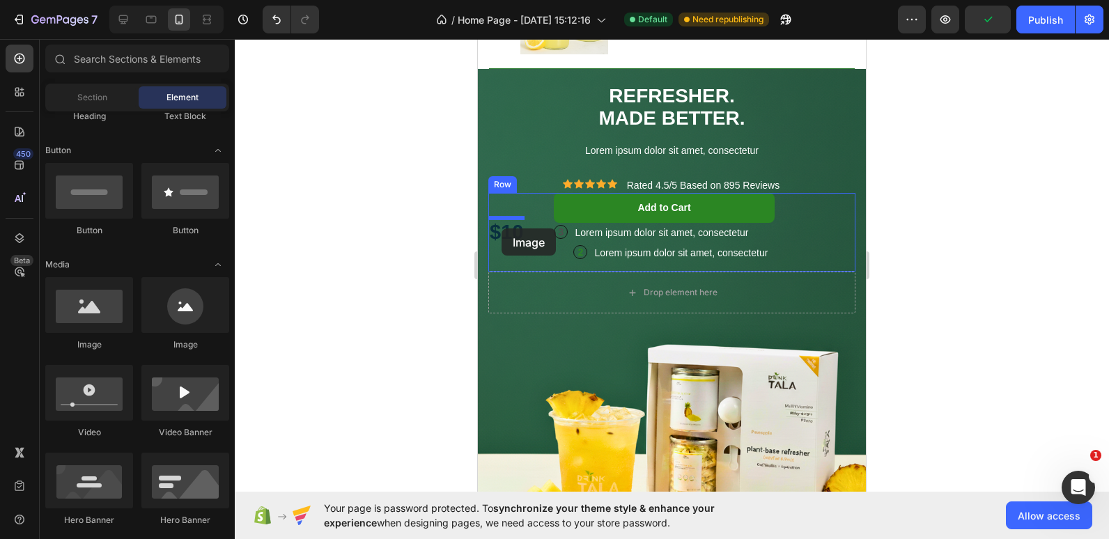
drag, startPoint x: 684, startPoint y: 360, endPoint x: 502, endPoint y: 229, distance: 224.7
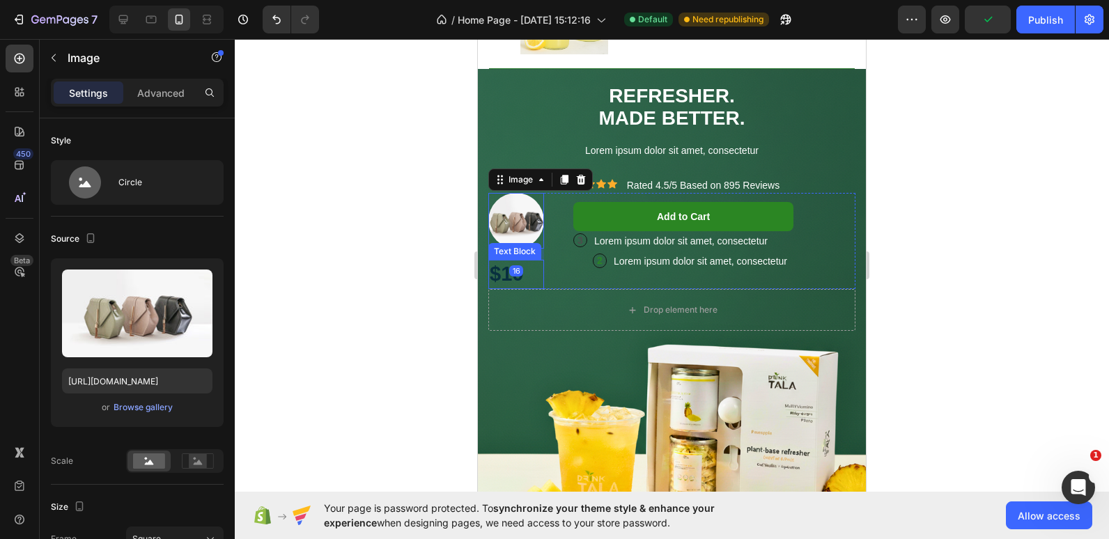
click at [507, 268] on p "$10" at bounding box center [516, 274] width 53 height 26
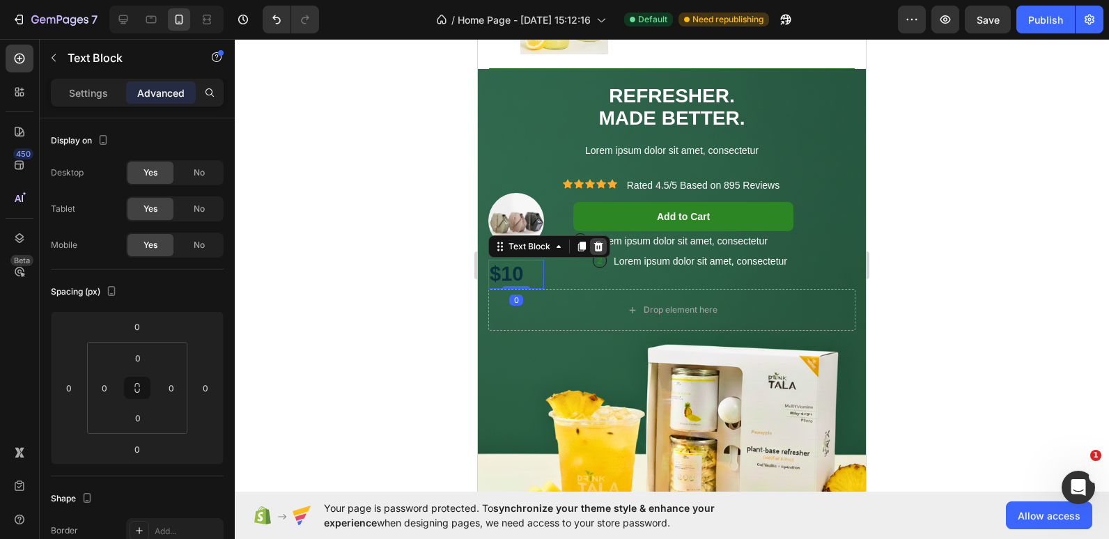
click at [595, 247] on icon at bounding box center [598, 247] width 9 height 10
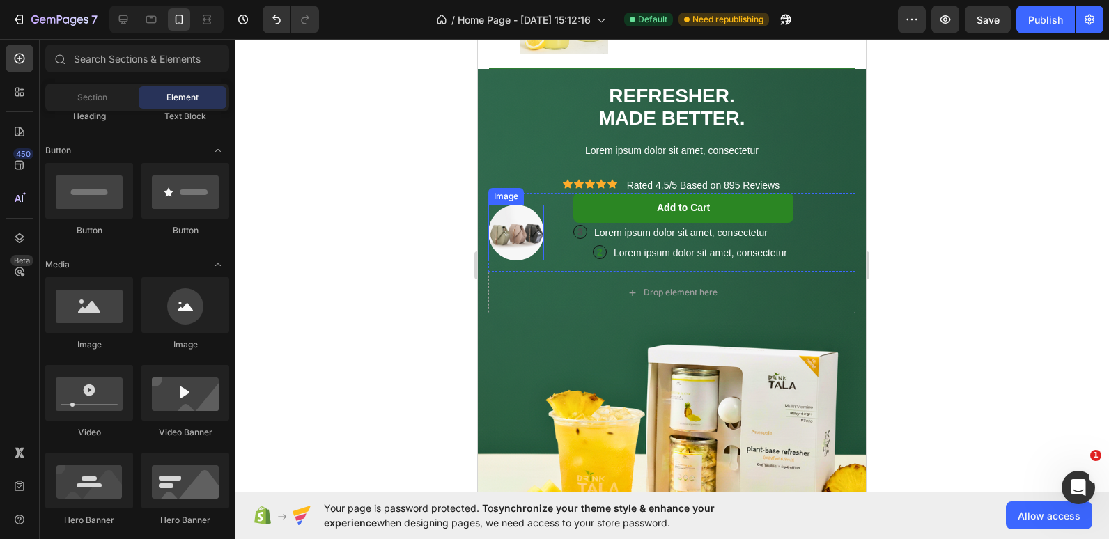
click at [509, 219] on img at bounding box center [516, 233] width 56 height 56
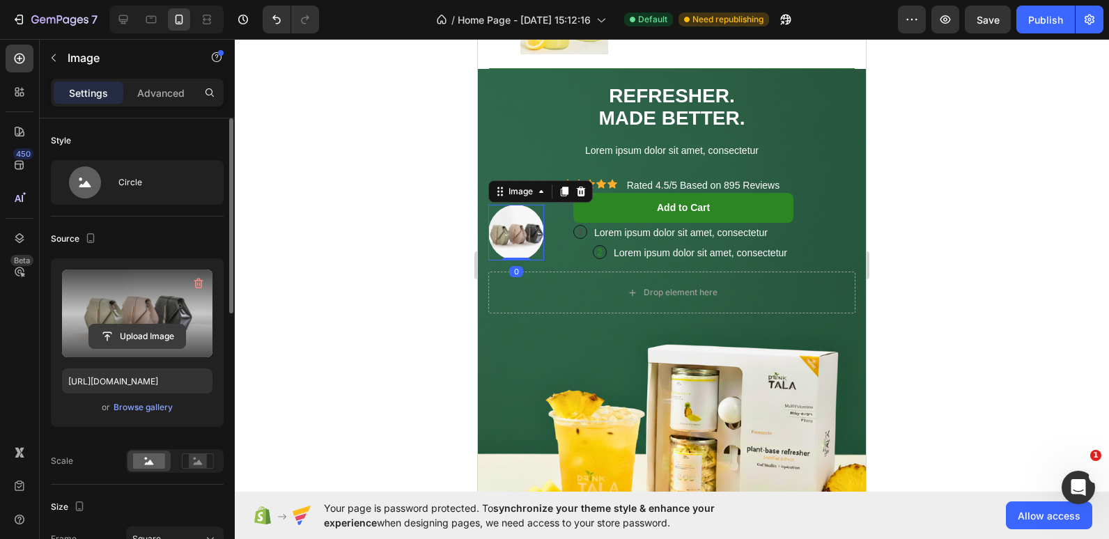
click at [132, 338] on input "file" at bounding box center [137, 337] width 96 height 24
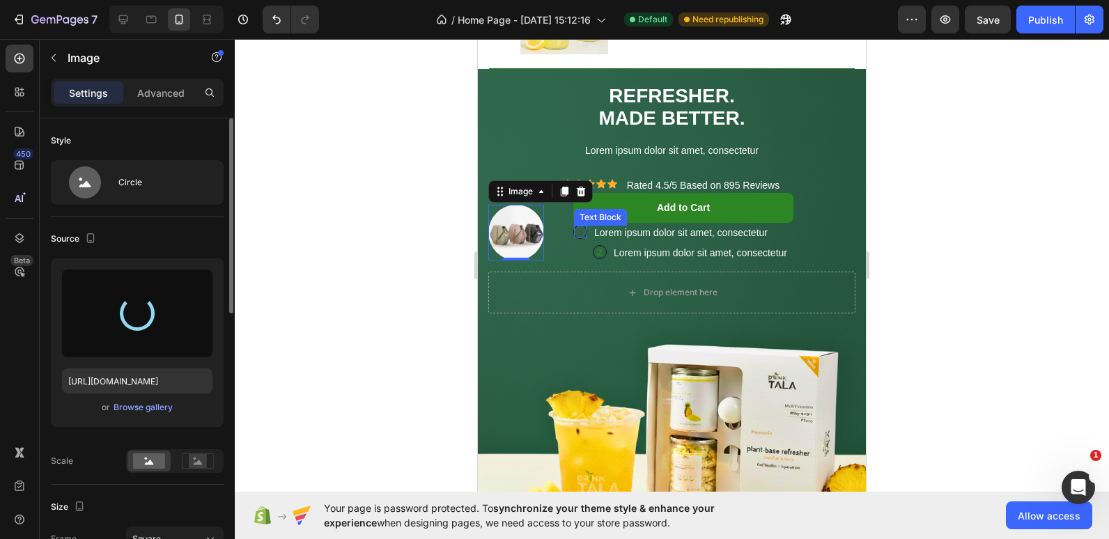
click at [584, 231] on p "3" at bounding box center [580, 232] width 13 height 13
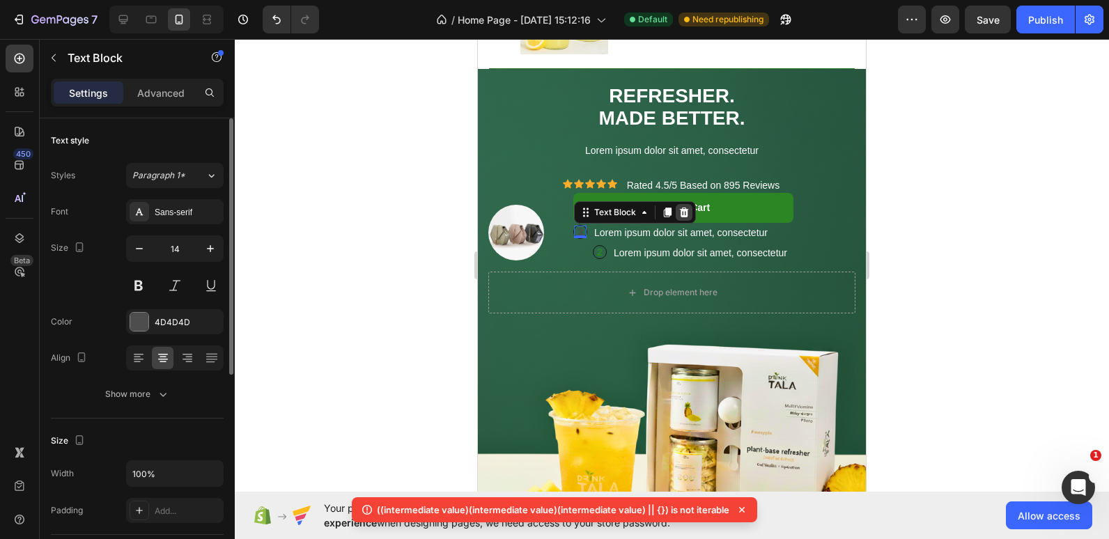
click at [684, 210] on icon at bounding box center [684, 213] width 9 height 10
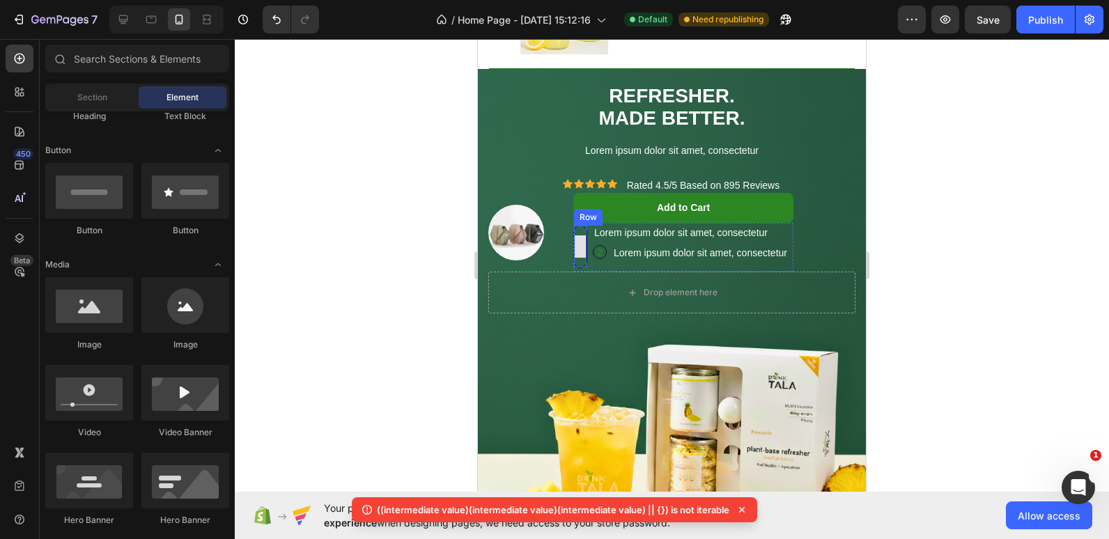
click at [578, 249] on div at bounding box center [580, 247] width 22 height 22
click at [516, 233] on img at bounding box center [516, 233] width 56 height 56
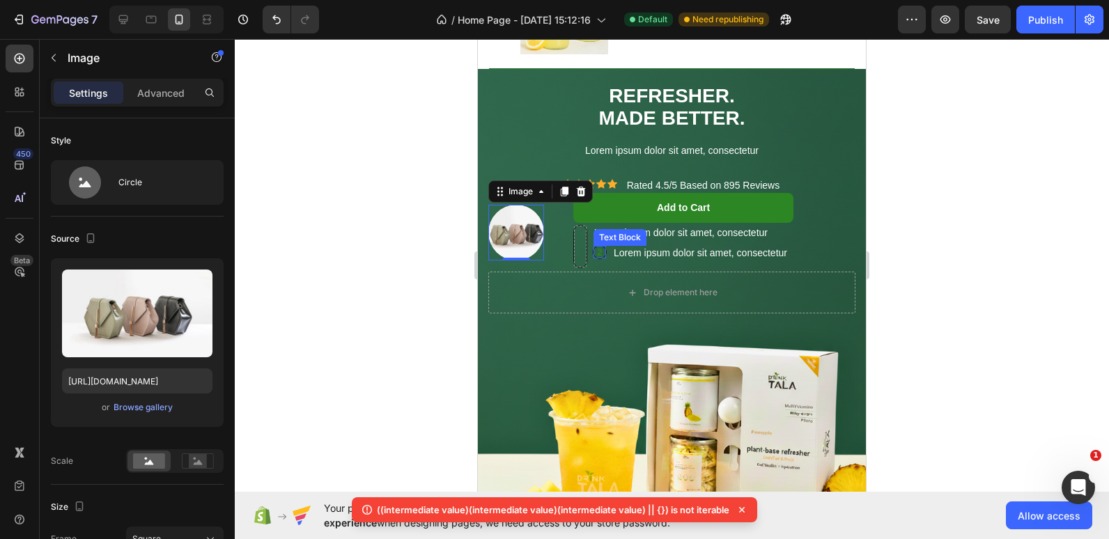
click at [597, 254] on p "2" at bounding box center [600, 252] width 13 height 13
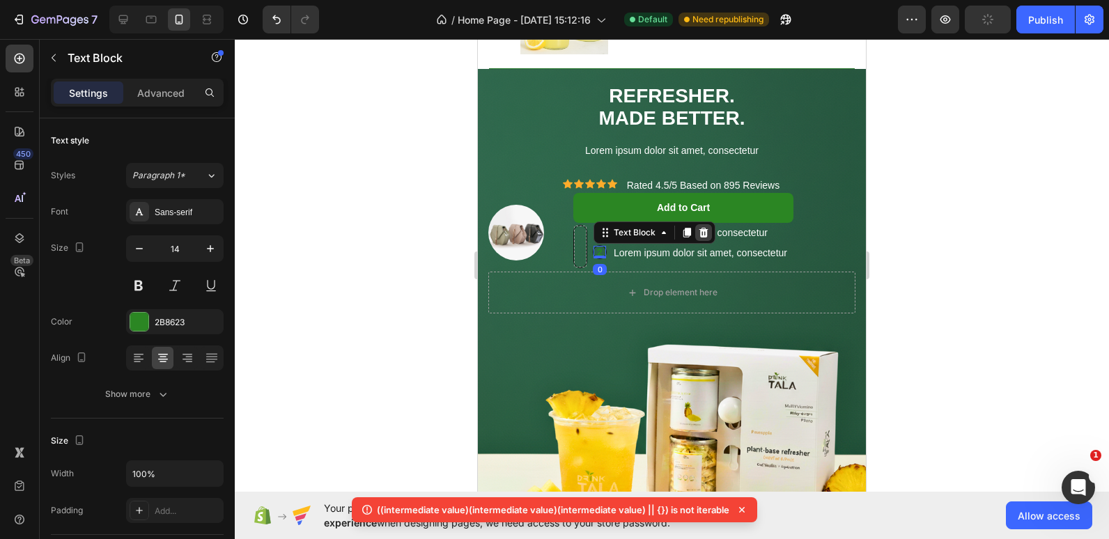
click at [703, 236] on icon at bounding box center [704, 233] width 9 height 10
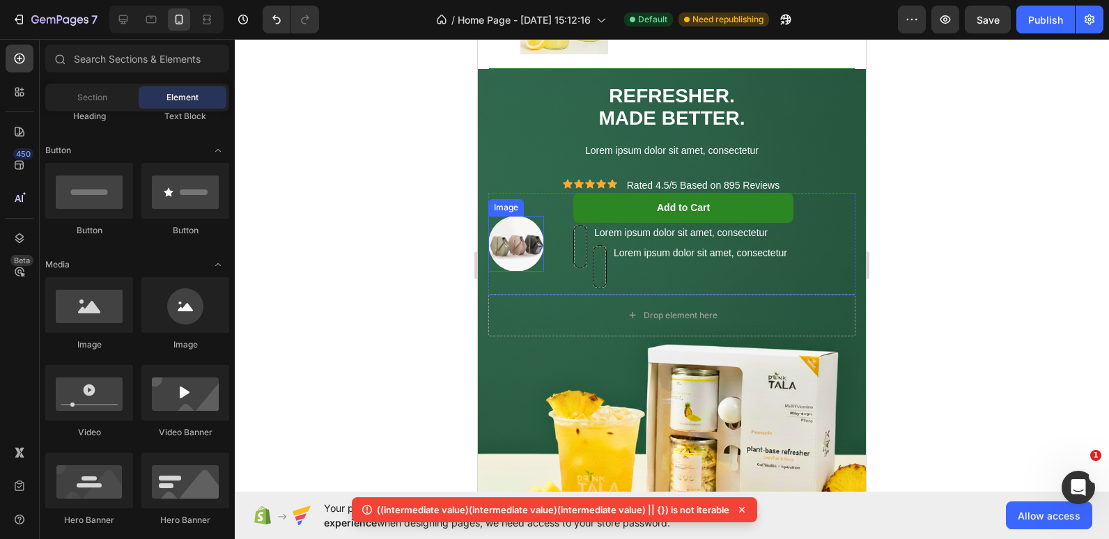
click at [511, 243] on img at bounding box center [516, 244] width 56 height 56
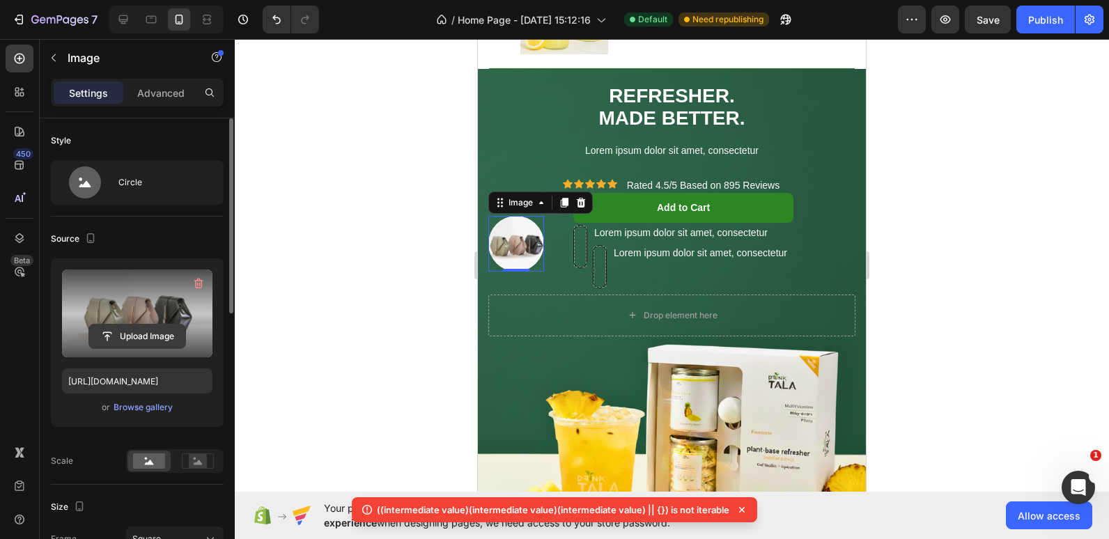
click at [135, 327] on input "file" at bounding box center [137, 337] width 96 height 24
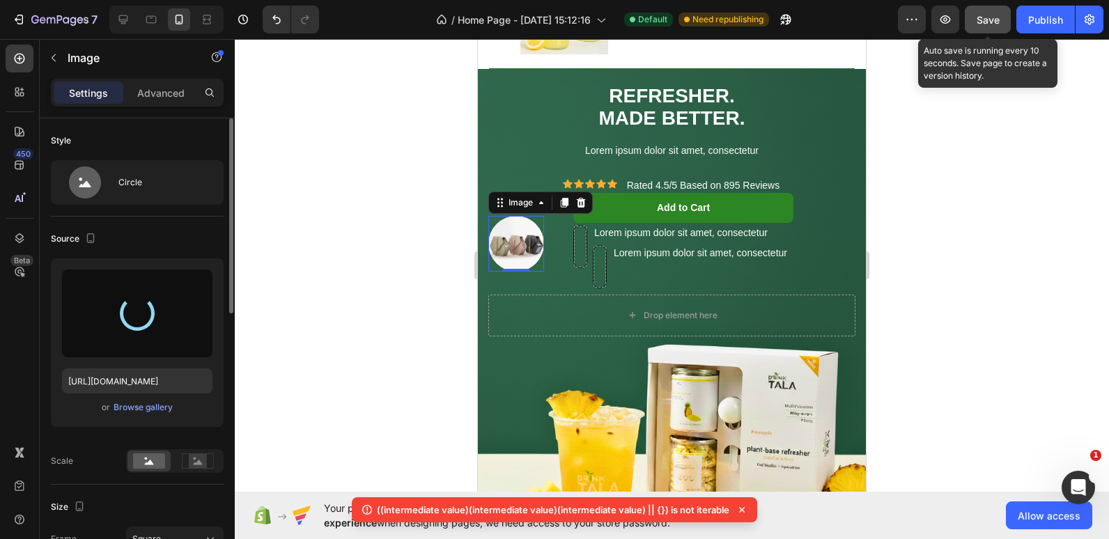
type input "[URL][DOMAIN_NAME]"
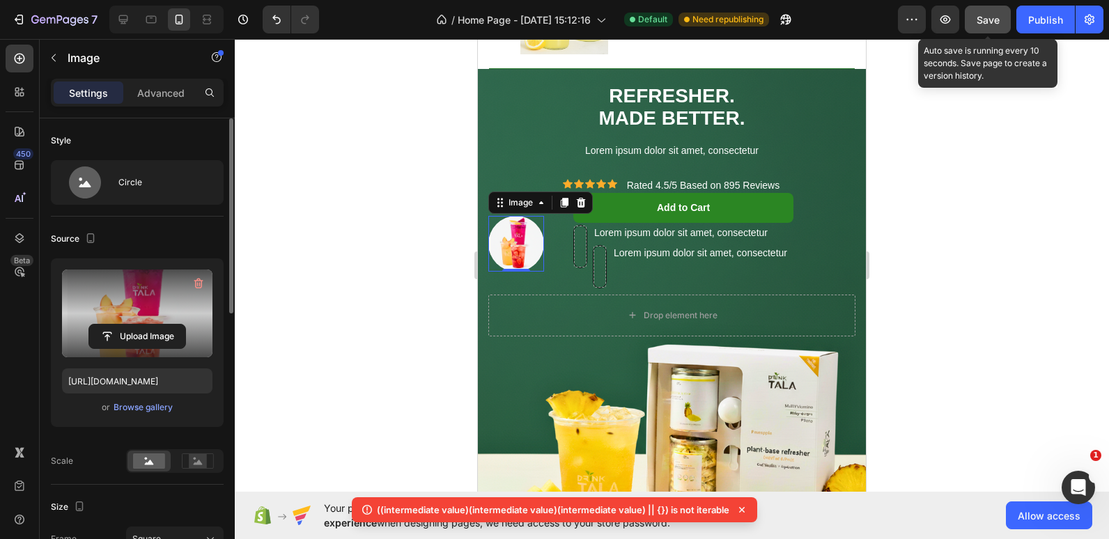
click at [987, 20] on span "Save" at bounding box center [988, 20] width 23 height 12
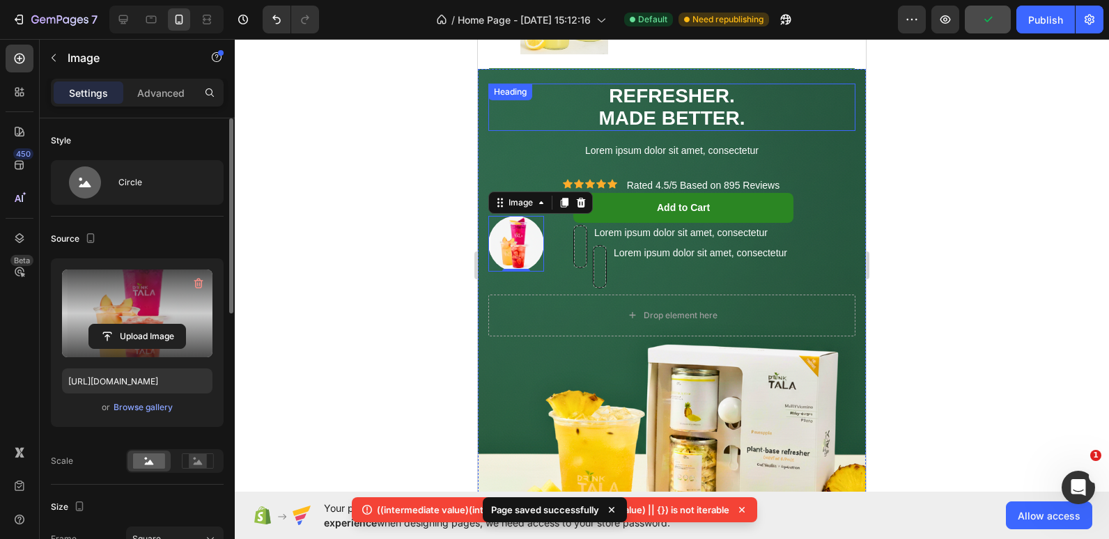
click at [839, 100] on p "⁠⁠⁠⁠⁠⁠⁠ REFRESHER. MADE BETTER." at bounding box center [672, 107] width 364 height 45
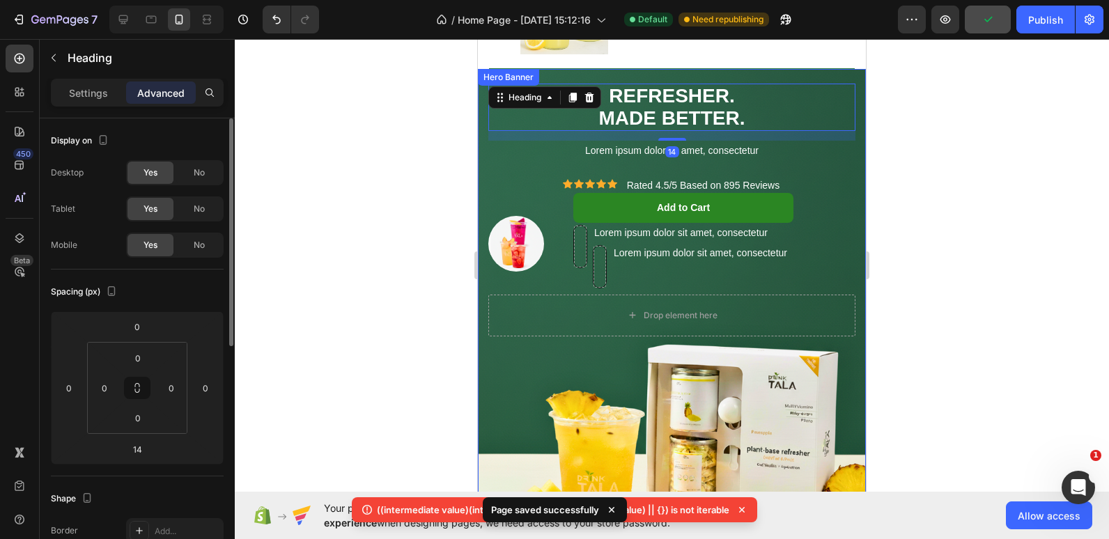
click at [846, 73] on div "Icon Icon Icon Icon Icon Icon List ⁠⁠⁠⁠⁠⁠⁠ REFRESHER. MADE BETTER. Heading 14 L…" at bounding box center [672, 210] width 388 height 282
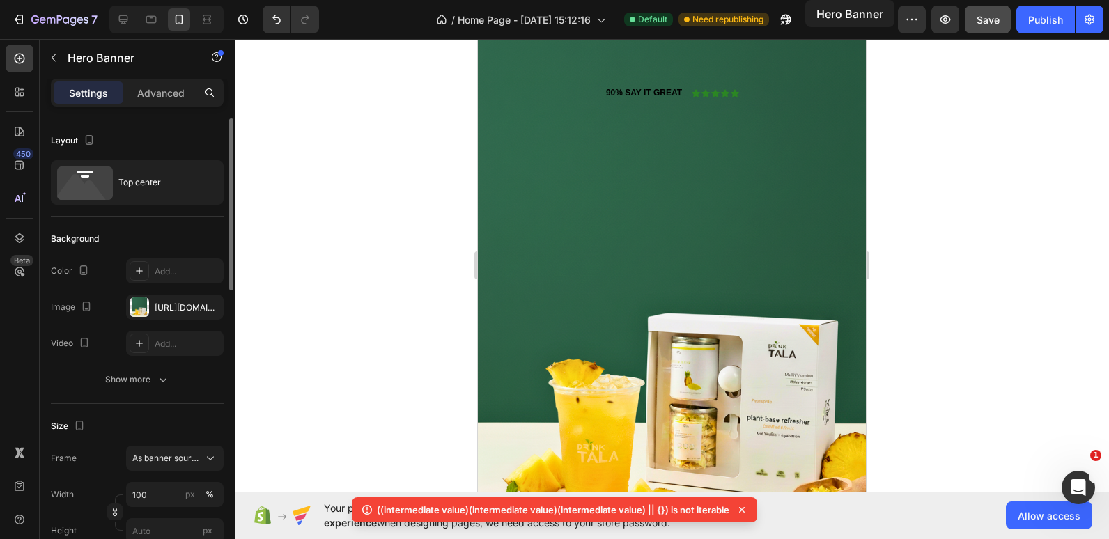
scroll to position [0, 0]
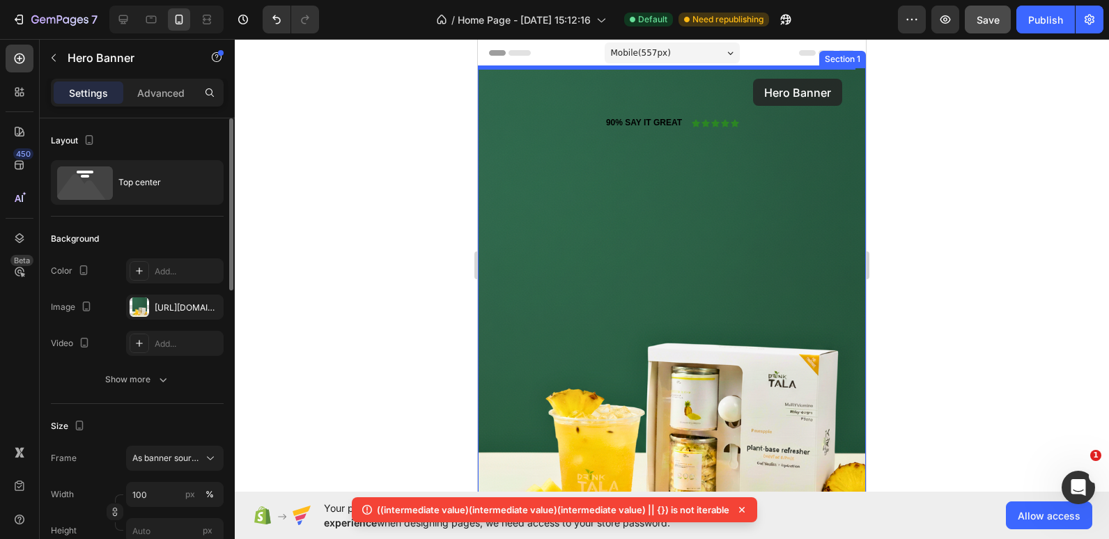
drag, startPoint x: 846, startPoint y: 73, endPoint x: 753, endPoint y: 78, distance: 92.8
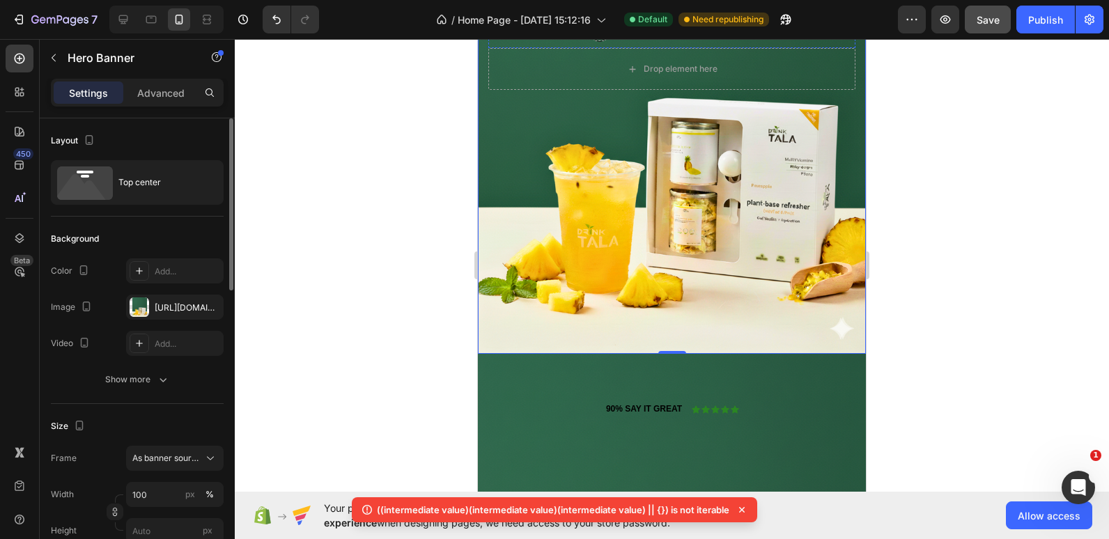
scroll to position [297, 0]
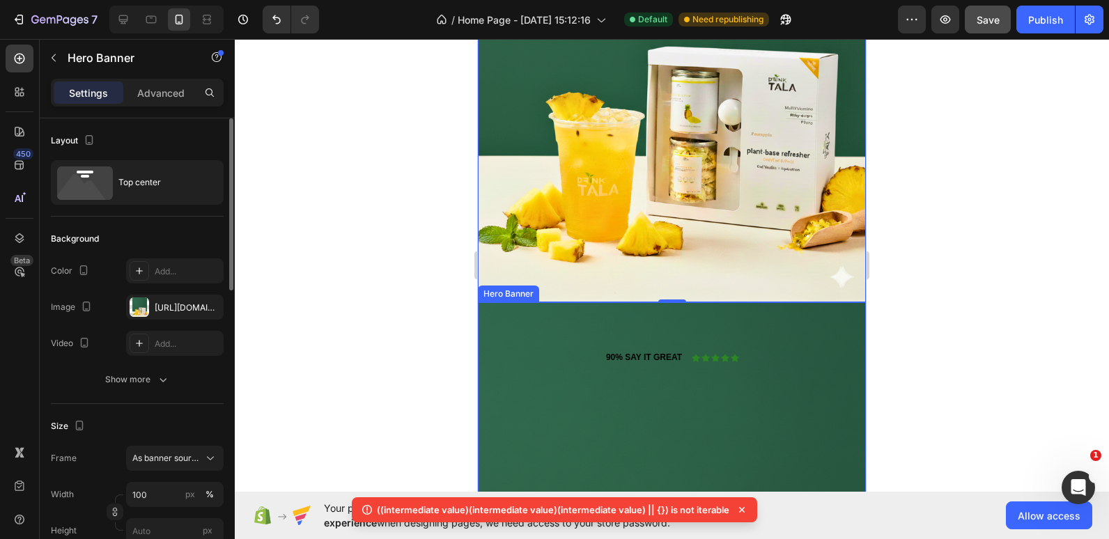
click at [491, 316] on div "90% SAY IT GREAT Text Block Icon Icon Icon Icon Icon Icon List Row" at bounding box center [672, 339] width 388 height 74
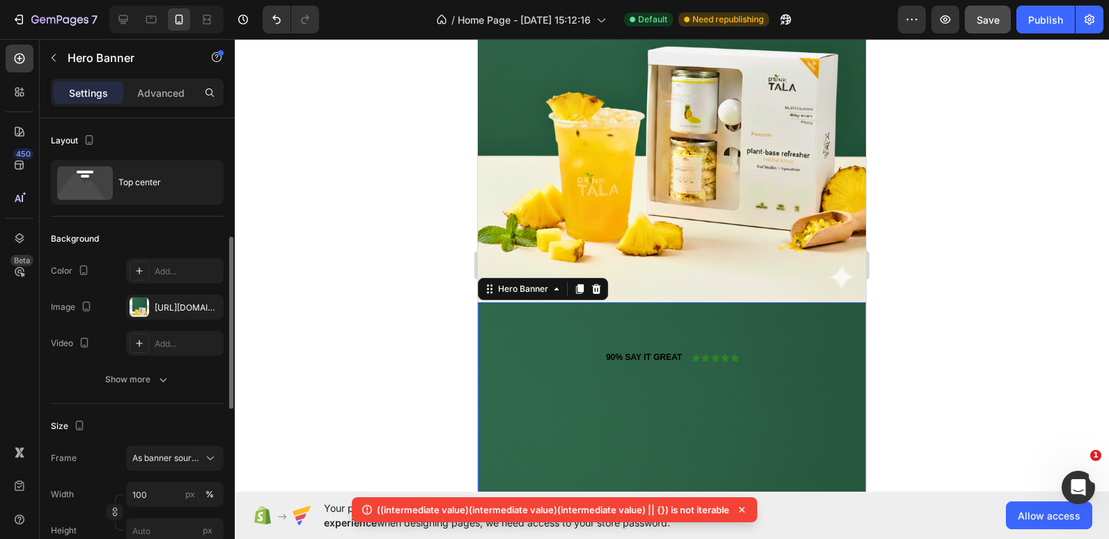
scroll to position [86, 0]
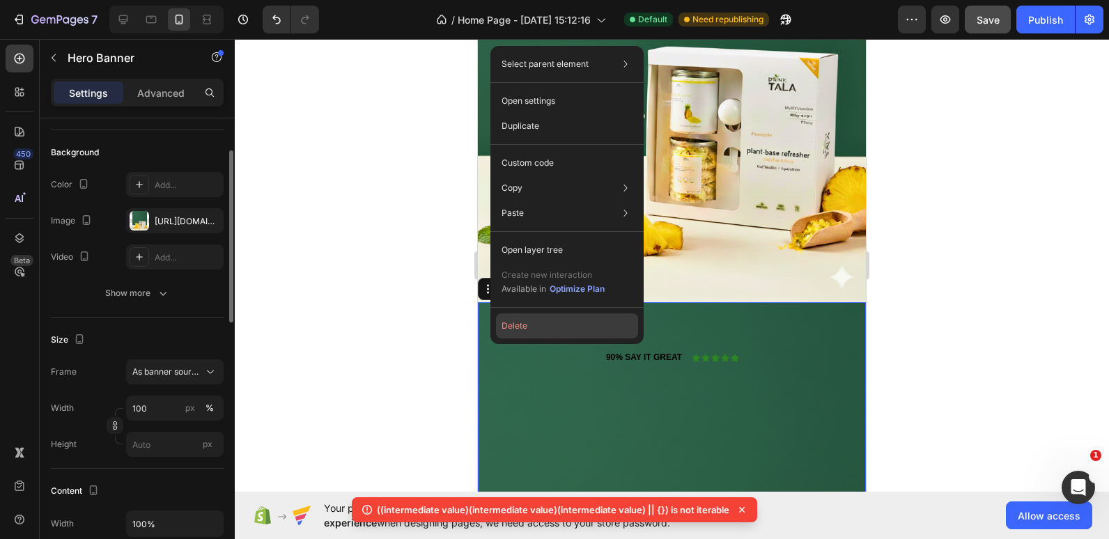
click at [515, 326] on button "Delete" at bounding box center [567, 326] width 142 height 25
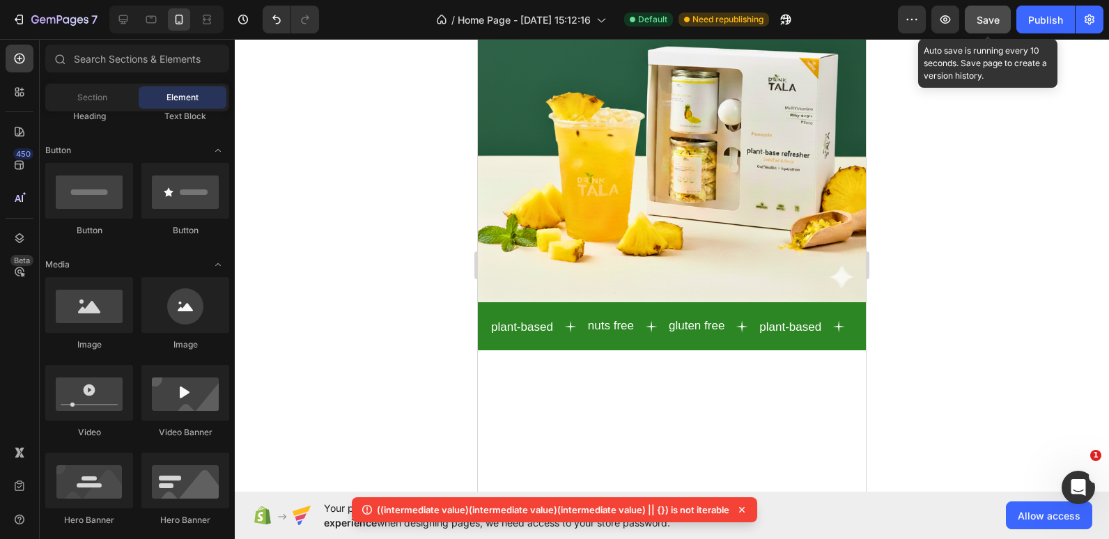
click at [994, 15] on span "Save" at bounding box center [988, 20] width 23 height 12
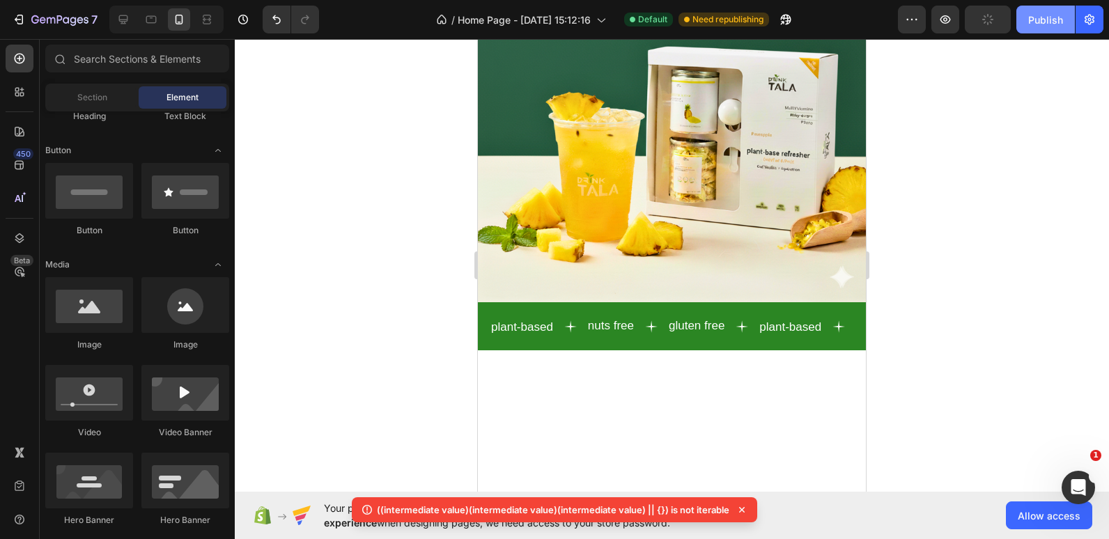
click at [1026, 17] on button "Publish" at bounding box center [1046, 20] width 59 height 28
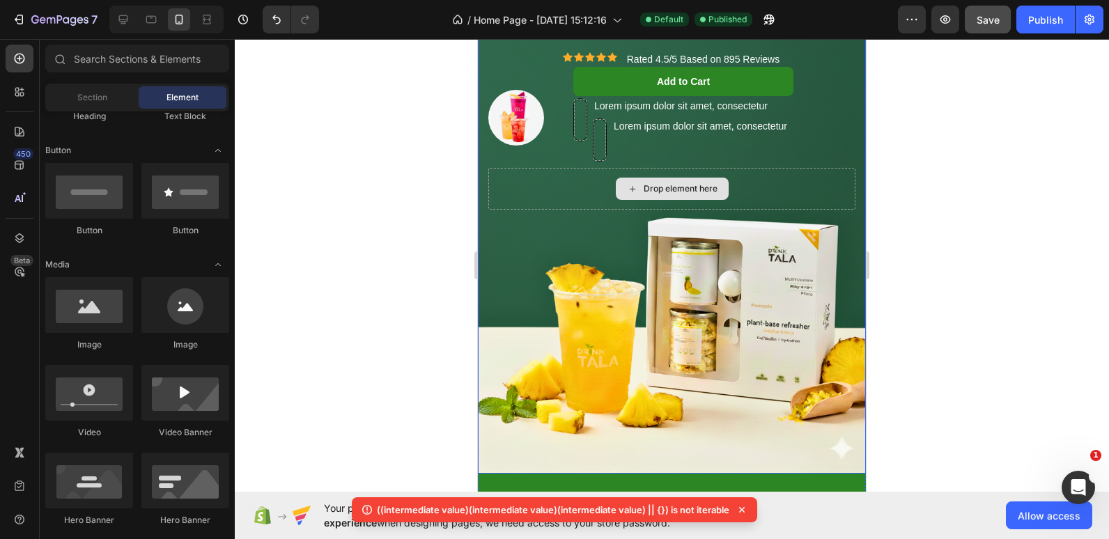
scroll to position [119, 0]
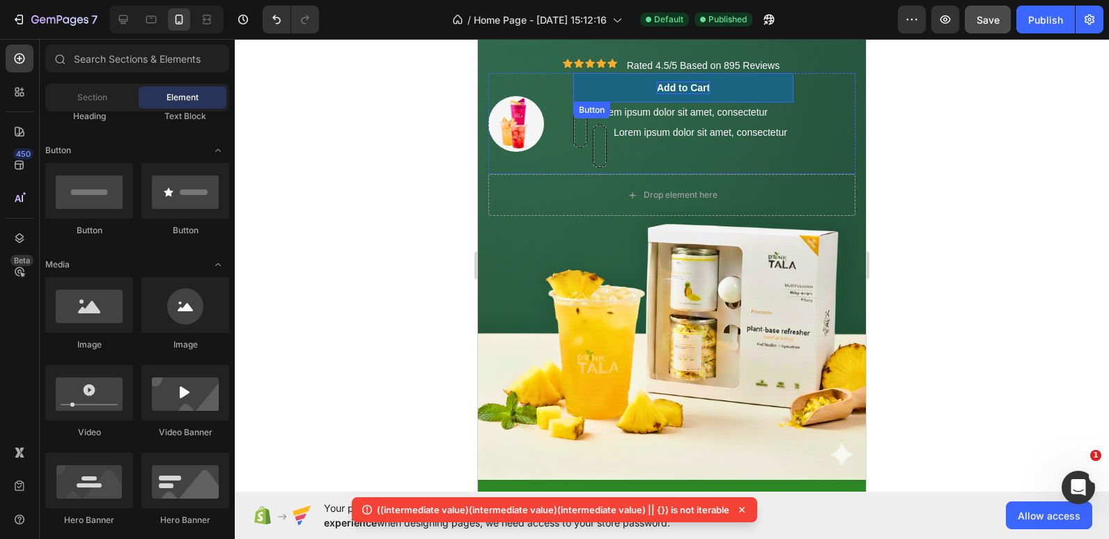
click at [681, 83] on div "Add to Cart" at bounding box center [683, 88] width 53 height 13
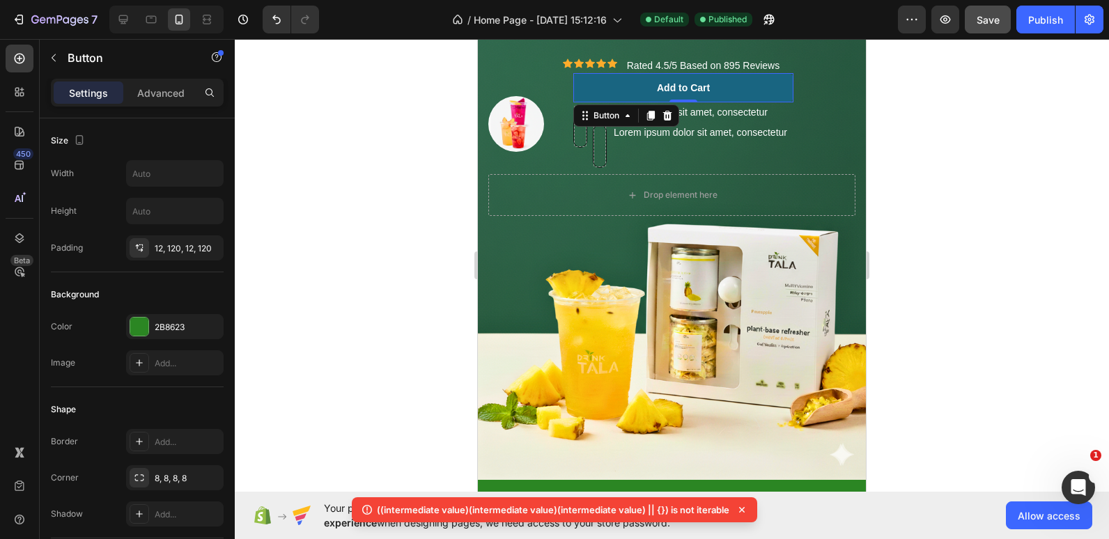
click at [716, 90] on button "Add to Cart" at bounding box center [683, 87] width 220 height 29
click at [711, 89] on button "Add to Cart" at bounding box center [683, 87] width 220 height 29
click at [712, 88] on button "Add to Cart" at bounding box center [683, 87] width 220 height 29
click at [705, 84] on div "Add to Cart" at bounding box center [683, 88] width 53 height 13
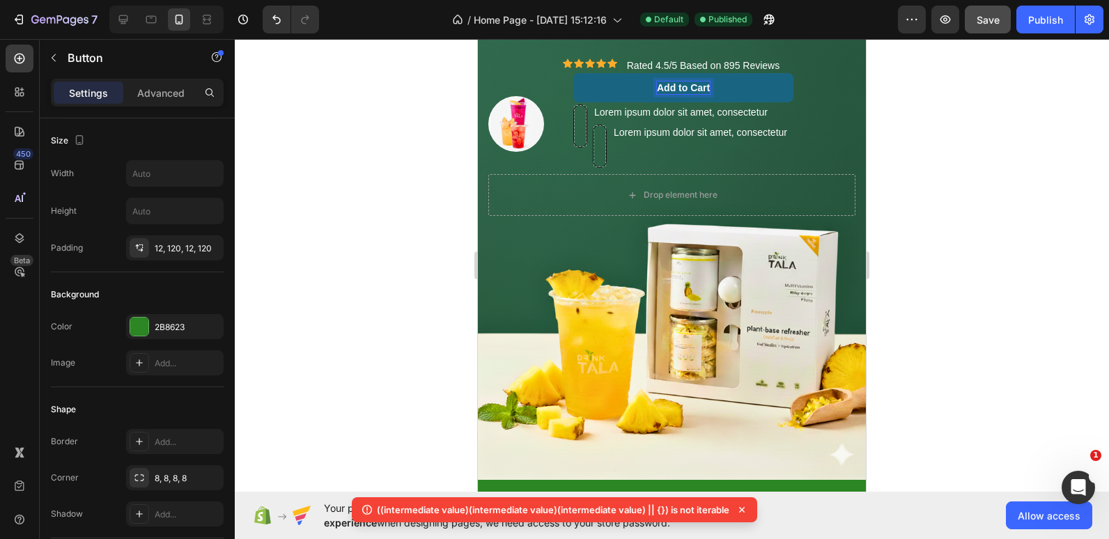
click at [705, 84] on p "Add to Cart" at bounding box center [683, 88] width 53 height 13
click at [768, 84] on button "SHOP" at bounding box center [681, 87] width 195 height 29
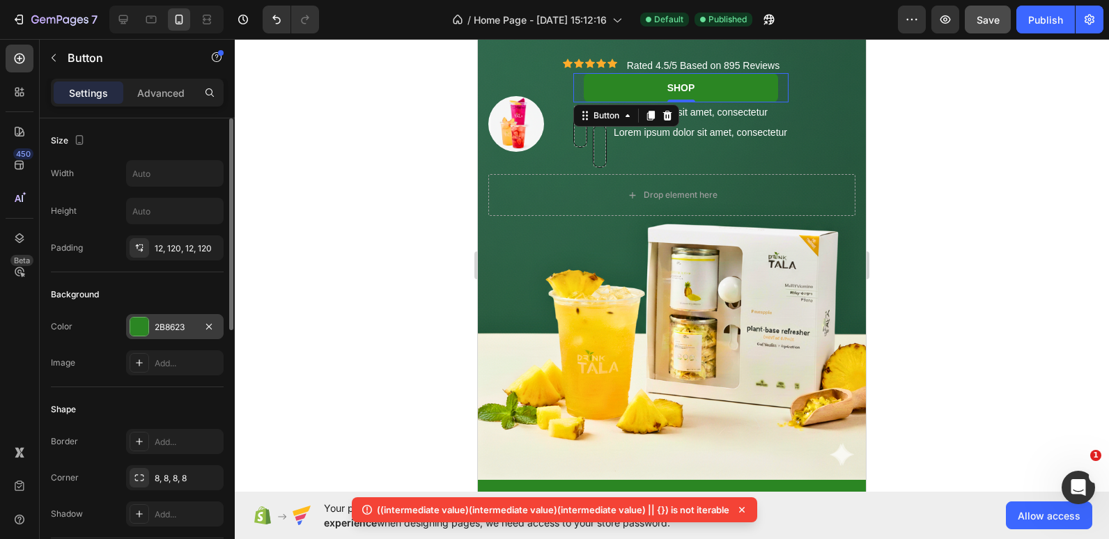
click at [176, 332] on div "2B8623" at bounding box center [175, 327] width 40 height 13
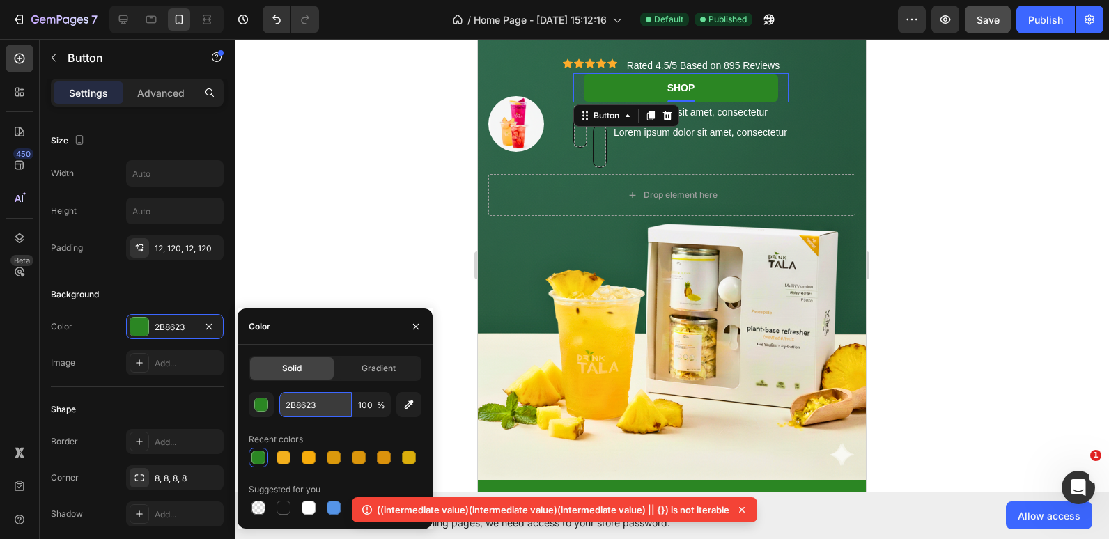
click at [305, 402] on input "2B8623" at bounding box center [315, 404] width 72 height 25
type input "FFF"
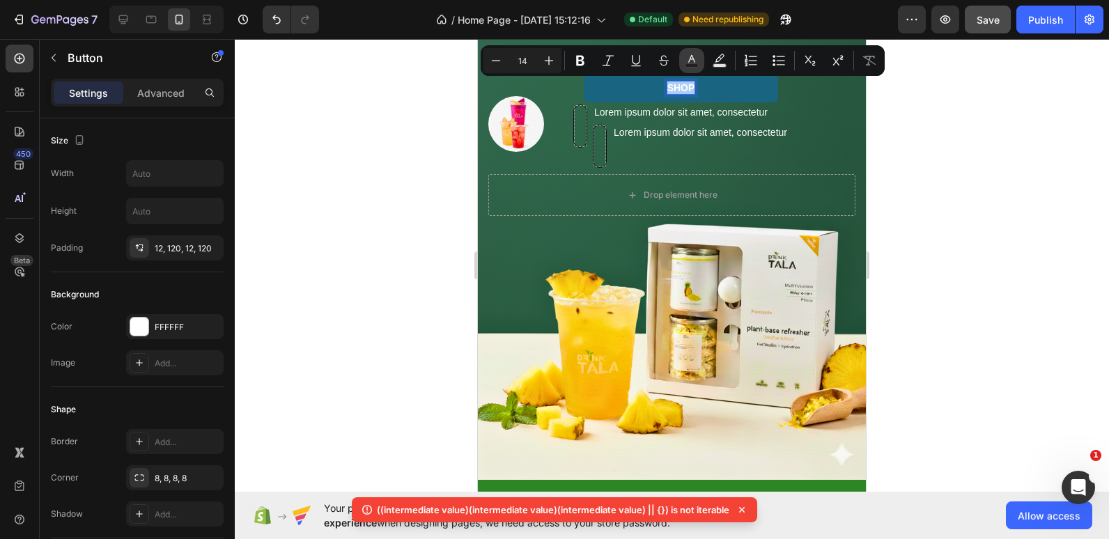
click at [690, 59] on icon "Editor contextual toolbar" at bounding box center [691, 59] width 7 height 8
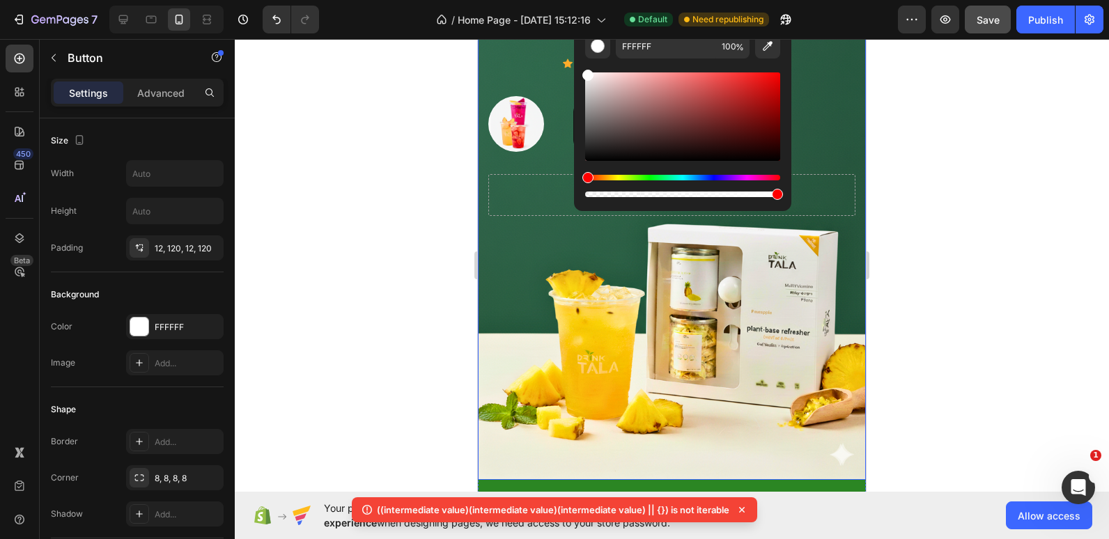
scroll to position [179, 0]
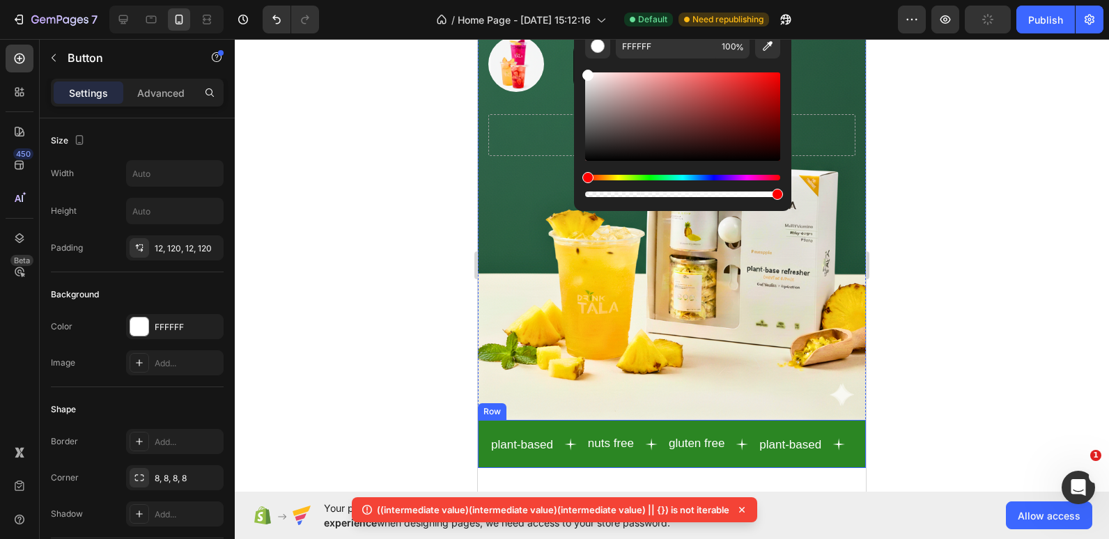
click at [816, 420] on div "plant-based Text nuts free Text gluten free Text plant-based Text nuts free Tex…" at bounding box center [672, 444] width 388 height 48
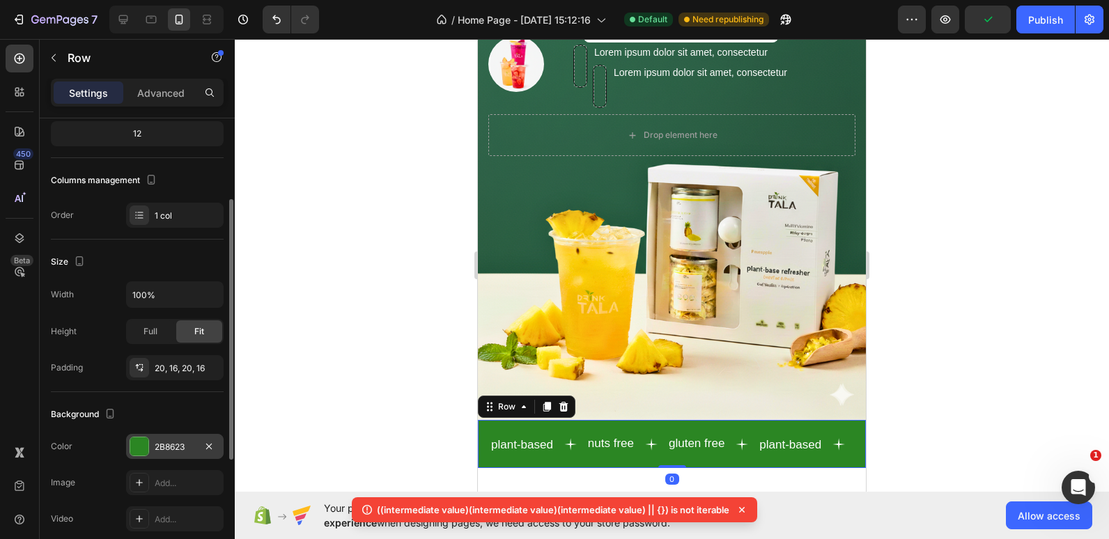
scroll to position [179, 0]
click at [158, 450] on div "2B8623" at bounding box center [175, 447] width 40 height 13
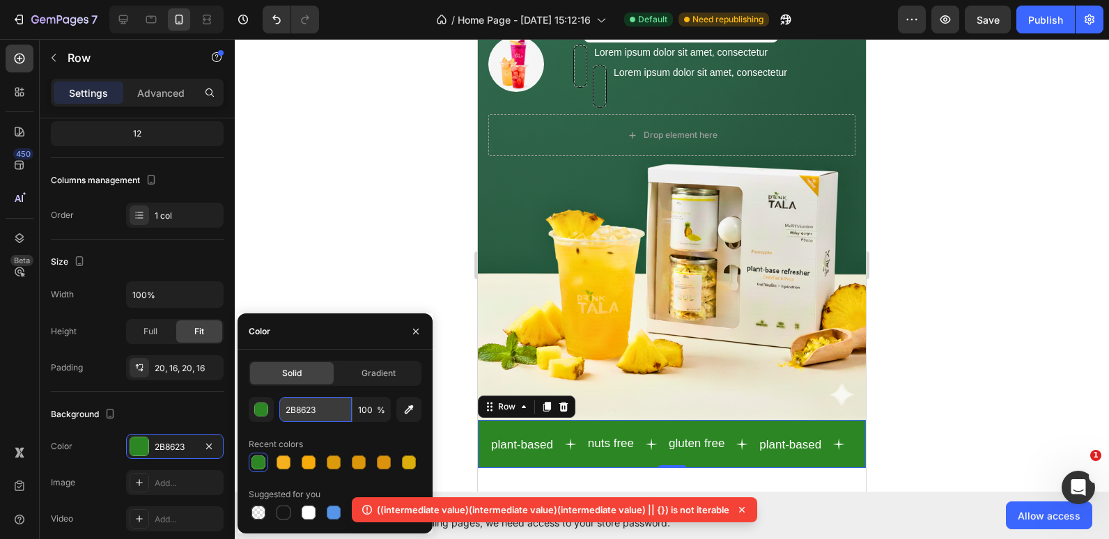
click at [329, 408] on input "2B8623" at bounding box center [315, 409] width 72 height 25
type input "C"
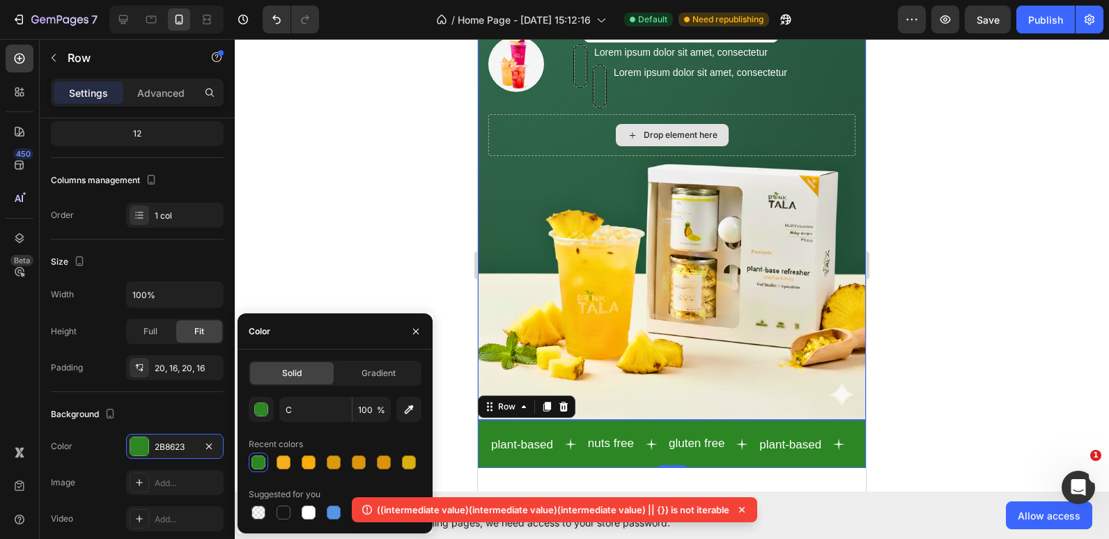
click at [676, 130] on div "Drop element here" at bounding box center [681, 135] width 74 height 11
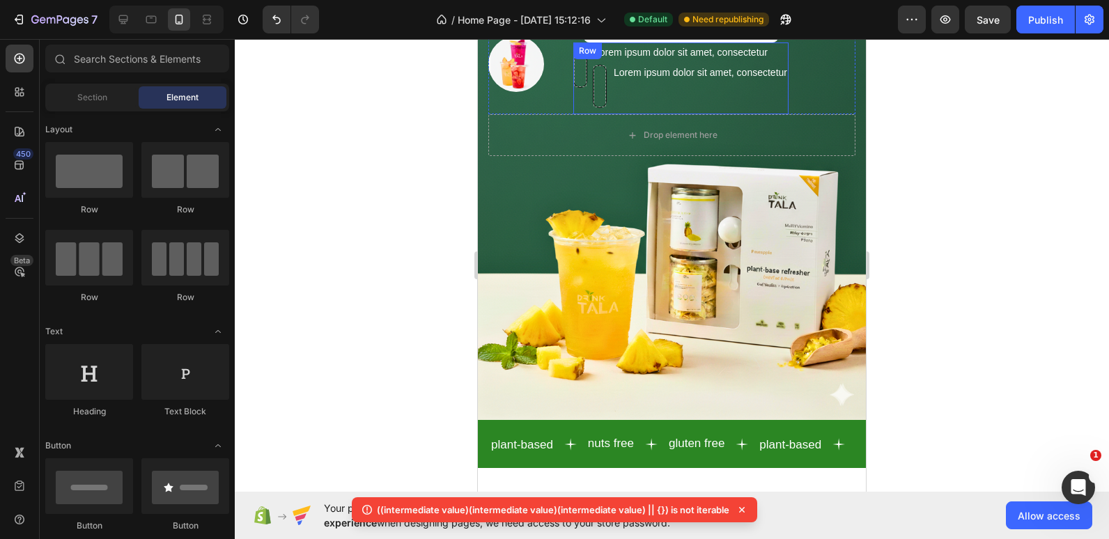
scroll to position [110, 0]
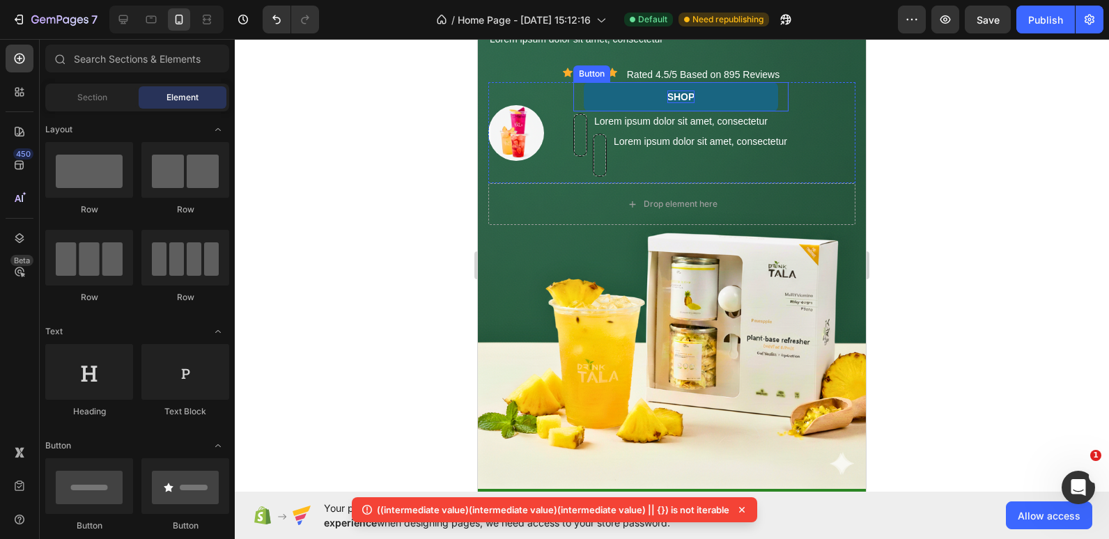
click at [677, 94] on p "SHOP" at bounding box center [682, 97] width 28 height 13
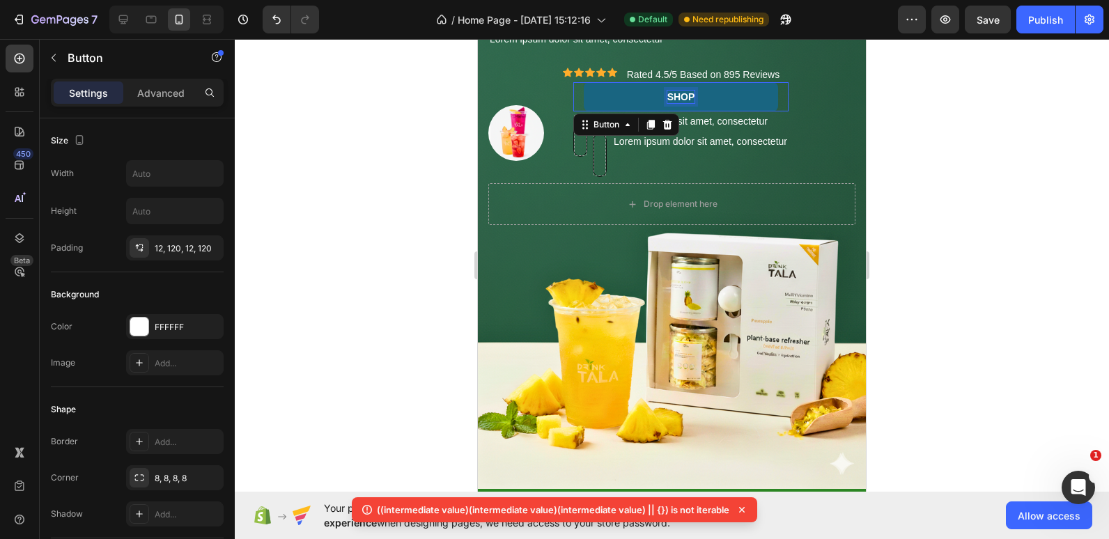
click at [677, 94] on p "SHOP" at bounding box center [682, 97] width 28 height 13
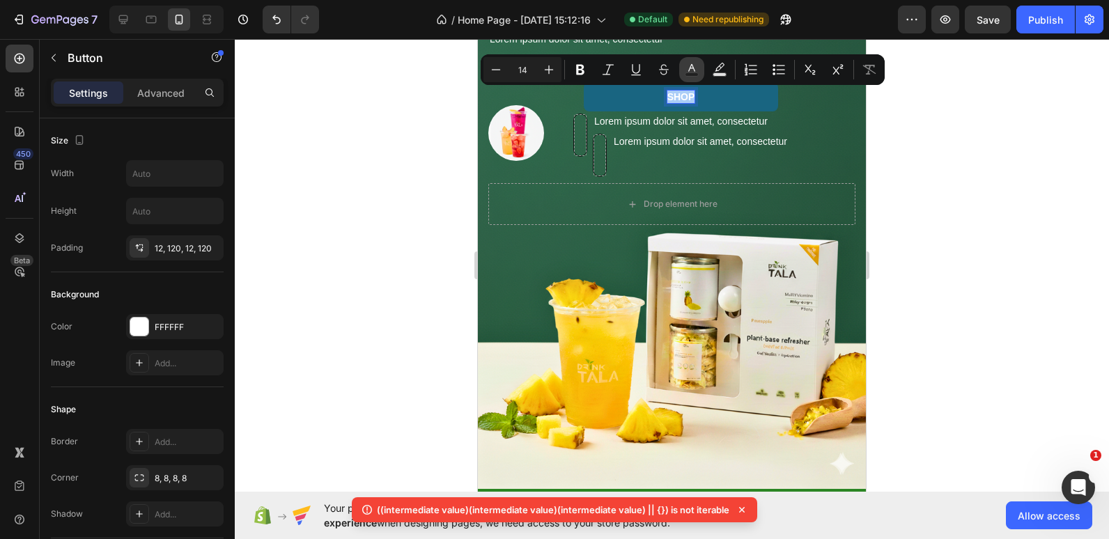
click at [703, 70] on button "Text Color" at bounding box center [691, 69] width 25 height 25
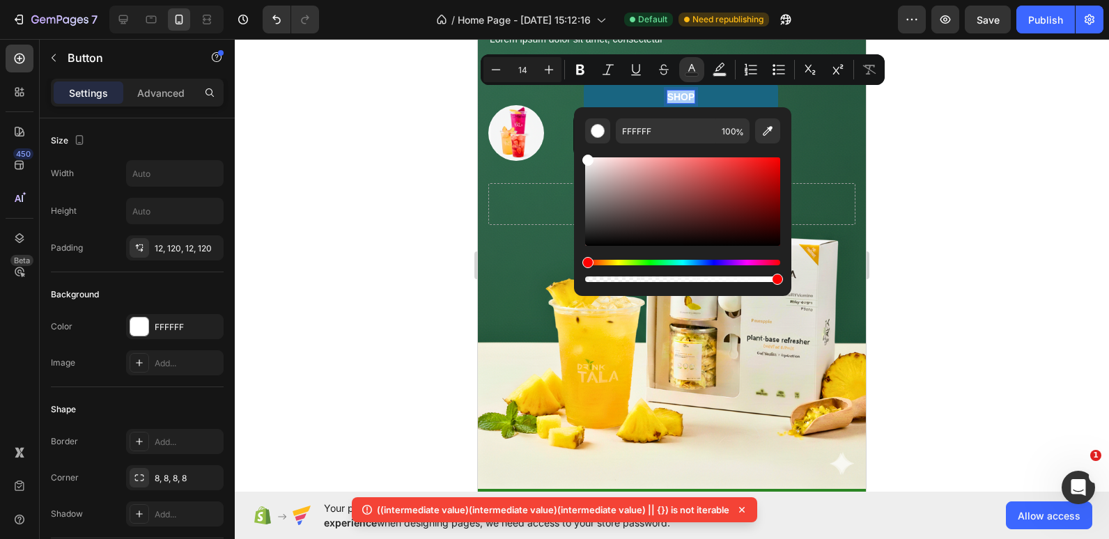
click at [672, 118] on div "FFFFFF 100 %" at bounding box center [682, 196] width 217 height 178
click at [658, 124] on input "FFFFFF" at bounding box center [666, 130] width 100 height 25
paste input "2B8623"
type input "2B8623"
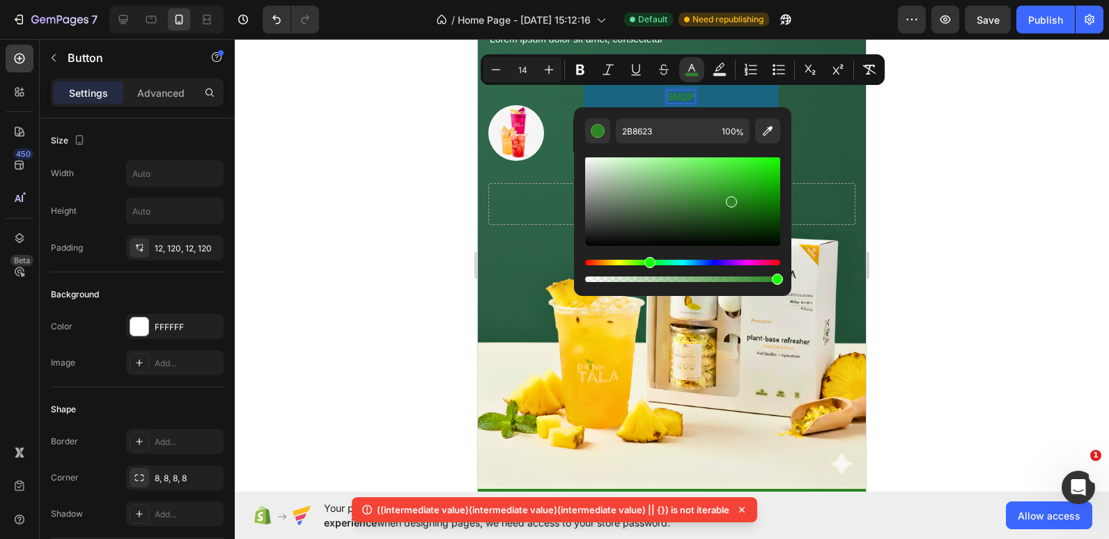
click at [1026, 146] on div at bounding box center [672, 289] width 874 height 500
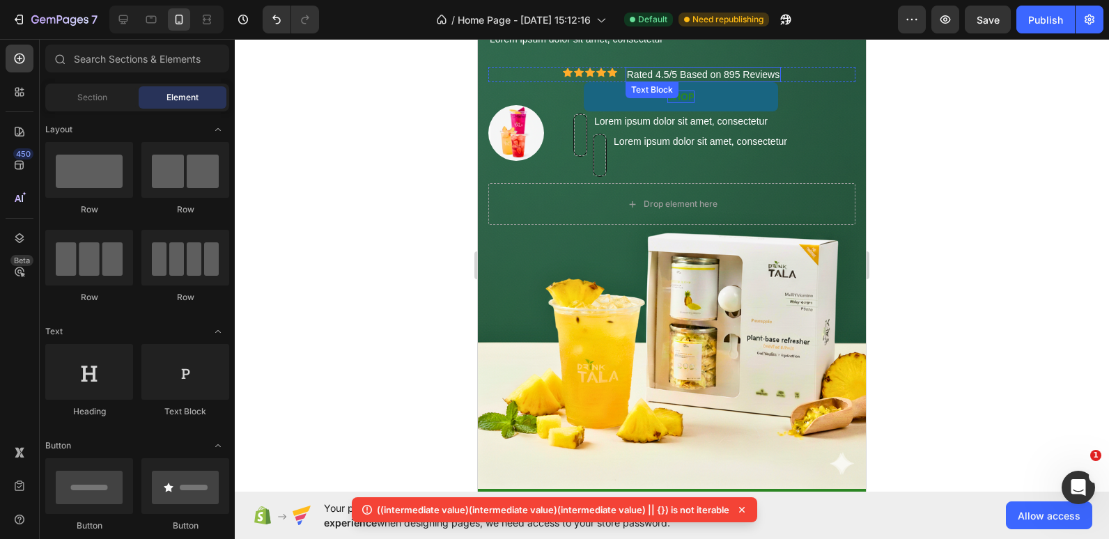
click at [726, 73] on span "Rated 4.5/5 Based on 895 Reviews" at bounding box center [703, 74] width 153 height 11
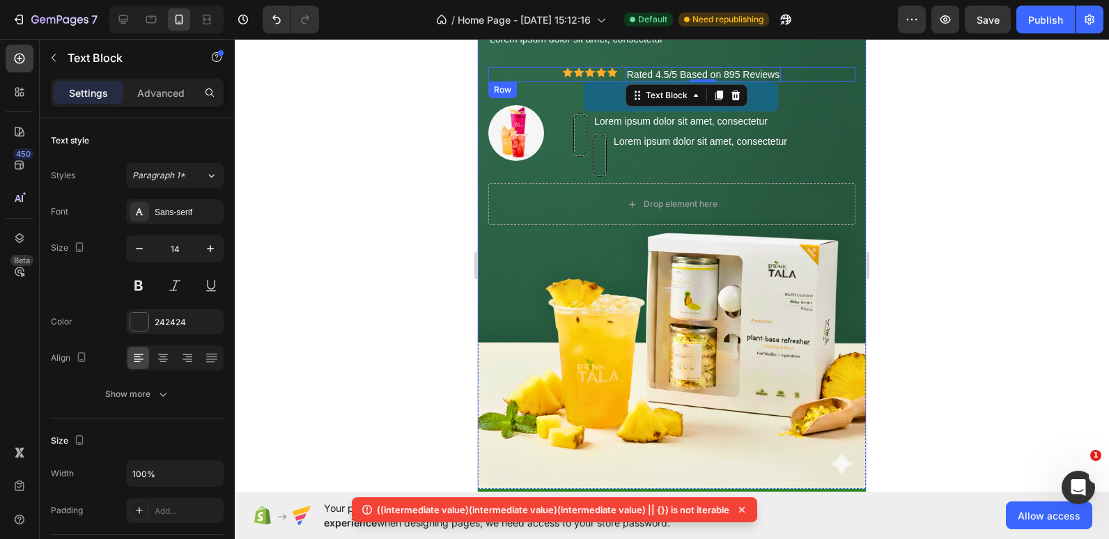
click at [550, 72] on div "Icon Icon Icon Icon Icon Icon List Rated 4.5/5 Based on 895 Reviews Text Block …" at bounding box center [671, 74] width 367 height 15
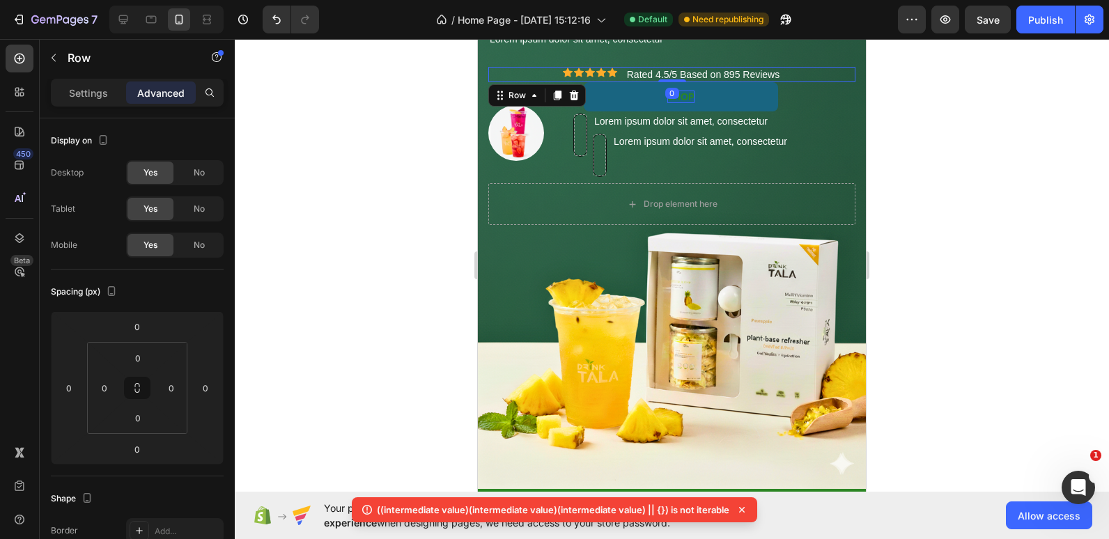
click at [88, 79] on div "Settings Advanced" at bounding box center [137, 93] width 173 height 28
click at [86, 91] on p "Settings" at bounding box center [88, 93] width 39 height 15
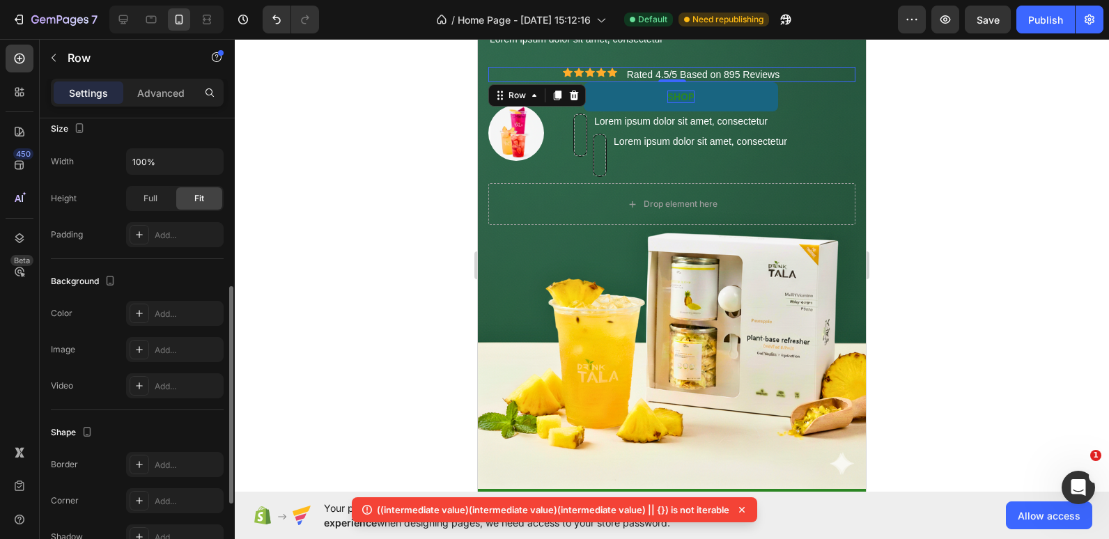
scroll to position [512, 0]
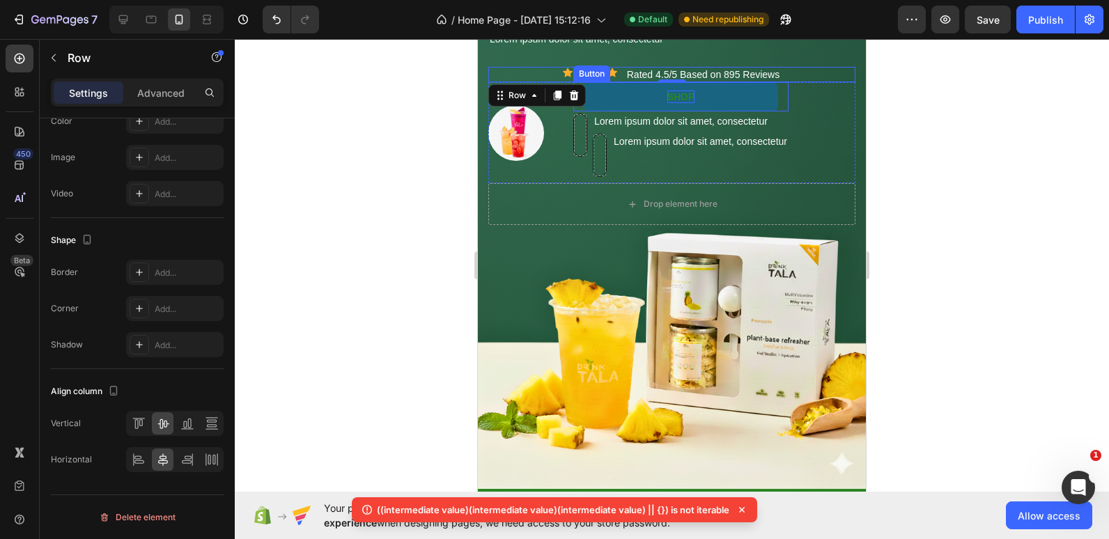
click at [778, 95] on button "SHOP" at bounding box center [681, 96] width 195 height 29
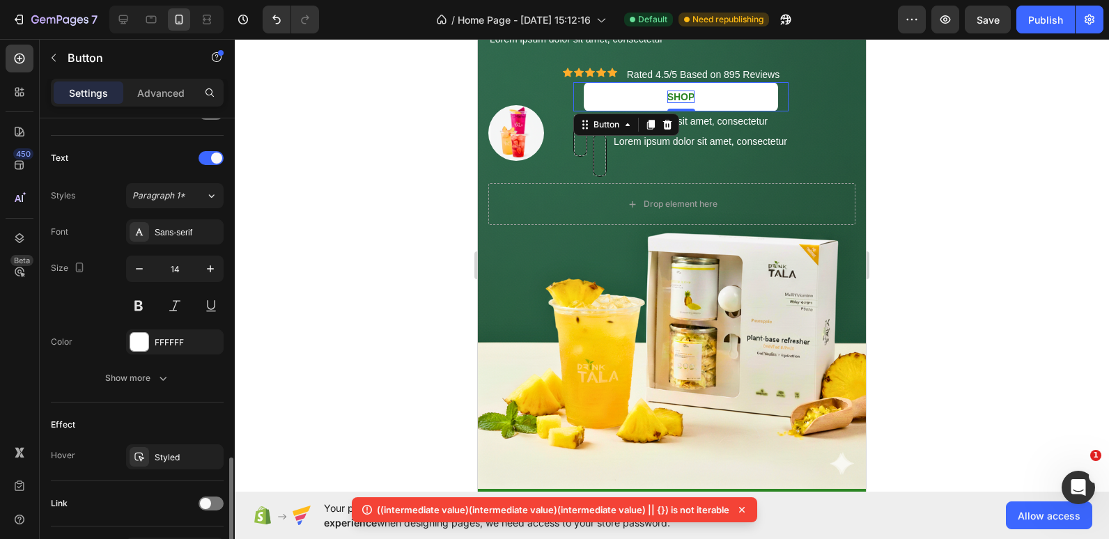
scroll to position [539, 0]
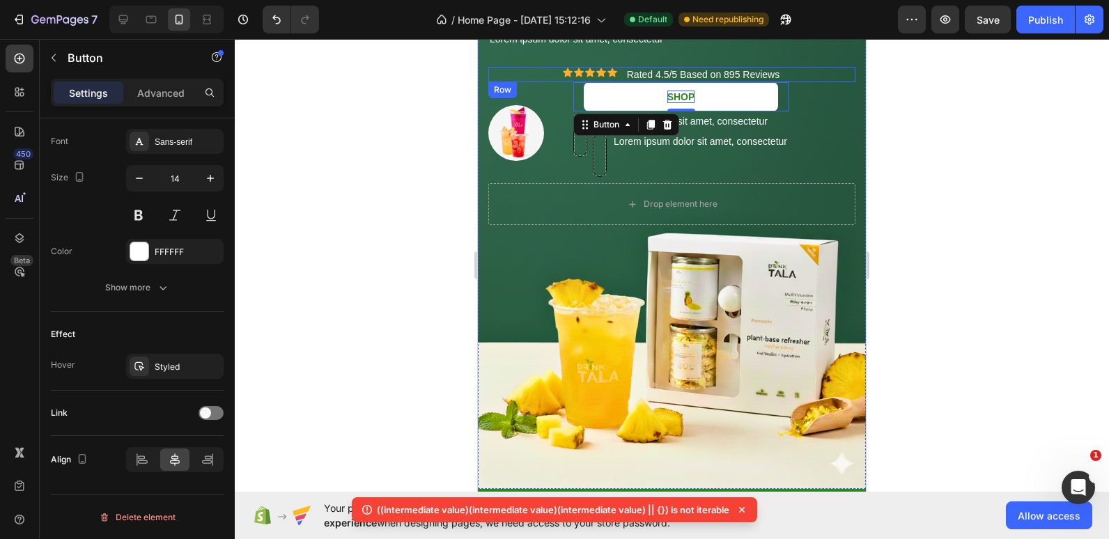
click at [556, 75] on div "Icon Icon Icon Icon Icon Icon List Rated 4.5/5 Based on 895 Reviews Text Block …" at bounding box center [671, 74] width 367 height 15
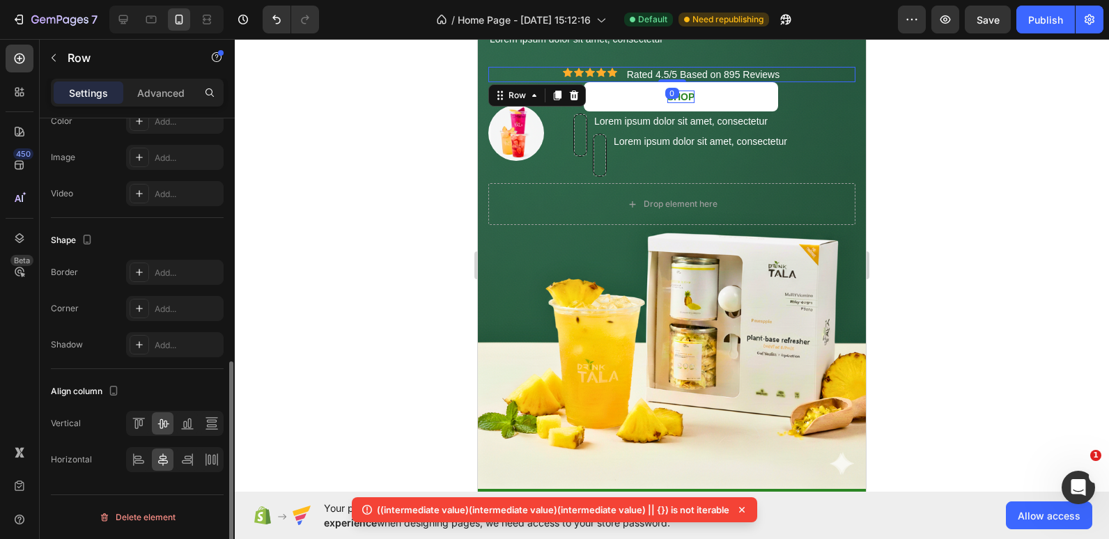
scroll to position [0, 0]
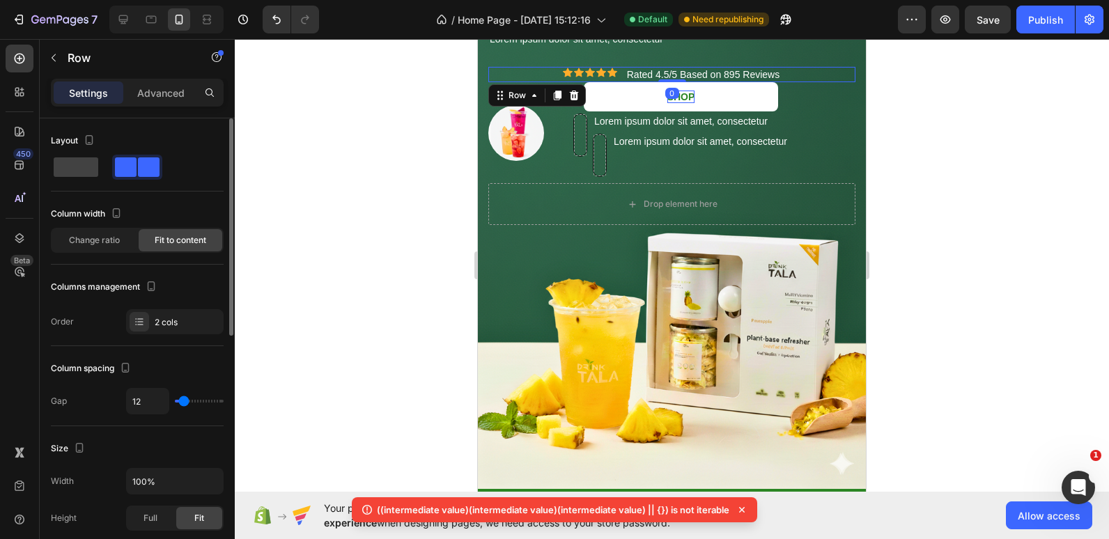
click at [556, 75] on div "Icon Icon Icon Icon Icon Icon List Rated 4.5/5 Based on 895 Reviews Text Block …" at bounding box center [671, 74] width 367 height 15
click at [544, 70] on div "Icon Icon Icon Icon Icon Icon List Rated 4.5/5 Based on 895 Reviews Text Block …" at bounding box center [671, 74] width 367 height 15
click at [806, 72] on div "Icon Icon Icon Icon Icon Icon List Rated 4.5/5 Based on 895 Reviews Text Block …" at bounding box center [671, 74] width 367 height 15
click at [776, 70] on div "Rated 4.5/5 Based on 895 Reviews" at bounding box center [703, 74] width 155 height 15
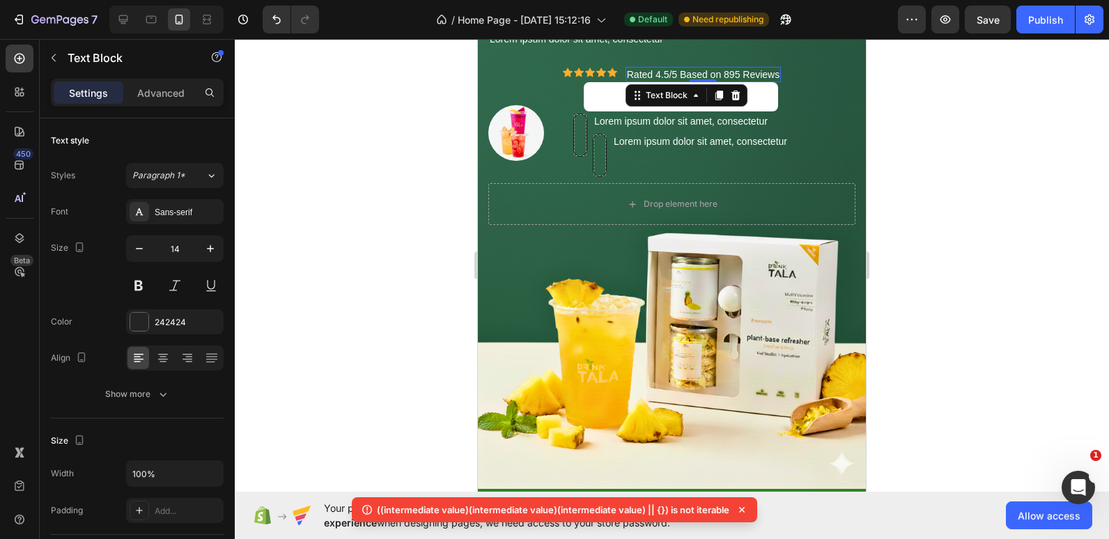
click at [776, 70] on div "Rated 4.5/5 Based on 895 Reviews" at bounding box center [703, 74] width 155 height 15
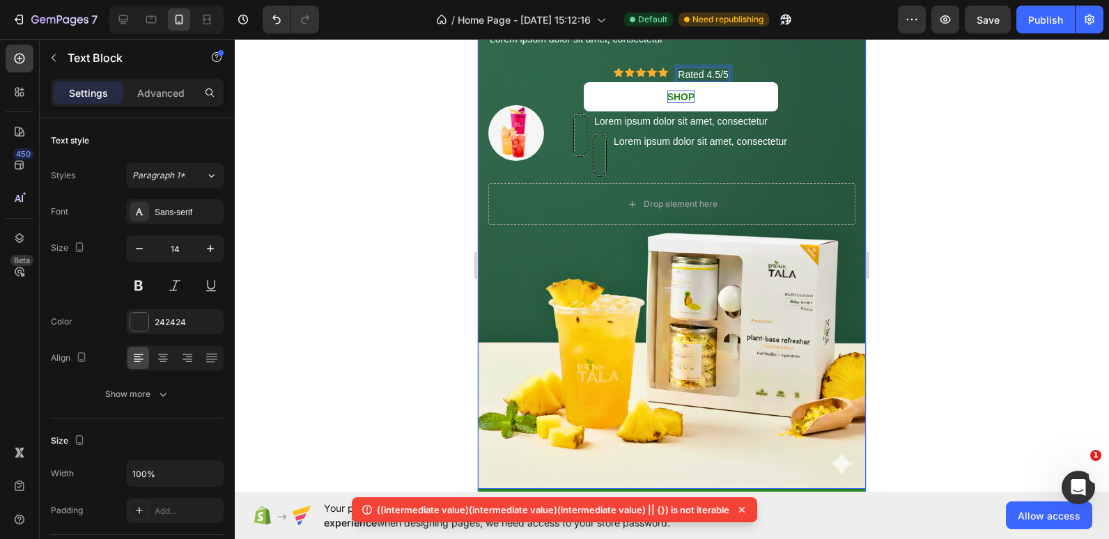
click at [423, 82] on div at bounding box center [672, 289] width 874 height 500
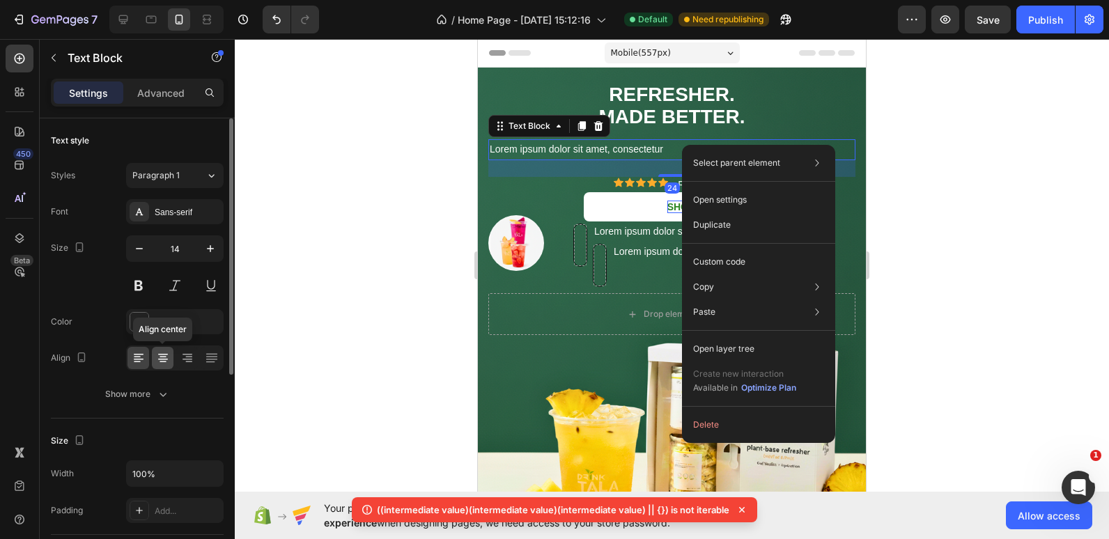
click at [155, 369] on div at bounding box center [163, 358] width 22 height 22
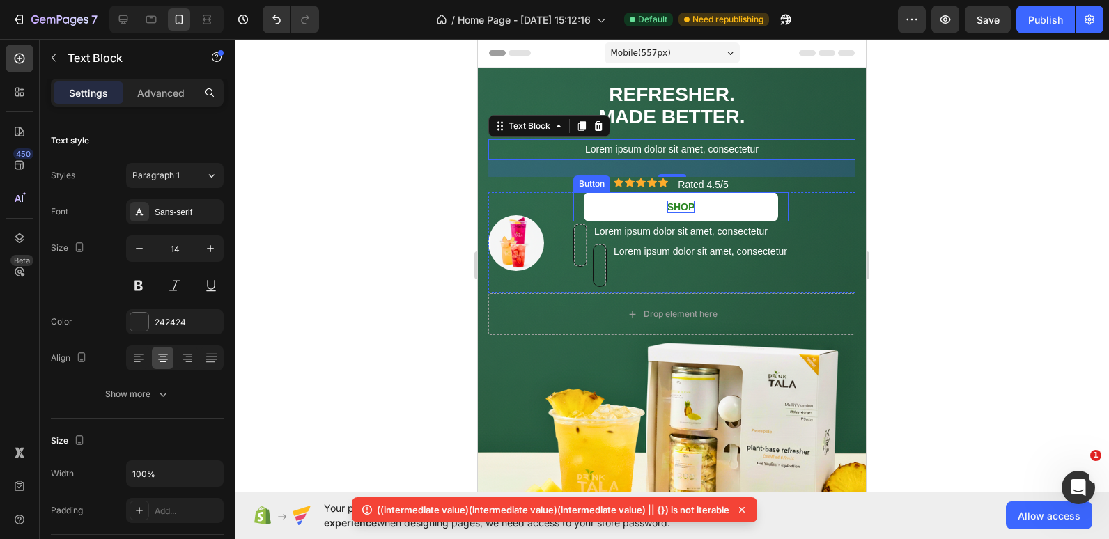
click at [782, 213] on div "SHOP Button" at bounding box center [680, 206] width 215 height 29
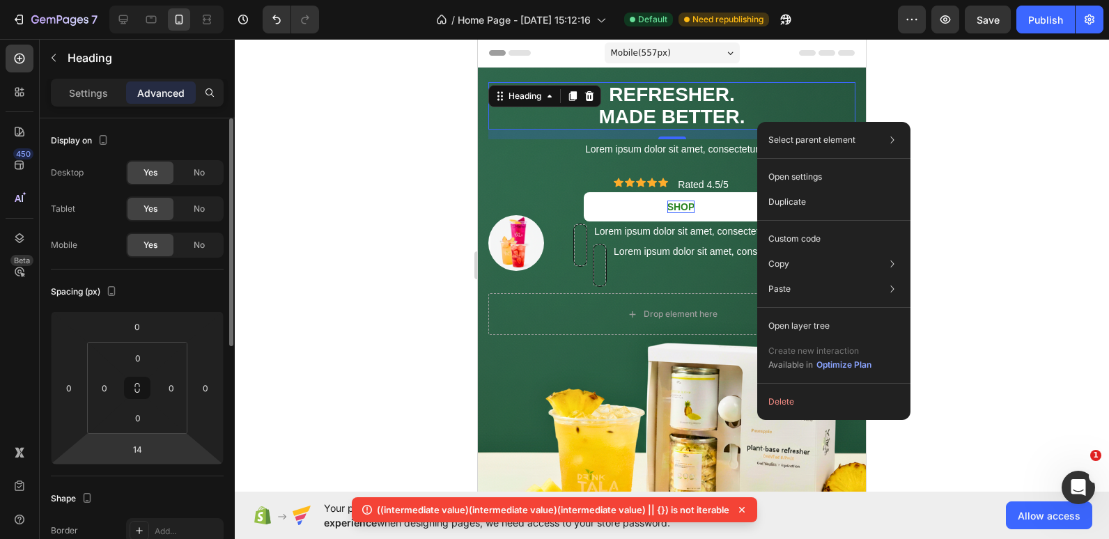
click at [144, 0] on html "7 Version history / Home Page - [DATE] 15:12:16 Default Need republishing Previ…" at bounding box center [554, 0] width 1109 height 0
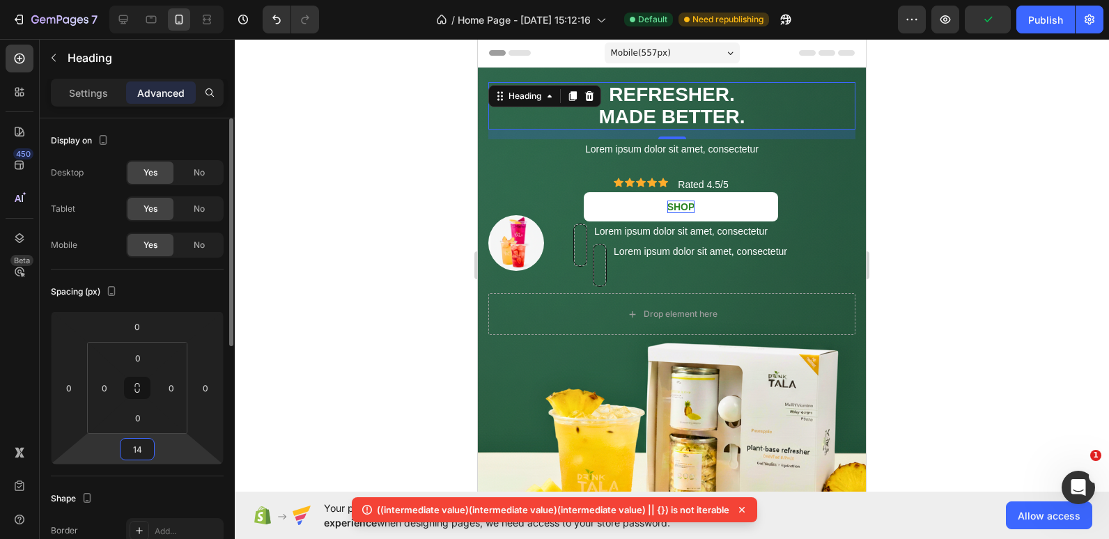
type input "0"
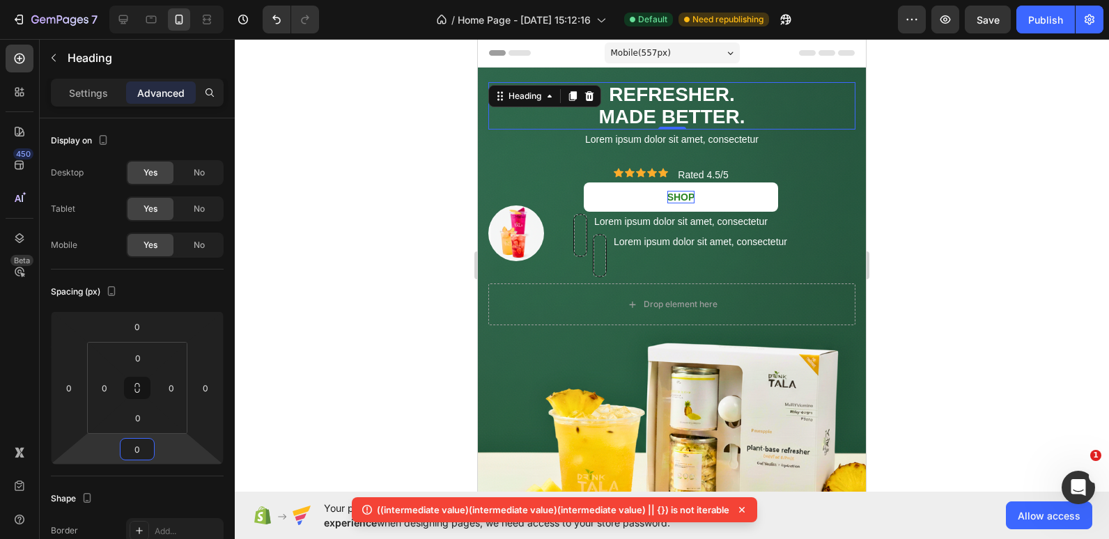
click at [380, 221] on div at bounding box center [672, 289] width 874 height 500
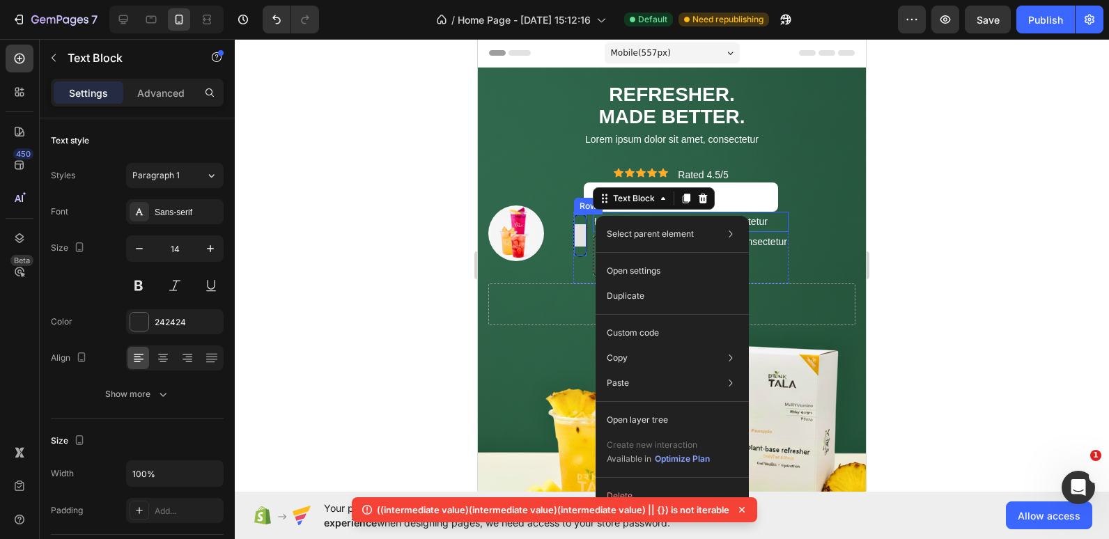
click at [582, 220] on div at bounding box center [580, 236] width 13 height 42
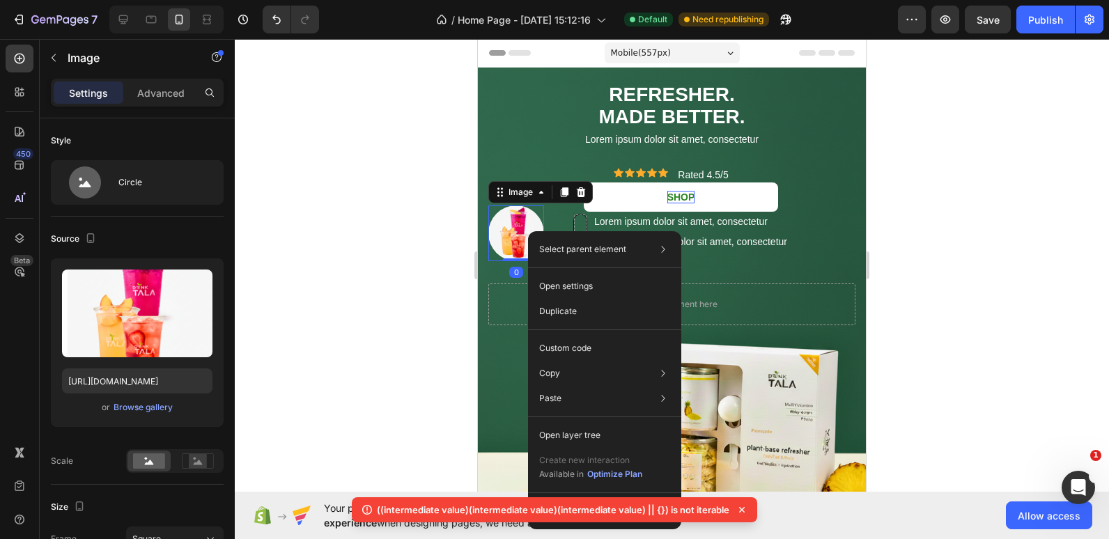
click at [378, 246] on div at bounding box center [672, 289] width 874 height 500
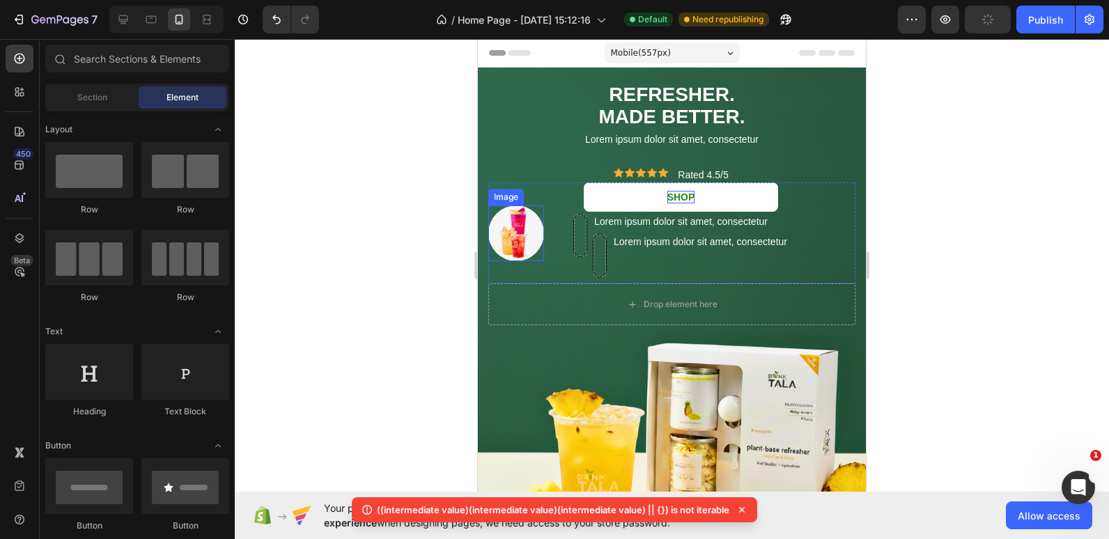
click at [520, 238] on img at bounding box center [516, 234] width 56 height 56
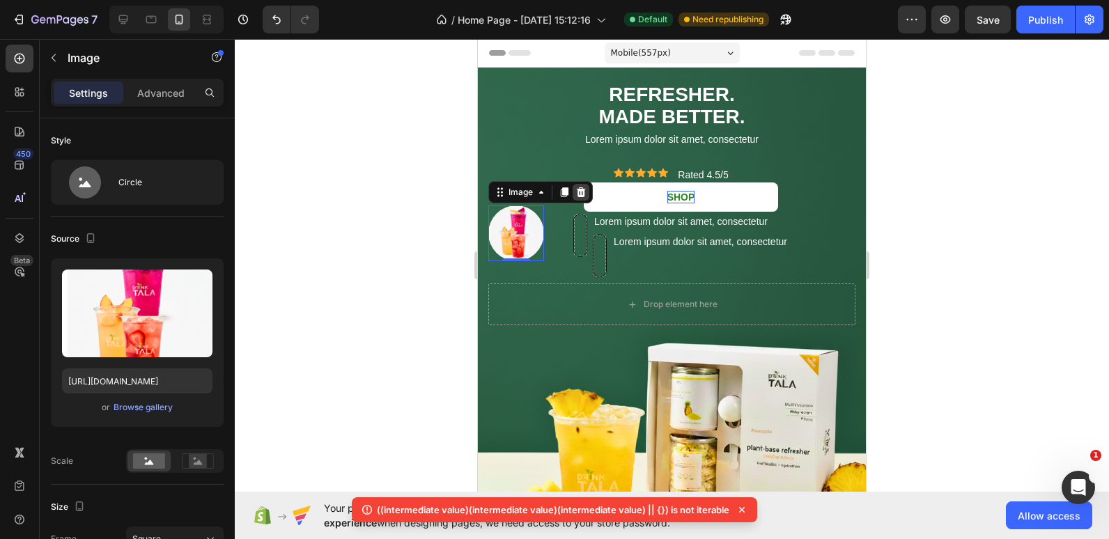
click at [578, 196] on icon at bounding box center [581, 192] width 11 height 11
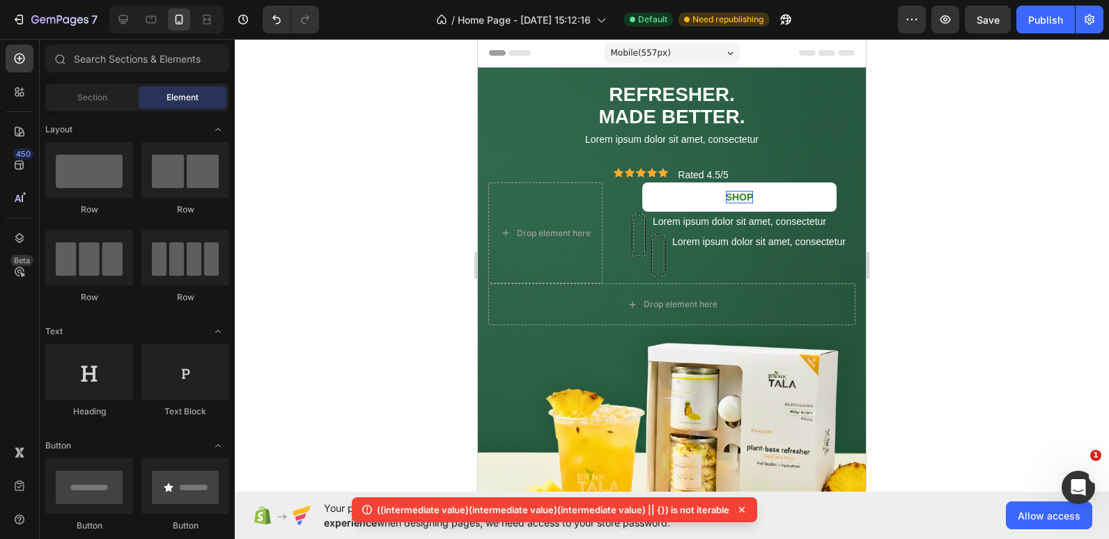
click at [369, 233] on div at bounding box center [672, 289] width 874 height 500
click at [634, 201] on div "SHOP Button" at bounding box center [739, 197] width 215 height 29
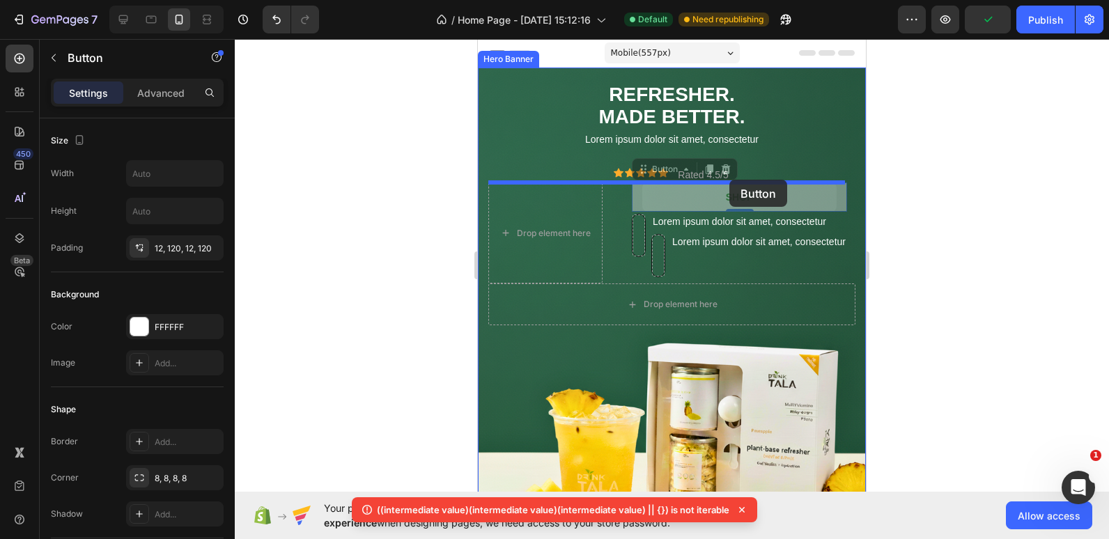
drag, startPoint x: 837, startPoint y: 198, endPoint x: 730, endPoint y: 179, distance: 108.9
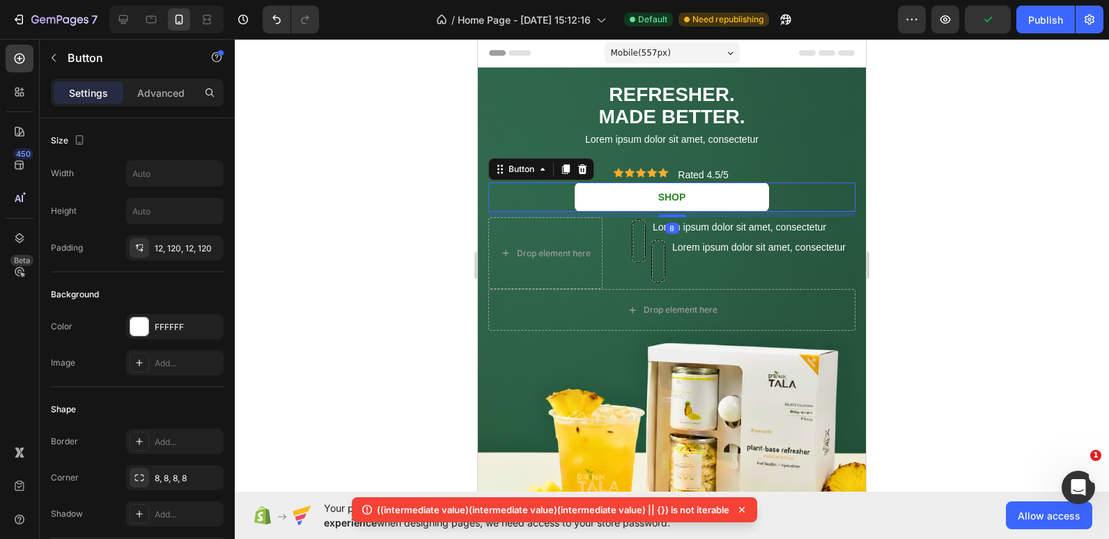
click at [333, 259] on div at bounding box center [672, 289] width 874 height 500
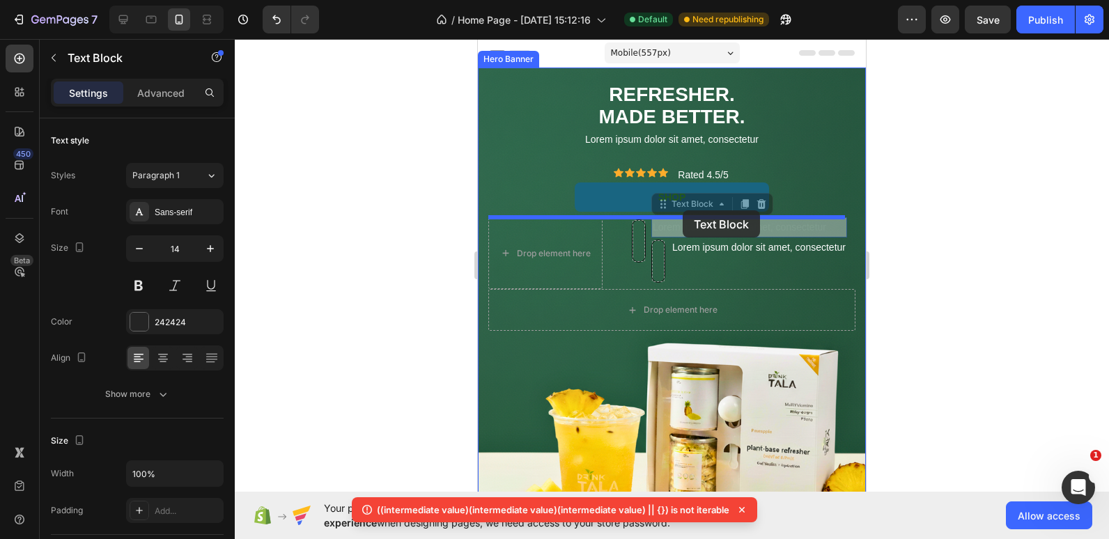
drag, startPoint x: 815, startPoint y: 230, endPoint x: 677, endPoint y: 206, distance: 140.7
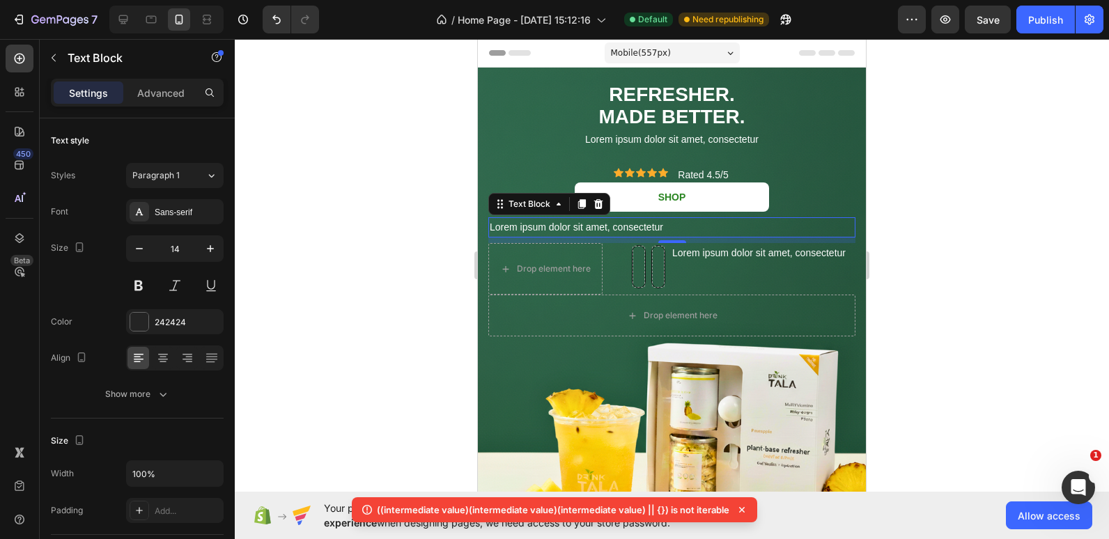
click at [668, 231] on p "Lorem ipsum dolor sit amet, consectetur" at bounding box center [672, 227] width 364 height 17
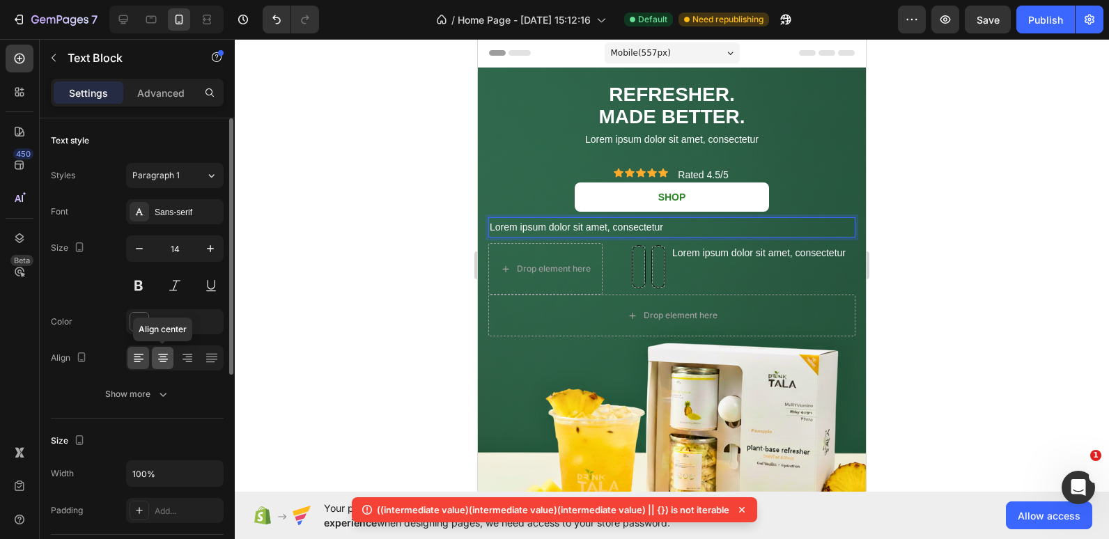
click at [159, 358] on icon at bounding box center [163, 358] width 14 height 14
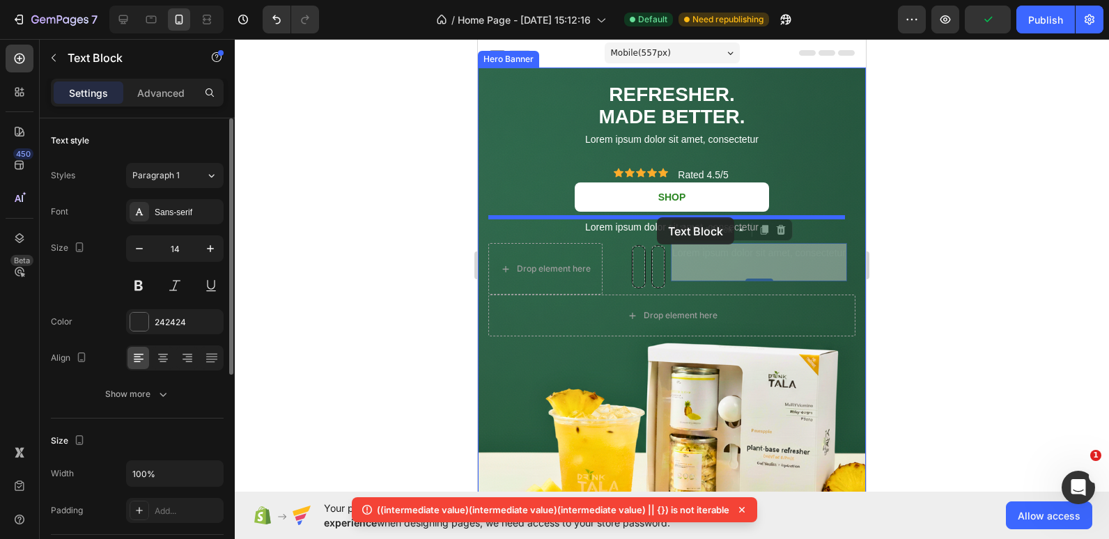
drag, startPoint x: 723, startPoint y: 240, endPoint x: 653, endPoint y: 216, distance: 74.3
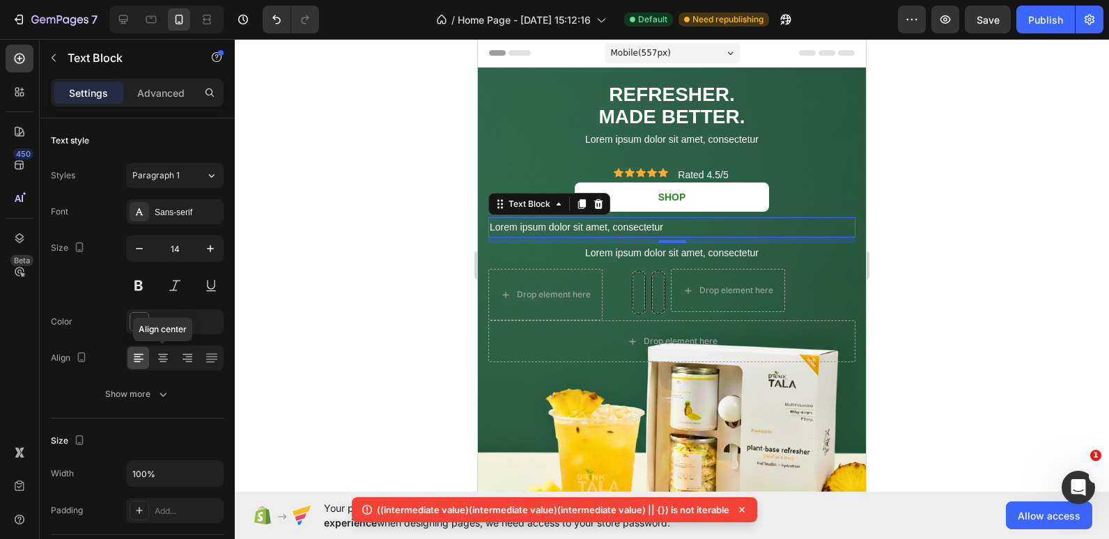
drag, startPoint x: 640, startPoint y: 397, endPoint x: 693, endPoint y: 218, distance: 186.5
click at [693, 218] on div "Lorem ipsum dolor sit amet, consectetur" at bounding box center [671, 227] width 367 height 20
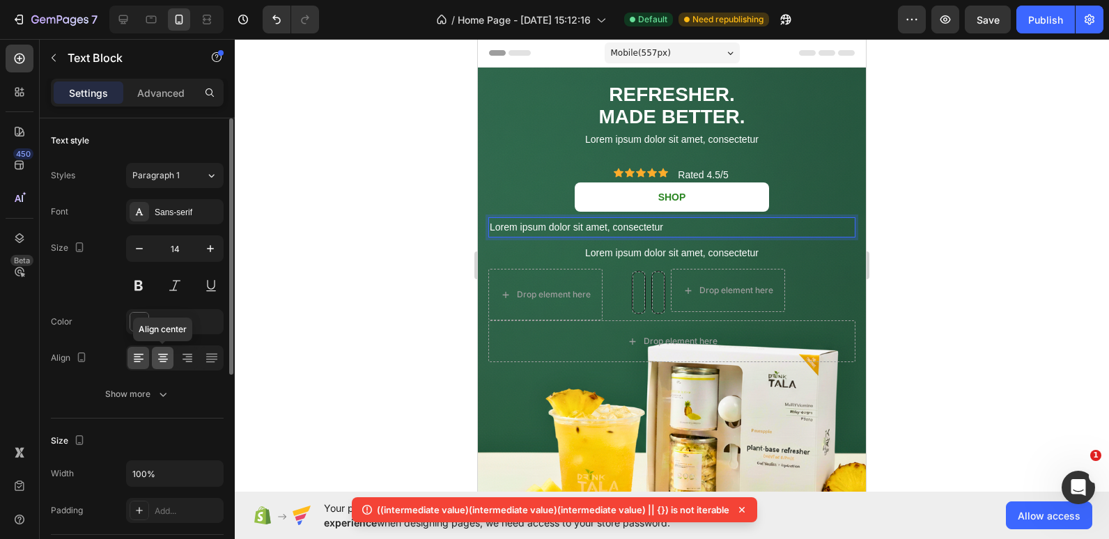
click at [160, 361] on icon at bounding box center [163, 358] width 14 height 14
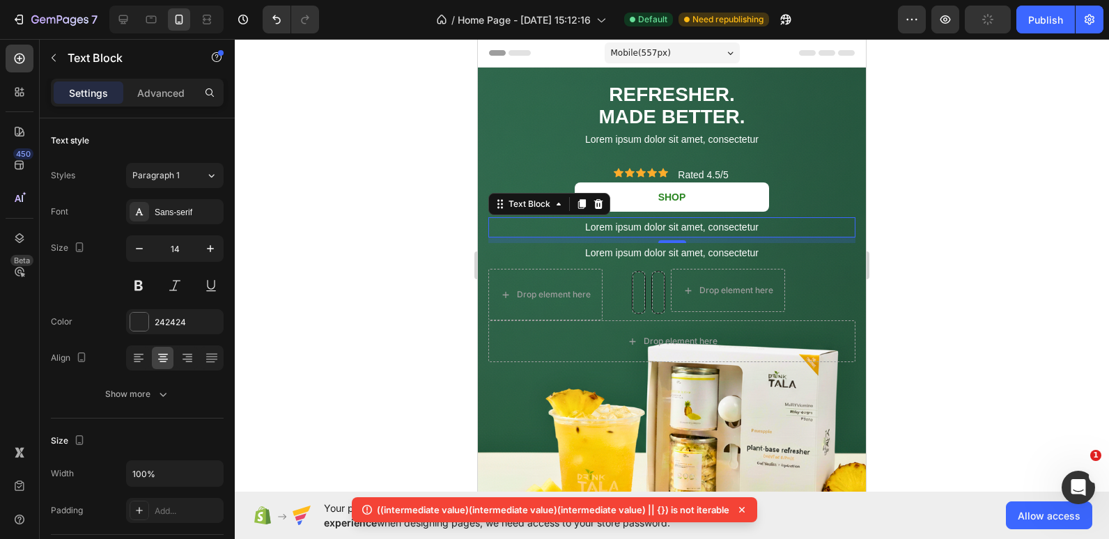
drag, startPoint x: 406, startPoint y: 256, endPoint x: 356, endPoint y: 165, distance: 103.2
click at [356, 165] on div at bounding box center [672, 289] width 874 height 500
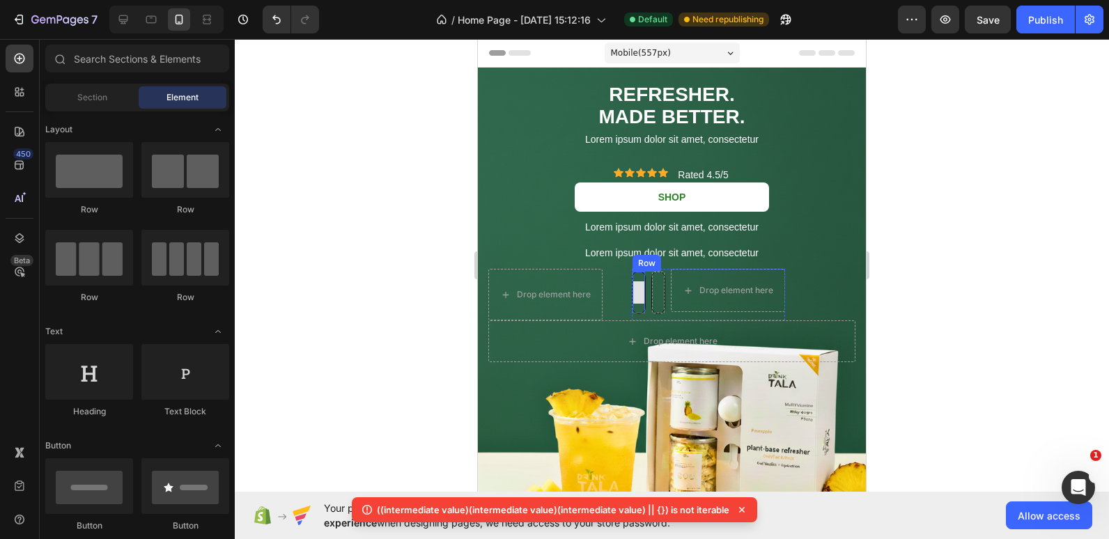
click at [640, 282] on div at bounding box center [639, 293] width 22 height 22
click at [637, 288] on div at bounding box center [639, 293] width 22 height 22
click at [642, 273] on div at bounding box center [639, 293] width 13 height 42
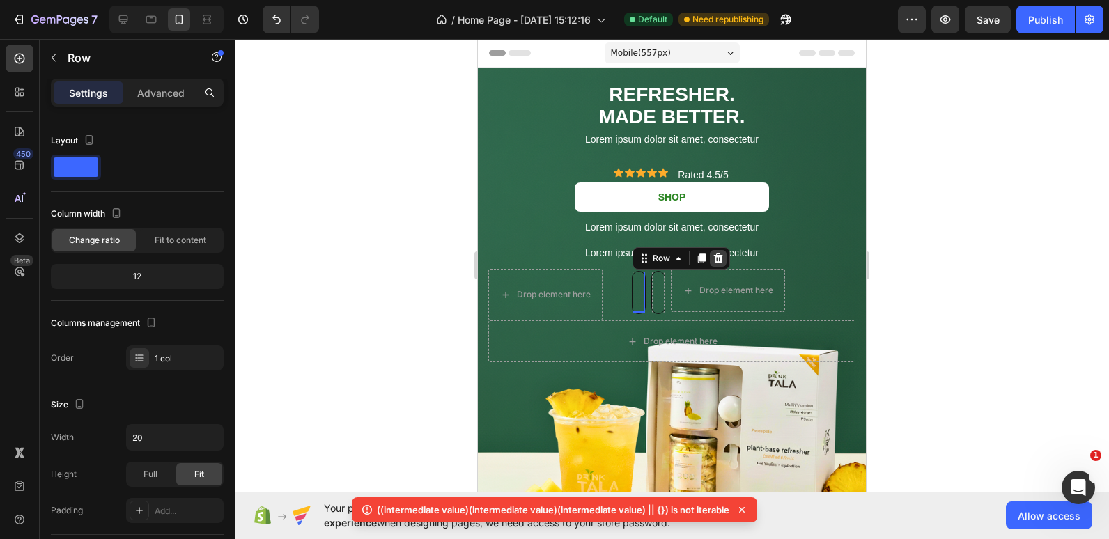
click at [716, 259] on icon at bounding box center [718, 259] width 9 height 10
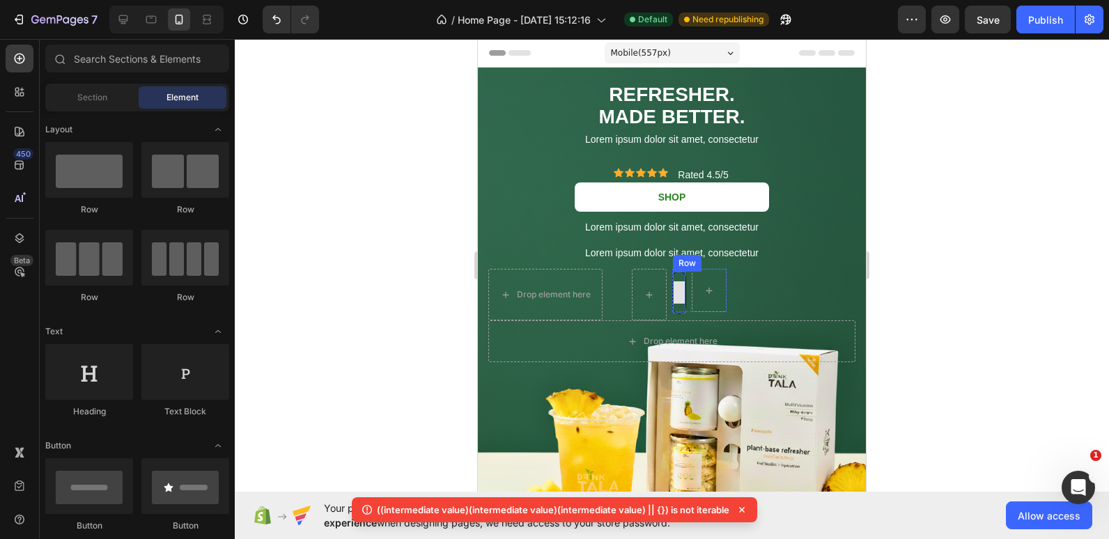
click at [678, 299] on div at bounding box center [679, 293] width 22 height 22
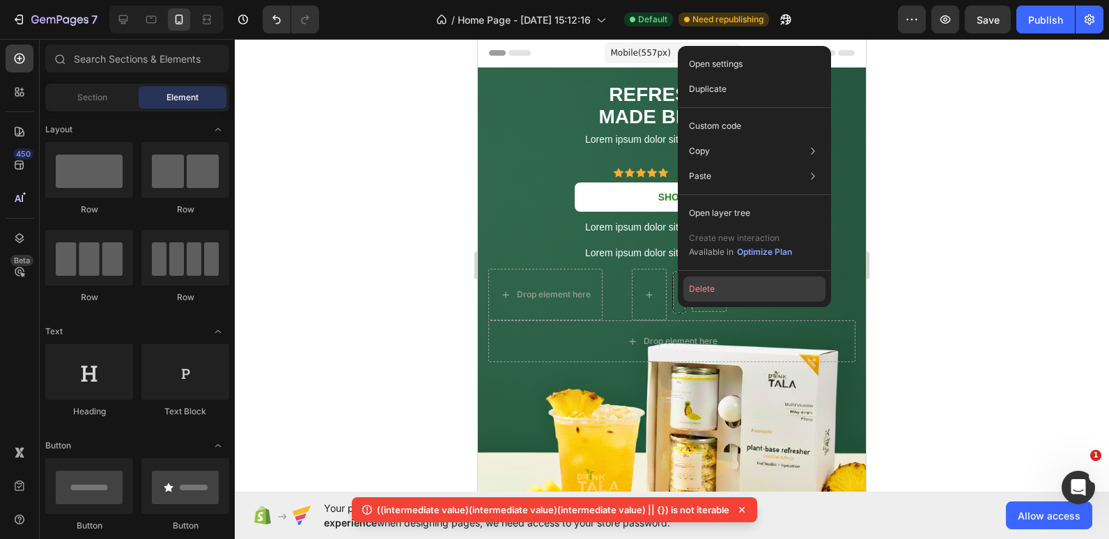
click at [711, 281] on button "Delete" at bounding box center [755, 289] width 142 height 25
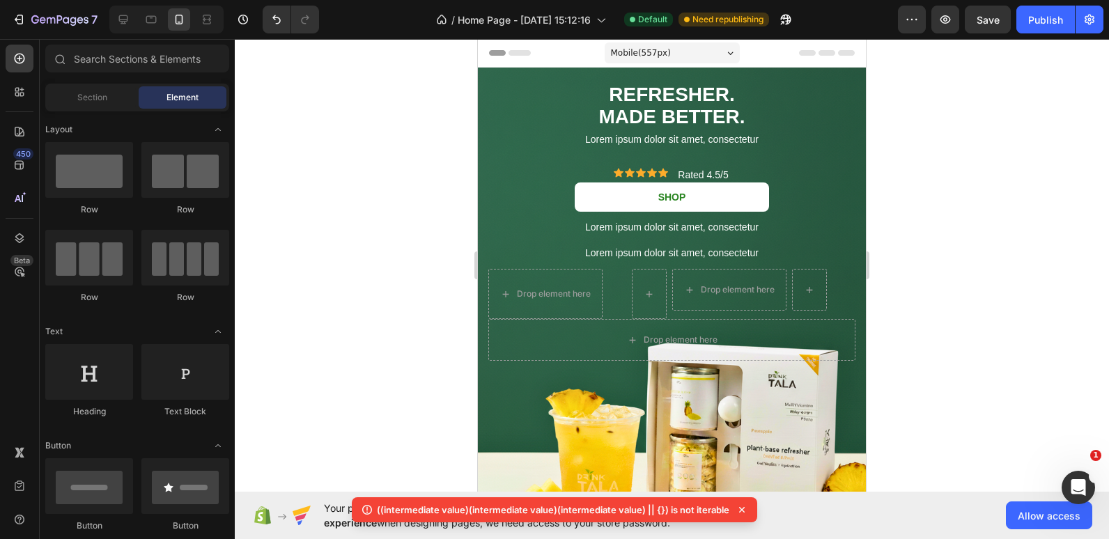
click at [301, 268] on div at bounding box center [672, 289] width 874 height 500
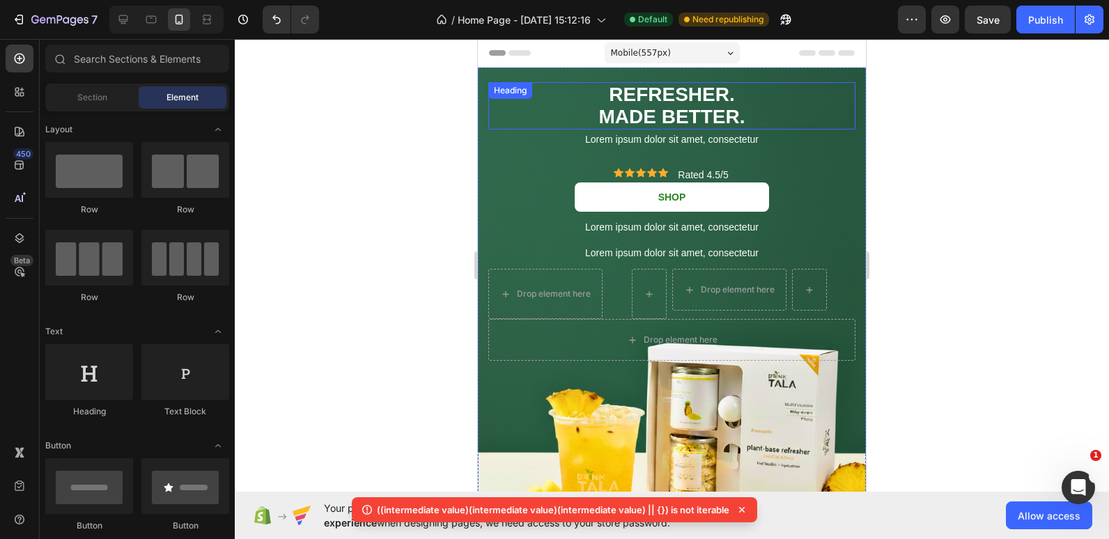
click at [699, 100] on span "REFRESHER." at bounding box center [671, 95] width 125 height 22
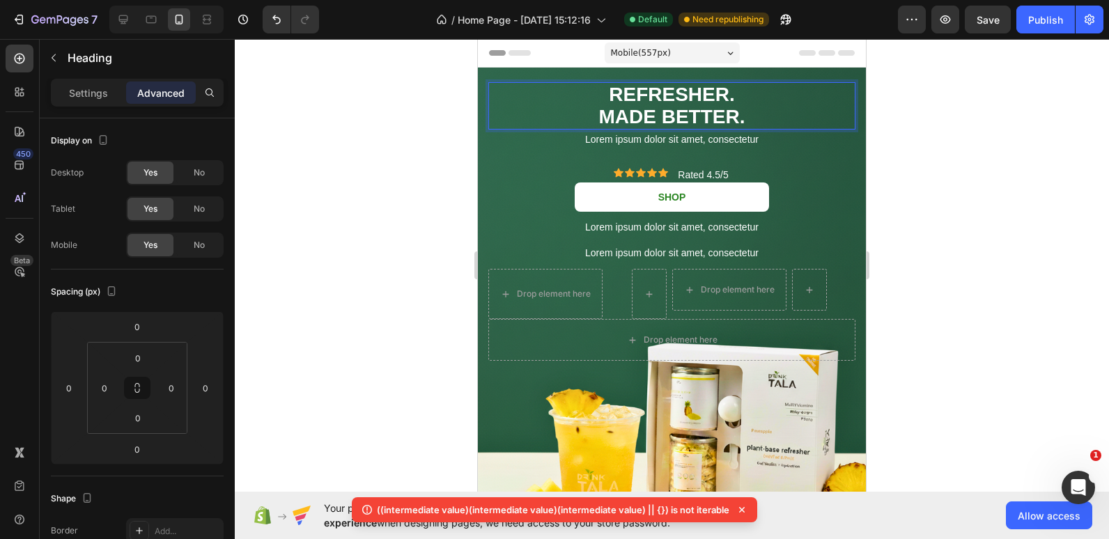
click at [699, 100] on span "REFRESHER." at bounding box center [671, 95] width 125 height 22
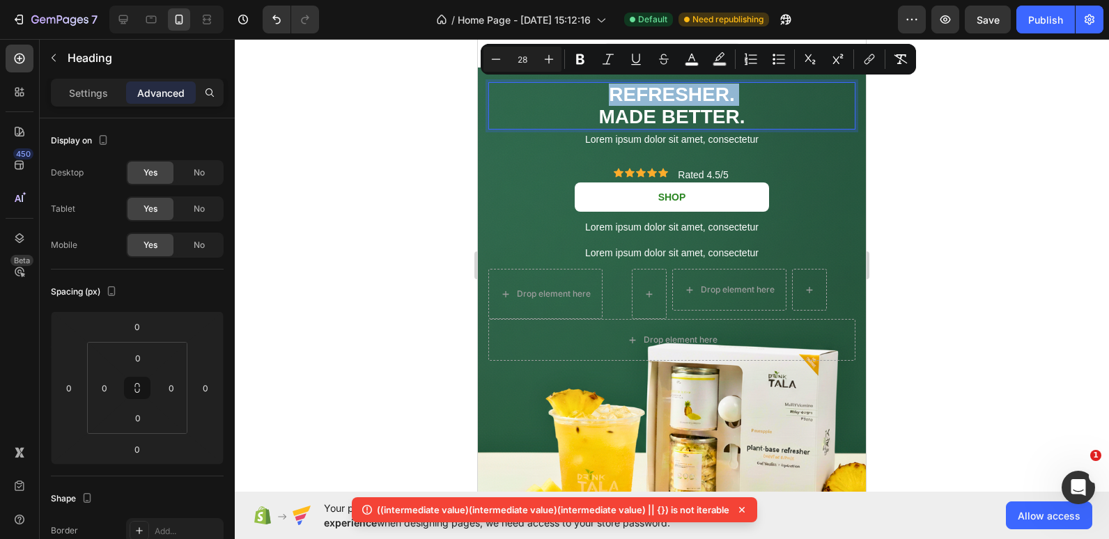
click at [704, 113] on span "MADE BETTER." at bounding box center [672, 117] width 146 height 22
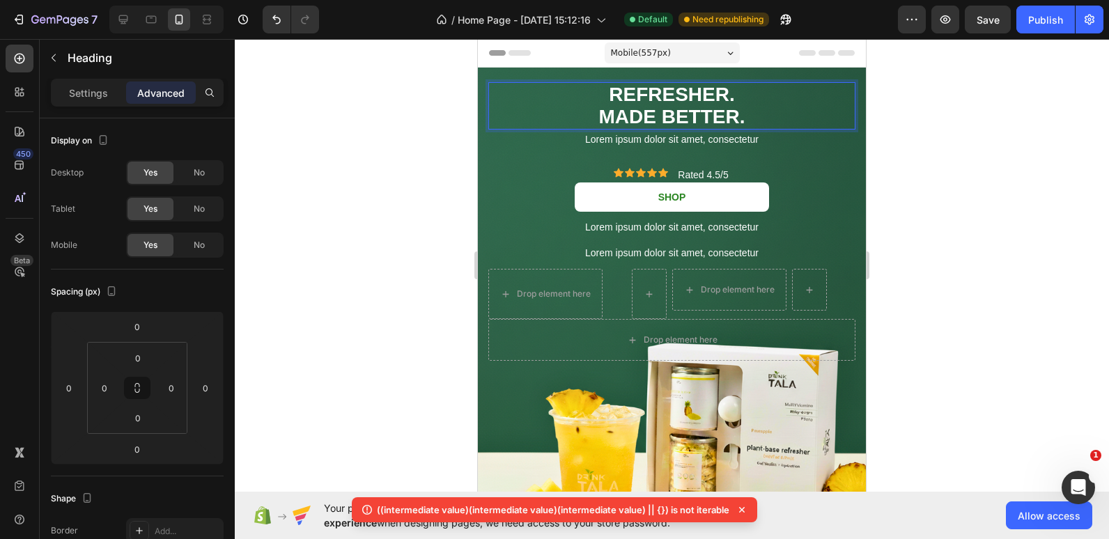
click at [704, 113] on span "MADE BETTER." at bounding box center [672, 117] width 146 height 22
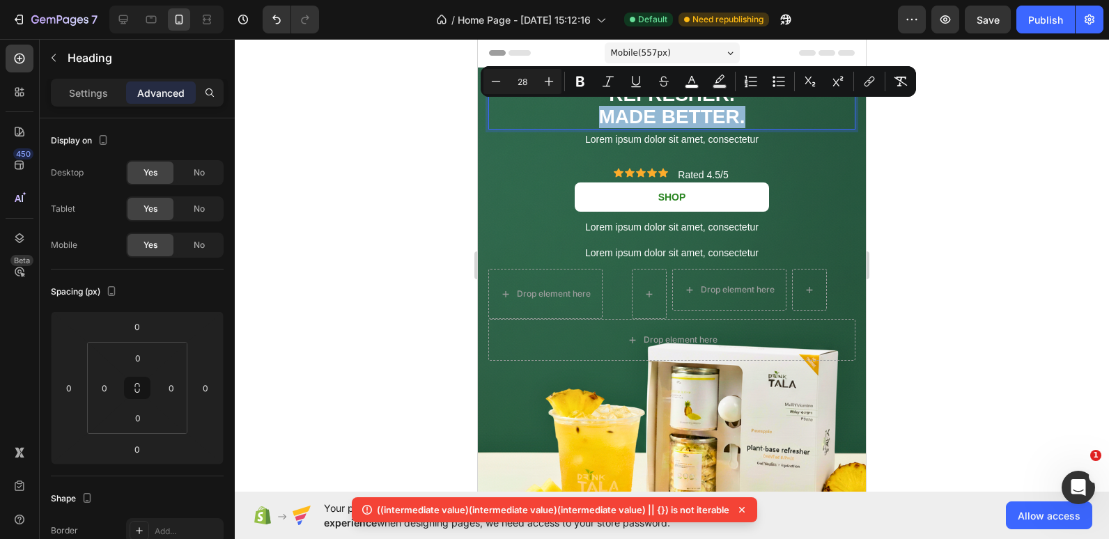
click at [704, 113] on span "MADE BETTER." at bounding box center [672, 117] width 146 height 22
click at [740, 116] on span "MADE BETTER." at bounding box center [672, 117] width 146 height 22
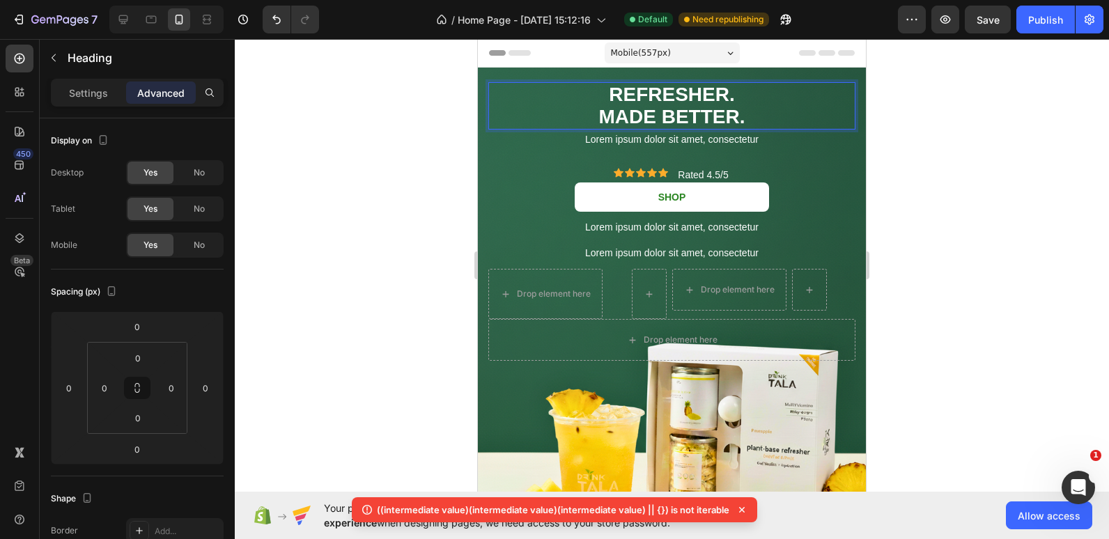
click at [742, 116] on span "MADE BETTER." at bounding box center [672, 117] width 146 height 22
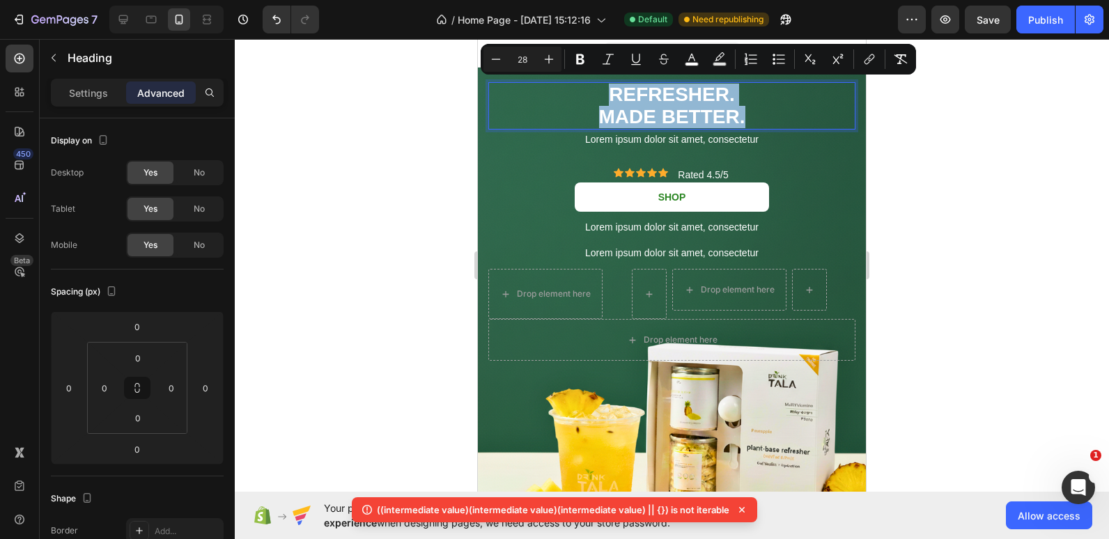
drag, startPoint x: 756, startPoint y: 116, endPoint x: 592, endPoint y: 96, distance: 165.6
click at [592, 96] on p "REFRESHER. MADE BETTER." at bounding box center [672, 106] width 364 height 45
click at [580, 56] on icon "Editor contextual toolbar" at bounding box center [580, 59] width 14 height 14
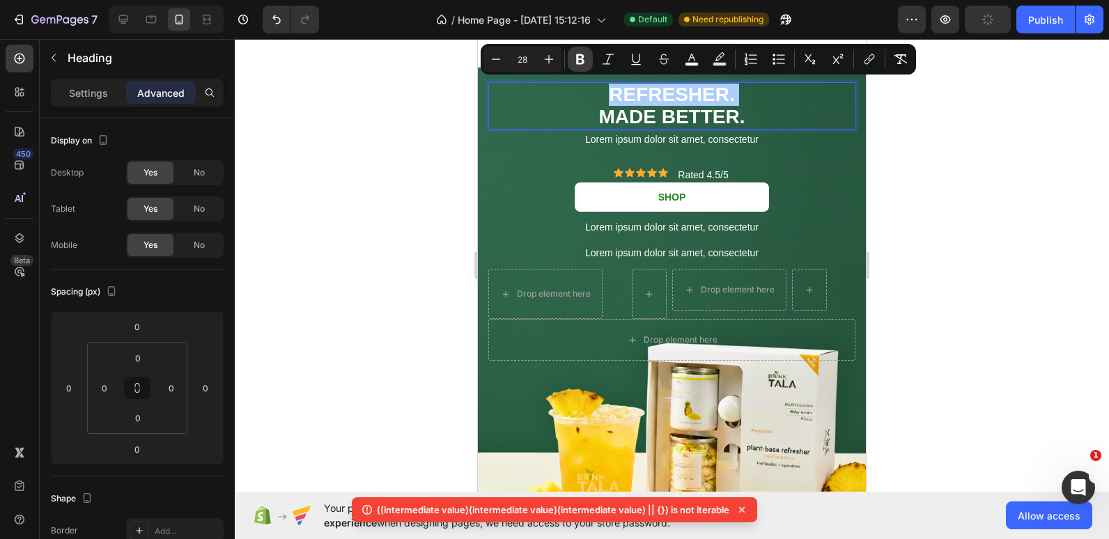
click at [580, 56] on icon "Editor contextual toolbar" at bounding box center [580, 59] width 14 height 14
click at [69, 88] on p "Settings" at bounding box center [88, 93] width 39 height 15
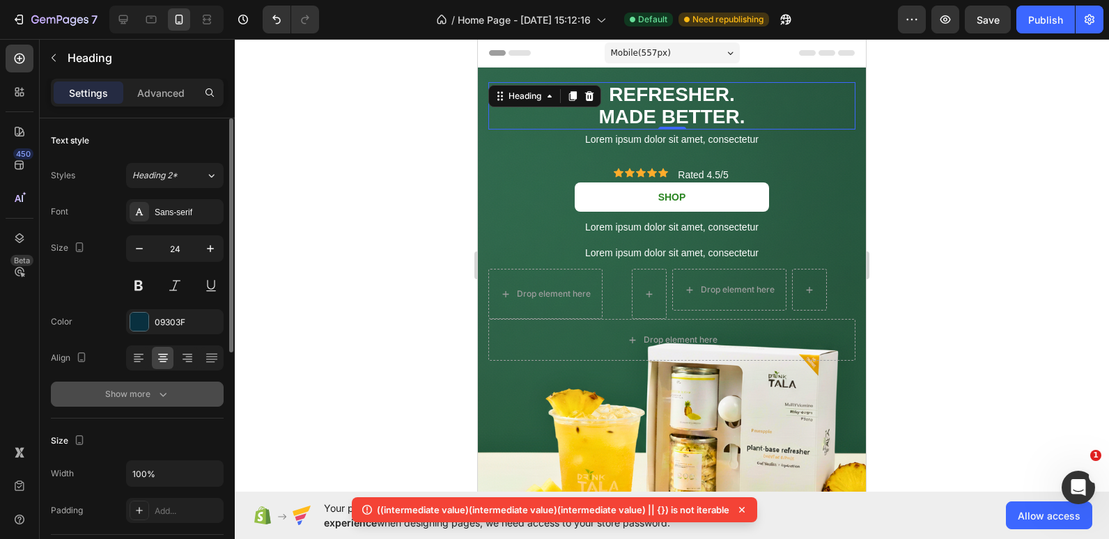
click at [159, 397] on icon "button" at bounding box center [163, 394] width 14 height 14
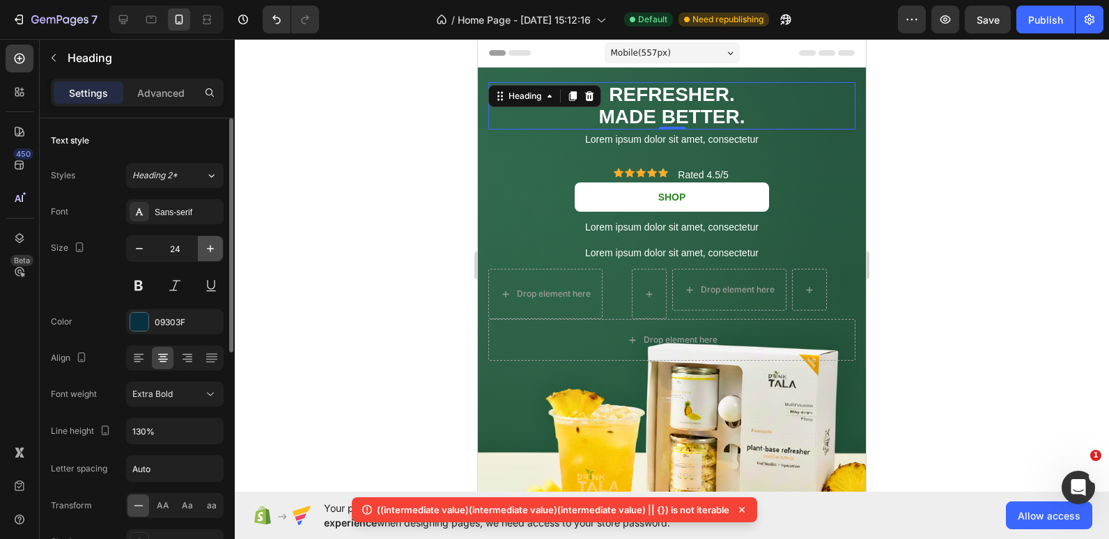
click at [211, 240] on button "button" at bounding box center [210, 248] width 25 height 25
type input "25"
click at [734, 109] on span "MADE BETTER." at bounding box center [672, 118] width 146 height 22
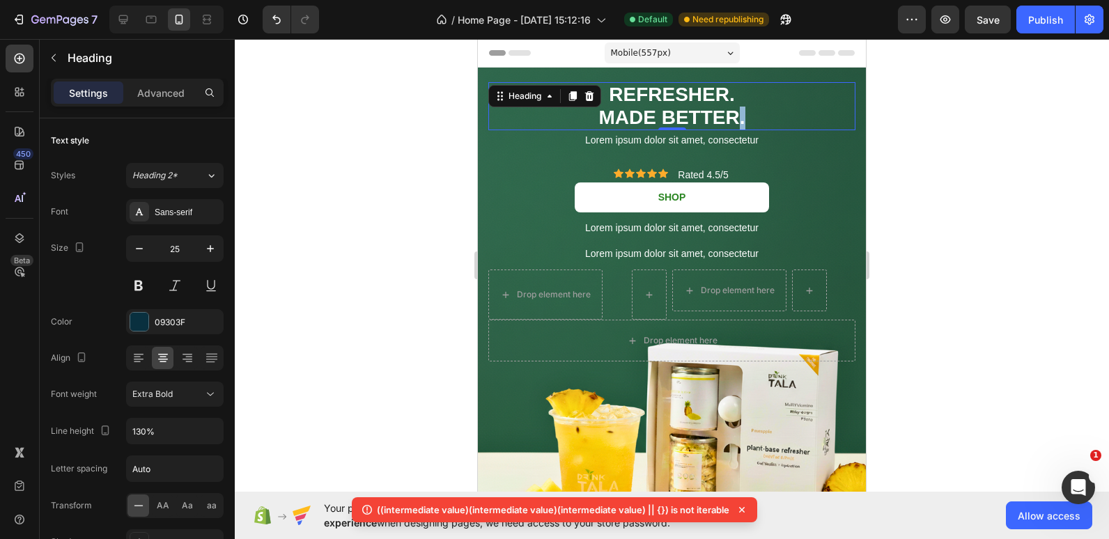
click at [734, 109] on span "MADE BETTER." at bounding box center [672, 118] width 146 height 22
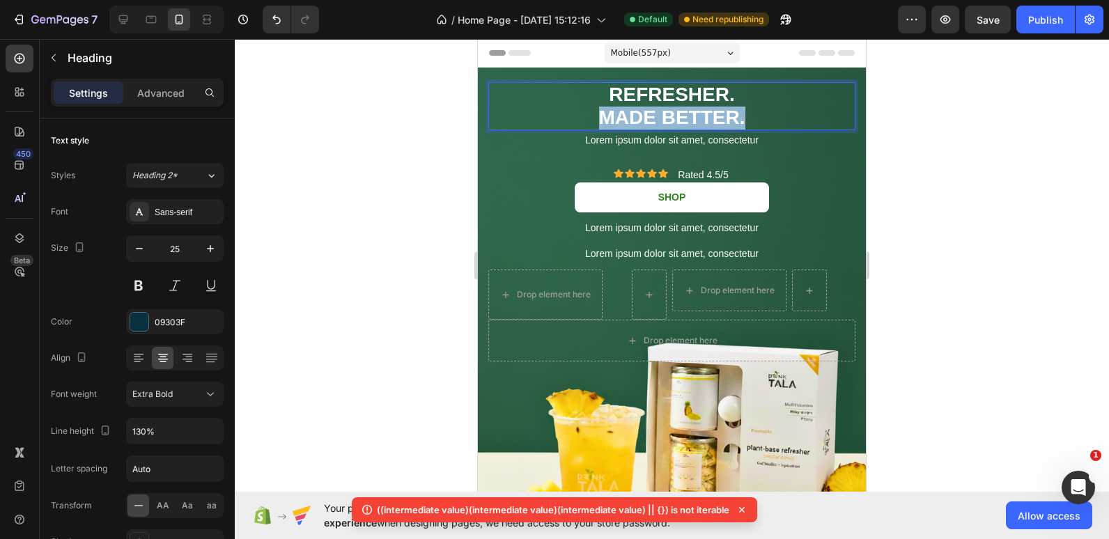
click at [734, 109] on span "MADE BETTER." at bounding box center [672, 118] width 146 height 22
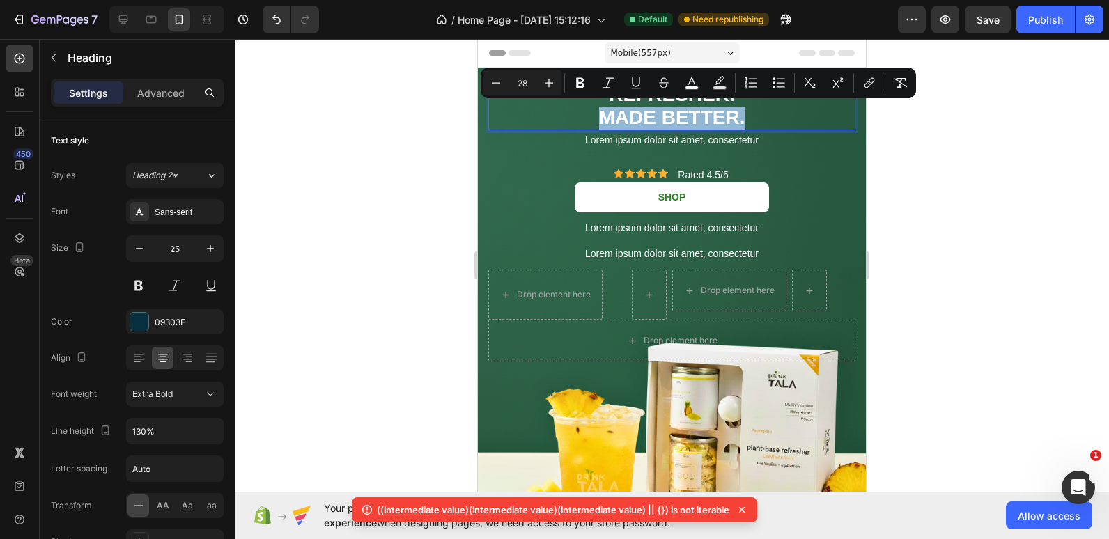
click at [758, 114] on p "REFRESHER. MADE BETTER." at bounding box center [672, 106] width 364 height 45
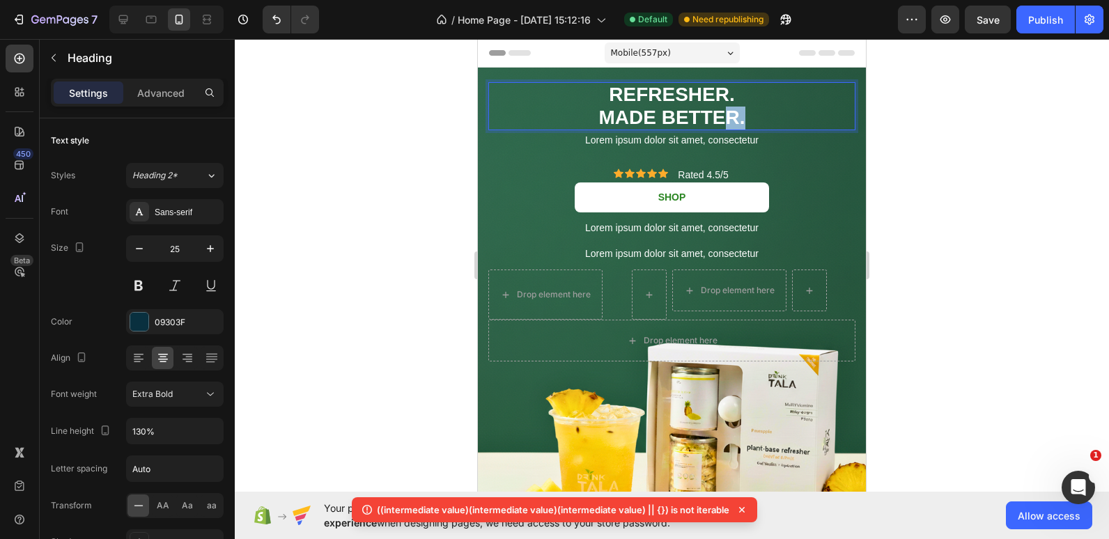
drag, startPoint x: 758, startPoint y: 114, endPoint x: 691, endPoint y: 110, distance: 67.0
click at [728, 113] on p "REFRESHER. MADE BETTER." at bounding box center [672, 106] width 364 height 45
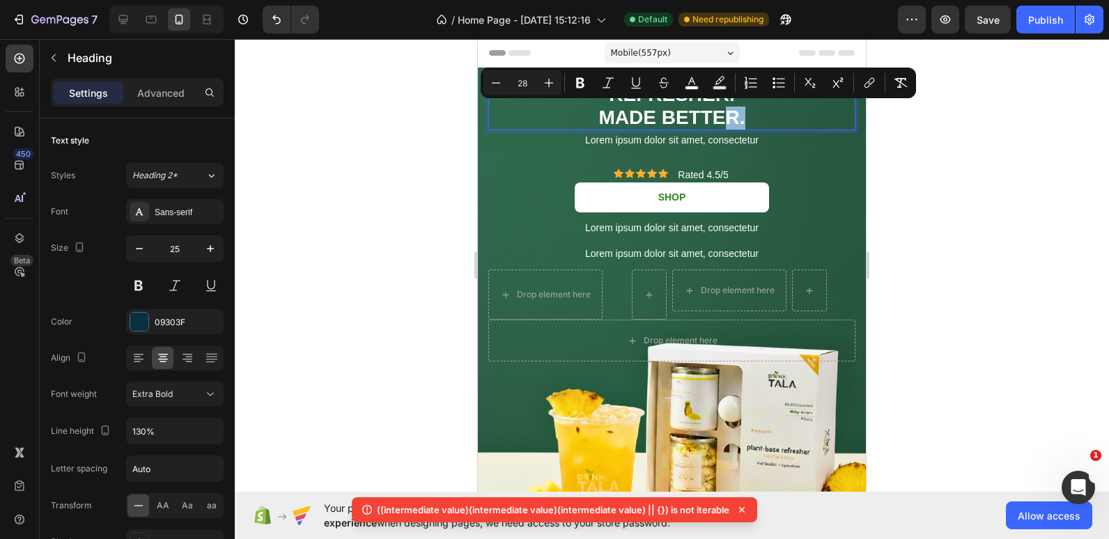
click at [749, 121] on p "REFRESHER. MADE BETTER." at bounding box center [672, 106] width 364 height 45
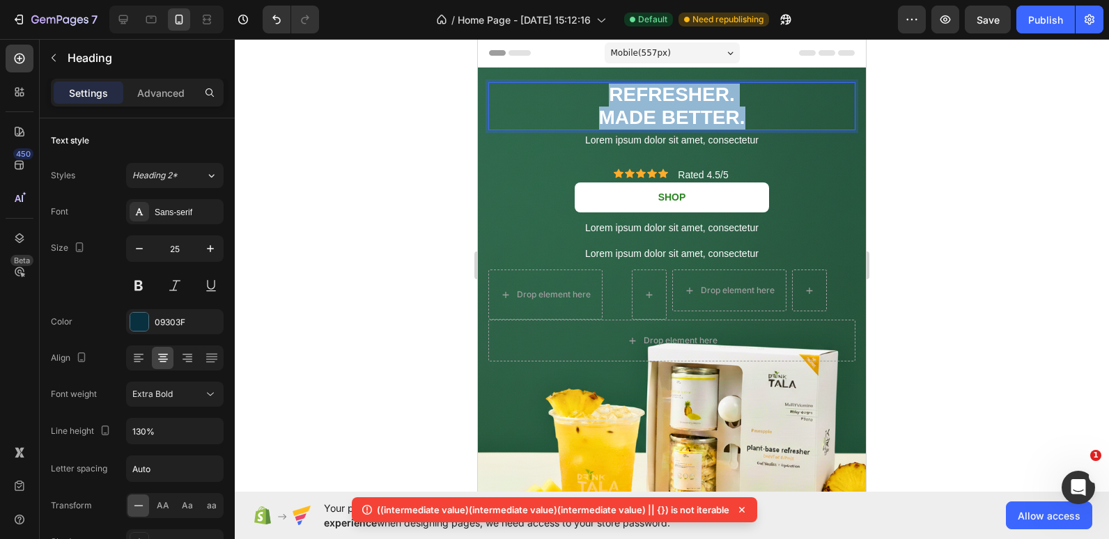
drag, startPoint x: 752, startPoint y: 121, endPoint x: 583, endPoint y: 91, distance: 172.0
click at [583, 91] on p "REFRESHER. MADE BETTER." at bounding box center [672, 106] width 364 height 45
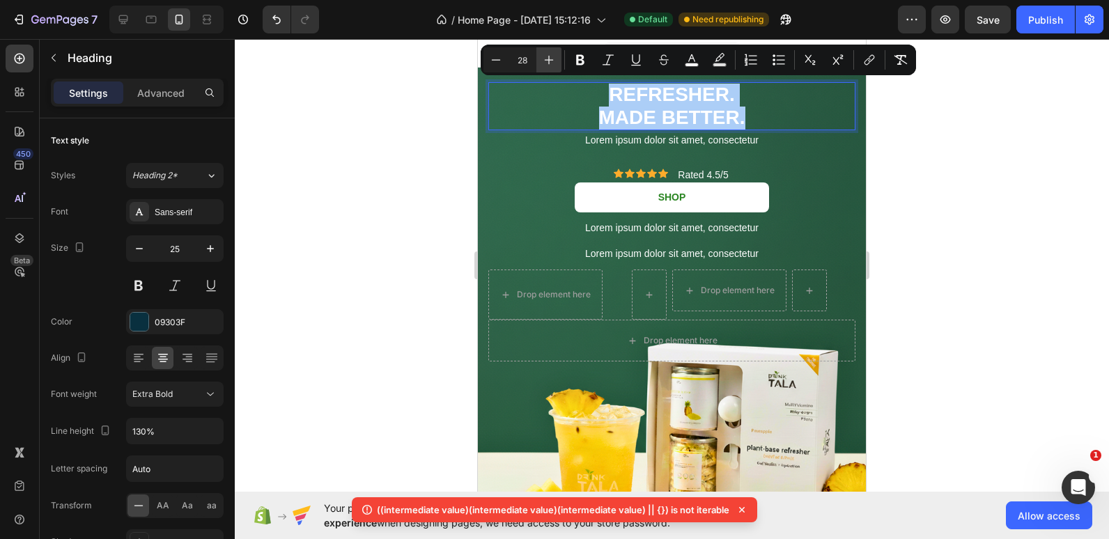
click at [550, 59] on icon "Editor contextual toolbar" at bounding box center [549, 60] width 14 height 14
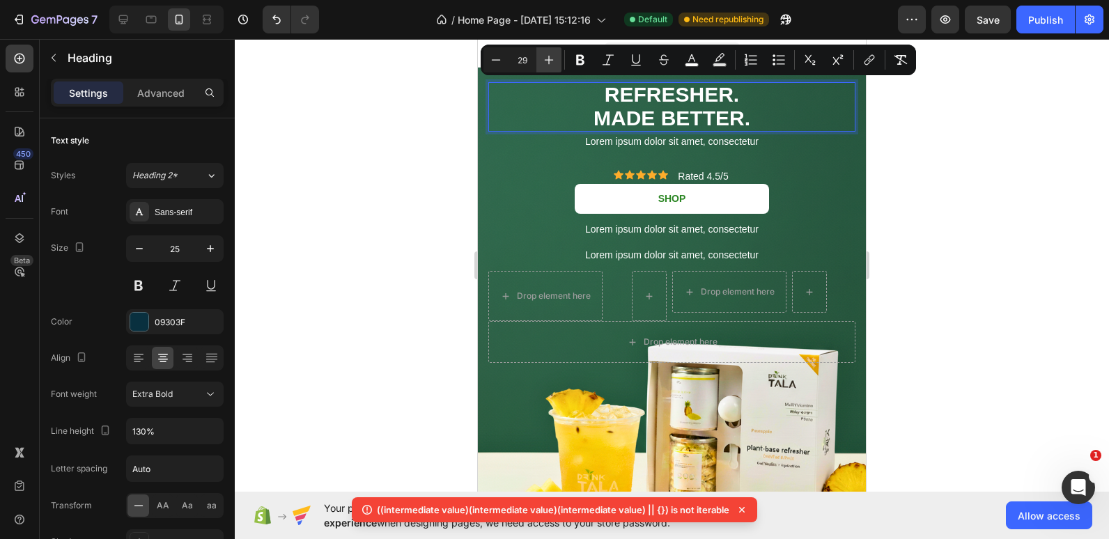
type input "30"
click at [1058, 8] on button "Publish" at bounding box center [1046, 20] width 59 height 28
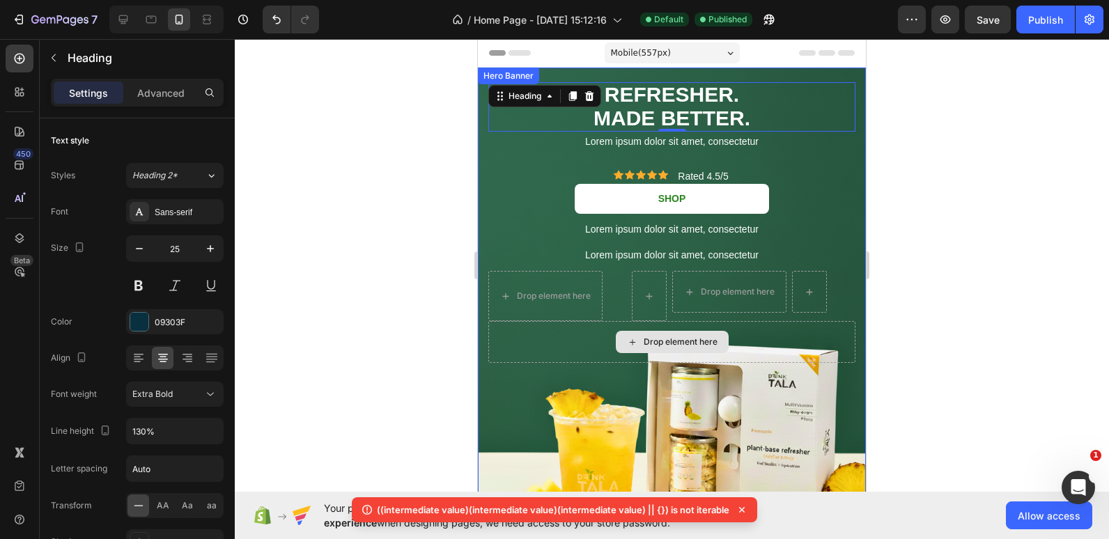
scroll to position [162, 0]
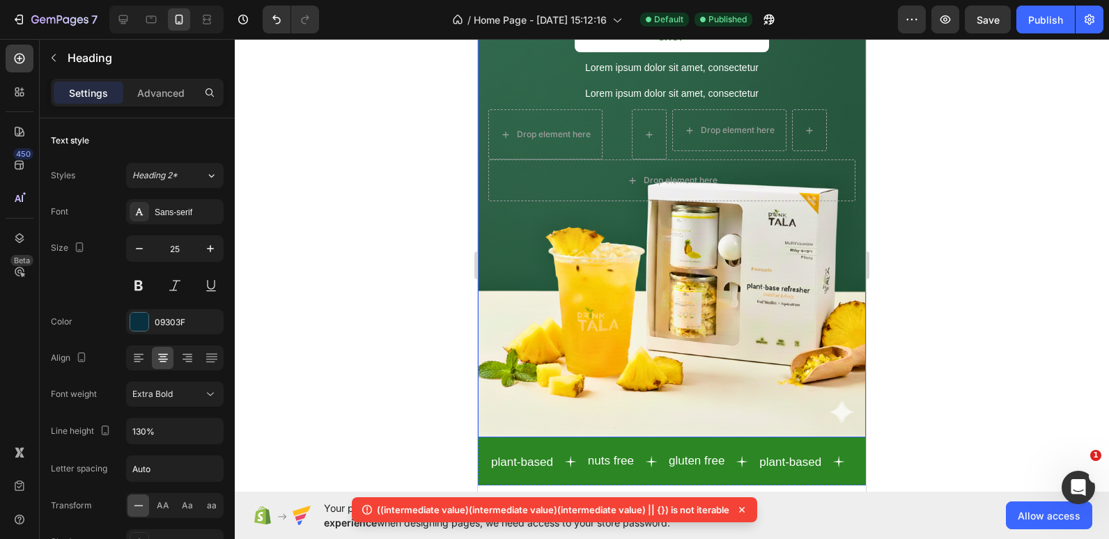
click at [523, 422] on div "Background Image" at bounding box center [672, 172] width 388 height 532
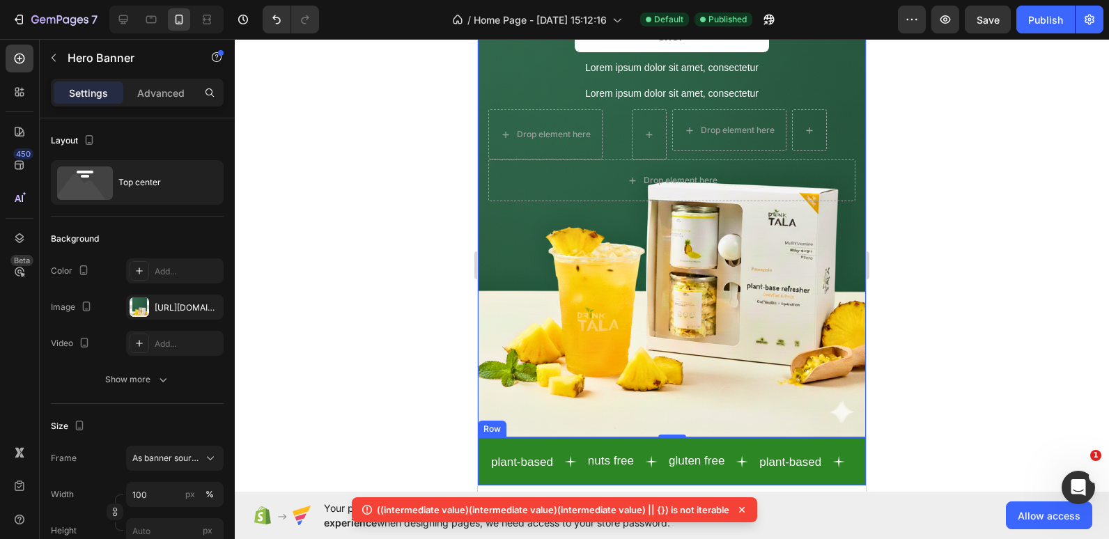
click at [523, 438] on div "plant-based Text nuts free Text gluten free Text plant-based Text nuts free Tex…" at bounding box center [672, 462] width 388 height 48
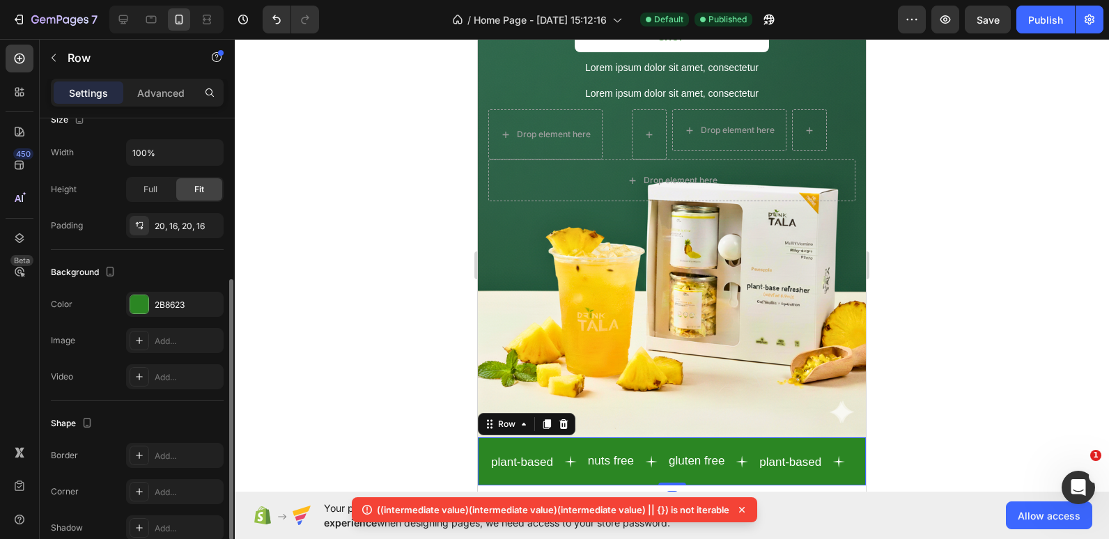
scroll to position [287, 0]
click at [169, 306] on div "2B8623" at bounding box center [175, 303] width 40 height 13
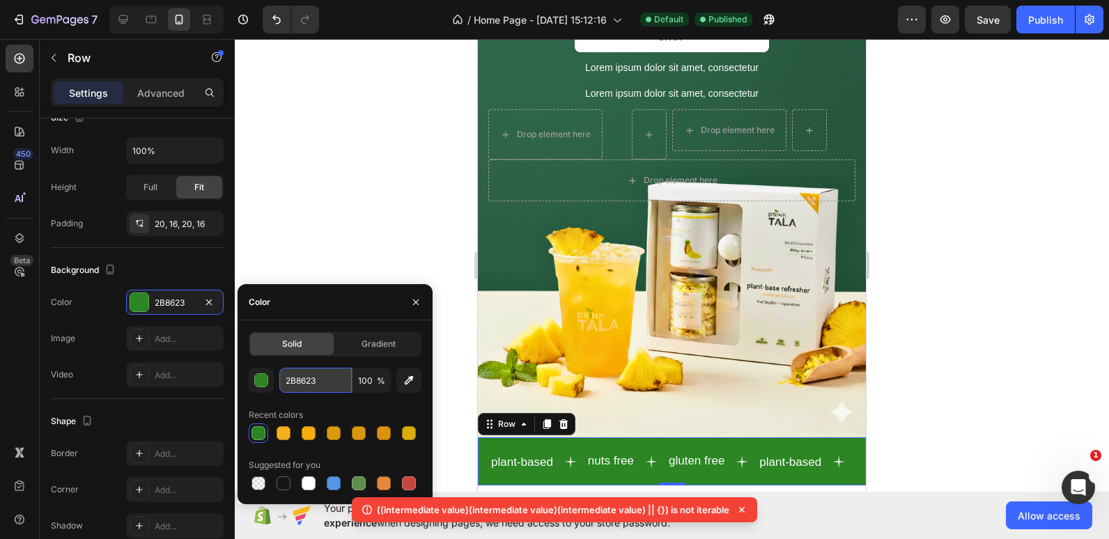
click at [316, 381] on input "2B8623" at bounding box center [315, 380] width 72 height 25
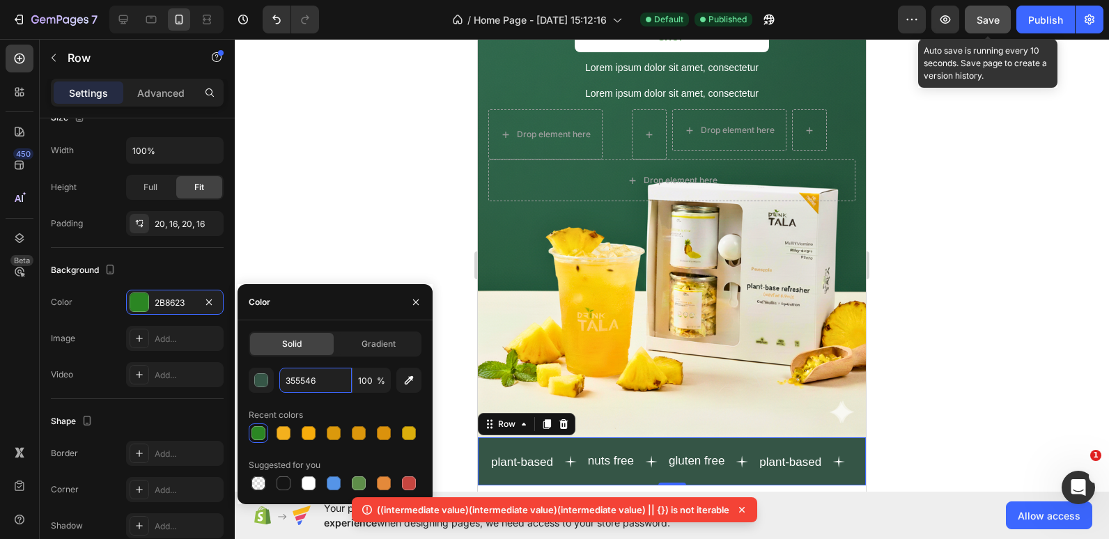
type input "355546"
click at [989, 14] on span "Save" at bounding box center [988, 20] width 23 height 12
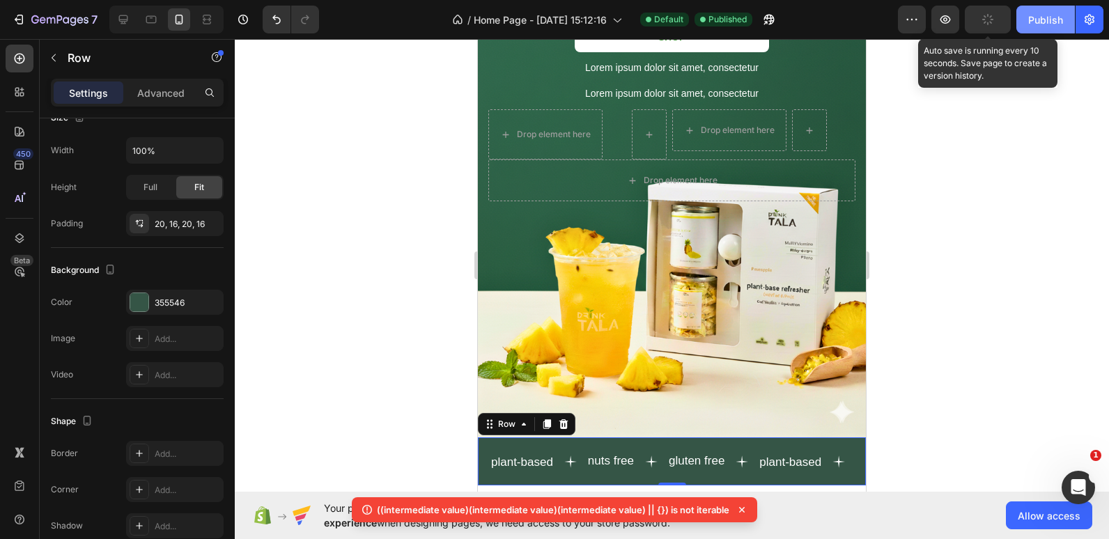
click at [1026, 14] on button "Publish" at bounding box center [1046, 20] width 59 height 28
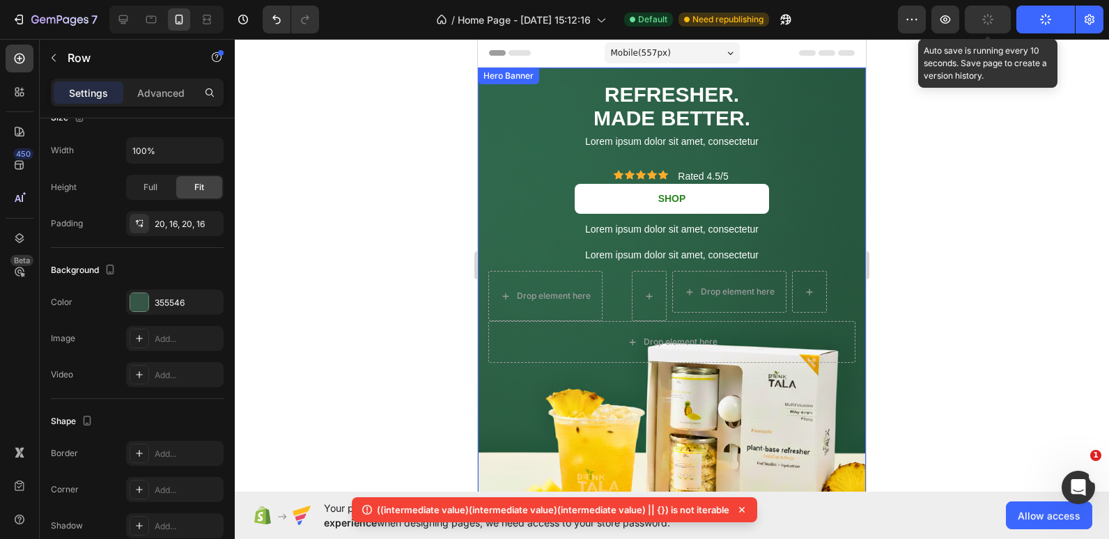
click at [578, 73] on div "Icon Icon Icon Icon Icon Icon List ⁠⁠⁠⁠⁠⁠⁠ REFRESHER. MADE BETTER. Heading Lore…" at bounding box center [672, 223] width 388 height 310
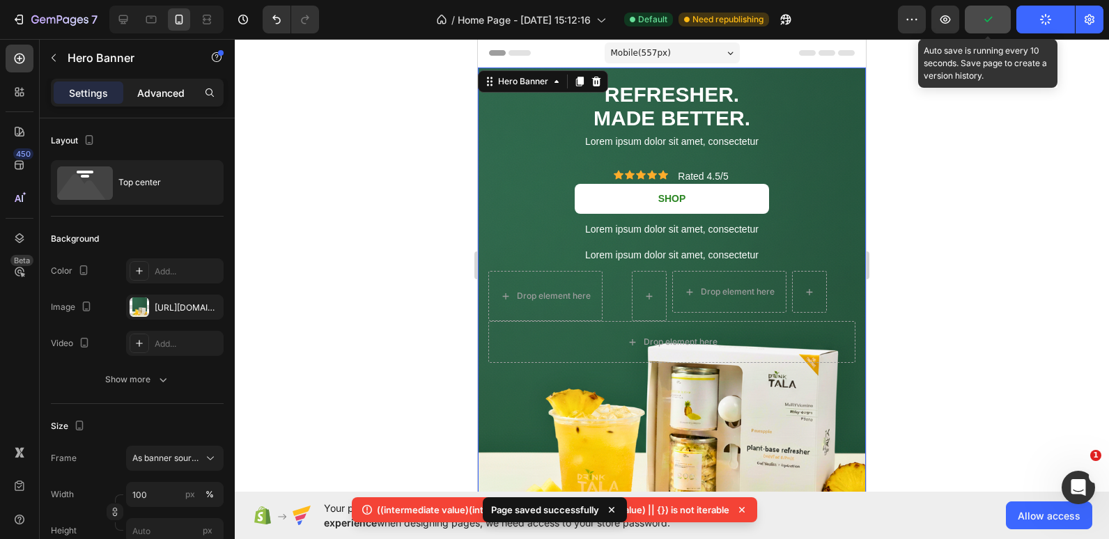
click at [164, 91] on p "Advanced" at bounding box center [160, 93] width 47 height 15
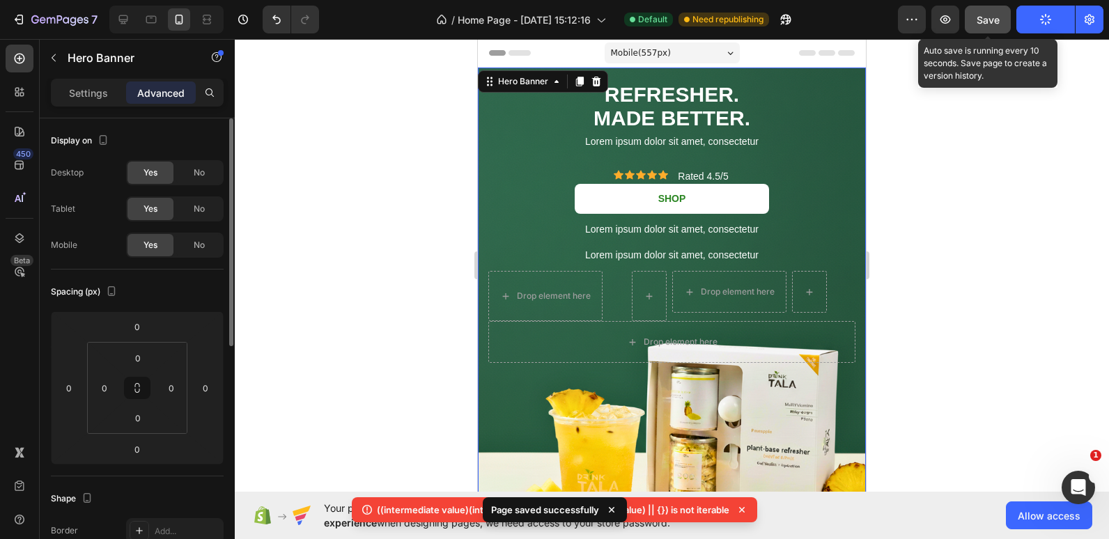
click at [152, 307] on div "Spacing (px) 0 0 0 0 0 0 0 0" at bounding box center [137, 373] width 173 height 207
click at [151, 307] on div "Spacing (px) 0 0 0 0 0 0 0 0" at bounding box center [137, 373] width 173 height 207
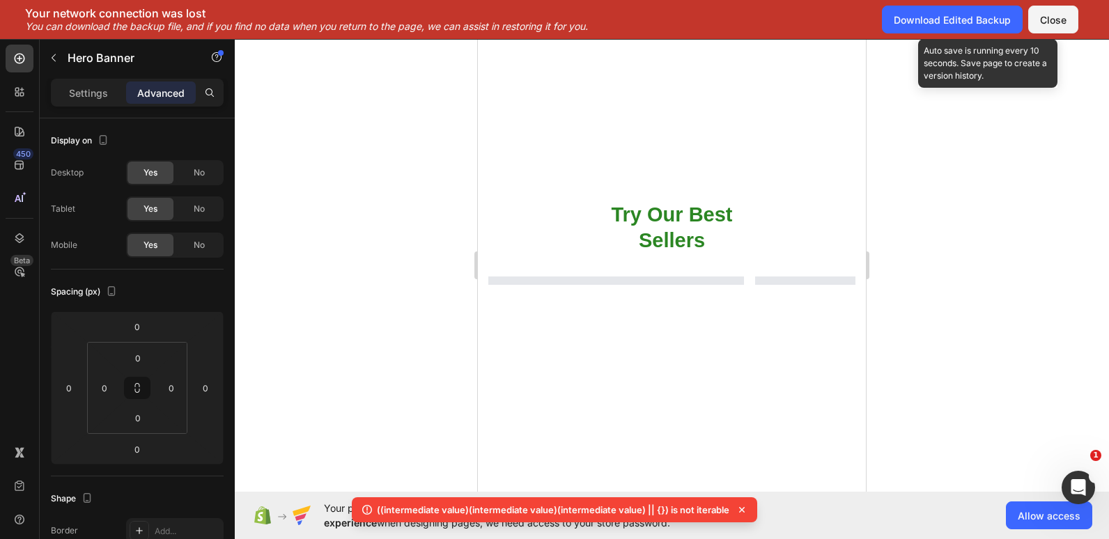
scroll to position [662, 0]
